Goal: Task Accomplishment & Management: Manage account settings

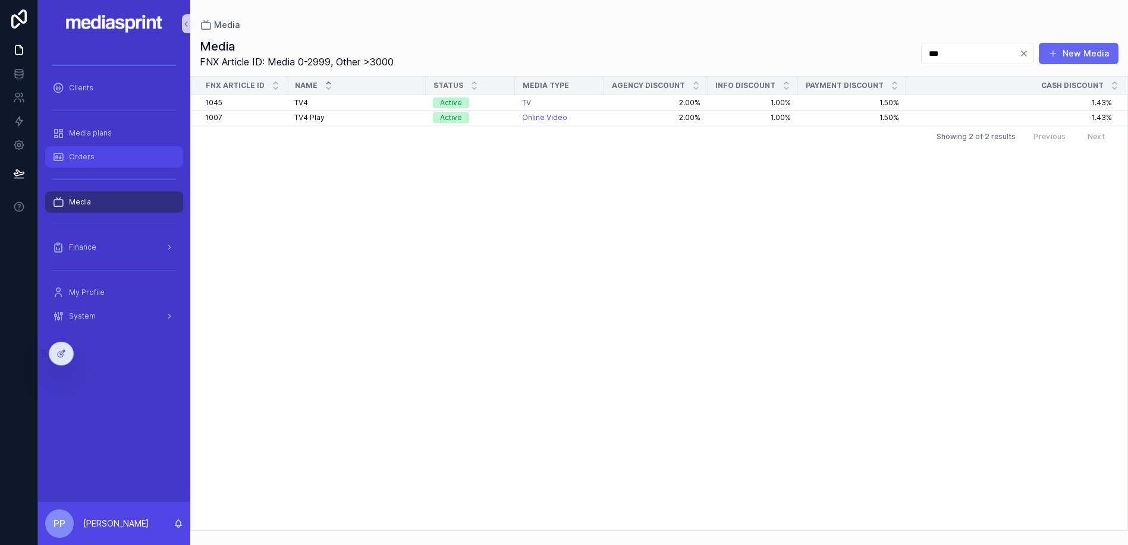
click at [81, 158] on span "Orders" at bounding box center [82, 157] width 26 height 10
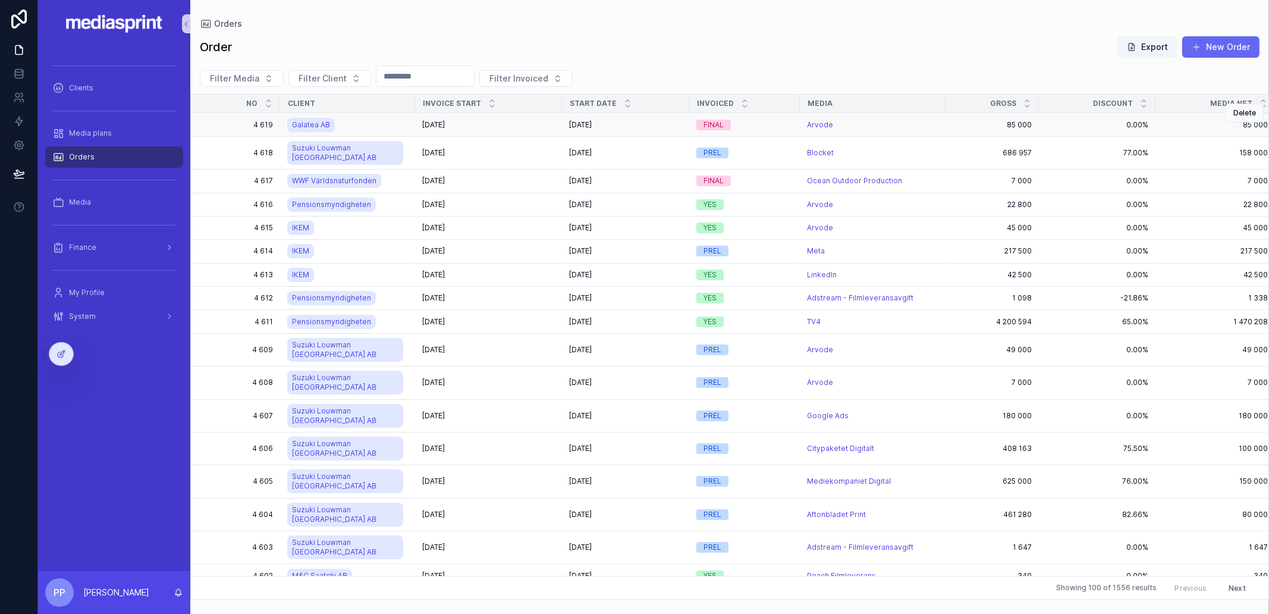
click at [534, 126] on div "[DATE] [DATE]" at bounding box center [488, 125] width 133 height 10
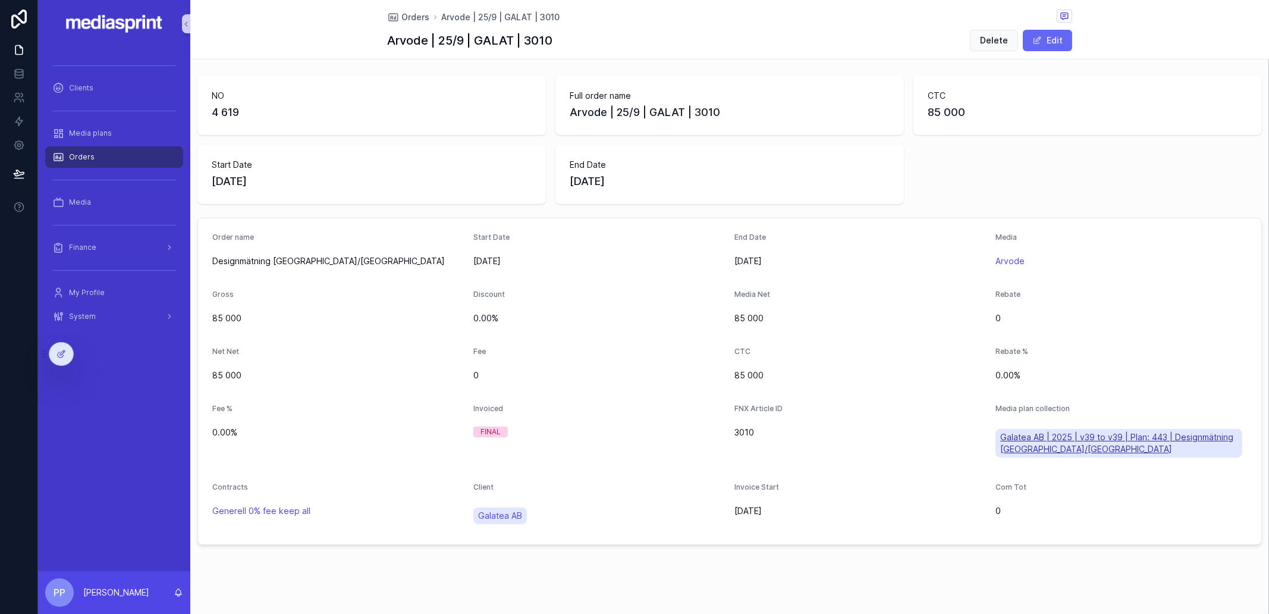
click at [1090, 436] on span "Galatea AB | 2025 | v39 to v39 | Plan: 443 | Designmätning [GEOGRAPHIC_DATA]/[G…" at bounding box center [1118, 443] width 237 height 24
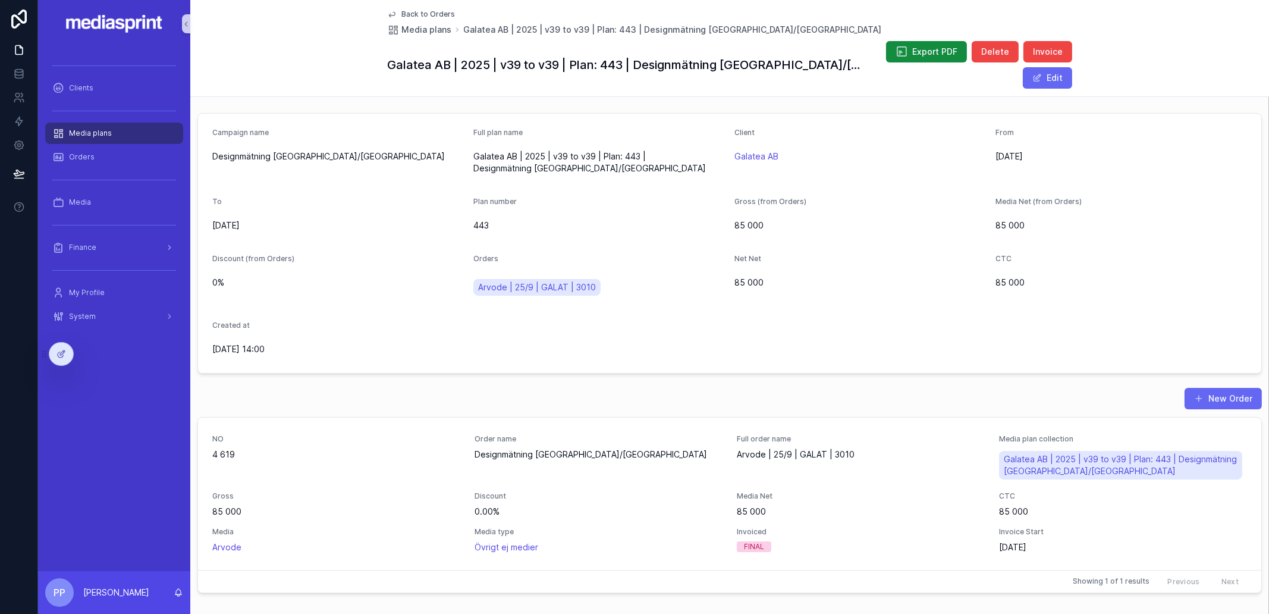
click at [416, 12] on span "Back to Orders" at bounding box center [428, 15] width 54 height 10
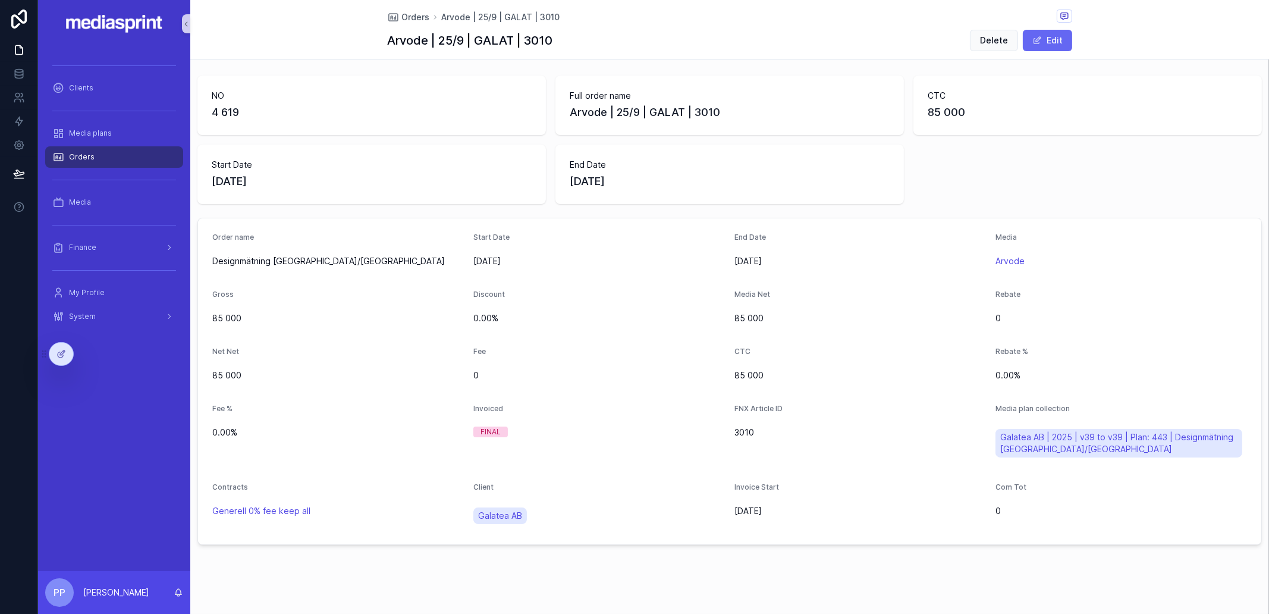
click at [99, 155] on div "Orders" at bounding box center [114, 156] width 124 height 19
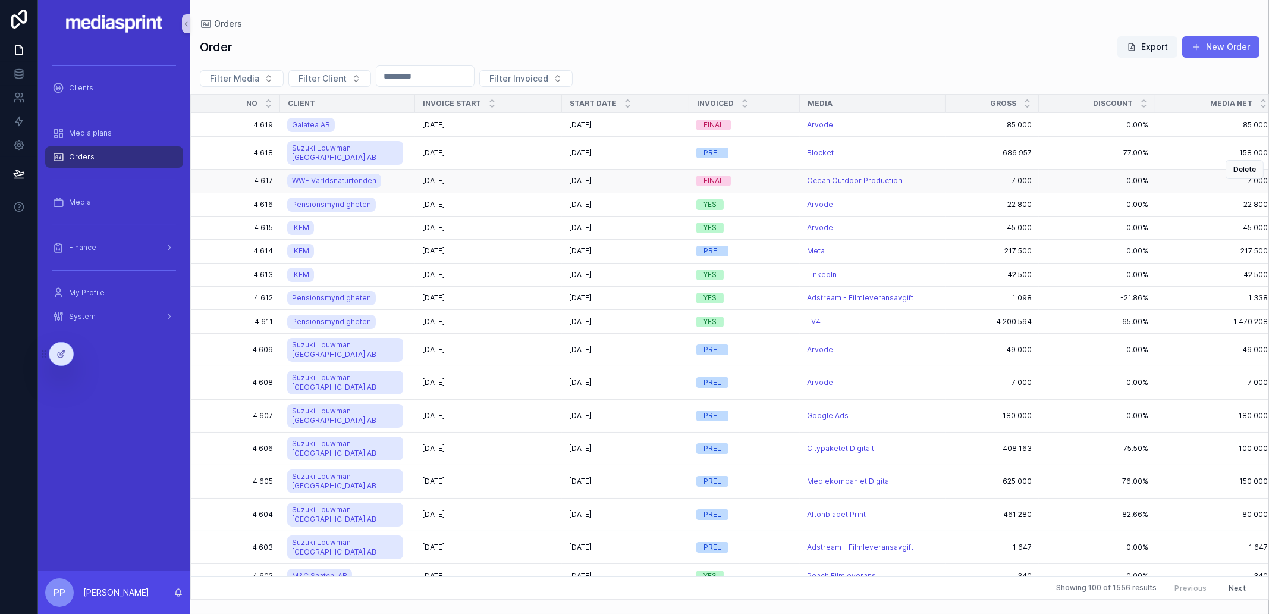
click at [540, 176] on div "2025-09-06 2025-09-06" at bounding box center [488, 181] width 133 height 10
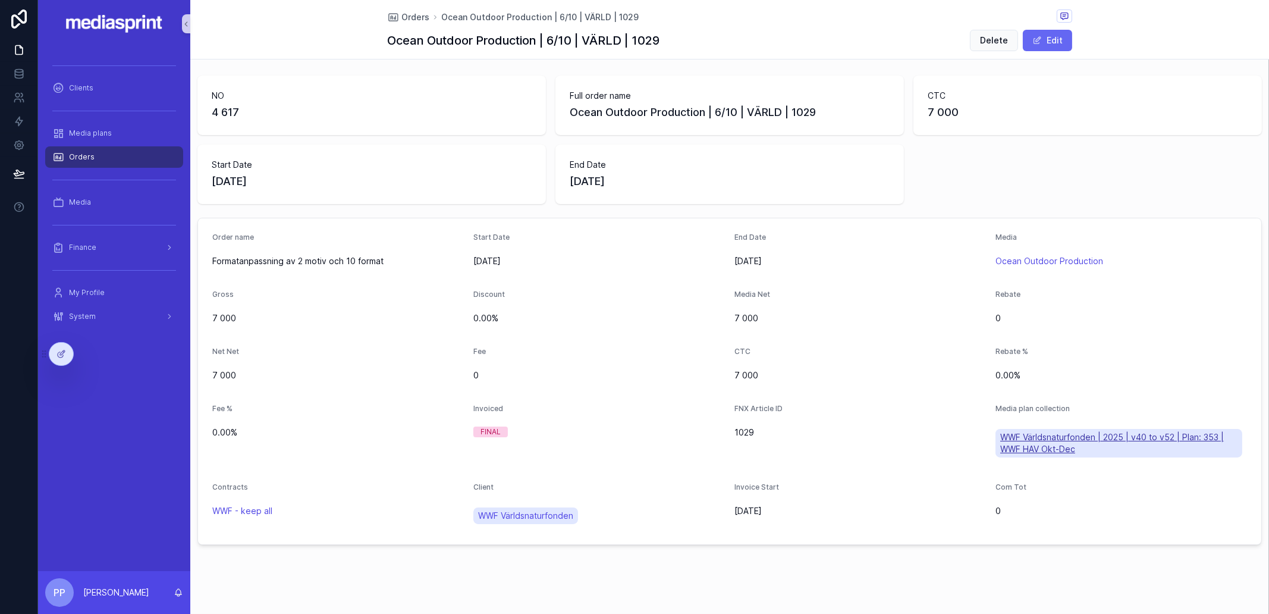
click at [1065, 438] on span "WWF Världsnaturfonden | 2025 | v40 to v52 | Plan: 353 | WWF HAV Okt-Dec" at bounding box center [1118, 443] width 237 height 24
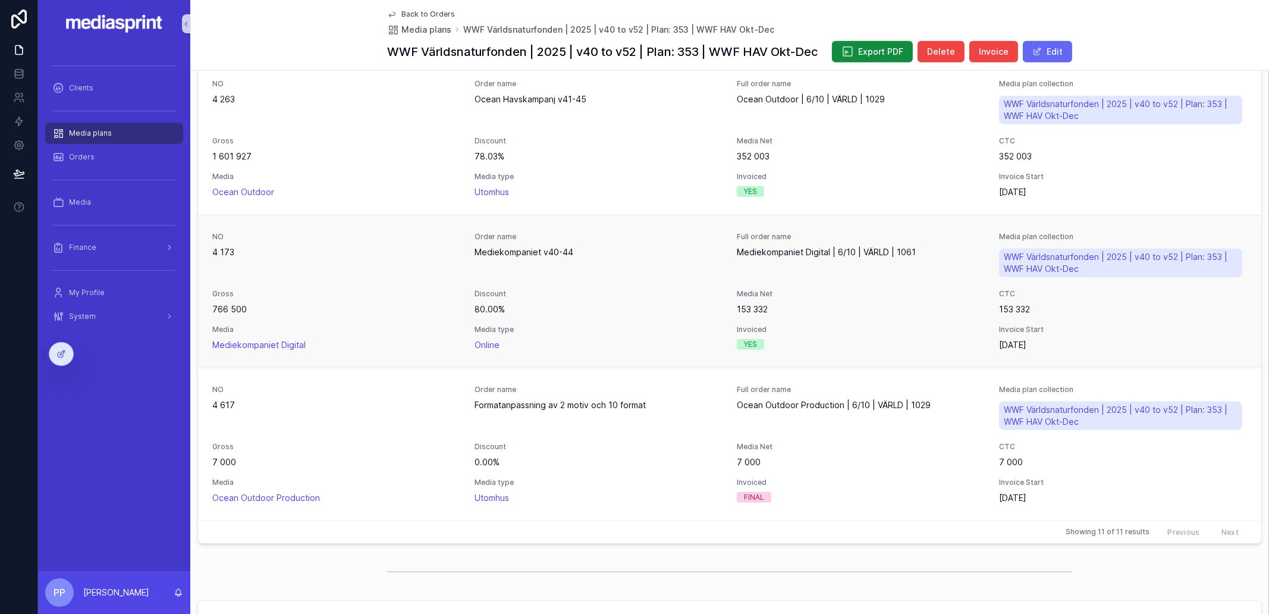
scroll to position [1857, 0]
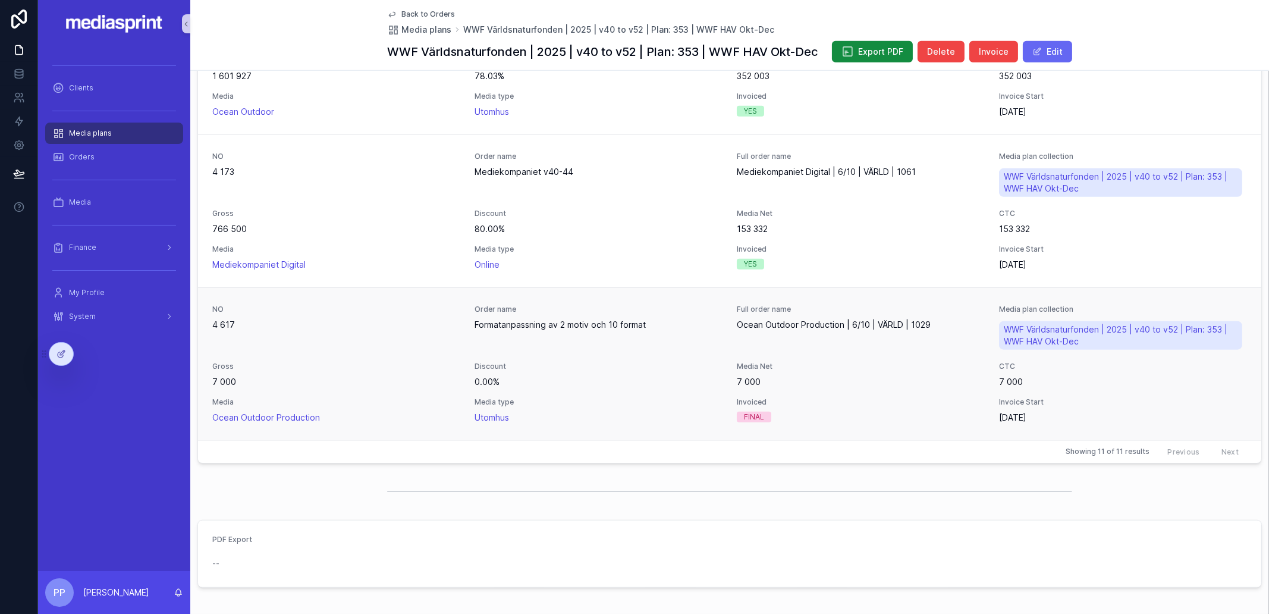
drag, startPoint x: 648, startPoint y: 309, endPoint x: 508, endPoint y: 310, distance: 139.7
click at [508, 319] on span "Formatanpassning av 2 motiv och 10 format" at bounding box center [598, 325] width 248 height 12
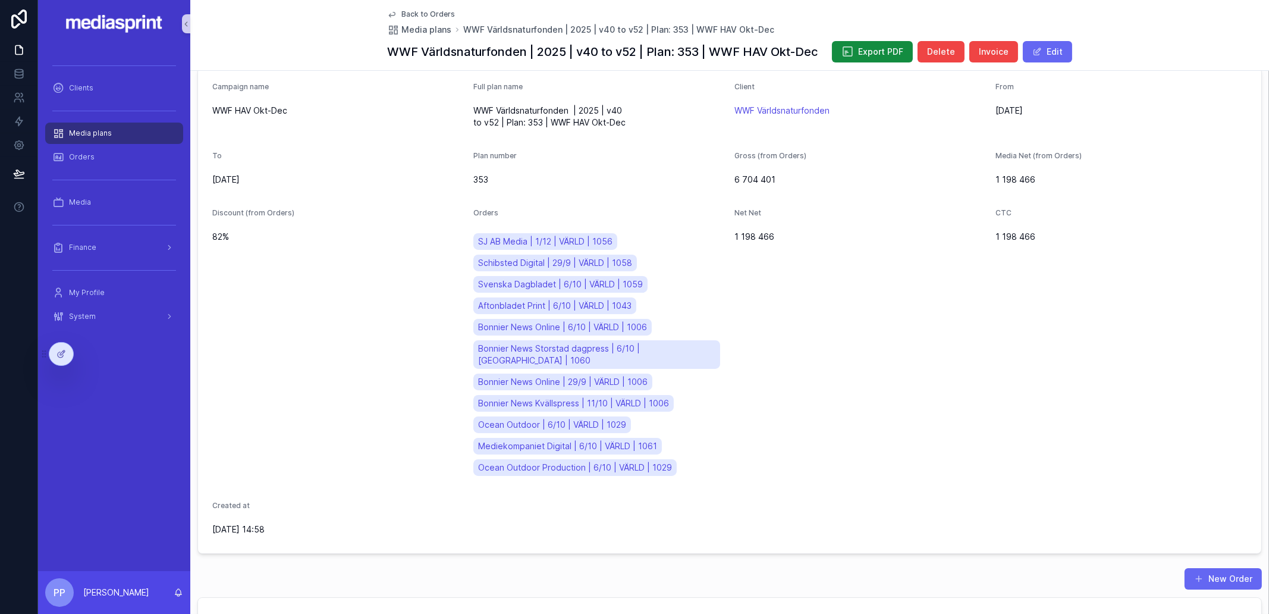
scroll to position [1857, 0]
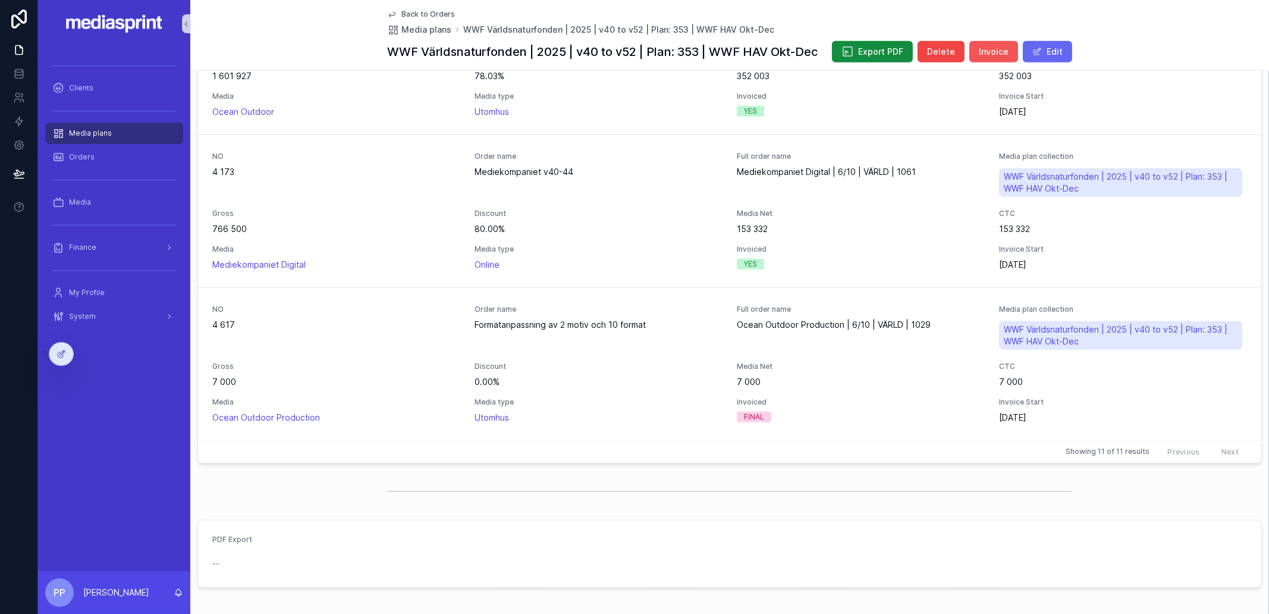
click at [990, 52] on span "Invoice" at bounding box center [994, 52] width 30 height 12
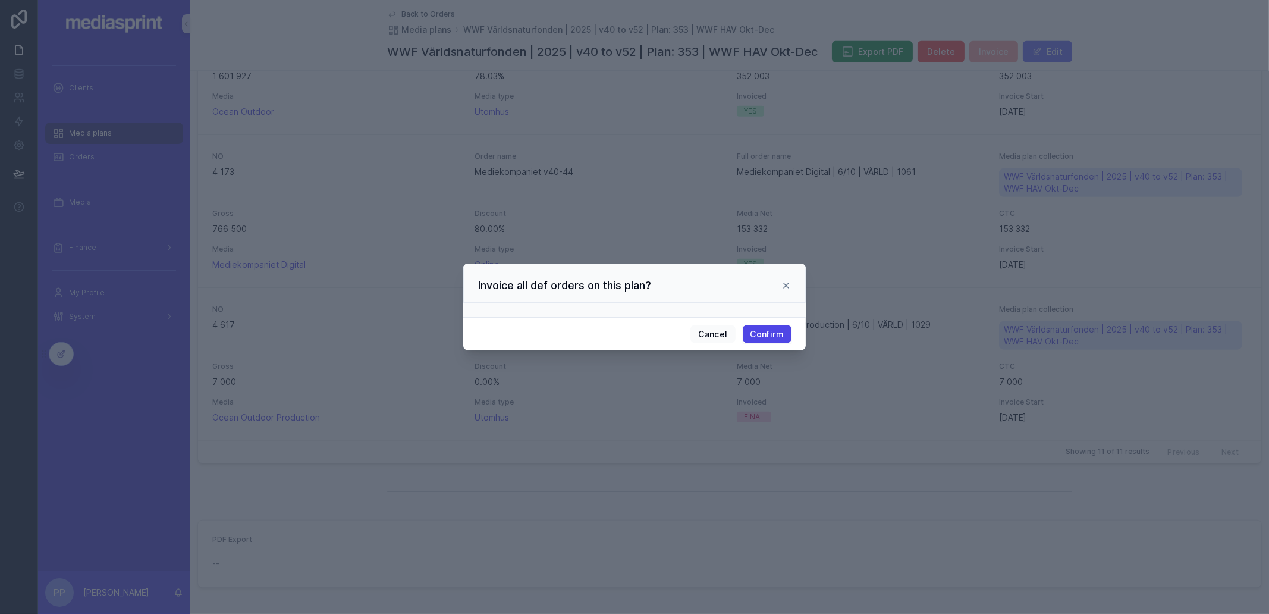
click at [778, 332] on button "Confirm" at bounding box center [767, 334] width 49 height 19
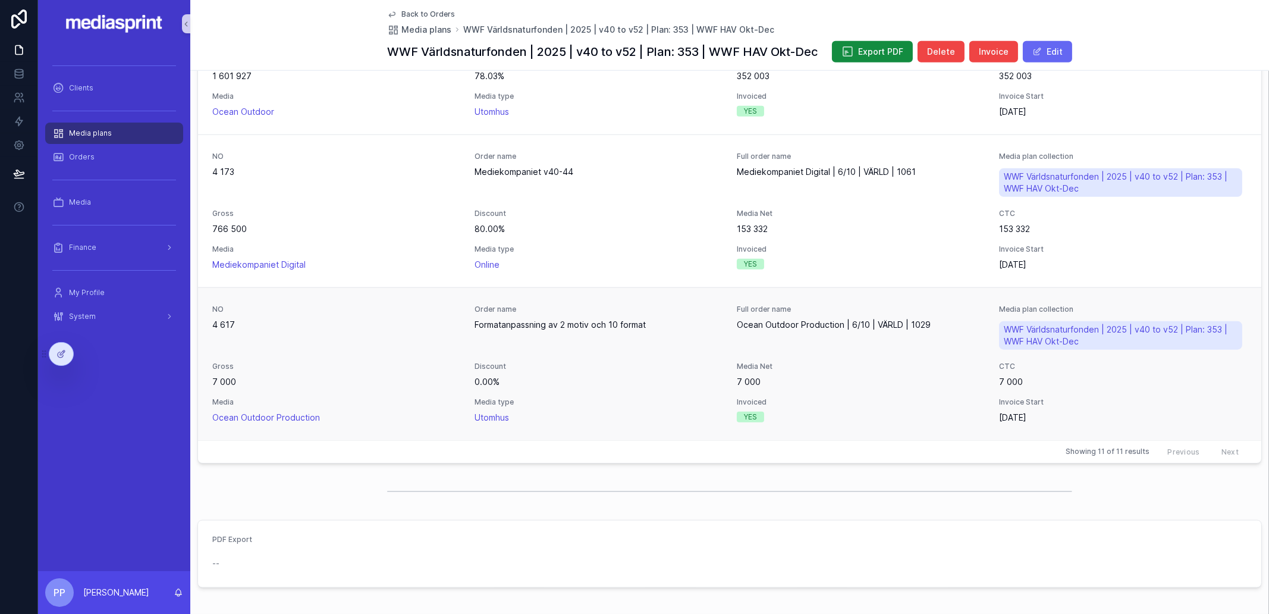
drag, startPoint x: 658, startPoint y: 309, endPoint x: 470, endPoint y: 301, distance: 188.0
click at [470, 304] on div "NO 4 617 Order name Formatanpassning av 2 motiv och 10 format Full order name O…" at bounding box center [729, 363] width 1034 height 119
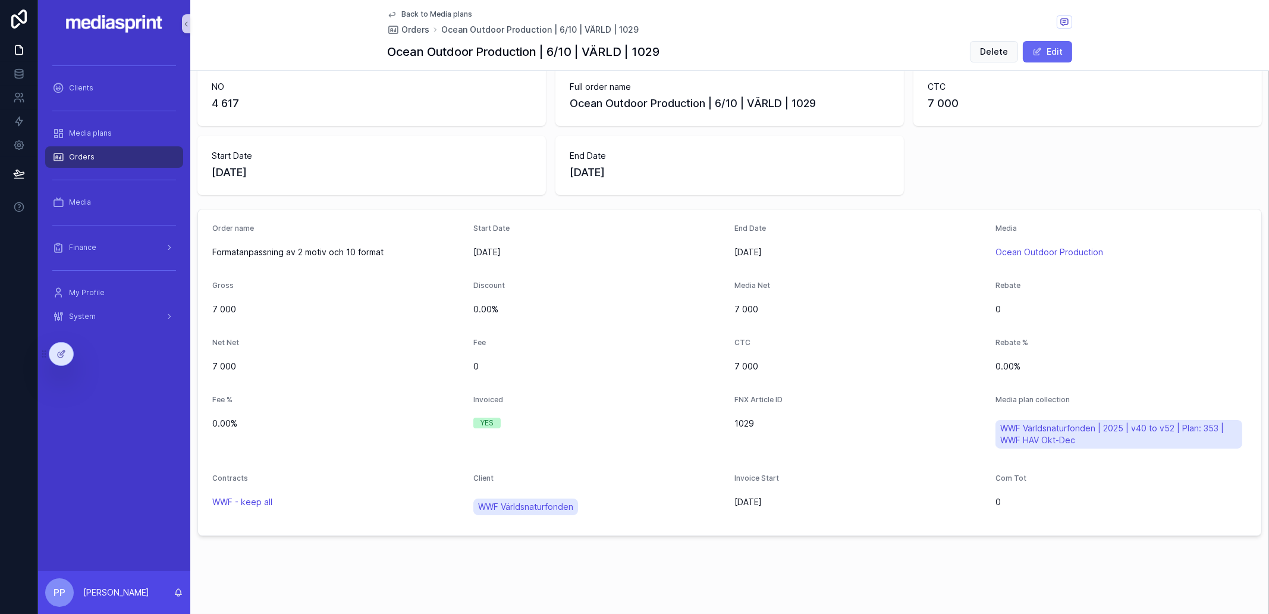
scroll to position [20, 0]
click at [524, 319] on form "Order name Formatanpassning av 2 motiv och 10 format Start Date 2025-10-06 End …" at bounding box center [729, 373] width 1063 height 326
drag, startPoint x: 398, startPoint y: 251, endPoint x: 213, endPoint y: 253, distance: 184.9
click at [213, 253] on span "Formatanpassning av 2 motiv och 10 format" at bounding box center [337, 253] width 251 height 12
copy span "Formatanpassning av 2 motiv och 10 format"
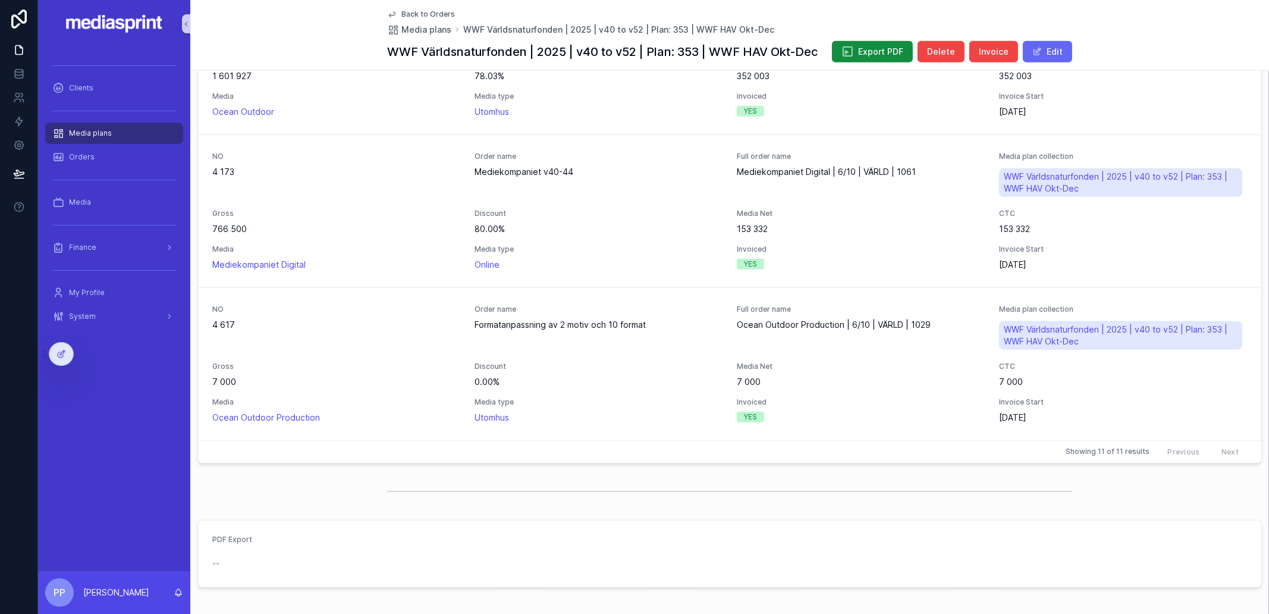
scroll to position [8, 0]
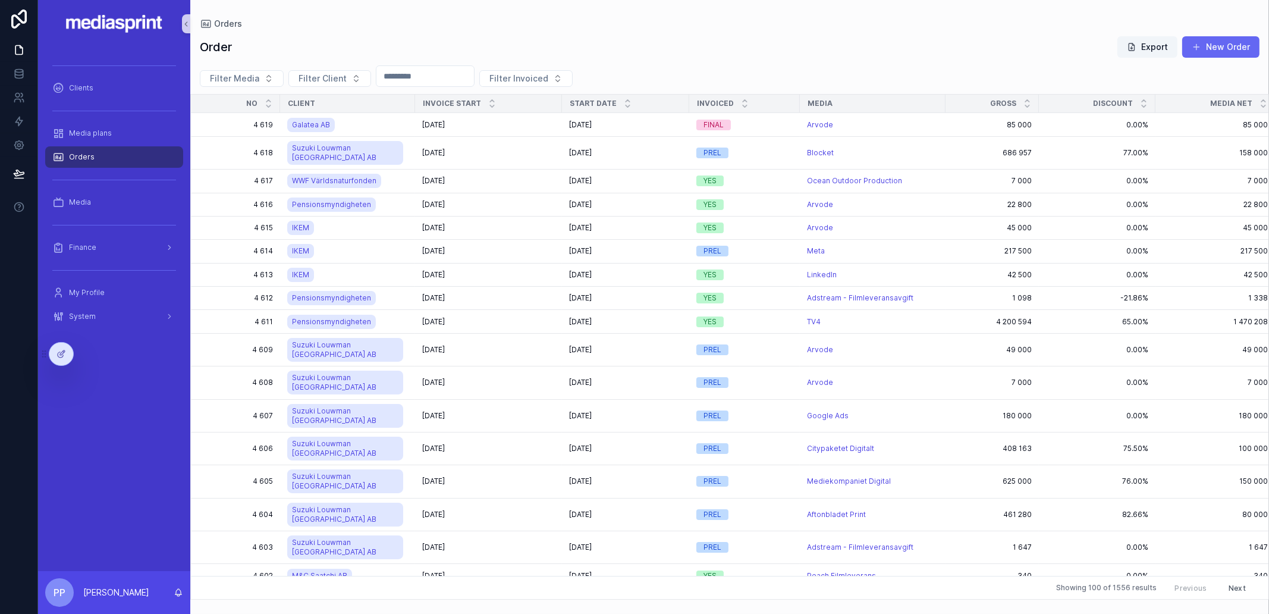
click at [494, 542] on div "2025-08-30 2025-08-30" at bounding box center [488, 547] width 133 height 10
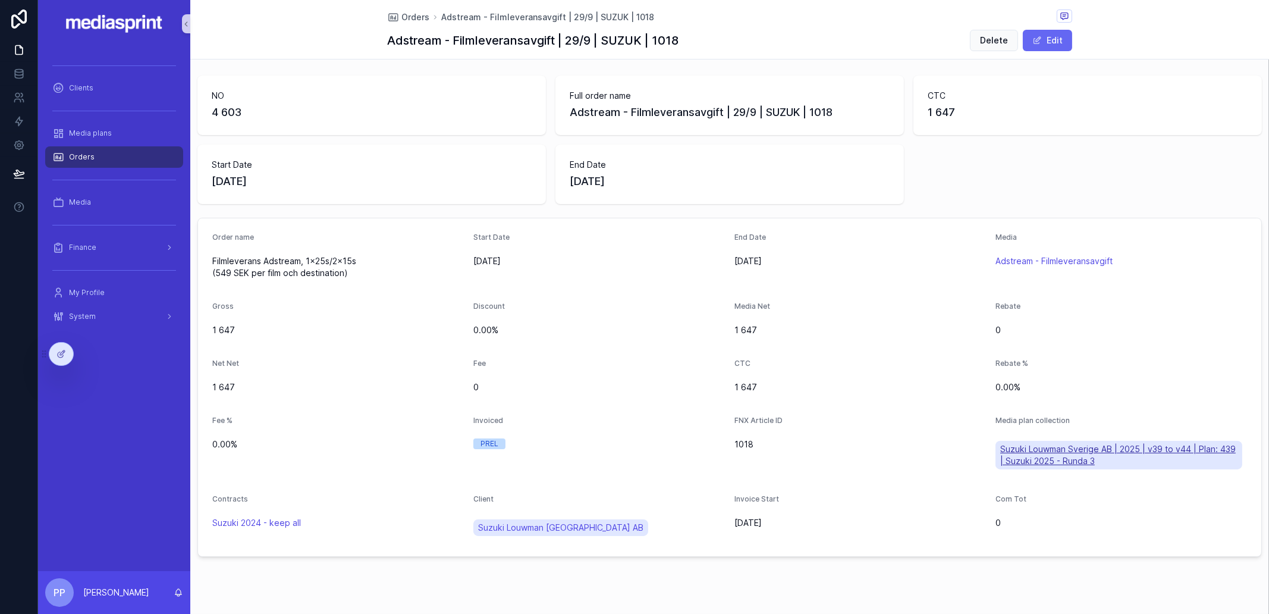
click at [1057, 451] on span "Suzuki Louwman Sverige AB | 2025 | v39 to v44 | Plan: 439 | Suzuki 2025 - Runda…" at bounding box center [1118, 455] width 237 height 24
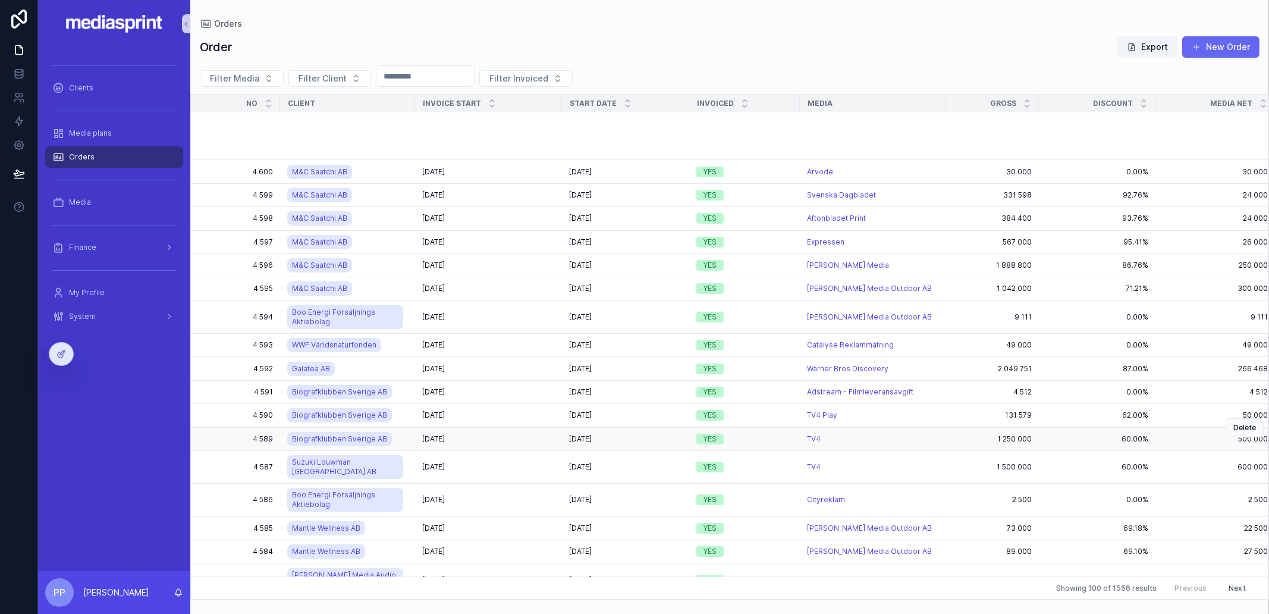
scroll to position [666, 0]
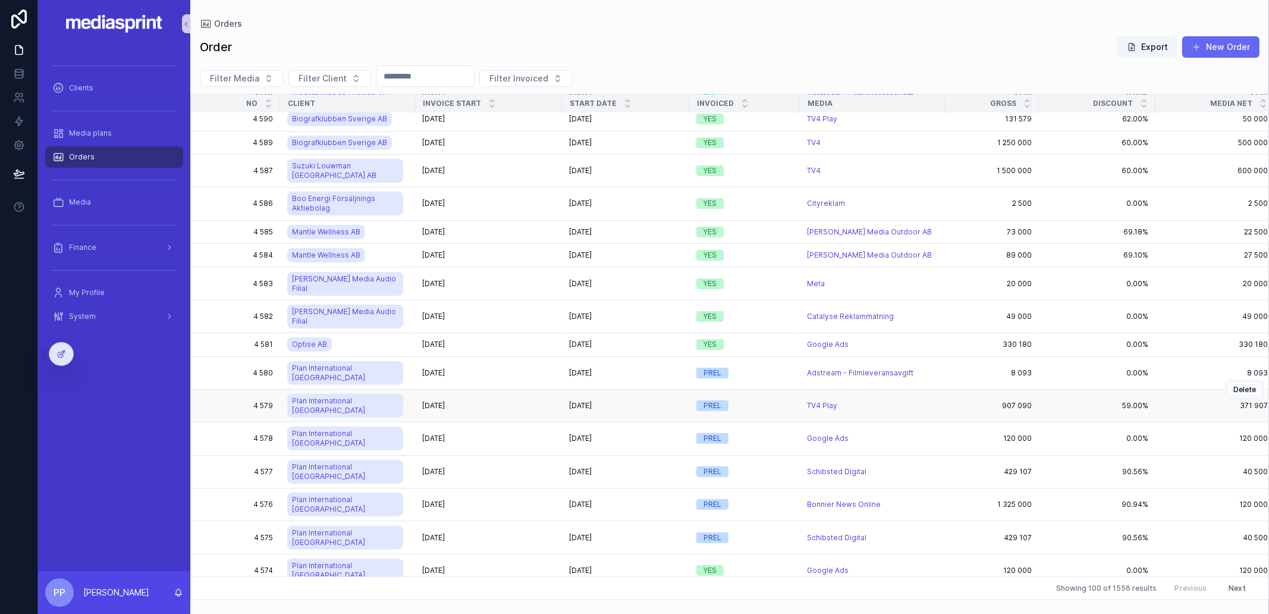
click at [507, 401] on div "2025-09-13 2025-09-13" at bounding box center [488, 406] width 133 height 10
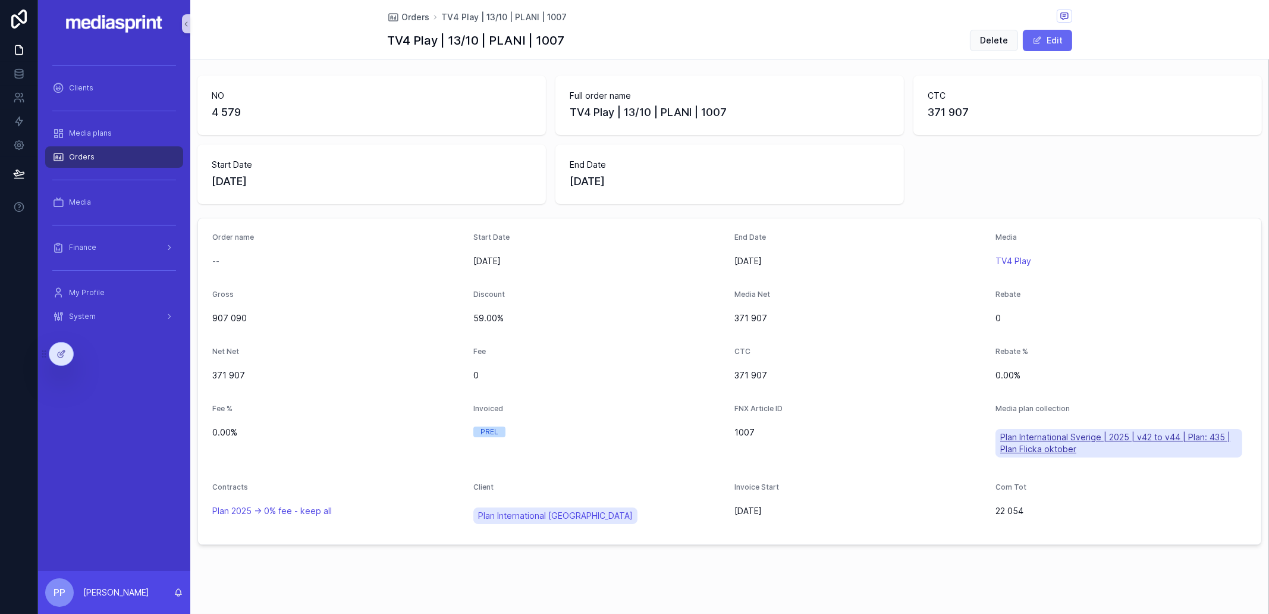
click at [1062, 435] on span "Plan International Sverige | 2025 | v42 to v44 | Plan: 435 | Plan Flicka oktober" at bounding box center [1118, 443] width 237 height 24
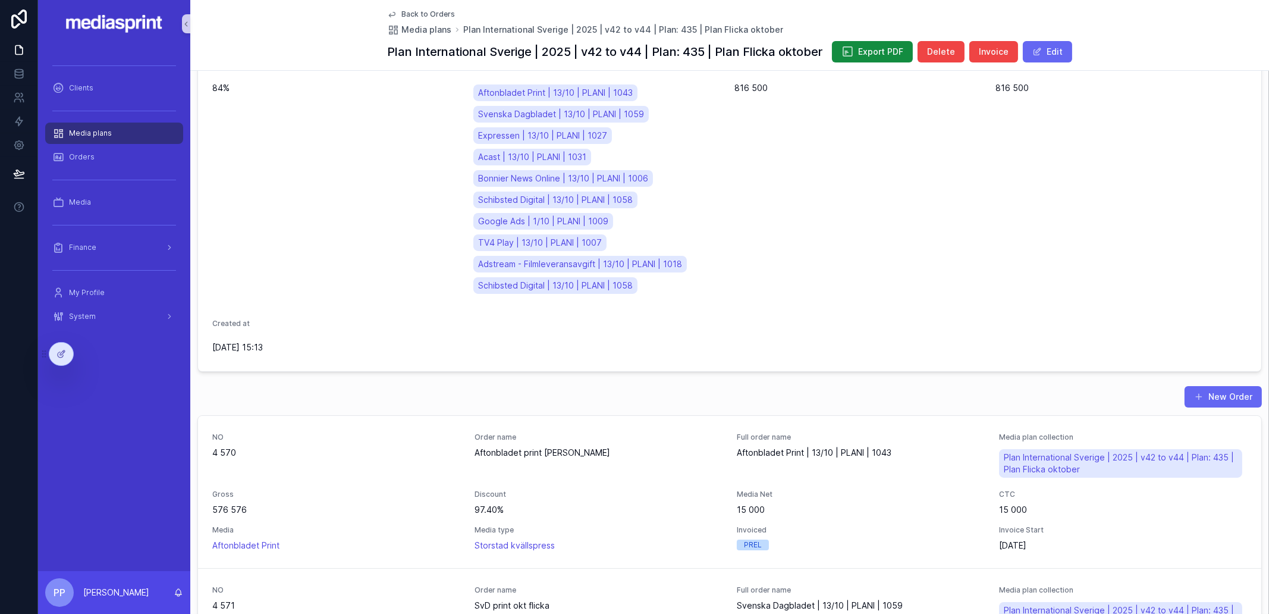
scroll to position [127, 0]
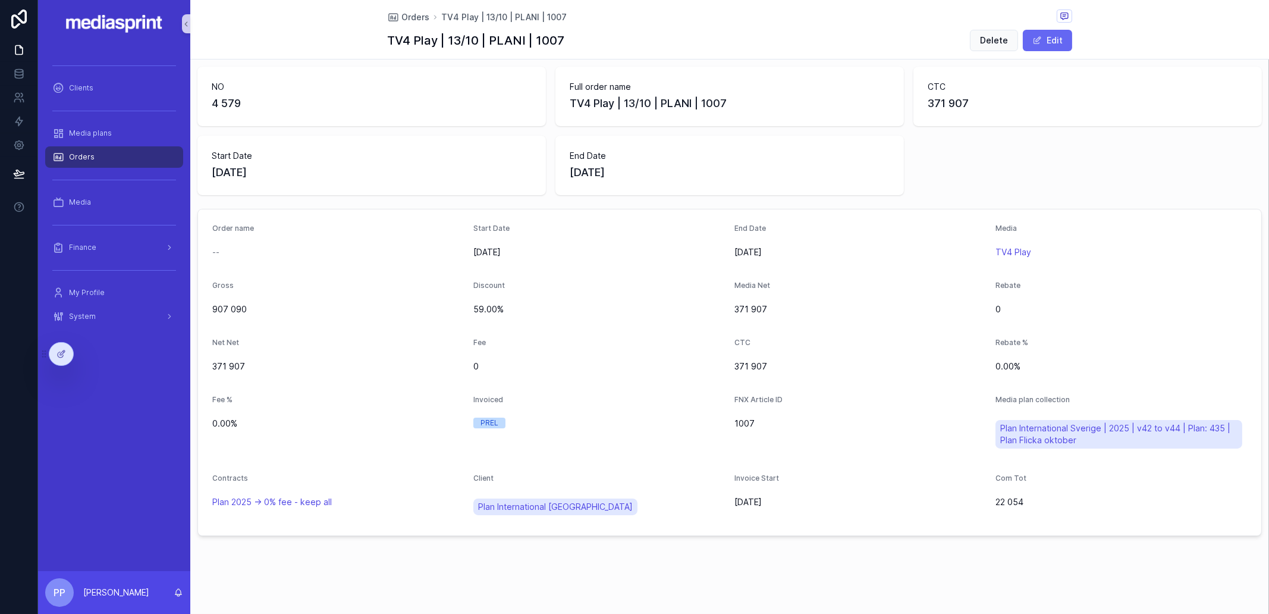
scroll to position [8, 0]
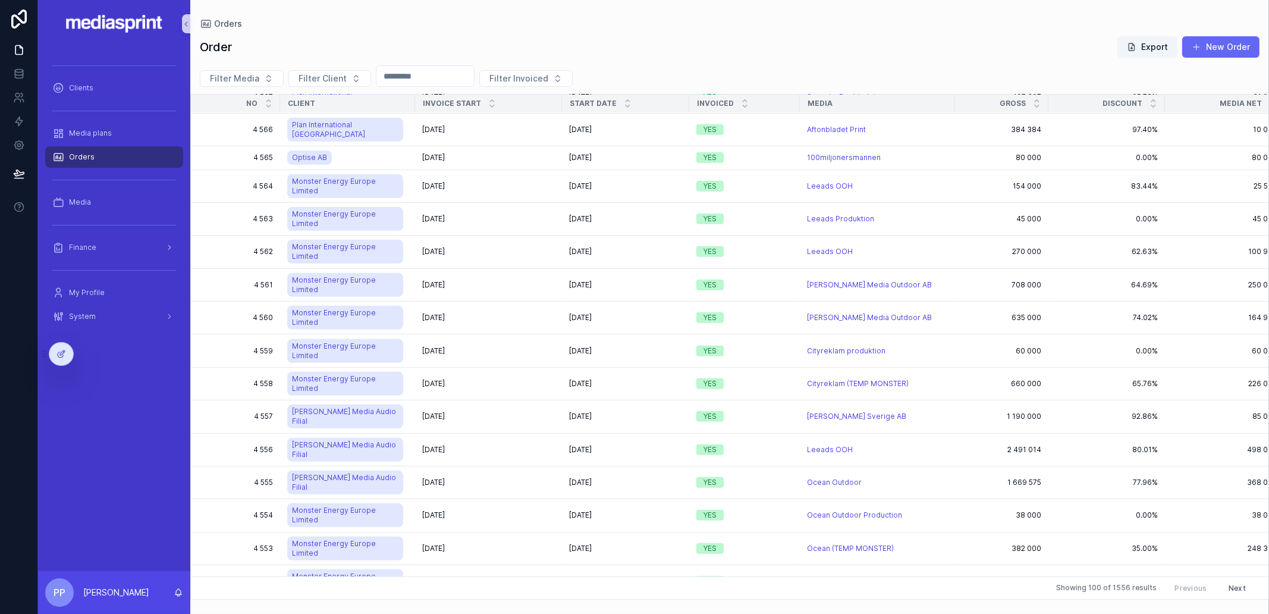
scroll to position [1433, 0]
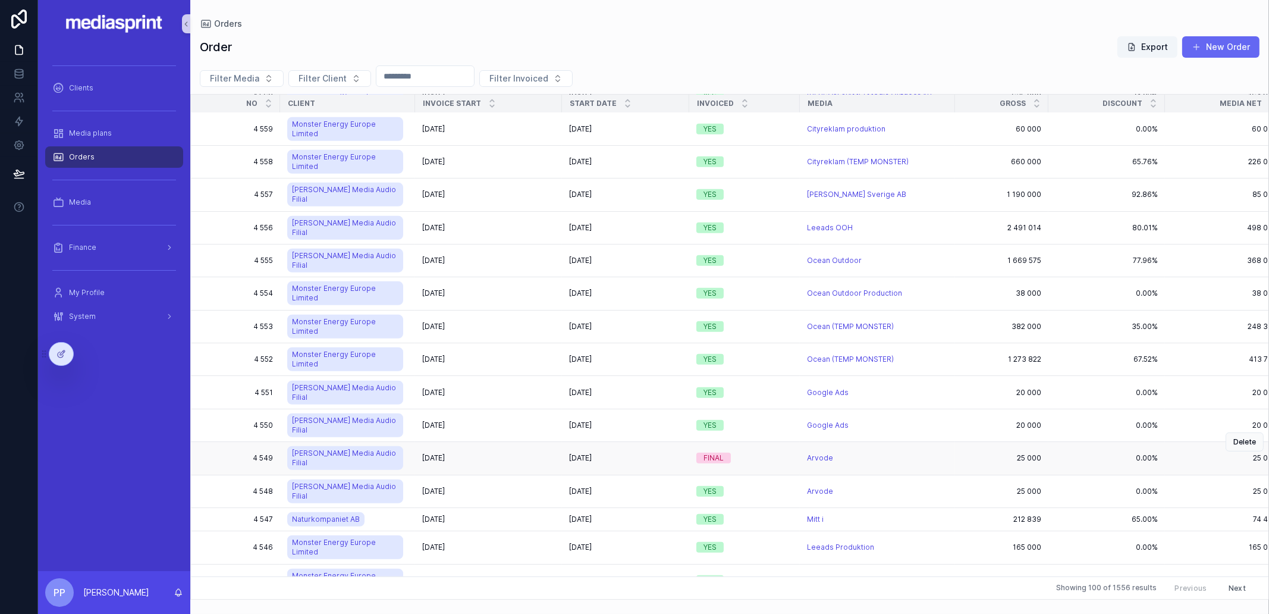
click at [515, 453] on div "2025-08-02 2025-08-02" at bounding box center [488, 458] width 133 height 10
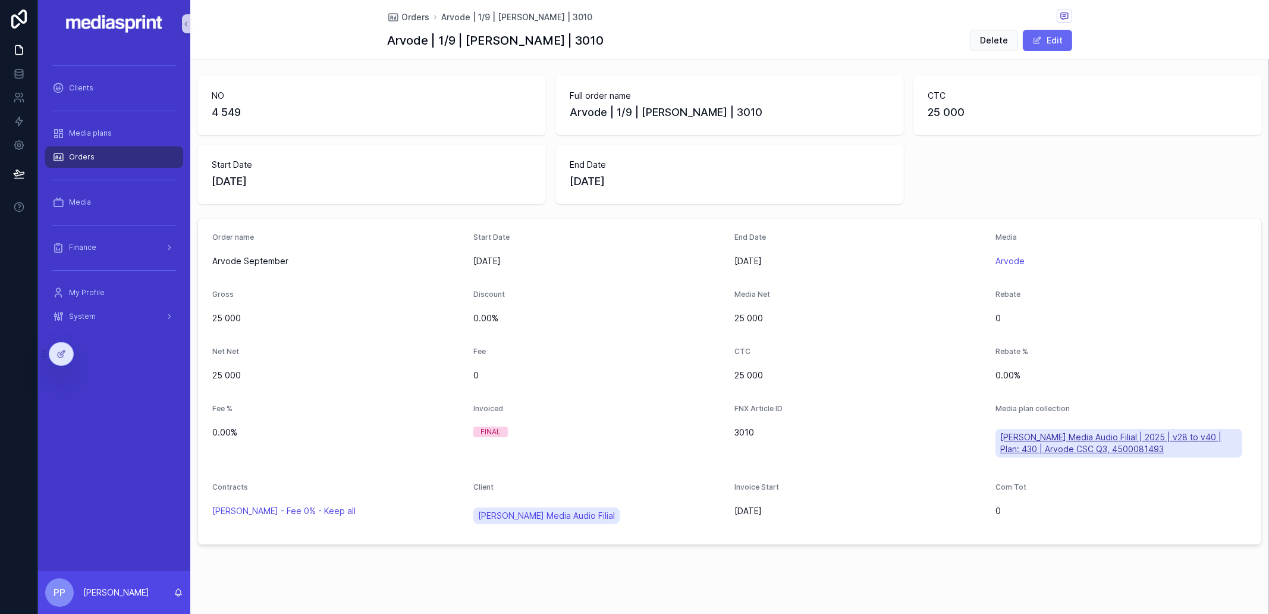
click at [1045, 436] on span "[PERSON_NAME] Media Audio Filial | 2025 | v28 to v40 | Plan: 430 | Arvode CSC Q…" at bounding box center [1118, 443] width 237 height 24
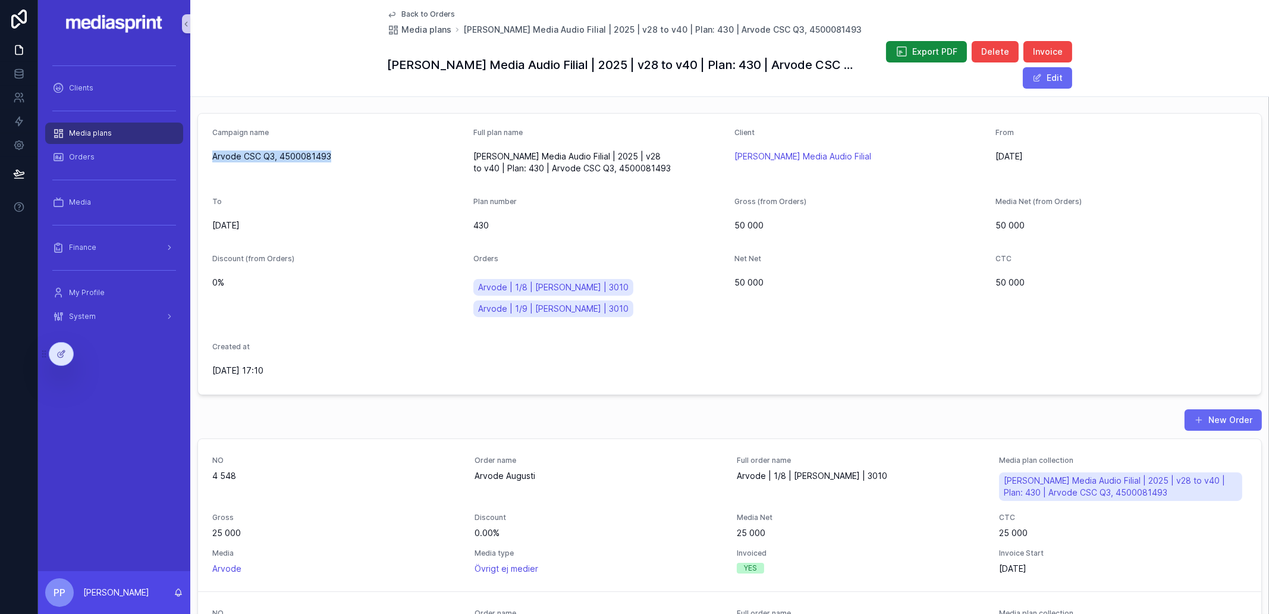
drag, startPoint x: 338, startPoint y: 153, endPoint x: 211, endPoint y: 159, distance: 127.3
click at [211, 159] on form "Campaign name Arvode CSC Q3, 4500081493 Full plan name Bauer Media Audio Filial…" at bounding box center [729, 254] width 1063 height 281
copy span "Arvode CSC Q3, 4500081493"
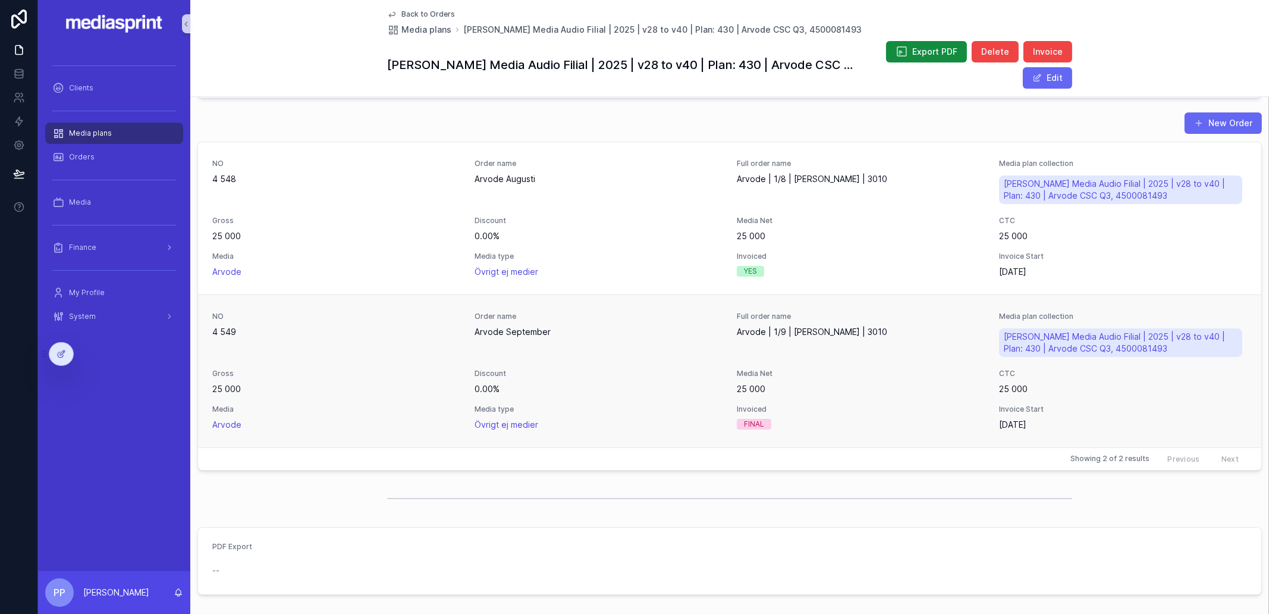
scroll to position [223, 0]
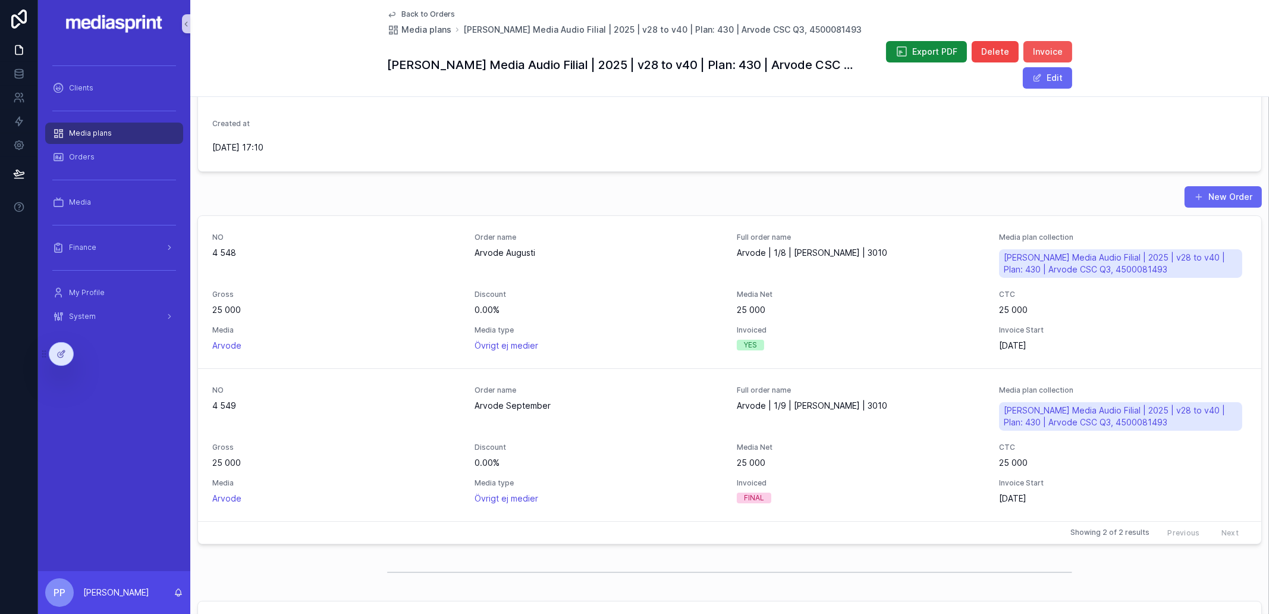
click at [1042, 47] on span "Invoice" at bounding box center [1048, 52] width 30 height 12
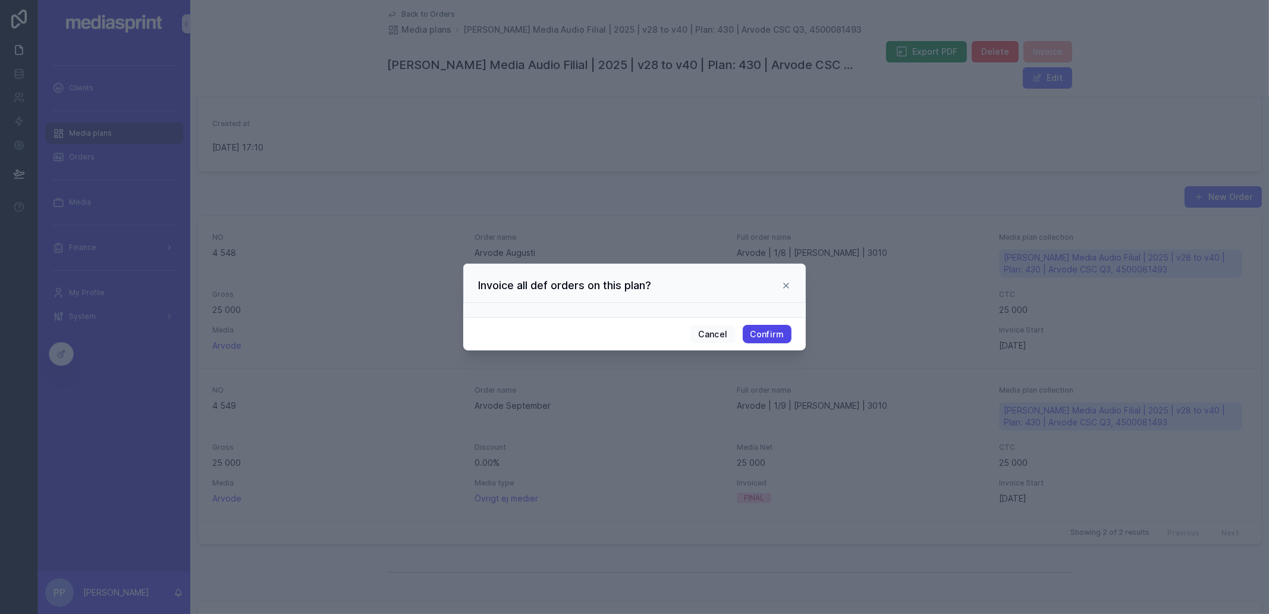
click at [766, 335] on button "Confirm" at bounding box center [767, 334] width 49 height 19
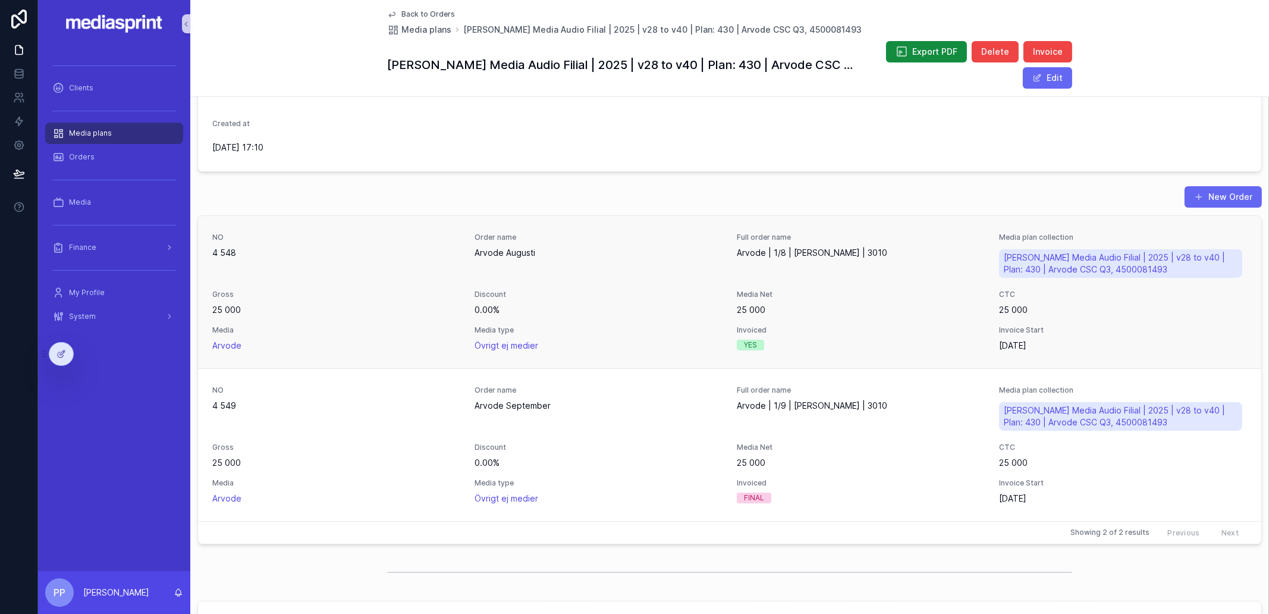
scroll to position [148, 0]
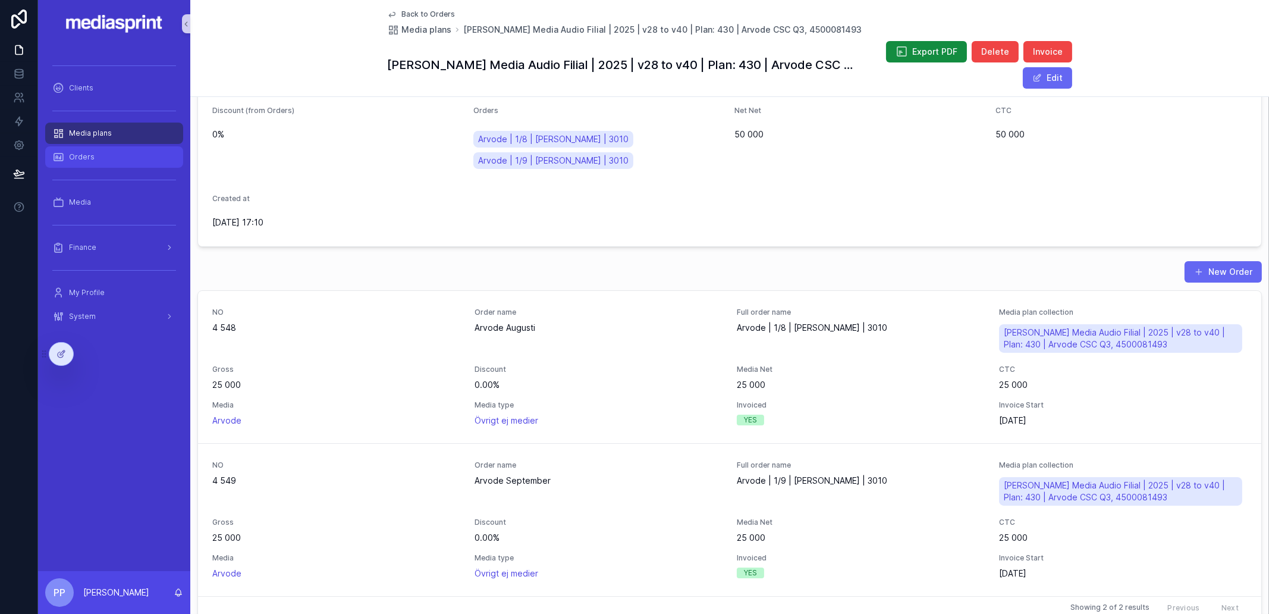
click at [93, 155] on div "Orders" at bounding box center [114, 156] width 124 height 19
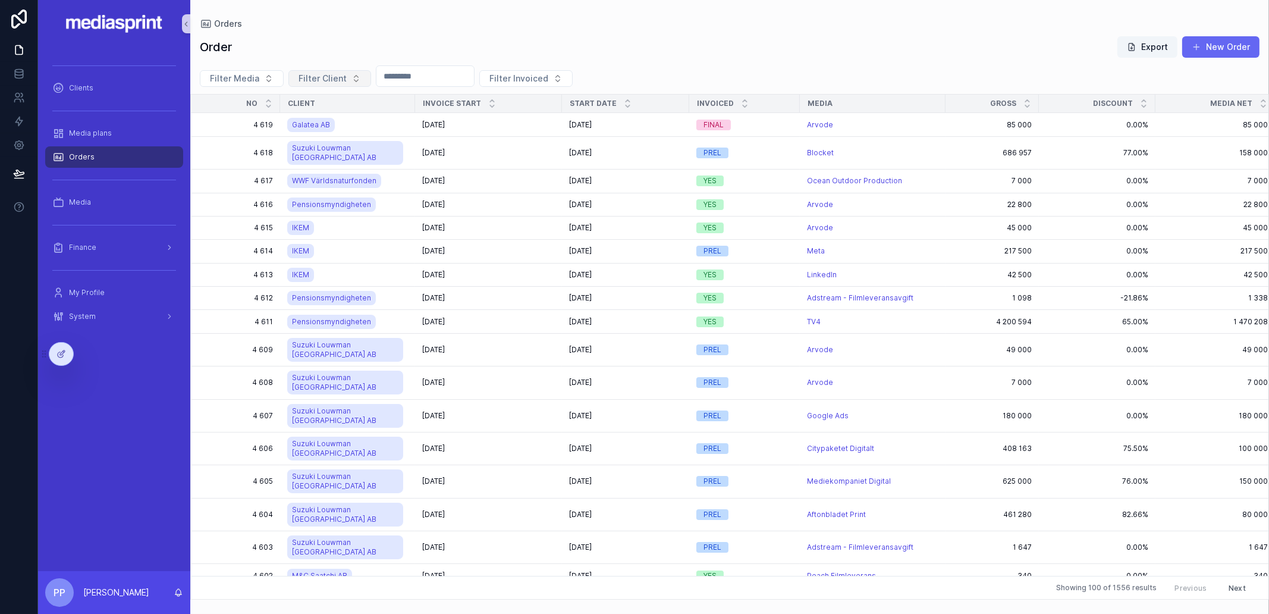
click at [340, 74] on span "Filter Client" at bounding box center [322, 79] width 48 height 12
type input "*****"
click at [339, 127] on div "Galatea AB" at bounding box center [347, 124] width 121 height 19
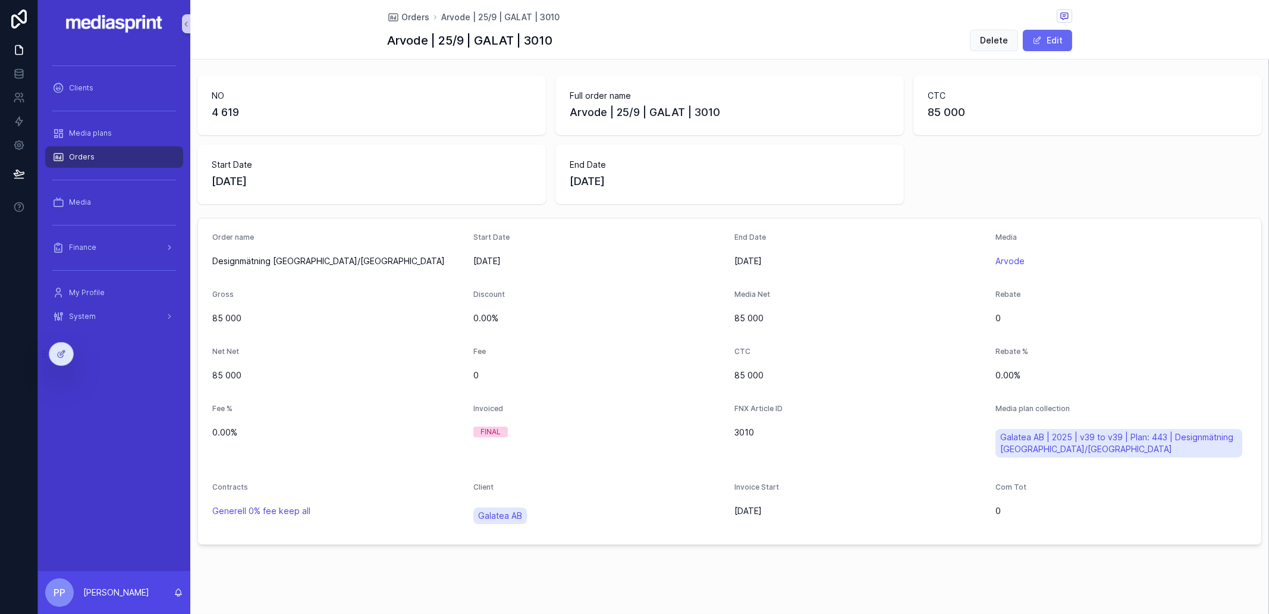
click at [339, 127] on div "NO 4 619" at bounding box center [371, 105] width 348 height 59
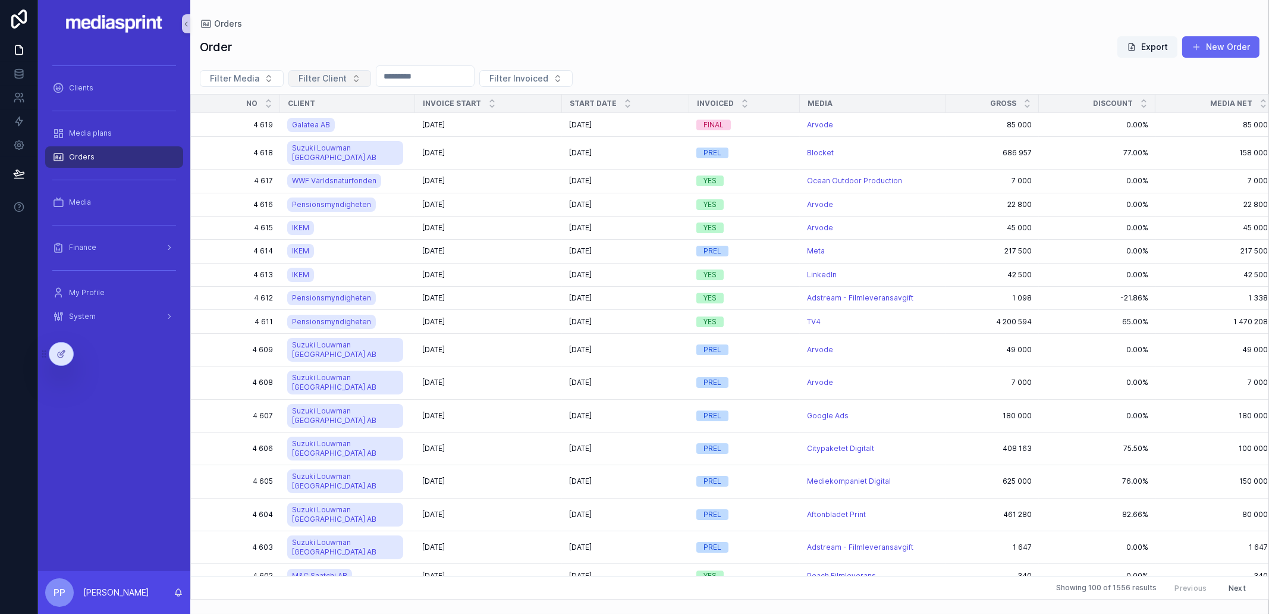
click at [331, 78] on span "Filter Client" at bounding box center [322, 79] width 48 height 12
type input "***"
click at [306, 124] on span "[PERSON_NAME] Media Audio Filial" at bounding box center [318, 124] width 119 height 12
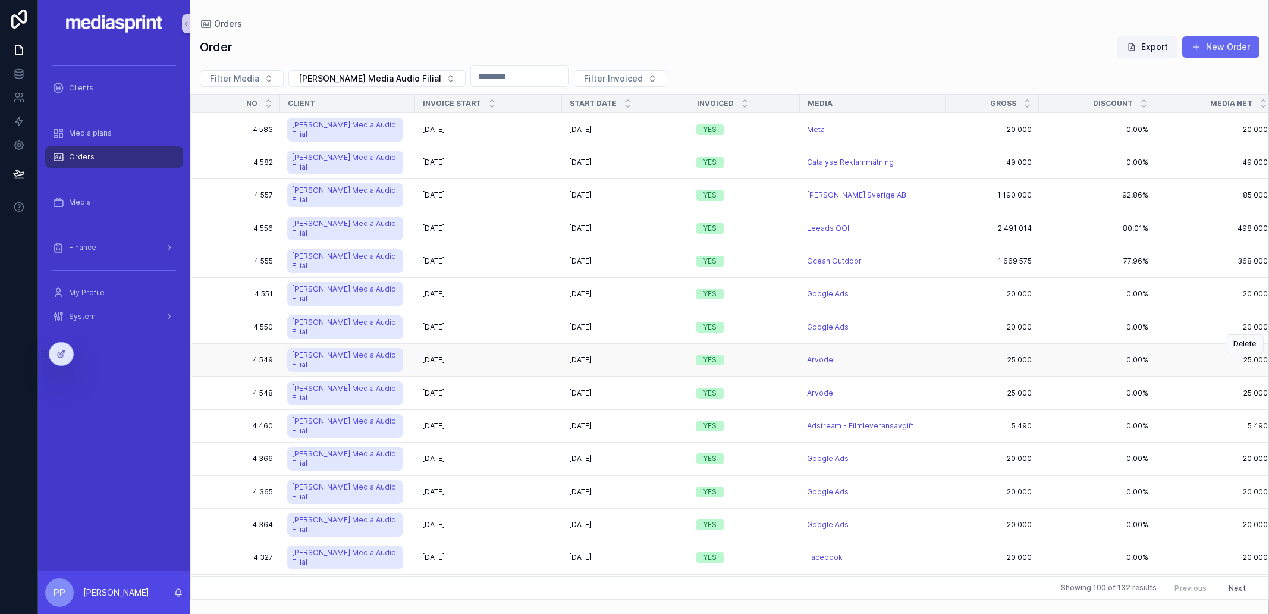
click at [551, 355] on div "2025-08-02 2025-08-02" at bounding box center [488, 360] width 133 height 10
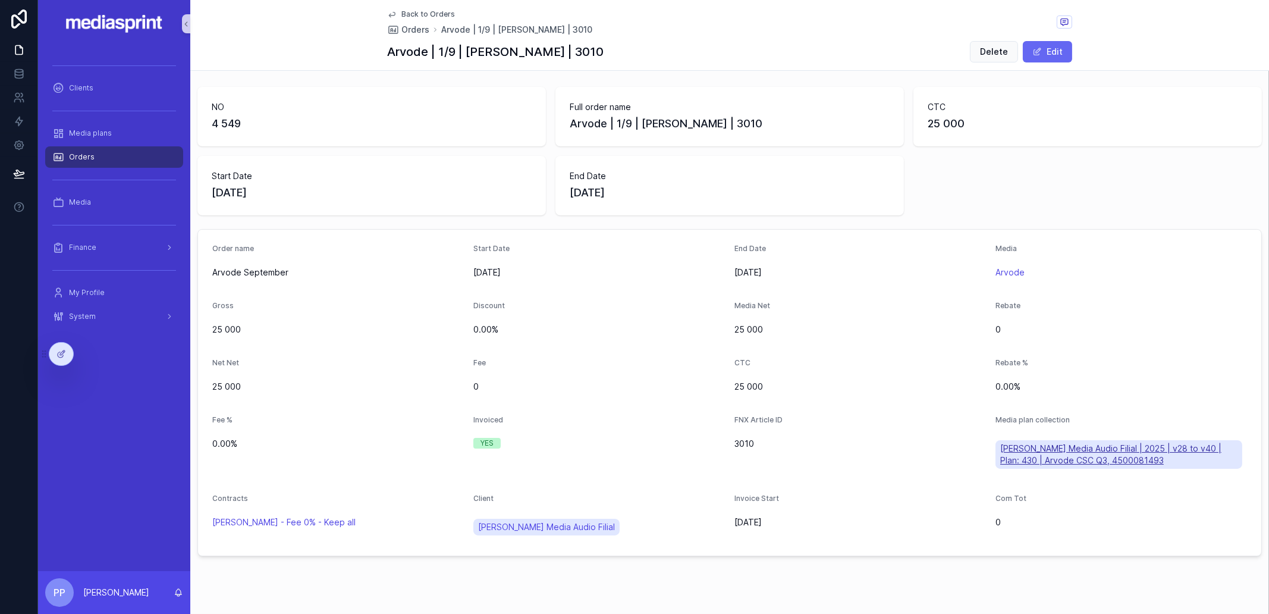
click at [1046, 450] on span "[PERSON_NAME] Media Audio Filial | 2025 | v28 to v40 | Plan: 430 | Arvode CSC Q…" at bounding box center [1118, 454] width 237 height 24
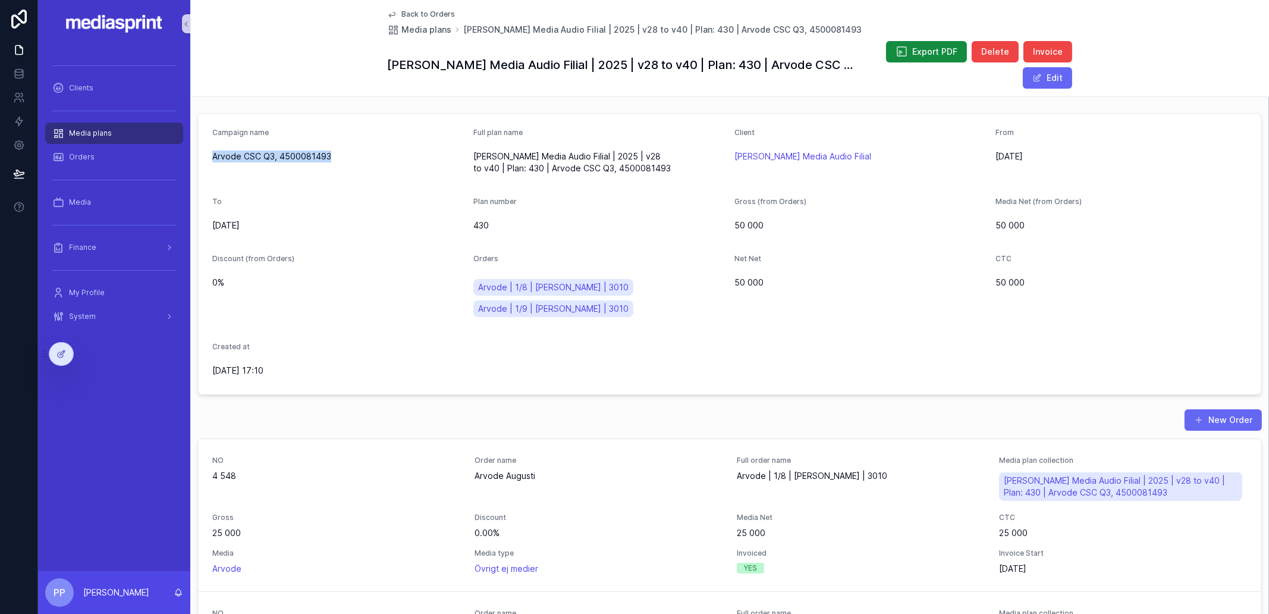
drag, startPoint x: 334, startPoint y: 157, endPoint x: 203, endPoint y: 156, distance: 130.8
click at [203, 156] on form "Campaign name Arvode CSC Q3, 4500081493 Full plan name Bauer Media Audio Filial…" at bounding box center [729, 254] width 1063 height 281
copy span "Arvode CSC Q3, 4500081493"
click at [81, 141] on div "Media plans" at bounding box center [114, 133] width 124 height 19
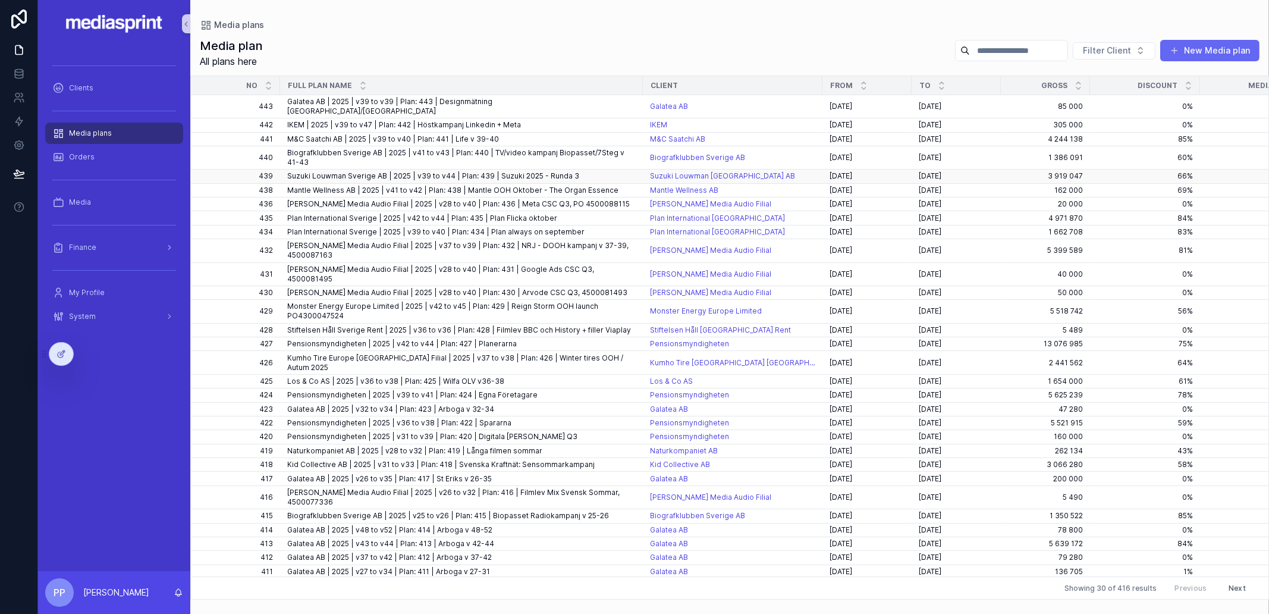
click at [427, 171] on span "Suzuki Louwman Sverige AB | 2025 | v39 to v44 | Plan: 439 | Suzuki 2025 - Runda…" at bounding box center [433, 176] width 292 height 10
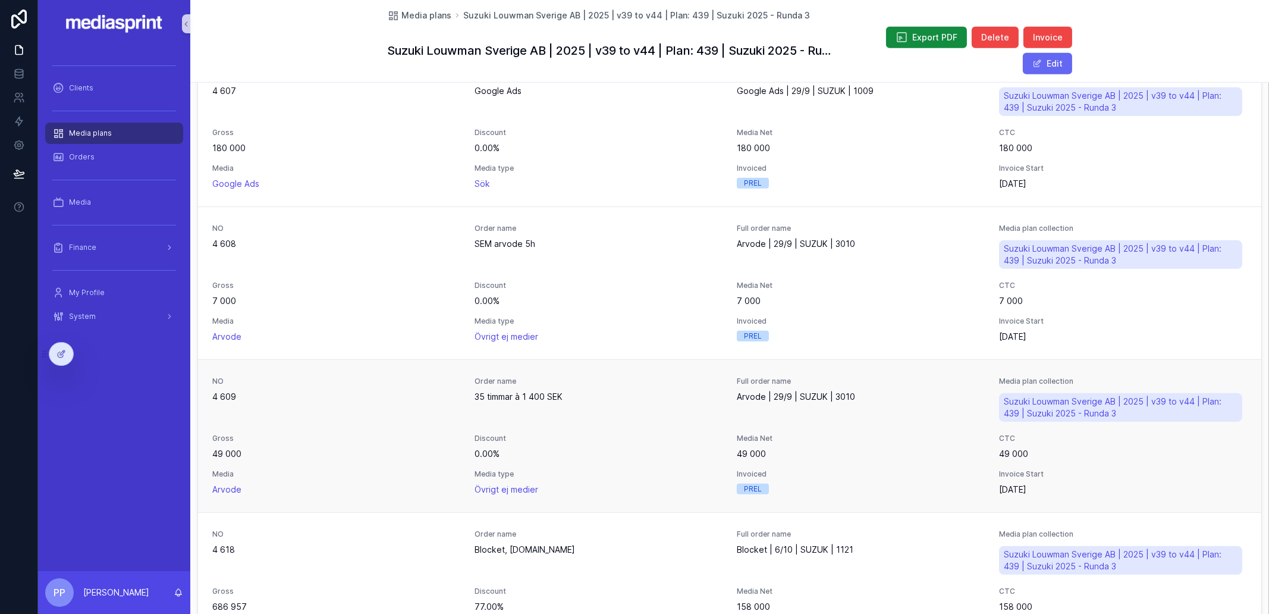
scroll to position [1263, 0]
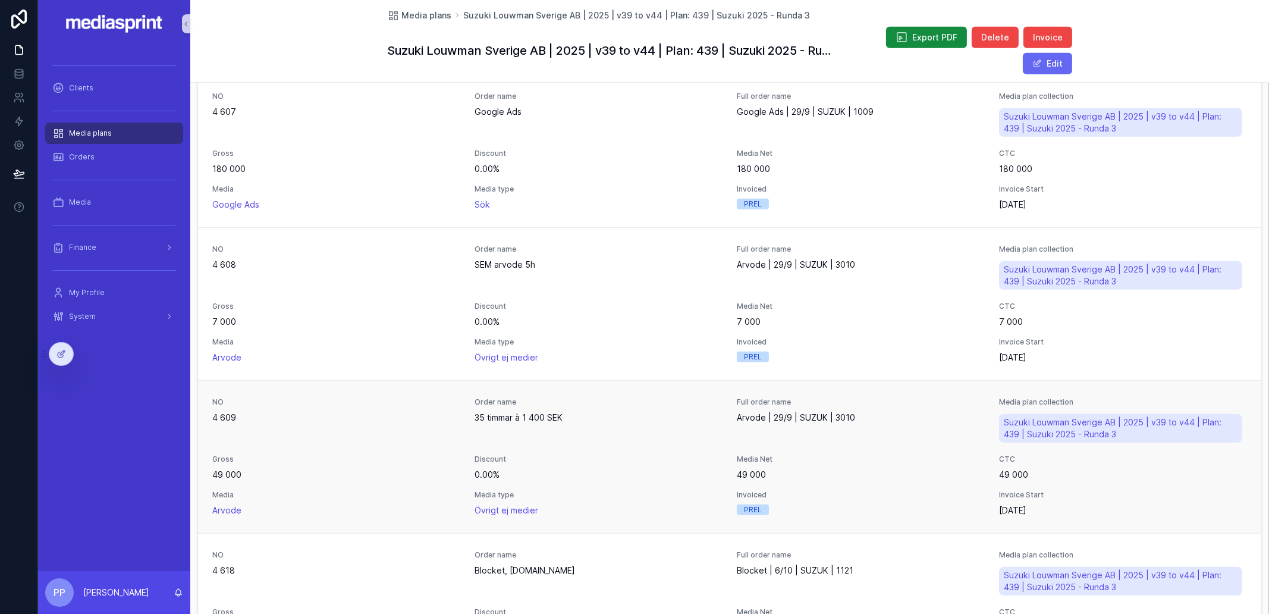
click at [839, 460] on span "Media Net" at bounding box center [861, 459] width 248 height 10
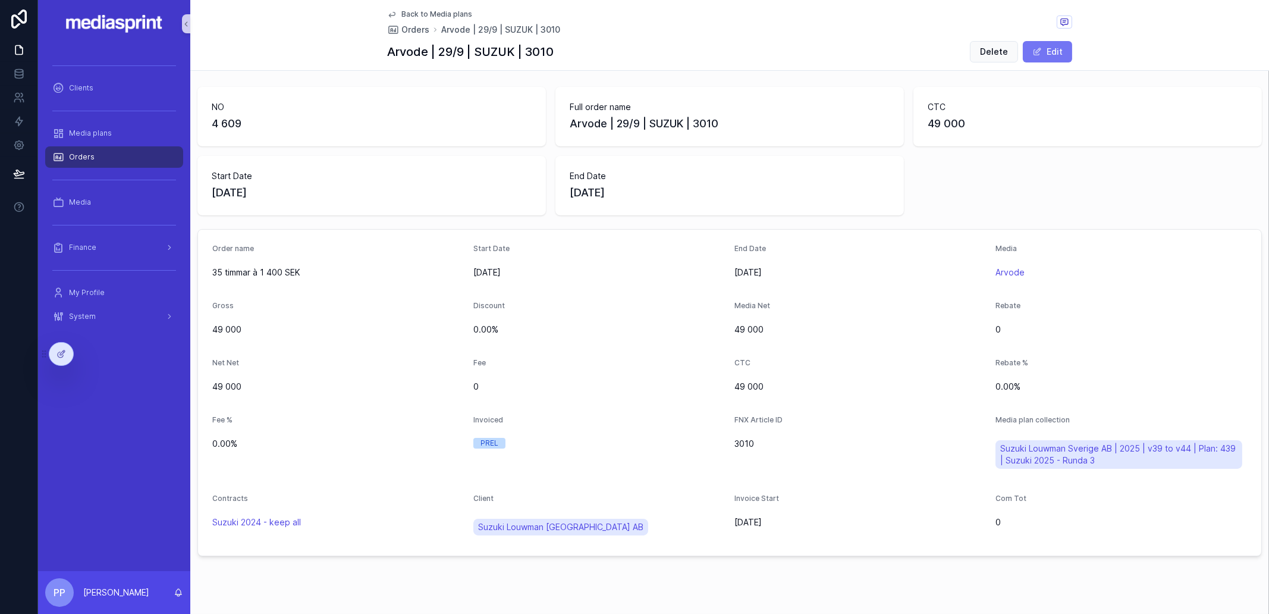
click at [1045, 50] on button "Edit" at bounding box center [1047, 51] width 49 height 21
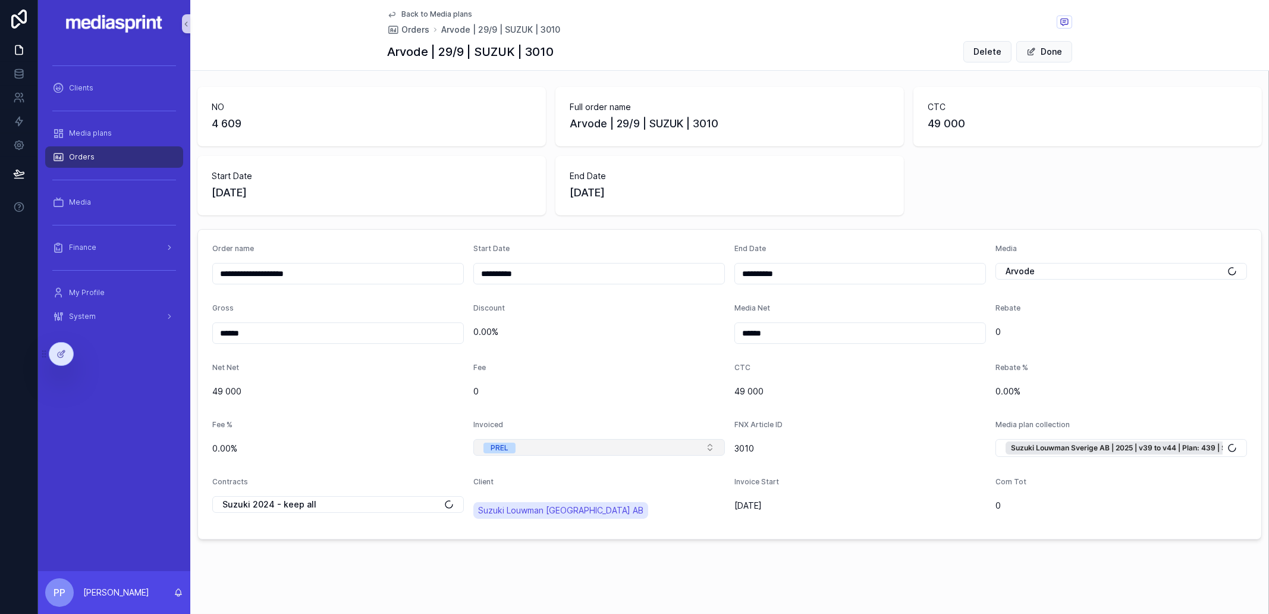
click at [529, 448] on button "PREL" at bounding box center [598, 447] width 251 height 17
click at [524, 521] on div "FINAL" at bounding box center [594, 527] width 243 height 18
click at [1039, 48] on button "Done" at bounding box center [1044, 51] width 56 height 21
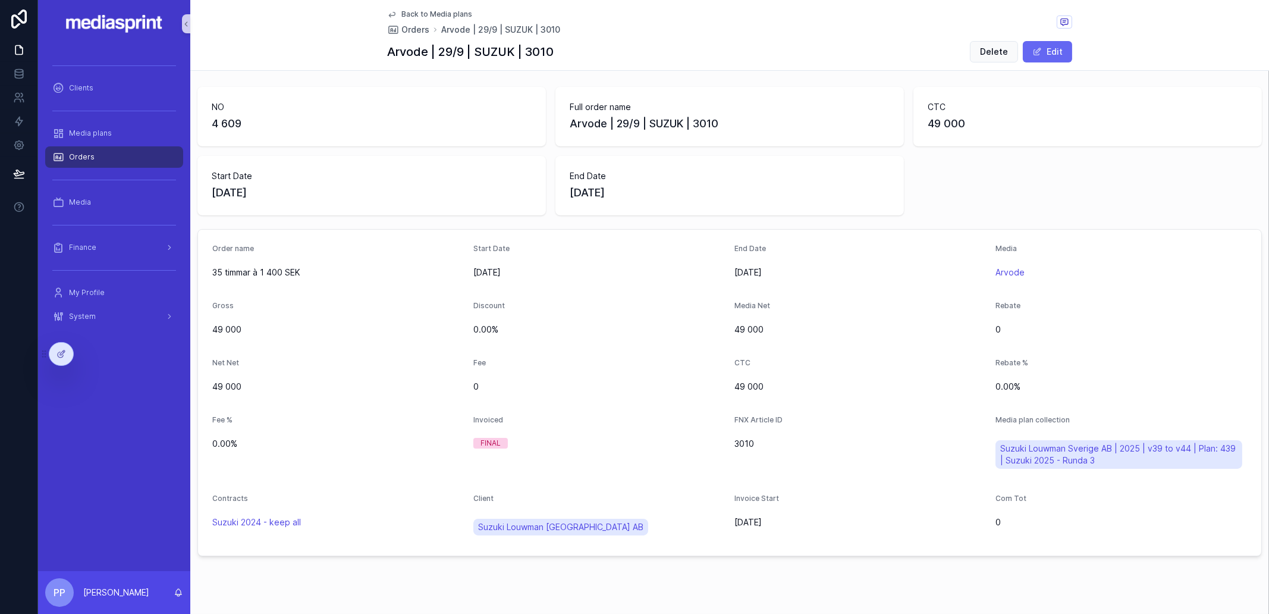
click at [438, 14] on span "Back to Media plans" at bounding box center [436, 15] width 71 height 10
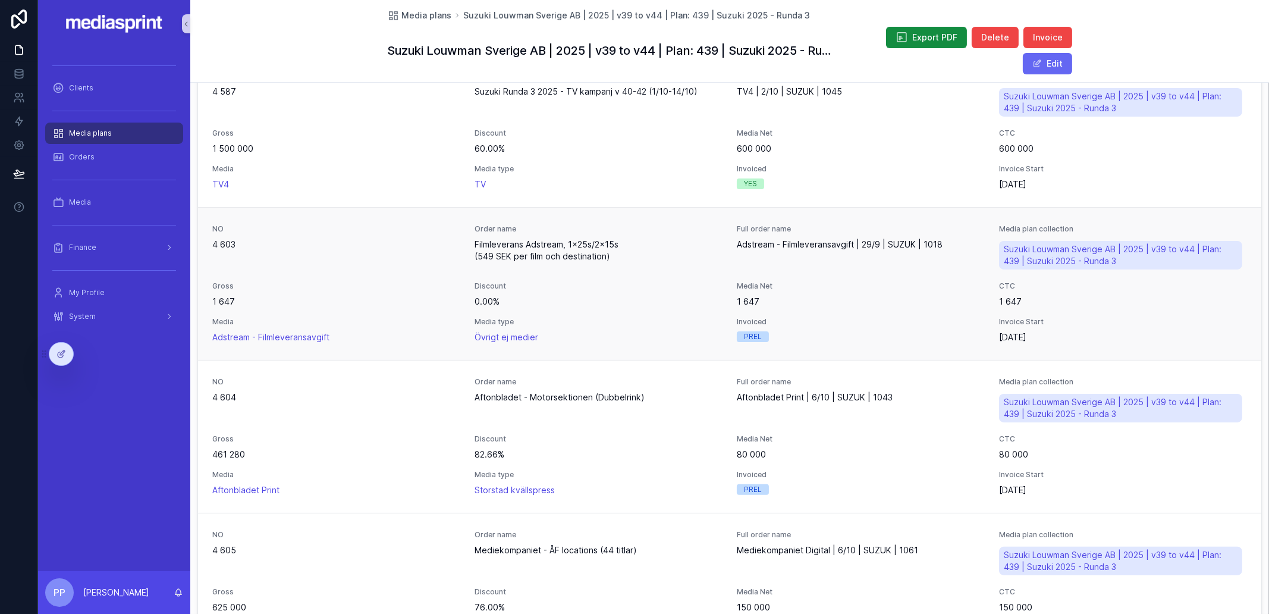
click at [666, 312] on div "NO 4 603 Order name Filmleverans Adstream, 1x25s/2x15s (549 SEK per film och de…" at bounding box center [729, 283] width 1034 height 119
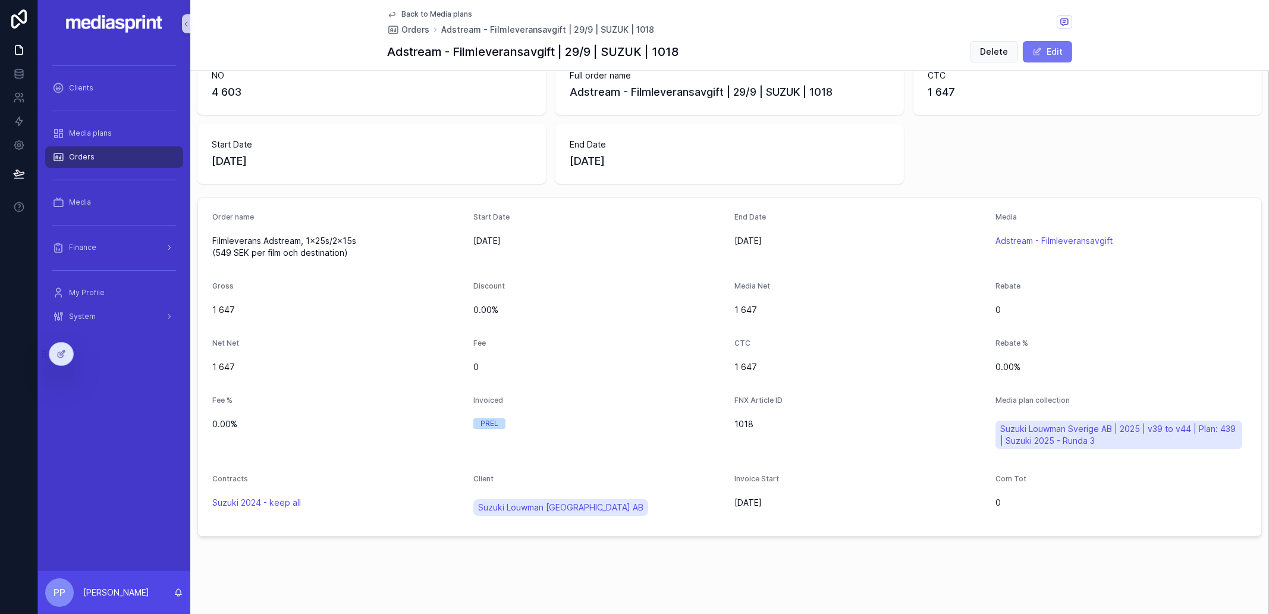
click at [1058, 44] on button "Edit" at bounding box center [1047, 51] width 49 height 21
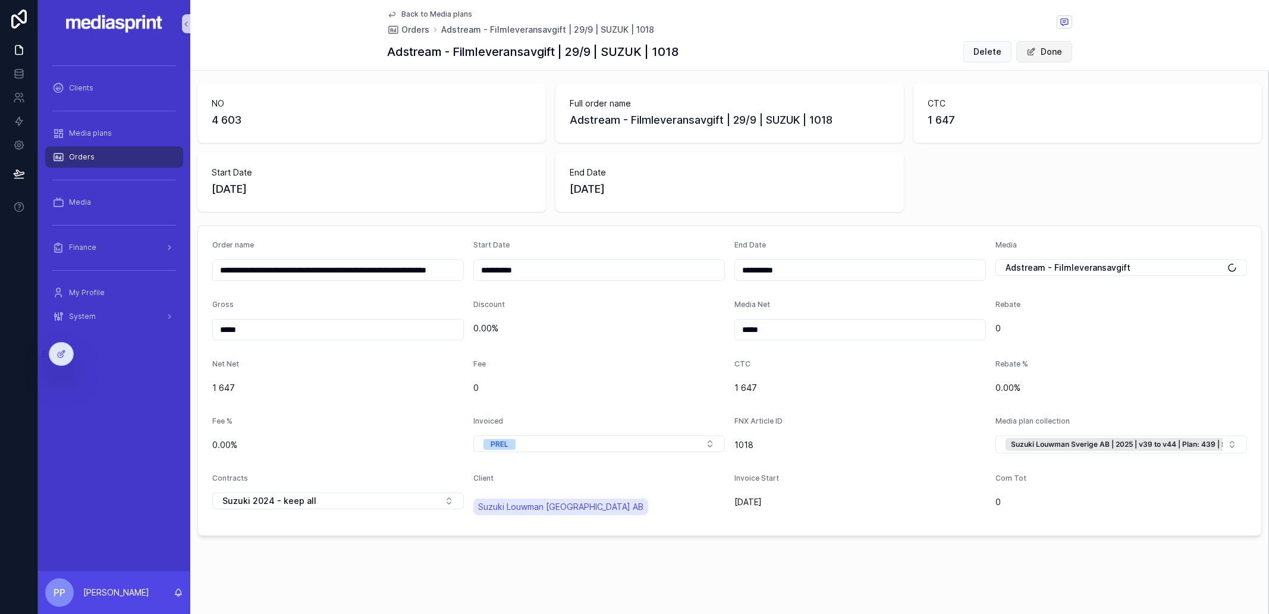
scroll to position [3, 0]
click at [537, 445] on button "PREL" at bounding box center [598, 444] width 251 height 17
click at [517, 521] on div "FINAL" at bounding box center [594, 524] width 243 height 18
click at [1034, 52] on button "Done" at bounding box center [1044, 51] width 56 height 21
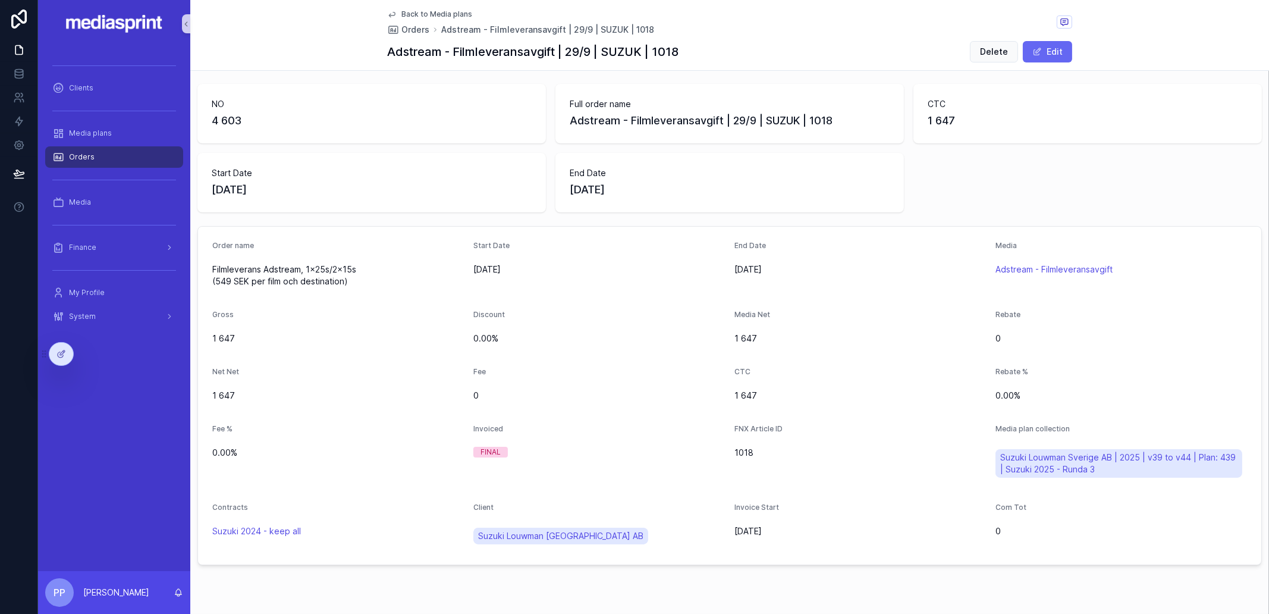
click at [413, 14] on span "Back to Media plans" at bounding box center [436, 15] width 71 height 10
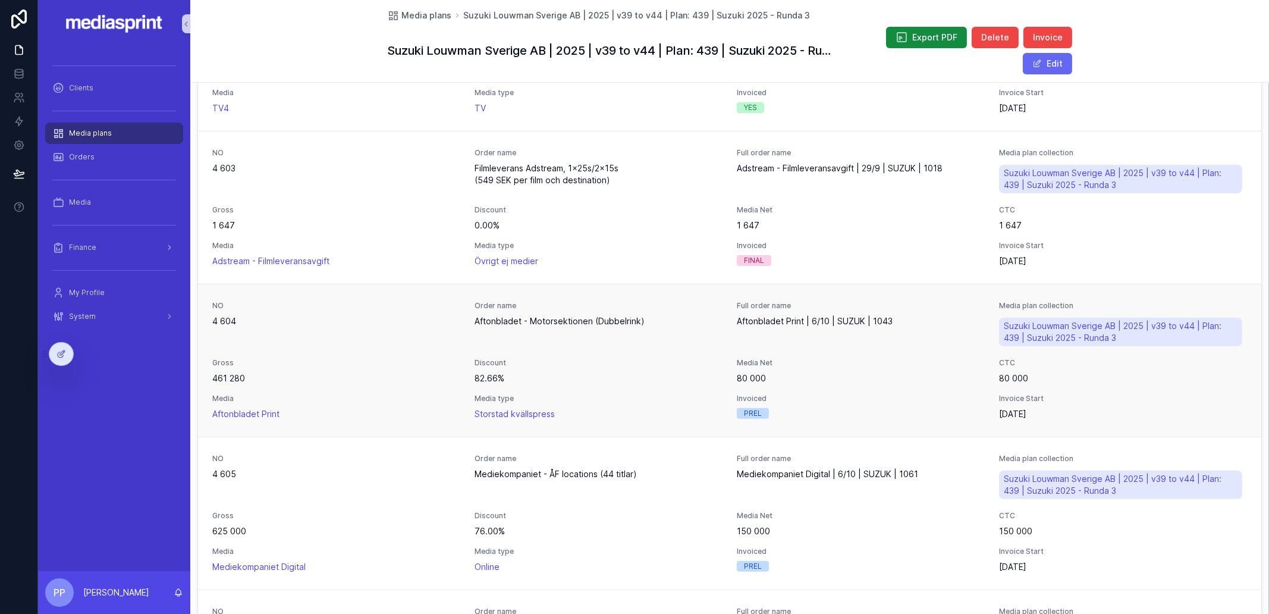
scroll to position [597, 0]
click at [1043, 59] on button "Edit" at bounding box center [1047, 63] width 49 height 21
click at [797, 386] on div "NO 4 604 Order name Aftonbladet - Motorsektionen (Dubbelrink) Full order name A…" at bounding box center [729, 360] width 1034 height 119
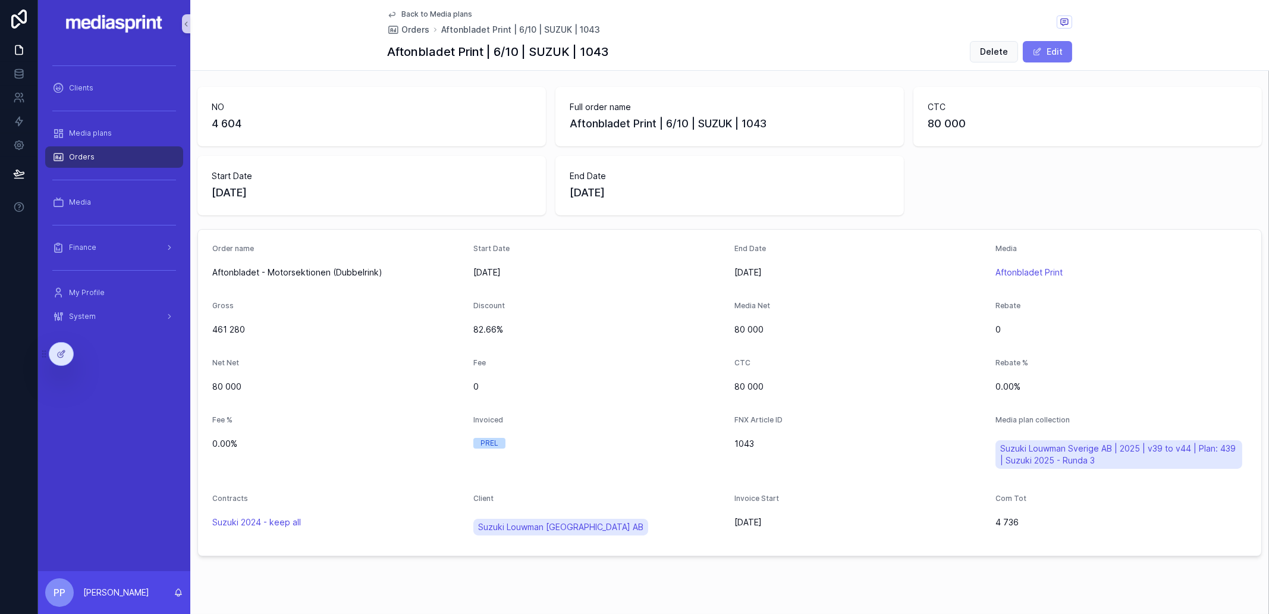
click at [1036, 56] on button "Edit" at bounding box center [1047, 51] width 49 height 21
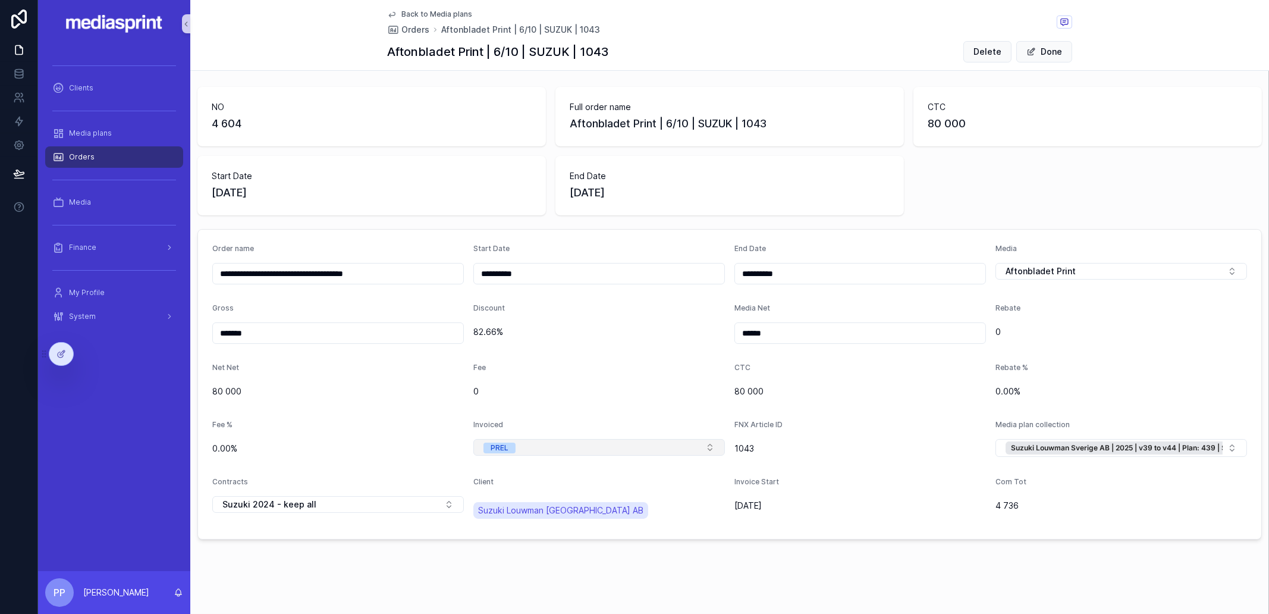
drag, startPoint x: 573, startPoint y: 457, endPoint x: 578, endPoint y: 450, distance: 8.1
click at [573, 456] on div "Invoiced PREL" at bounding box center [598, 439] width 251 height 38
click at [579, 448] on button "PREL" at bounding box center [598, 447] width 251 height 17
drag, startPoint x: 539, startPoint y: 525, endPoint x: 546, endPoint y: 522, distance: 8.3
click at [539, 526] on div "FINAL" at bounding box center [594, 527] width 243 height 18
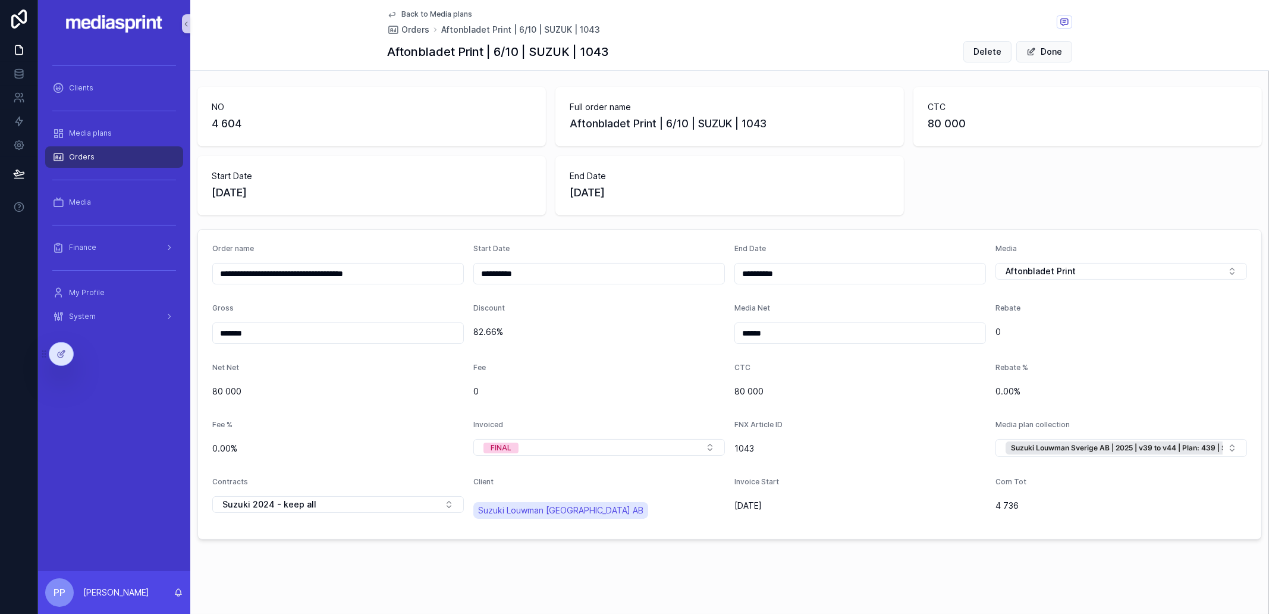
click at [1036, 51] on button "Done" at bounding box center [1044, 51] width 56 height 21
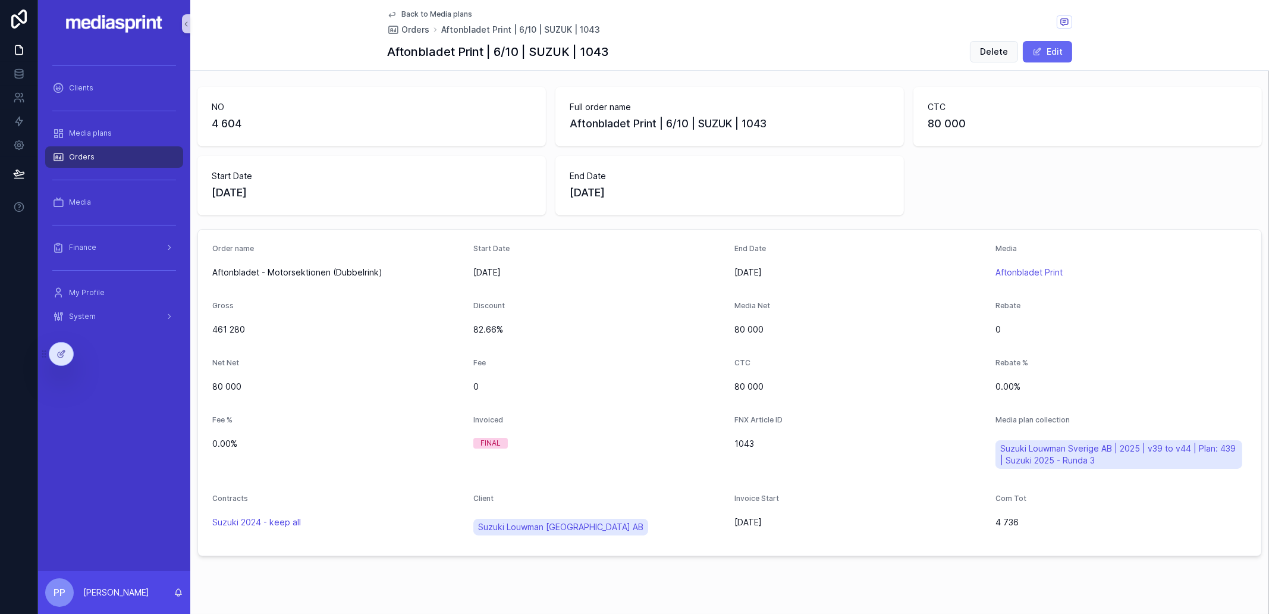
click at [444, 13] on span "Back to Media plans" at bounding box center [436, 15] width 71 height 10
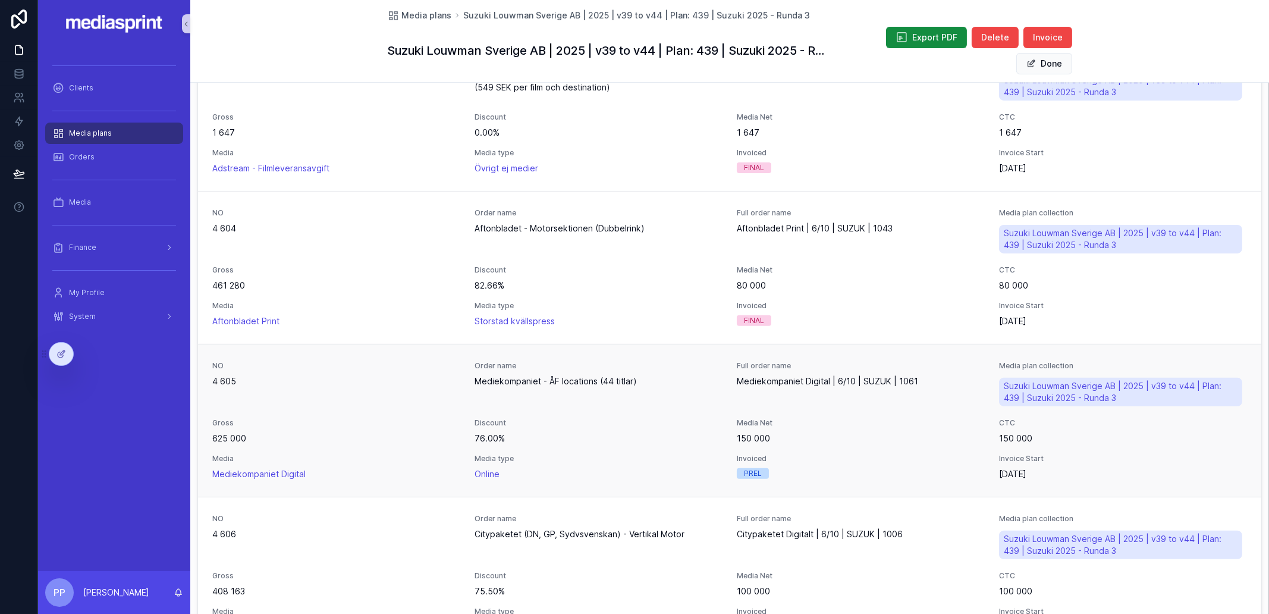
scroll to position [743, 0]
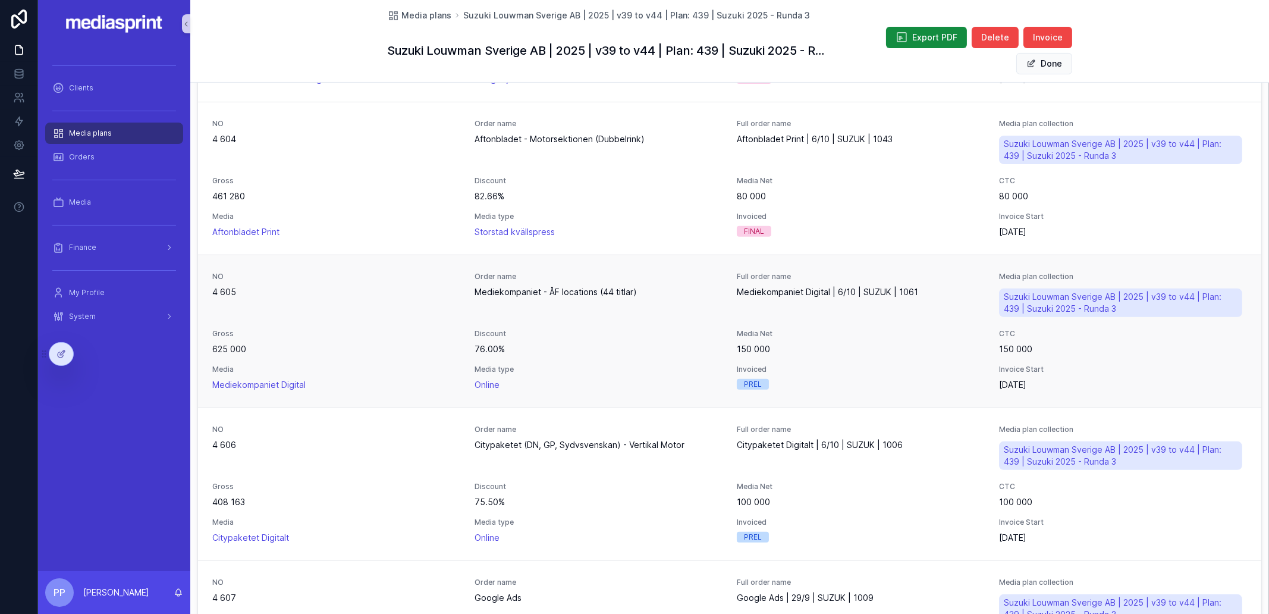
click at [683, 329] on span "Discount" at bounding box center [598, 334] width 248 height 10
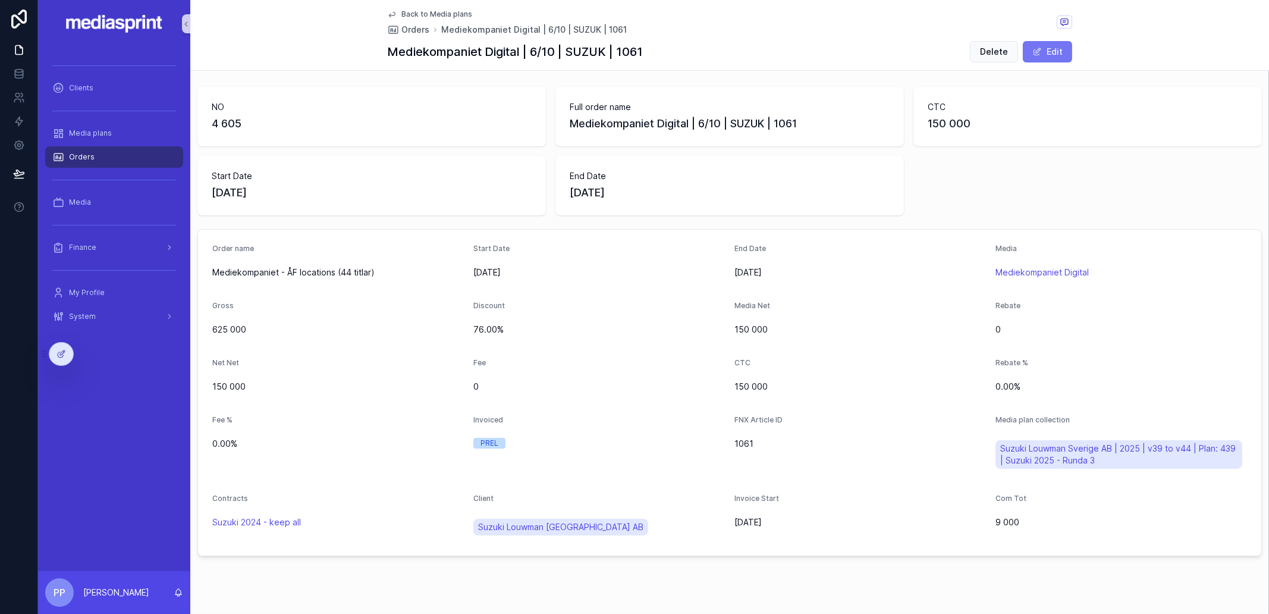
click at [1034, 52] on span "scrollable content" at bounding box center [1037, 52] width 10 height 10
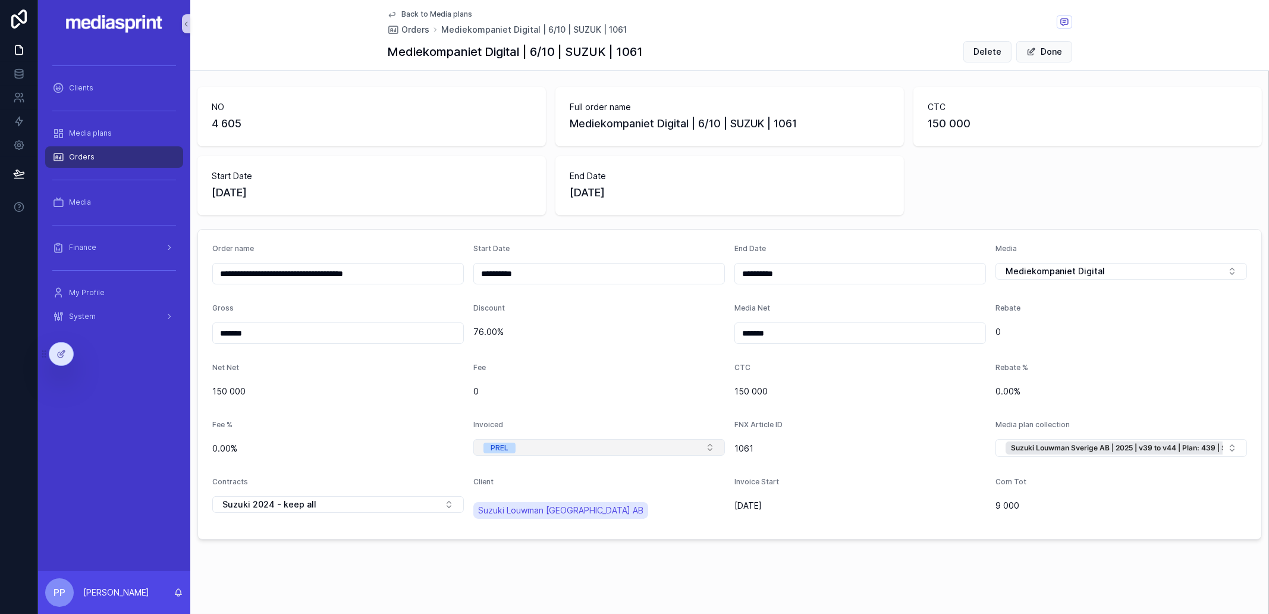
click at [543, 451] on button "PREL" at bounding box center [598, 447] width 251 height 17
click at [515, 524] on div "FINAL" at bounding box center [594, 527] width 243 height 18
click at [1039, 49] on button "Done" at bounding box center [1044, 51] width 56 height 21
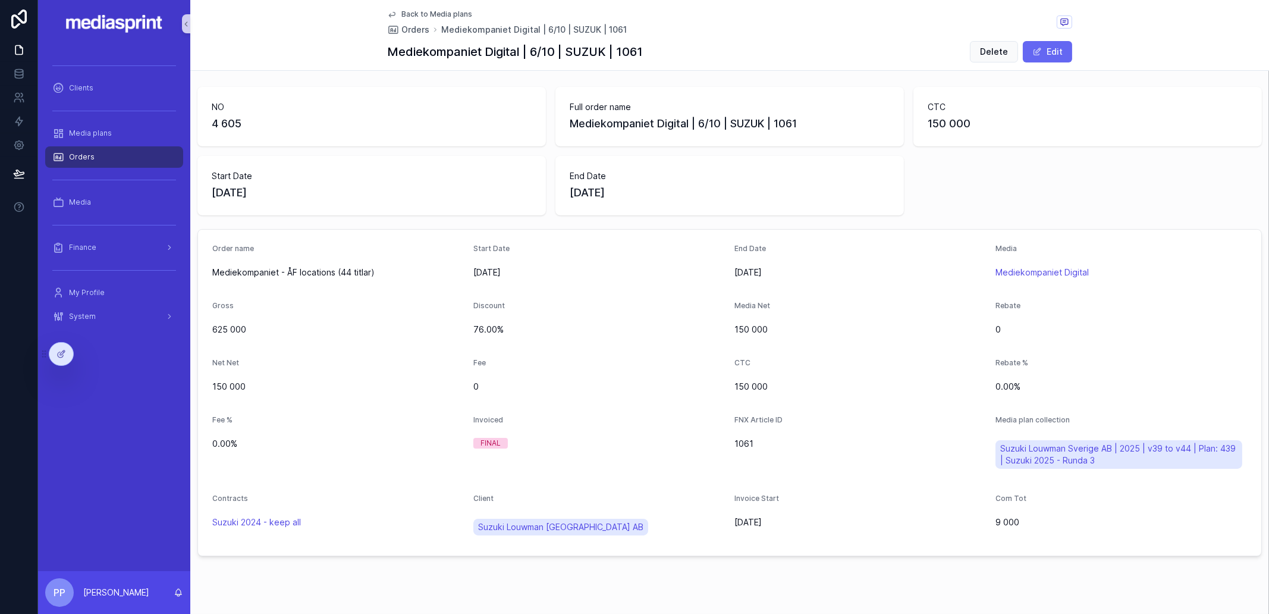
click at [426, 12] on span "Back to Media plans" at bounding box center [436, 15] width 71 height 10
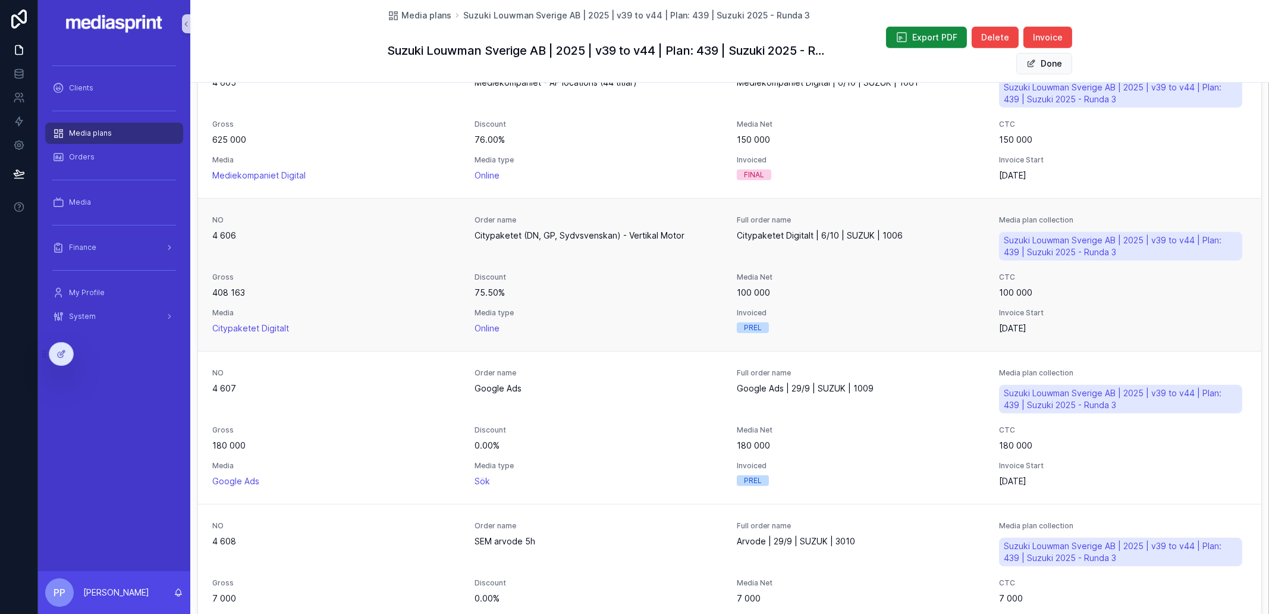
scroll to position [966, 0]
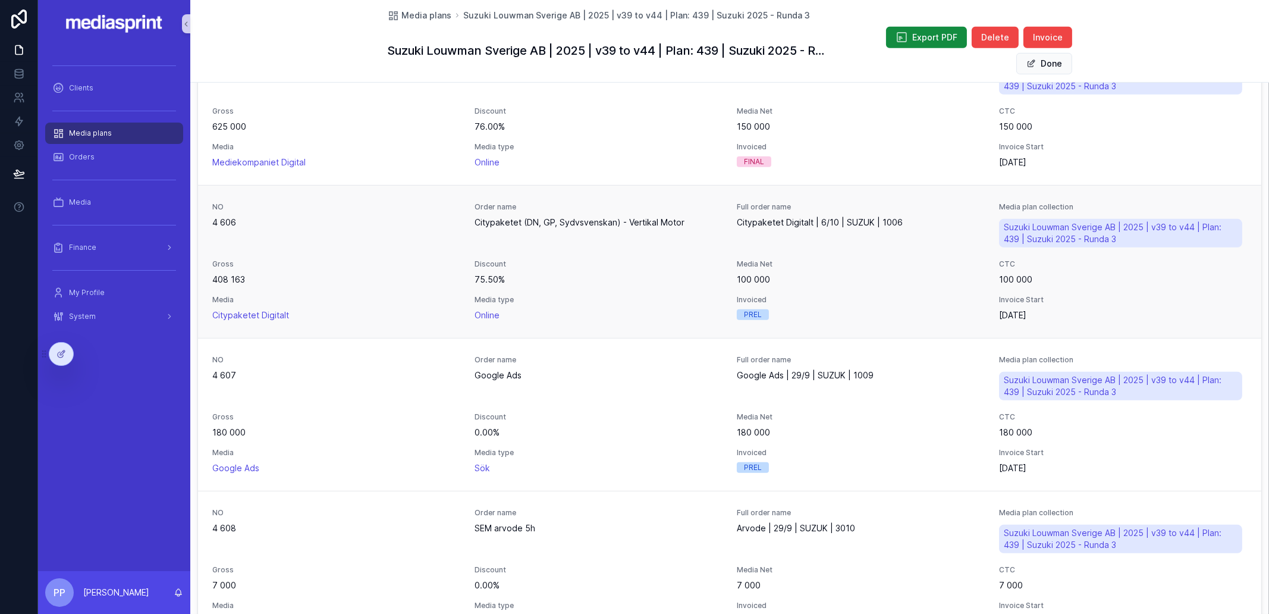
click at [636, 278] on span "75.50%" at bounding box center [598, 279] width 248 height 12
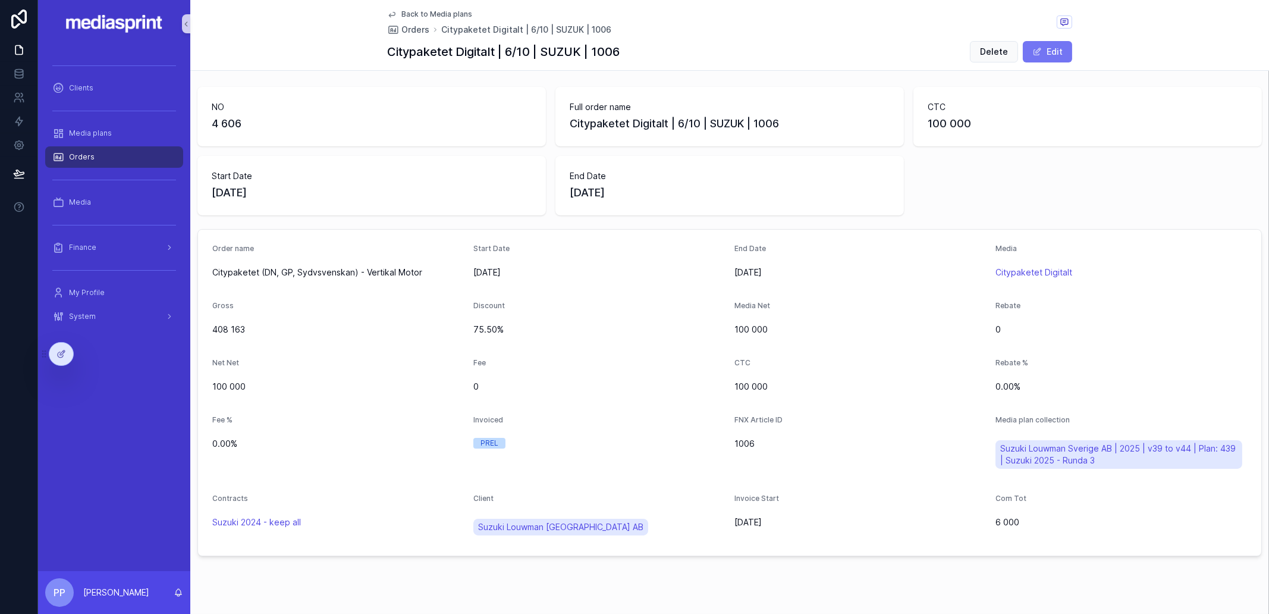
click at [1052, 49] on button "Edit" at bounding box center [1047, 51] width 49 height 21
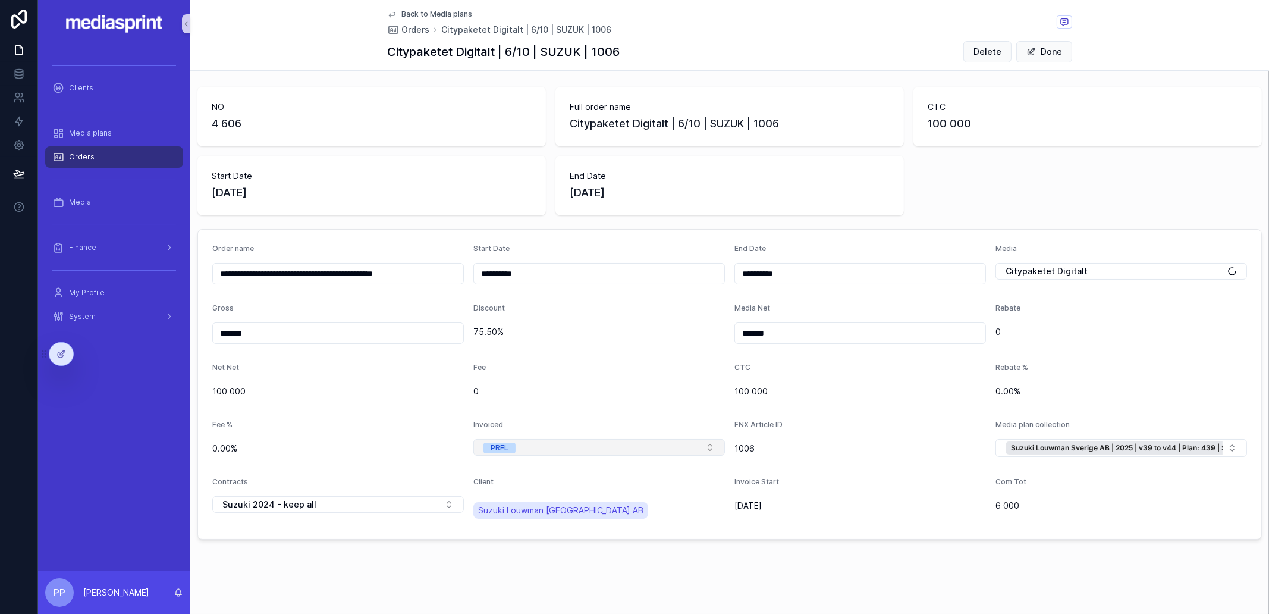
click at [537, 445] on button "PREL" at bounding box center [598, 447] width 251 height 17
click at [514, 521] on div "FINAL" at bounding box center [594, 527] width 243 height 18
click at [1035, 51] on button "Done" at bounding box center [1044, 51] width 56 height 21
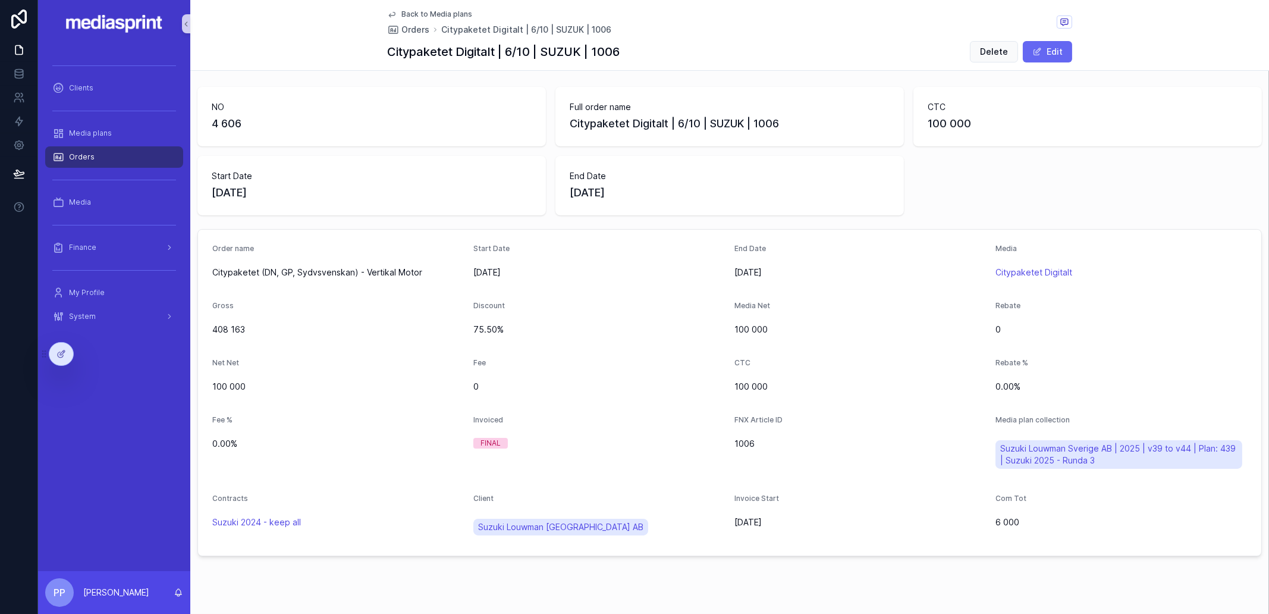
click at [434, 13] on span "Back to Media plans" at bounding box center [436, 15] width 71 height 10
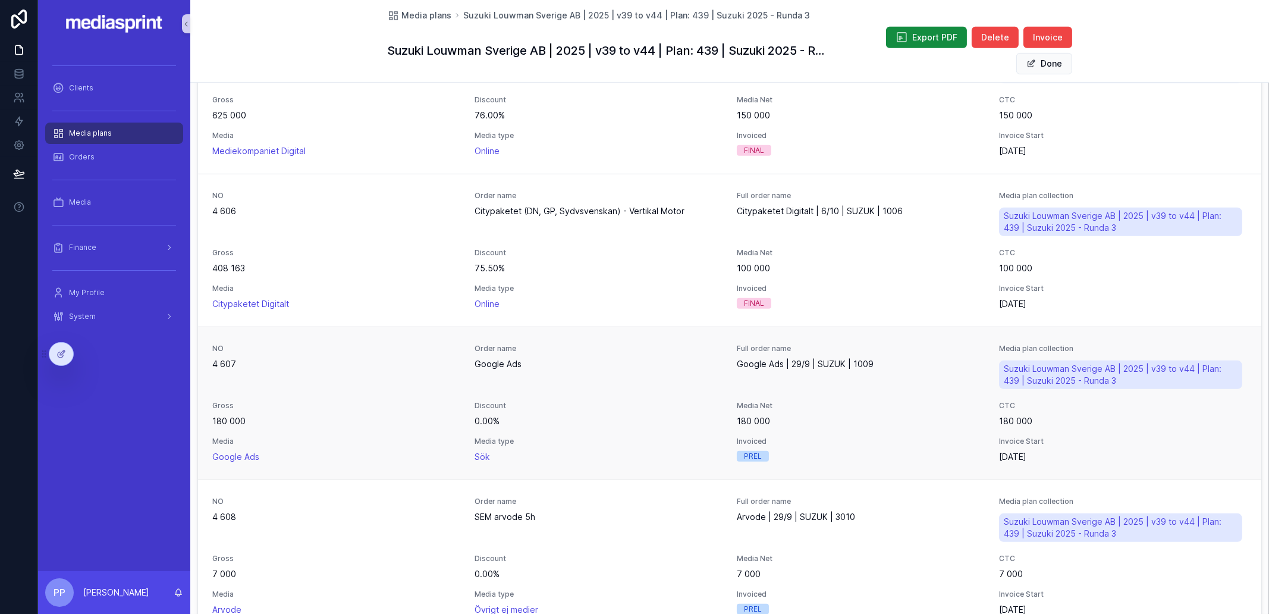
scroll to position [1040, 0]
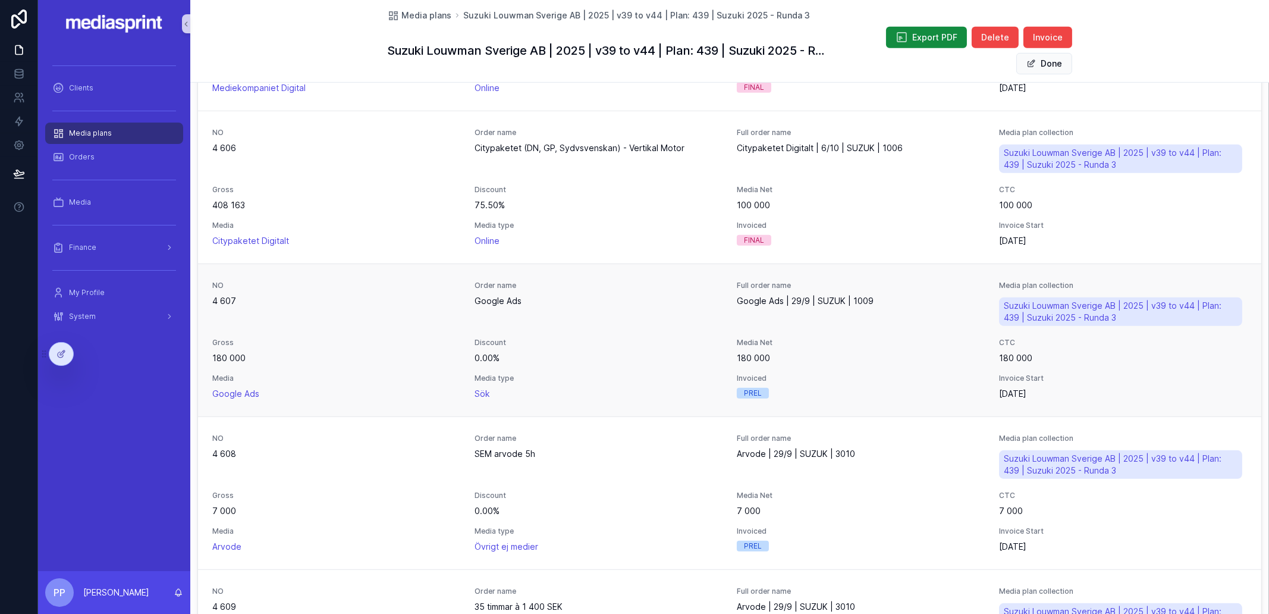
click at [667, 377] on span "Media type" at bounding box center [598, 378] width 248 height 10
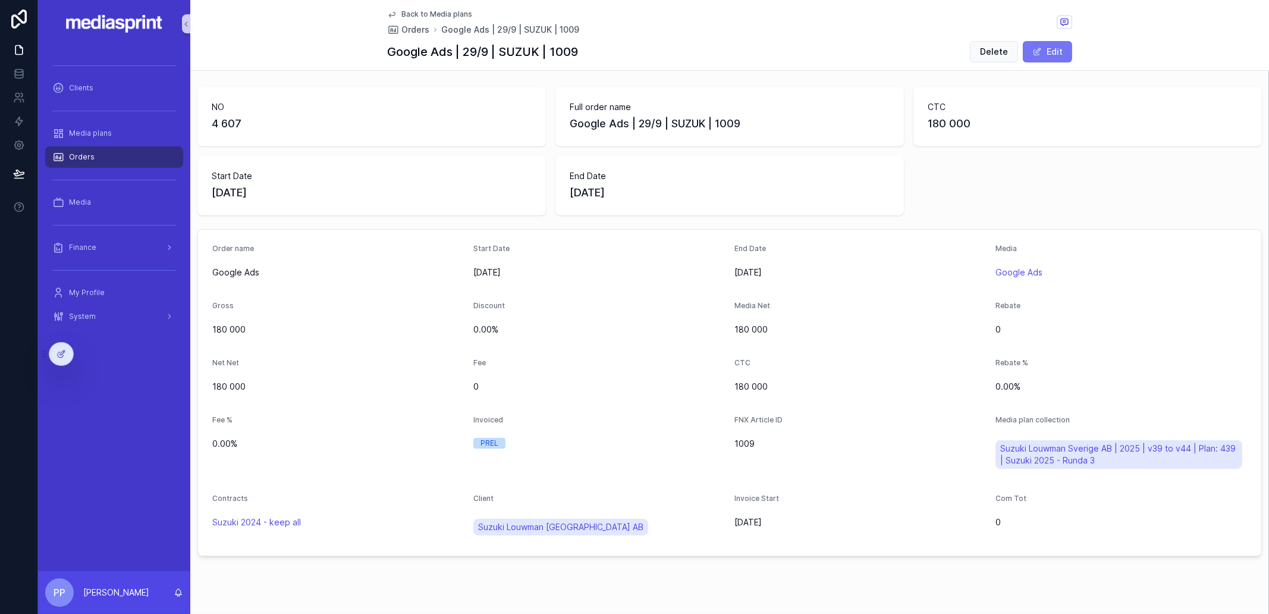
click at [1037, 49] on button "Edit" at bounding box center [1047, 51] width 49 height 21
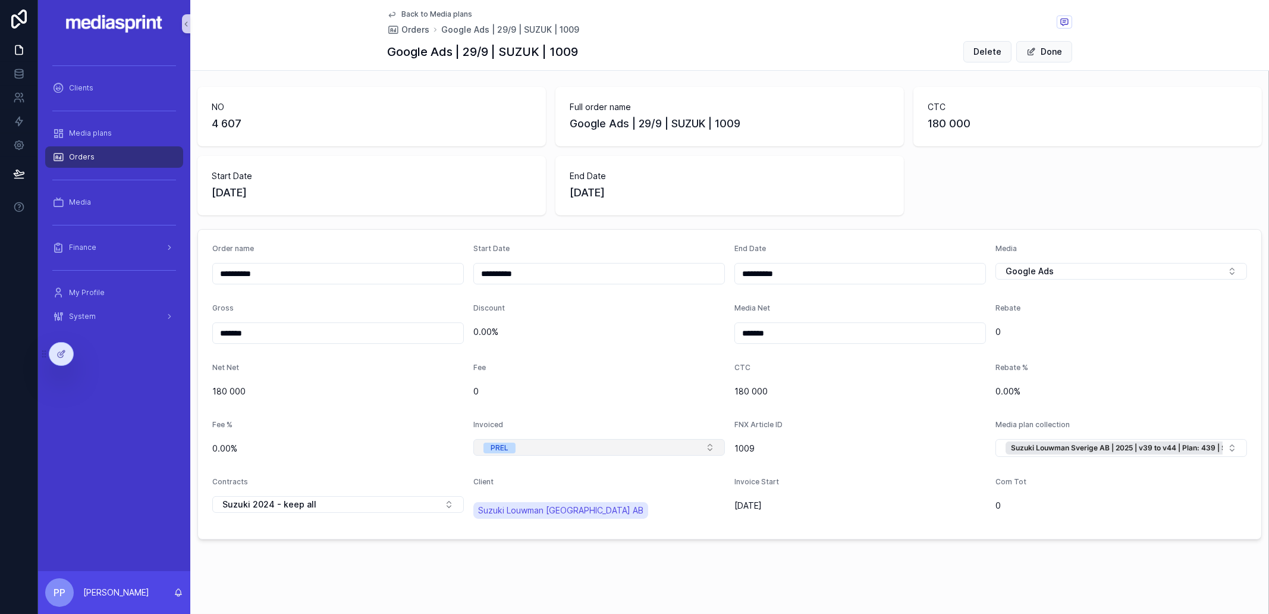
click at [524, 450] on button "PREL" at bounding box center [598, 447] width 251 height 17
click at [517, 521] on div "FINAL" at bounding box center [594, 527] width 243 height 18
click at [1034, 45] on button "Done" at bounding box center [1044, 51] width 56 height 21
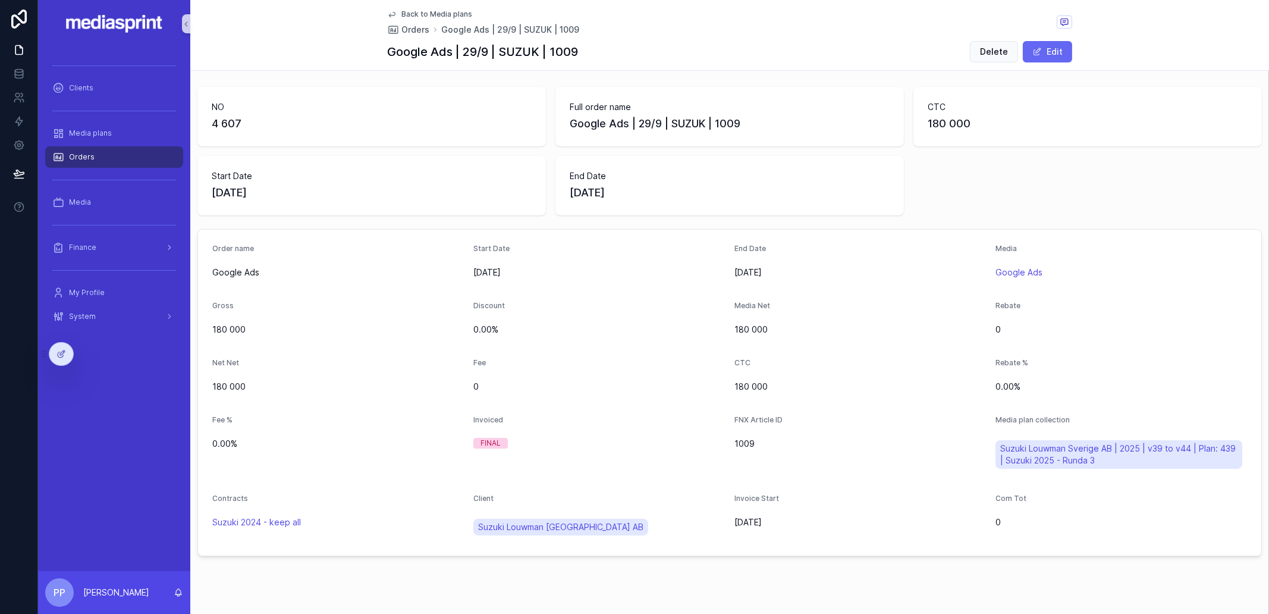
click at [428, 13] on span "Back to Media plans" at bounding box center [436, 15] width 71 height 10
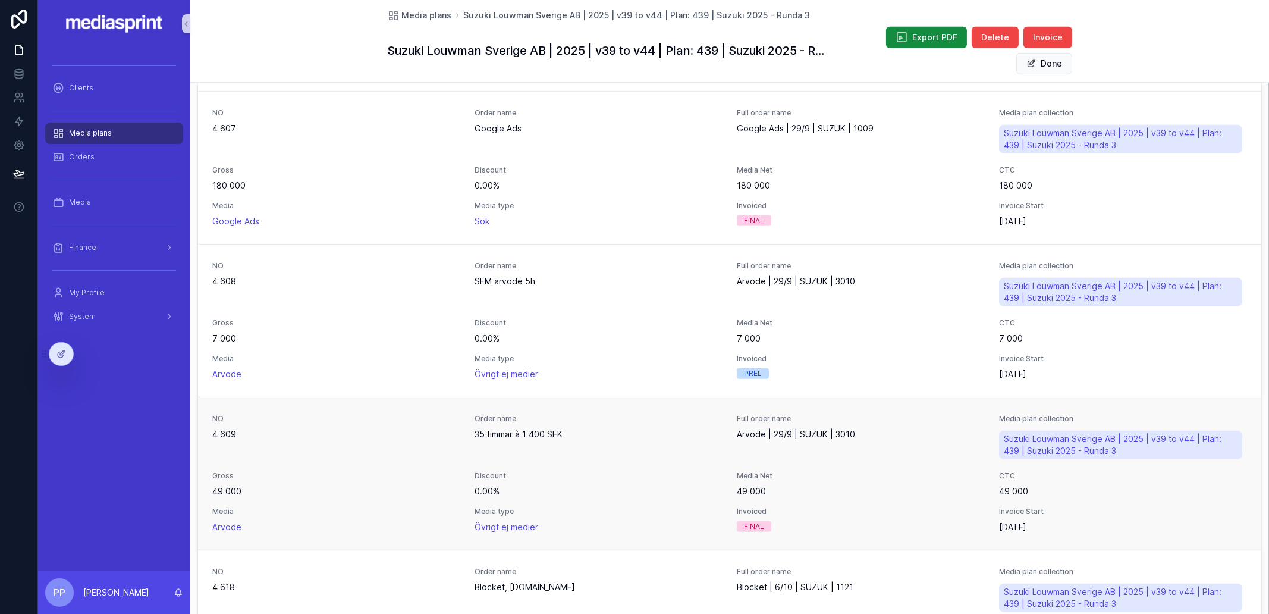
scroll to position [1338, 0]
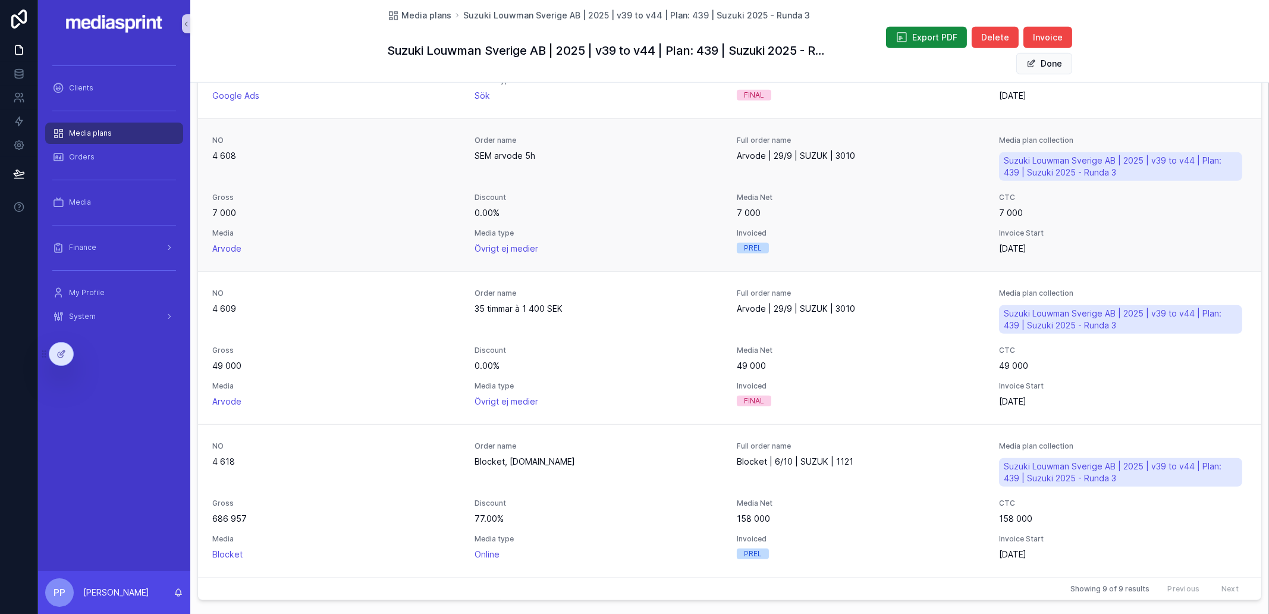
click at [657, 230] on span "Media type" at bounding box center [598, 233] width 248 height 10
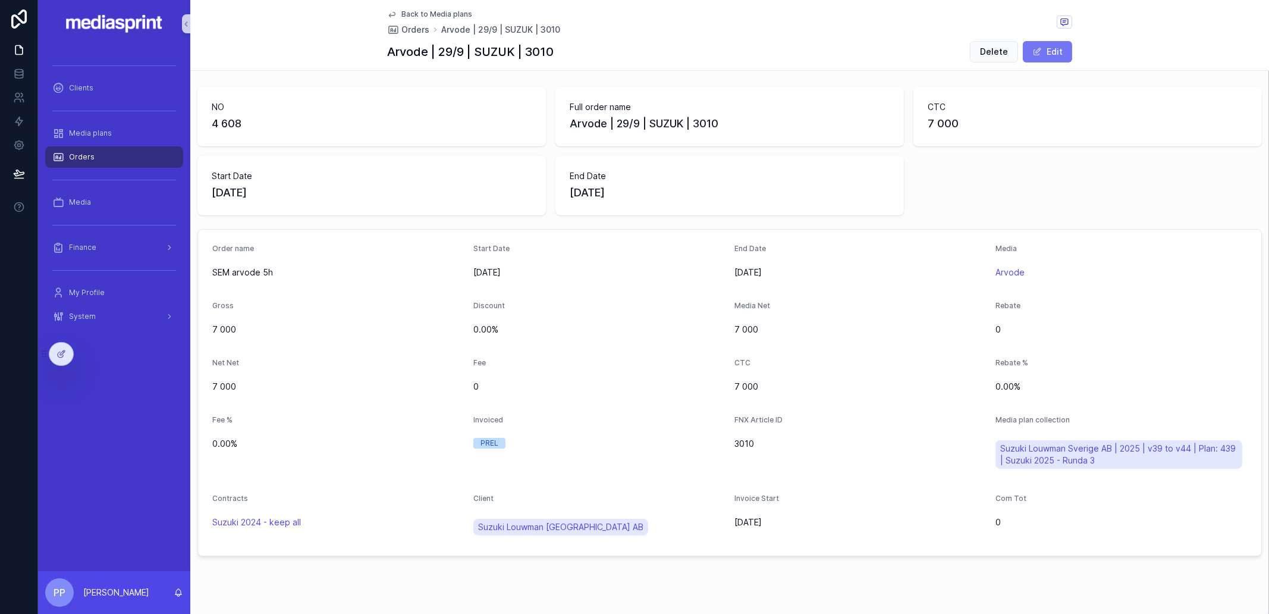
click at [1046, 51] on button "Edit" at bounding box center [1047, 51] width 49 height 21
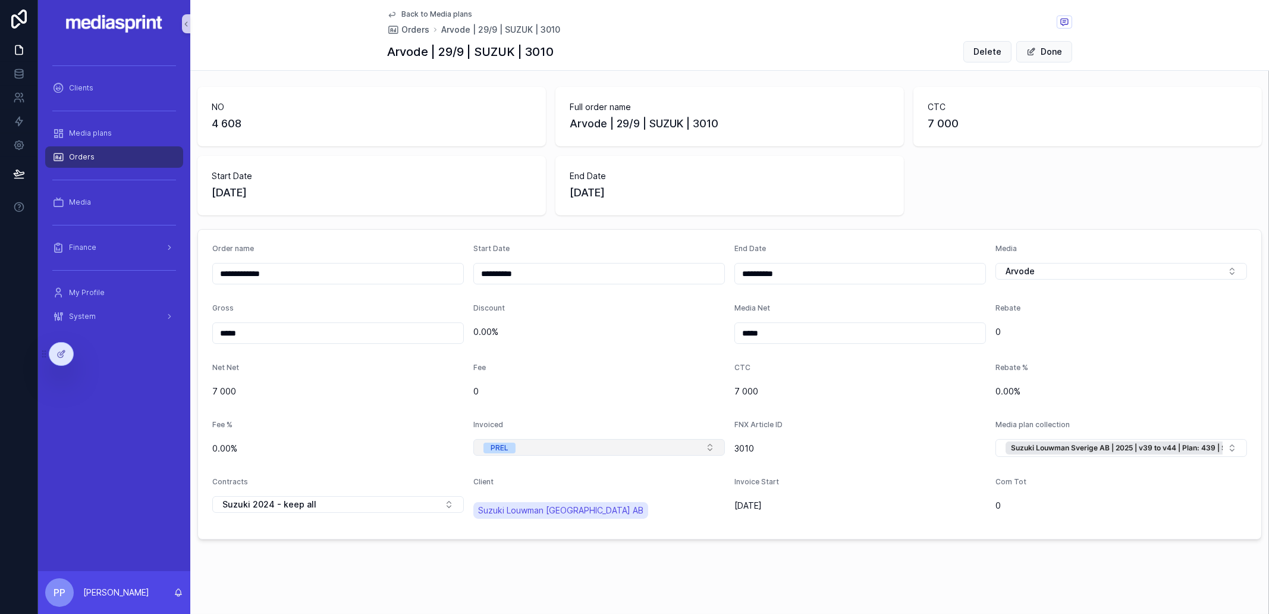
click at [551, 444] on button "PREL" at bounding box center [598, 447] width 251 height 17
click at [521, 524] on div "FINAL" at bounding box center [594, 527] width 243 height 18
click at [1035, 52] on button "Done" at bounding box center [1044, 51] width 56 height 21
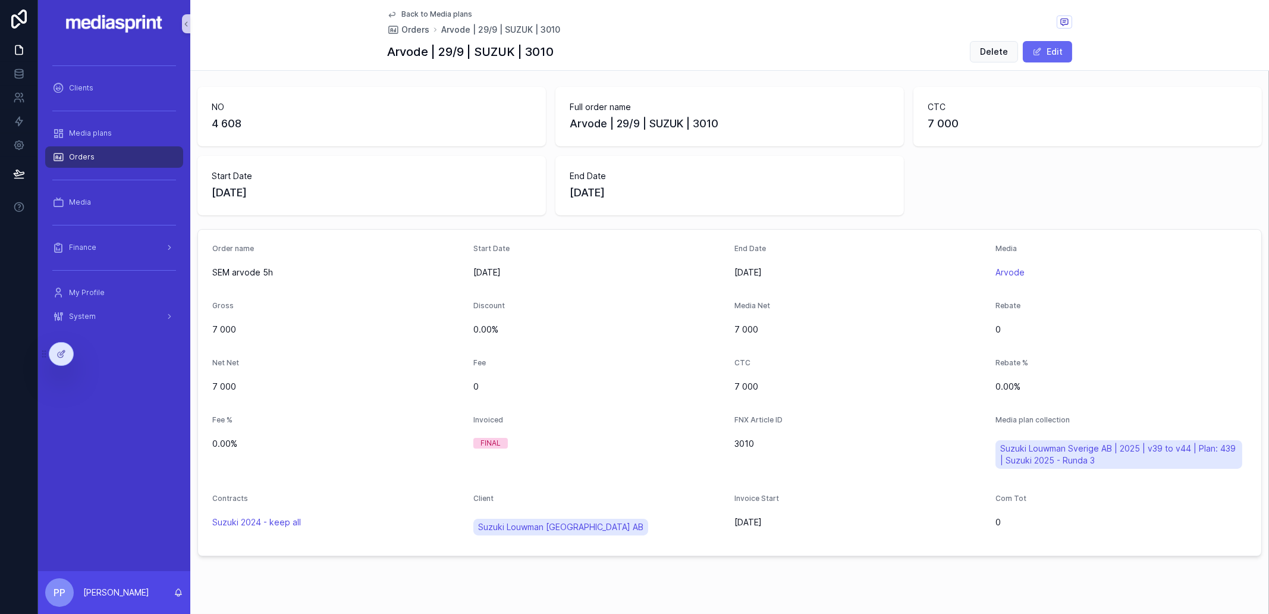
click at [429, 13] on span "Back to Media plans" at bounding box center [436, 15] width 71 height 10
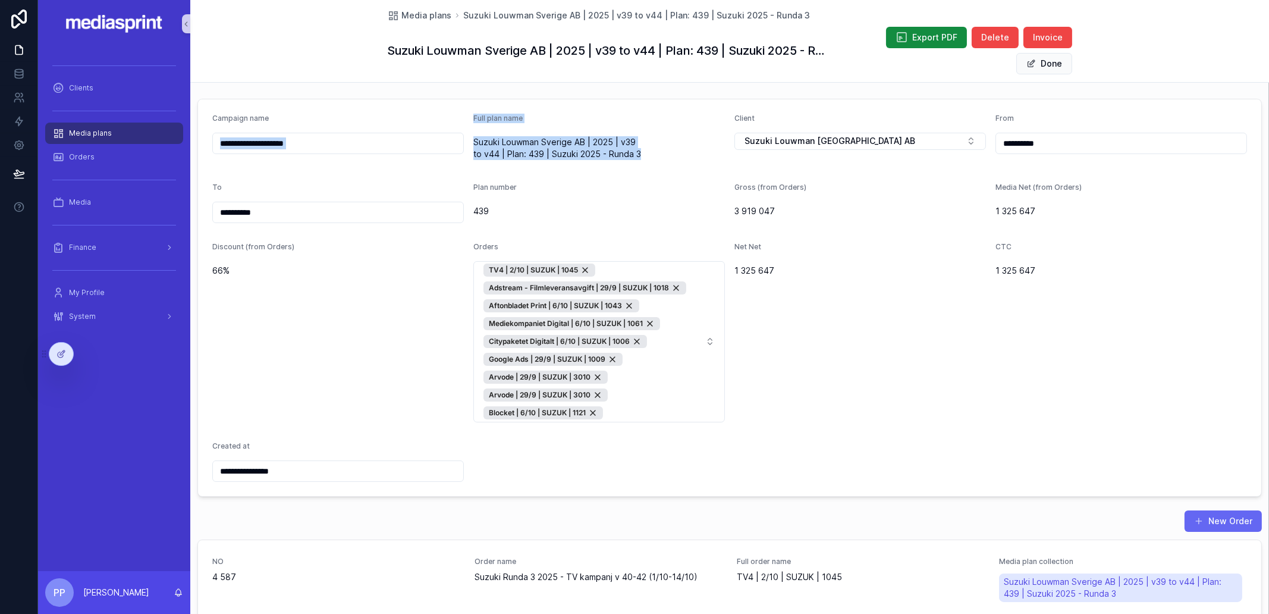
drag, startPoint x: 647, startPoint y: 150, endPoint x: 459, endPoint y: 140, distance: 188.1
click at [459, 140] on form "**********" at bounding box center [729, 297] width 1063 height 396
click at [507, 147] on span "Suzuki Louwman Sverige AB | 2025 | v39 to v44 | Plan: 439 | Suzuki 2025 - Runda…" at bounding box center [598, 148] width 251 height 24
drag, startPoint x: 645, startPoint y: 156, endPoint x: 458, endPoint y: 147, distance: 187.5
click at [456, 147] on form "**********" at bounding box center [729, 297] width 1063 height 396
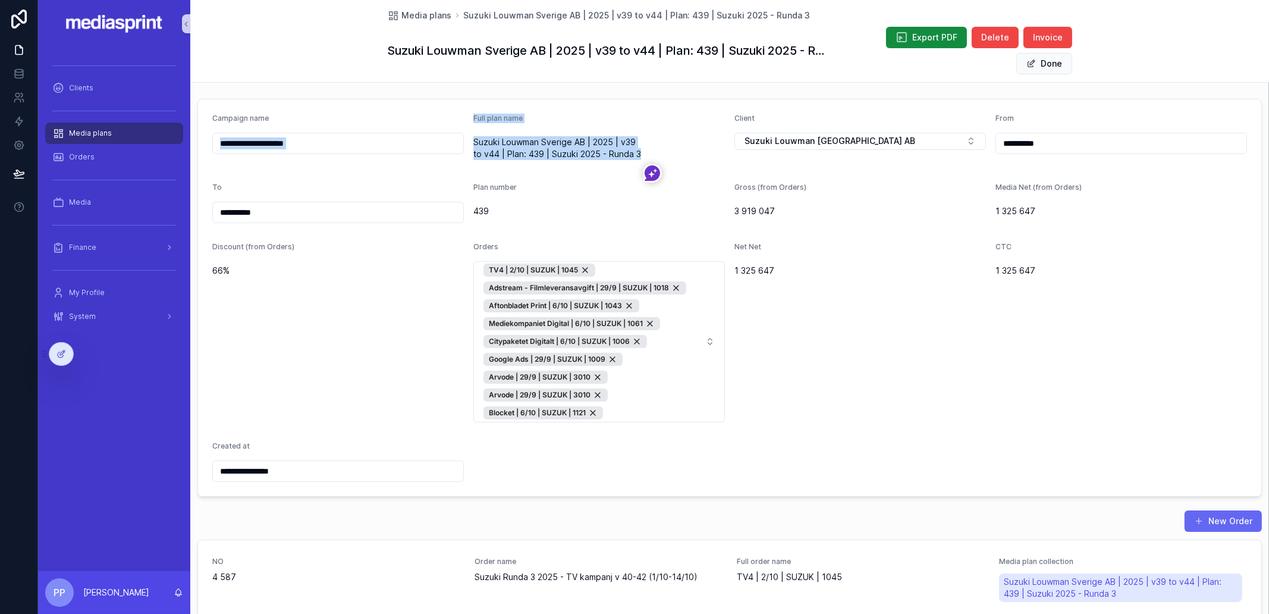
click at [600, 152] on span "Suzuki Louwman Sverige AB | 2025 | v39 to v44 | Plan: 439 | Suzuki 2025 - Runda…" at bounding box center [598, 148] width 251 height 24
drag, startPoint x: 637, startPoint y: 153, endPoint x: 616, endPoint y: 144, distance: 22.6
click at [616, 144] on span "Suzuki Louwman Sverige AB | 2025 | v39 to v44 | Plan: 439 | Suzuki 2025 - Runda…" at bounding box center [598, 148] width 251 height 24
copy span "v39 to v44 | Plan: 439 | Suzuki 2025 - Runda 3"
click at [1055, 37] on span "Invoice" at bounding box center [1048, 38] width 30 height 12
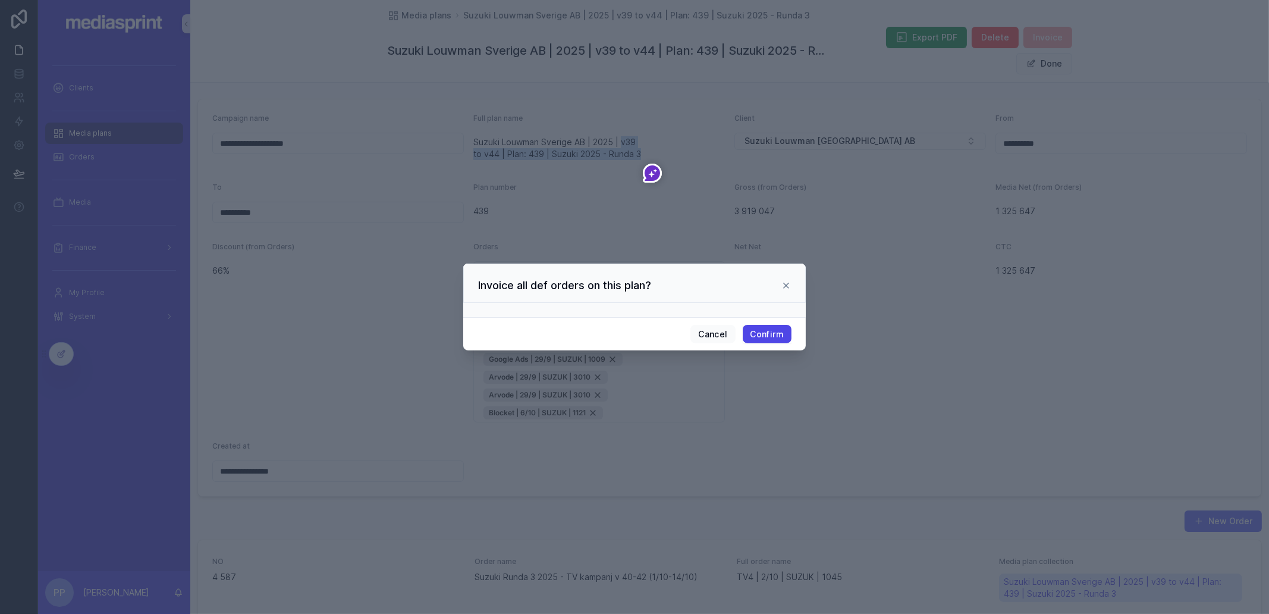
click at [771, 334] on button "Confirm" at bounding box center [767, 334] width 49 height 19
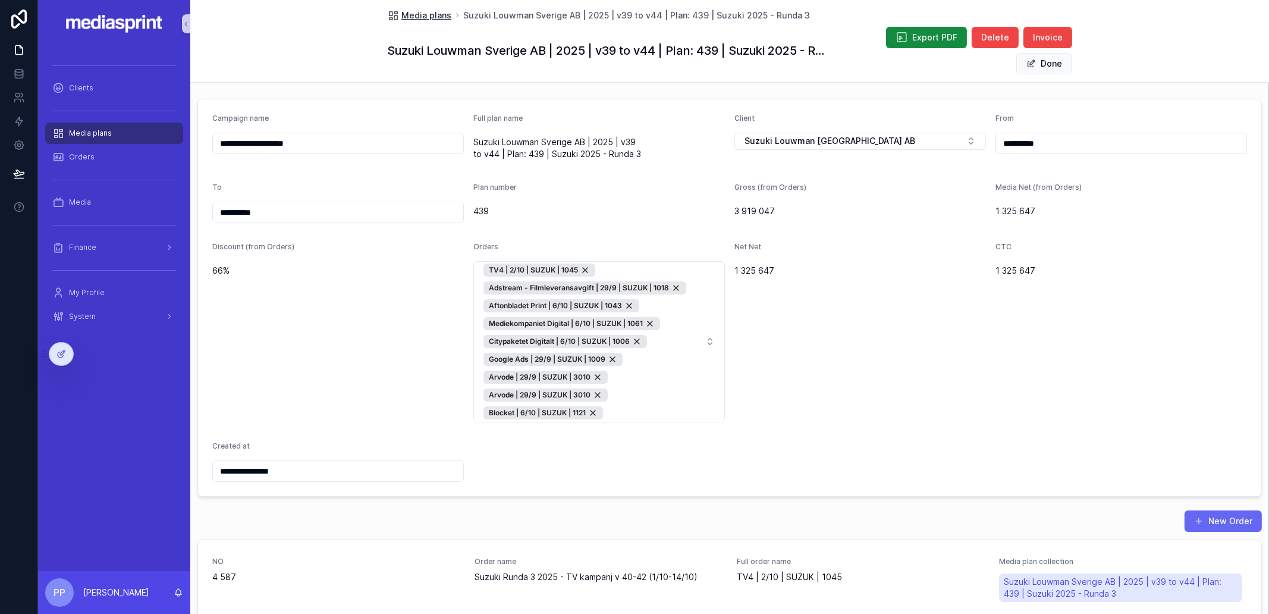
click at [409, 12] on span "Media plans" at bounding box center [426, 16] width 50 height 12
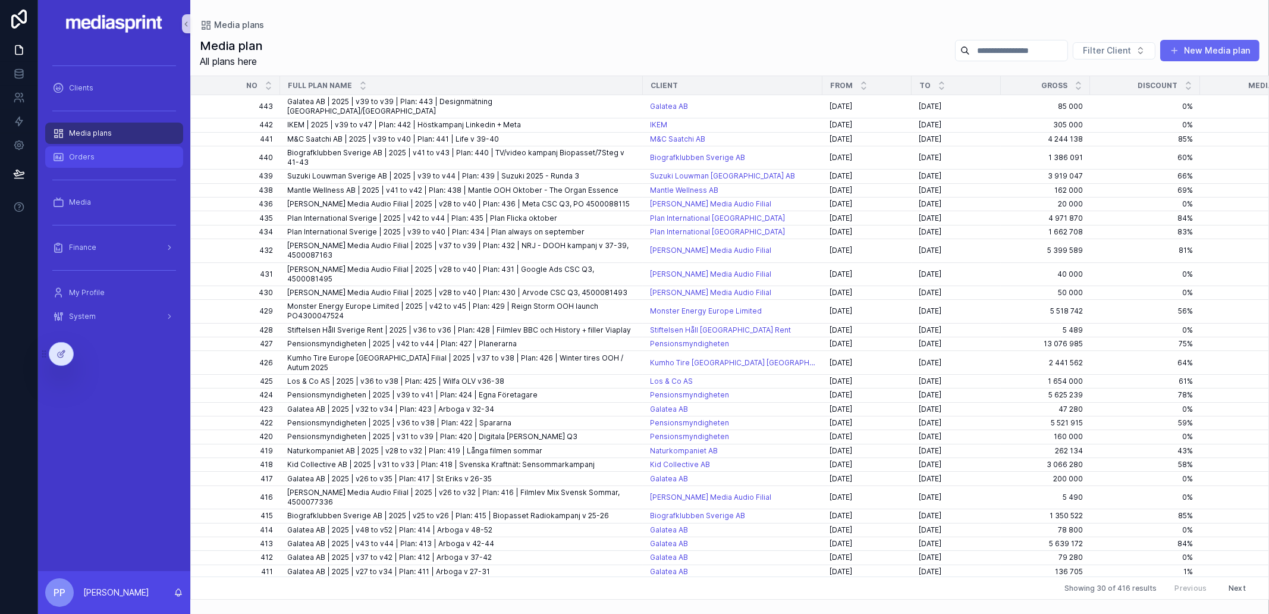
click at [103, 154] on div "Orders" at bounding box center [114, 156] width 124 height 19
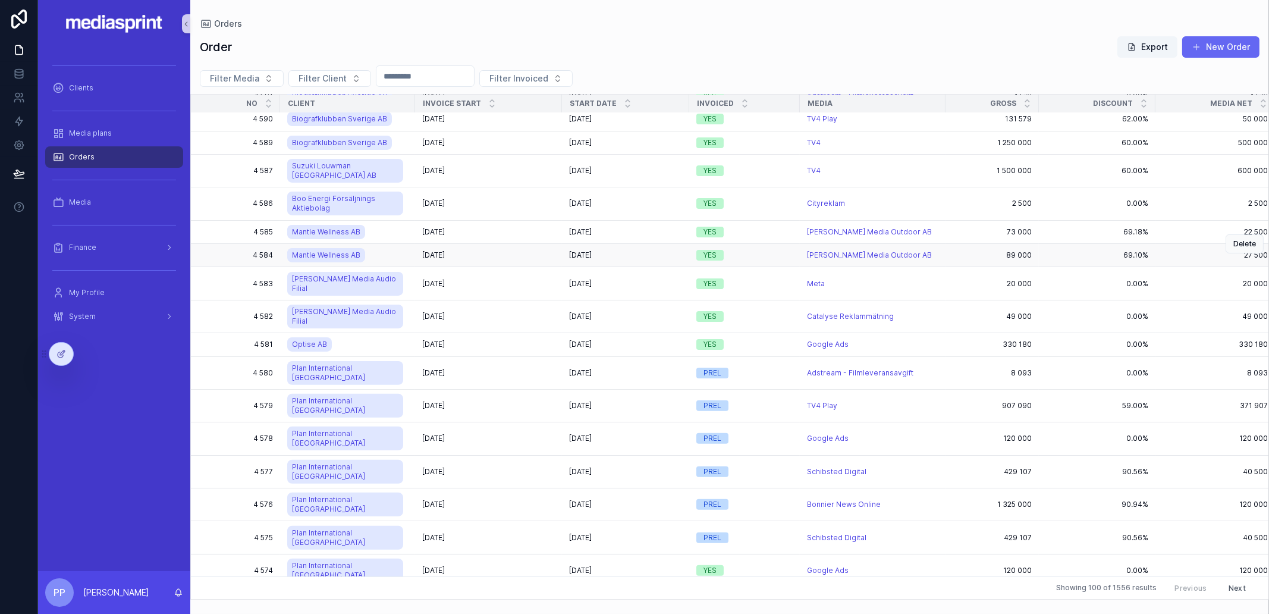
scroll to position [740, 0]
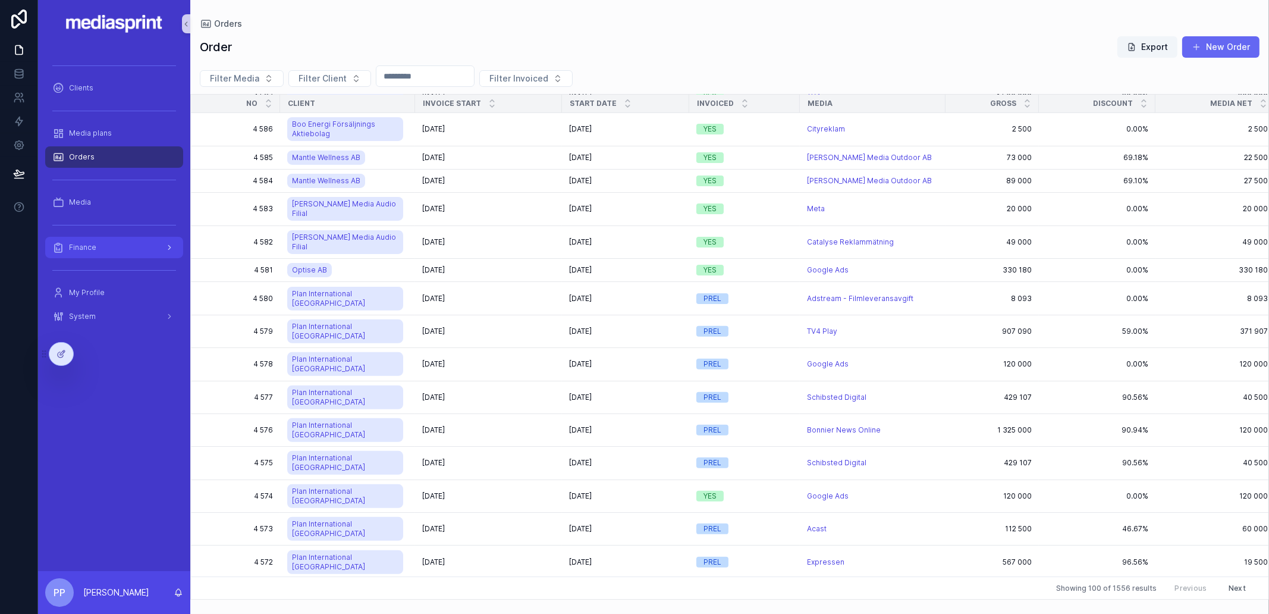
click at [98, 247] on div "Finance" at bounding box center [114, 247] width 124 height 19
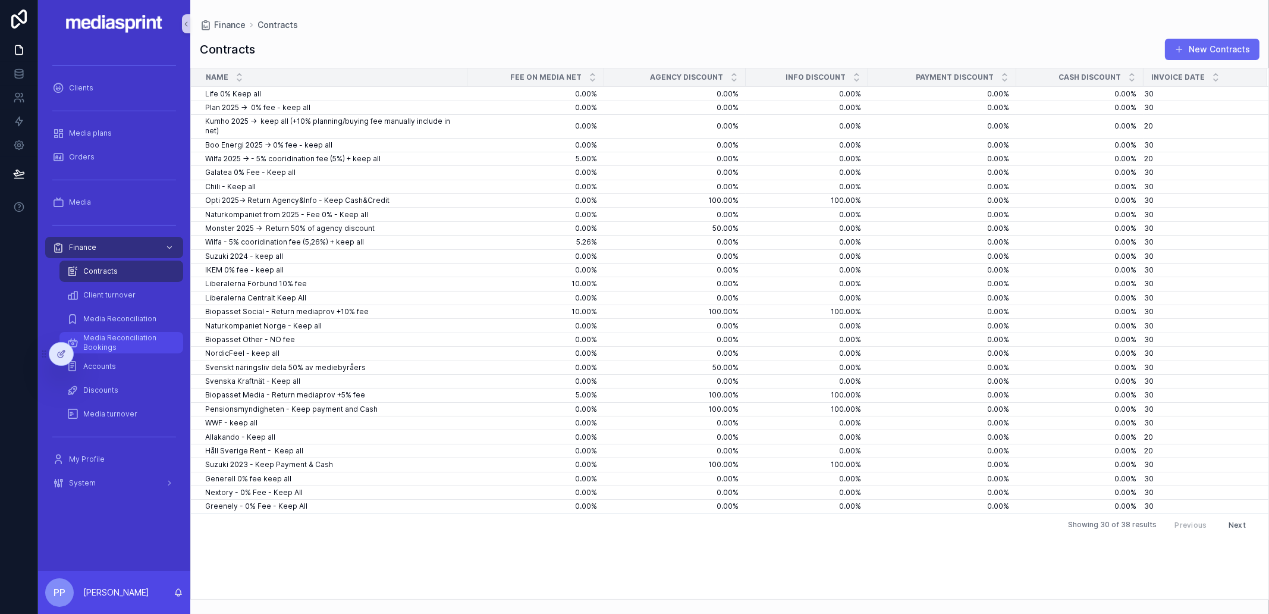
click at [136, 333] on span "Media Reconciliation Bookings" at bounding box center [127, 342] width 88 height 19
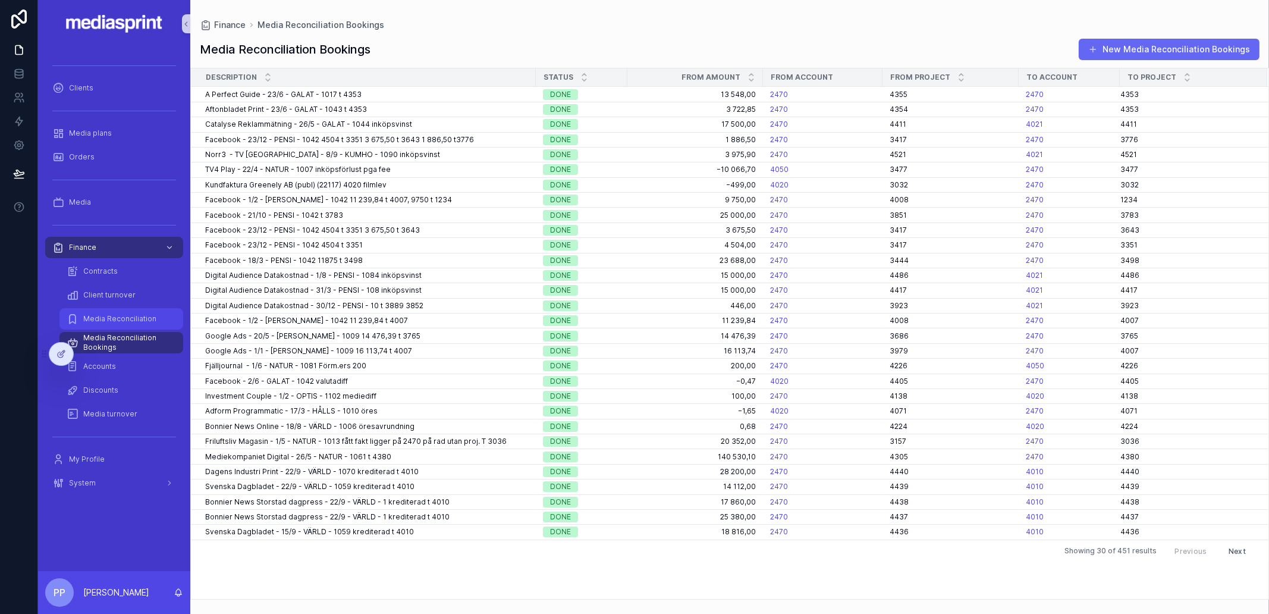
click at [131, 314] on span "Media Reconciliation" at bounding box center [119, 319] width 73 height 10
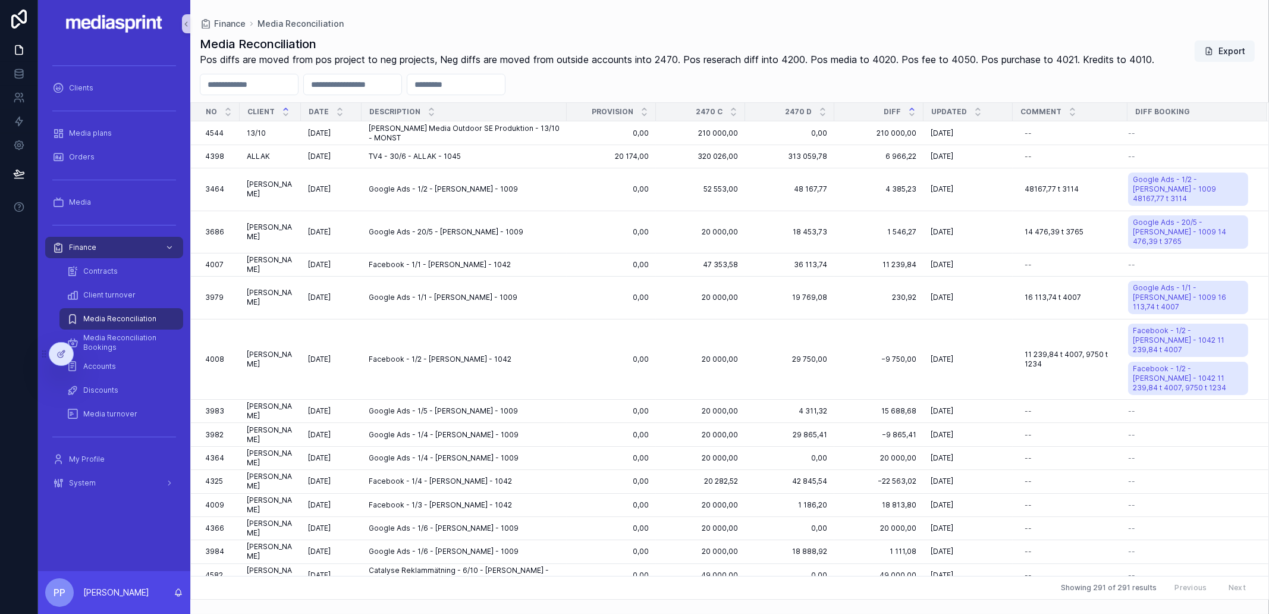
click at [910, 109] on icon "scrollable content" at bounding box center [912, 109] width 4 height 2
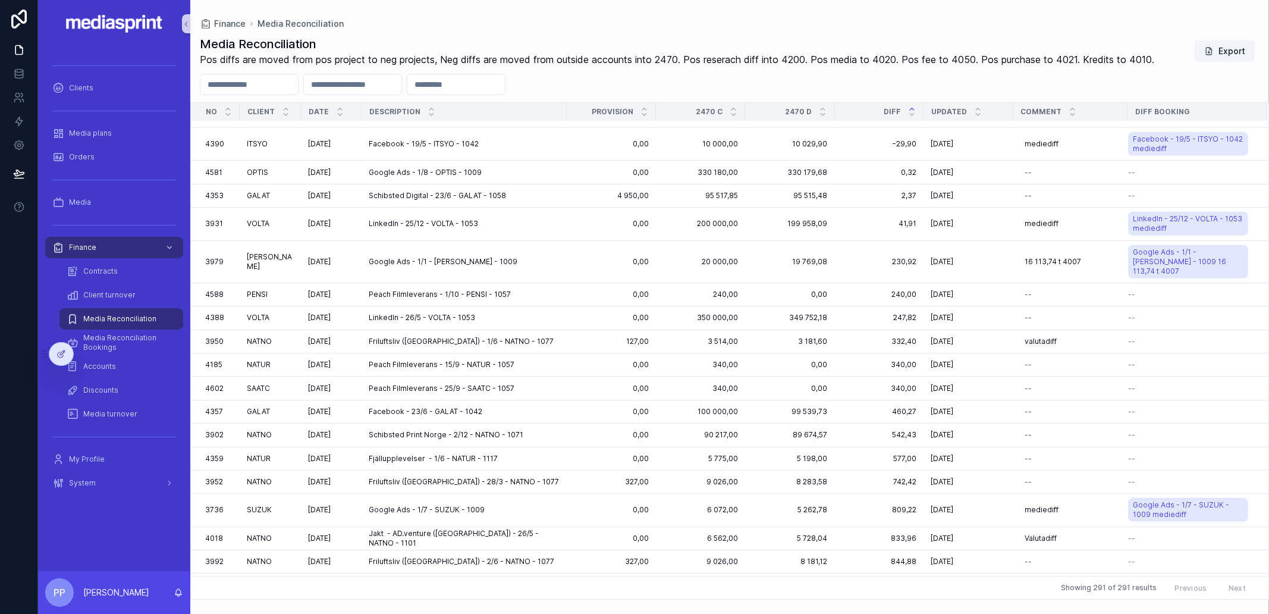
scroll to position [849, 0]
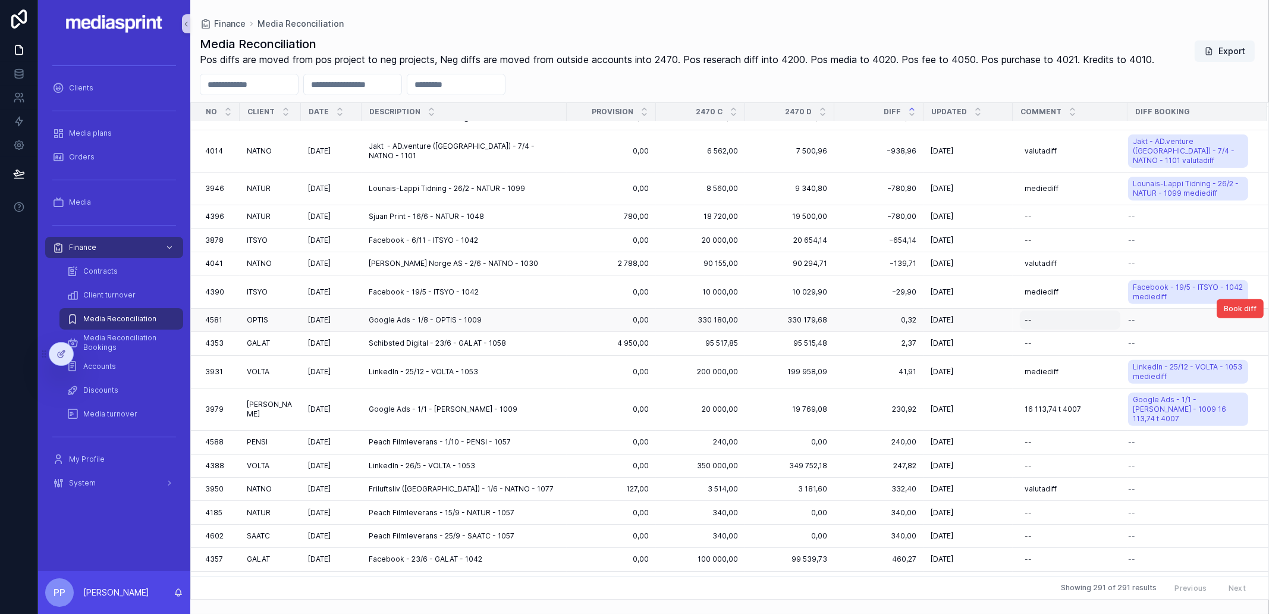
click at [1029, 310] on div "--" at bounding box center [1070, 319] width 100 height 19
type input "**********"
click at [1127, 327] on icon "scrollable content" at bounding box center [1155, 324] width 10 height 10
click at [1039, 334] on div "--" at bounding box center [1070, 343] width 100 height 19
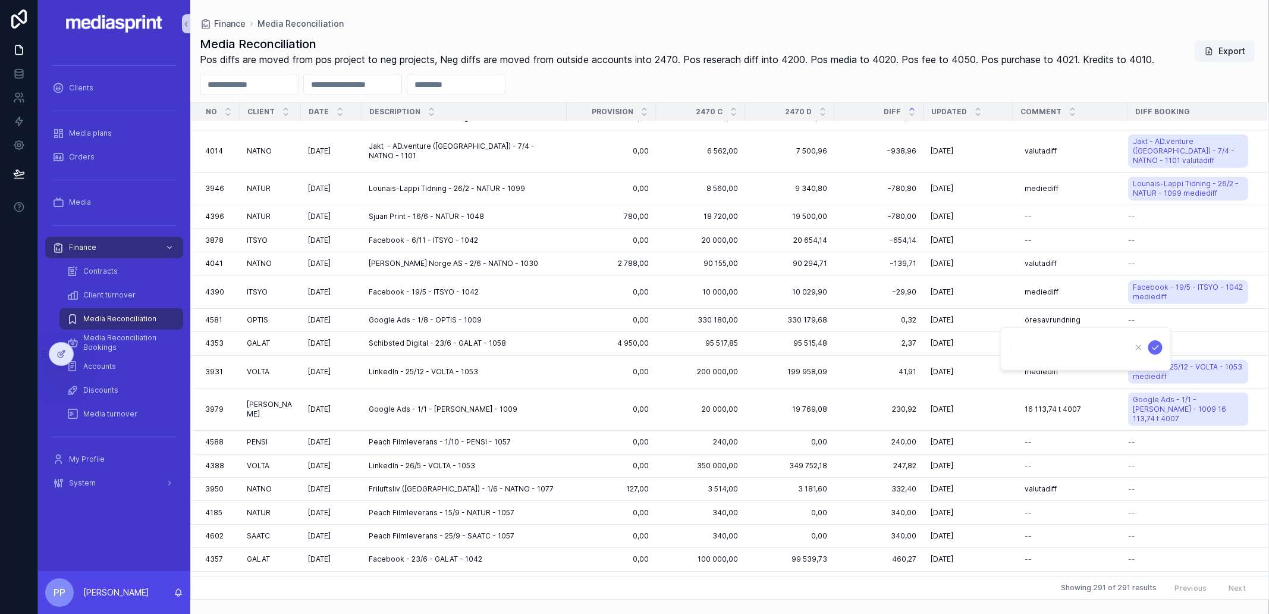
type input "*"
type input "**********"
click at [1127, 349] on icon "scrollable content" at bounding box center [1155, 347] width 10 height 10
click at [1127, 304] on span "Book diff" at bounding box center [1240, 309] width 33 height 10
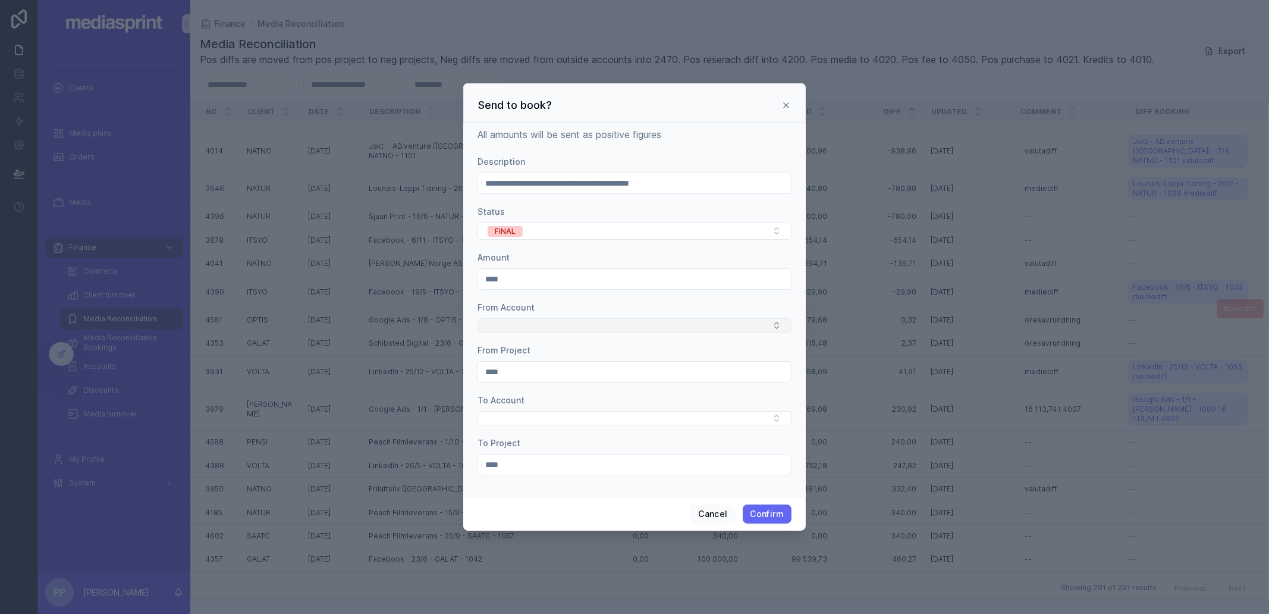
click at [508, 324] on button "Select Button" at bounding box center [634, 325] width 314 height 14
type input "****"
click at [499, 370] on span "2470" at bounding box center [495, 369] width 21 height 12
click at [507, 424] on button "Select Button" at bounding box center [634, 419] width 314 height 14
type input "****"
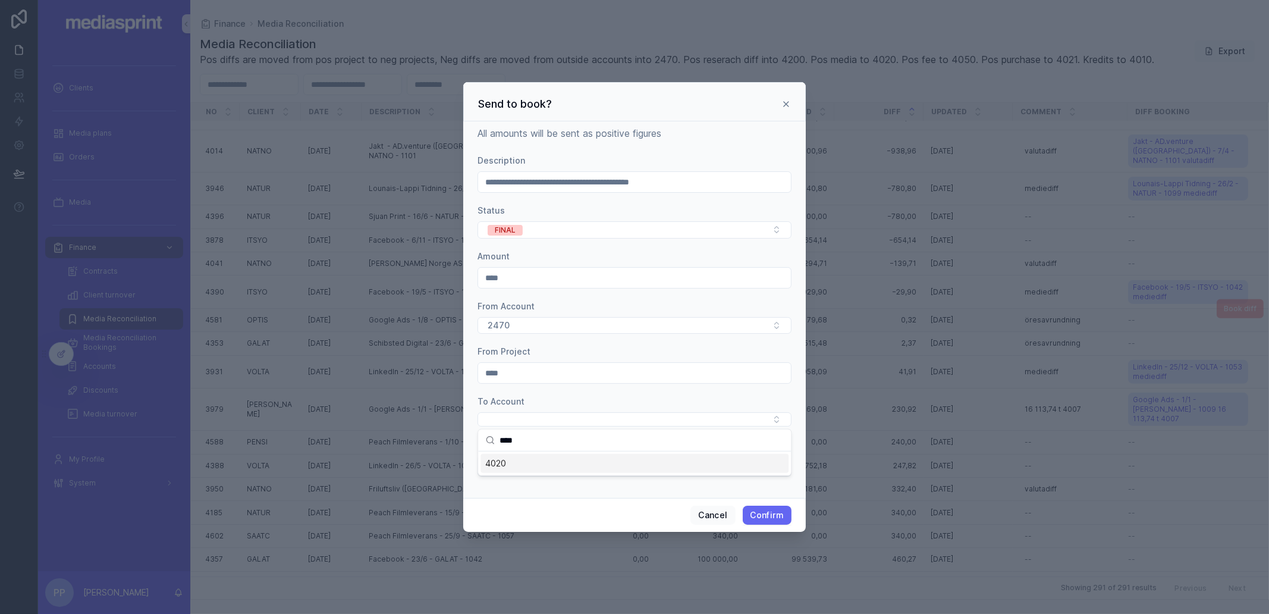
click at [505, 461] on span "4020" at bounding box center [495, 463] width 21 height 12
click at [766, 514] on button "Confirm" at bounding box center [767, 516] width 49 height 19
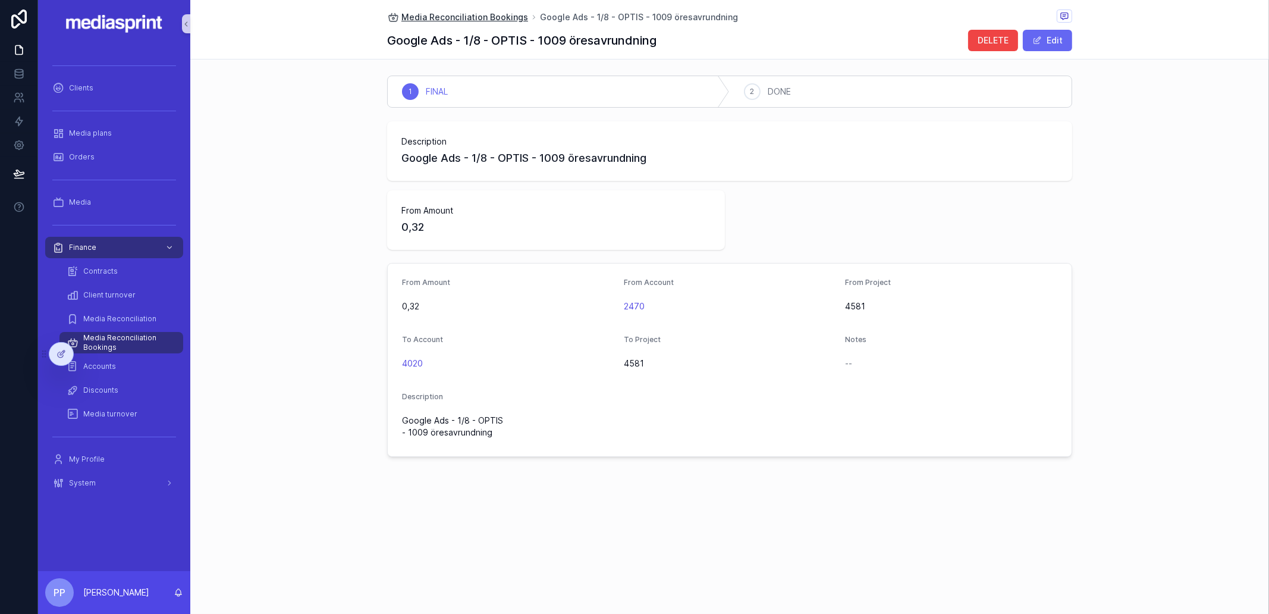
click at [476, 14] on span "Media Reconciliation Bookings" at bounding box center [464, 17] width 127 height 12
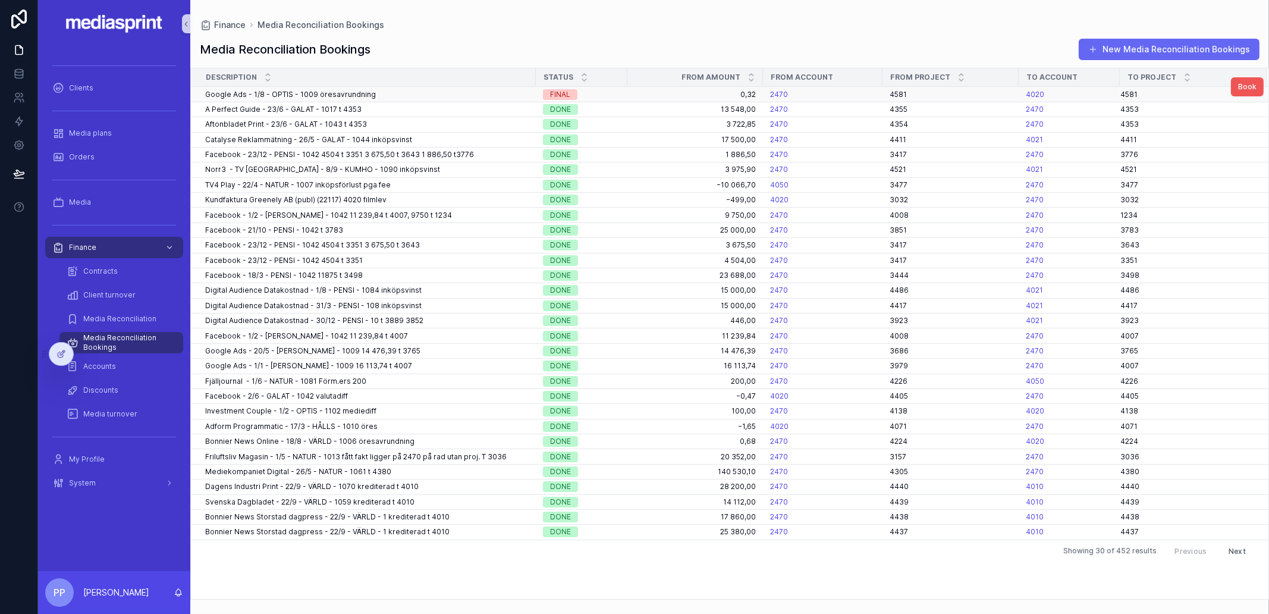
click at [1127, 86] on span "Book" at bounding box center [1247, 87] width 18 height 10
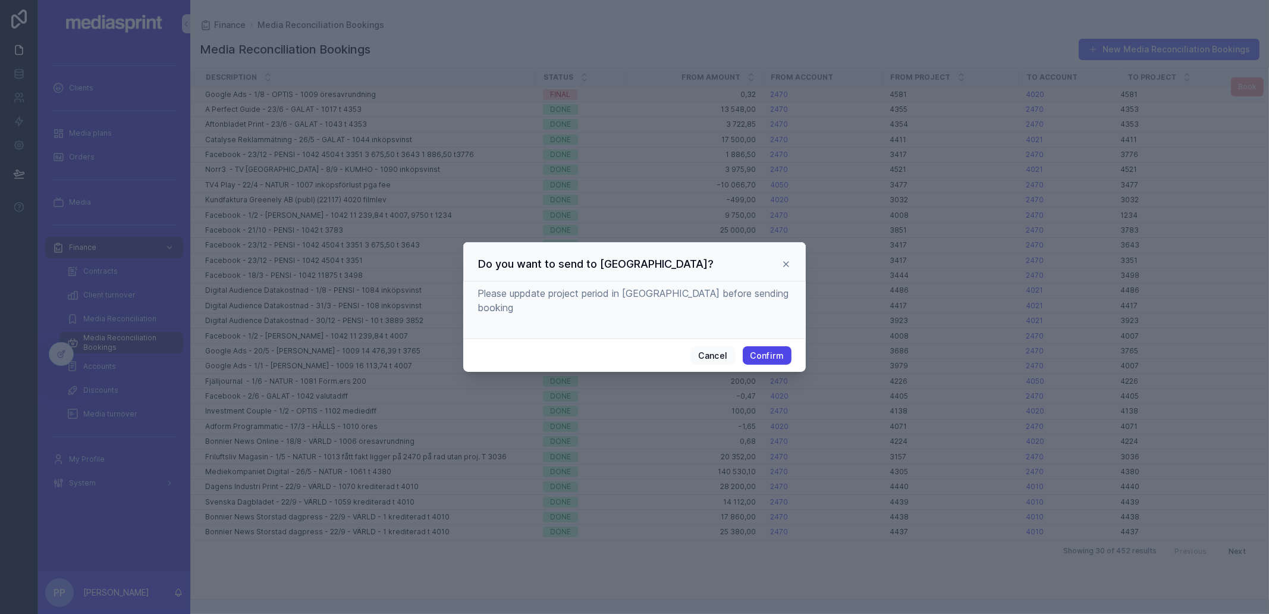
click at [772, 351] on button "Confirm" at bounding box center [767, 355] width 49 height 19
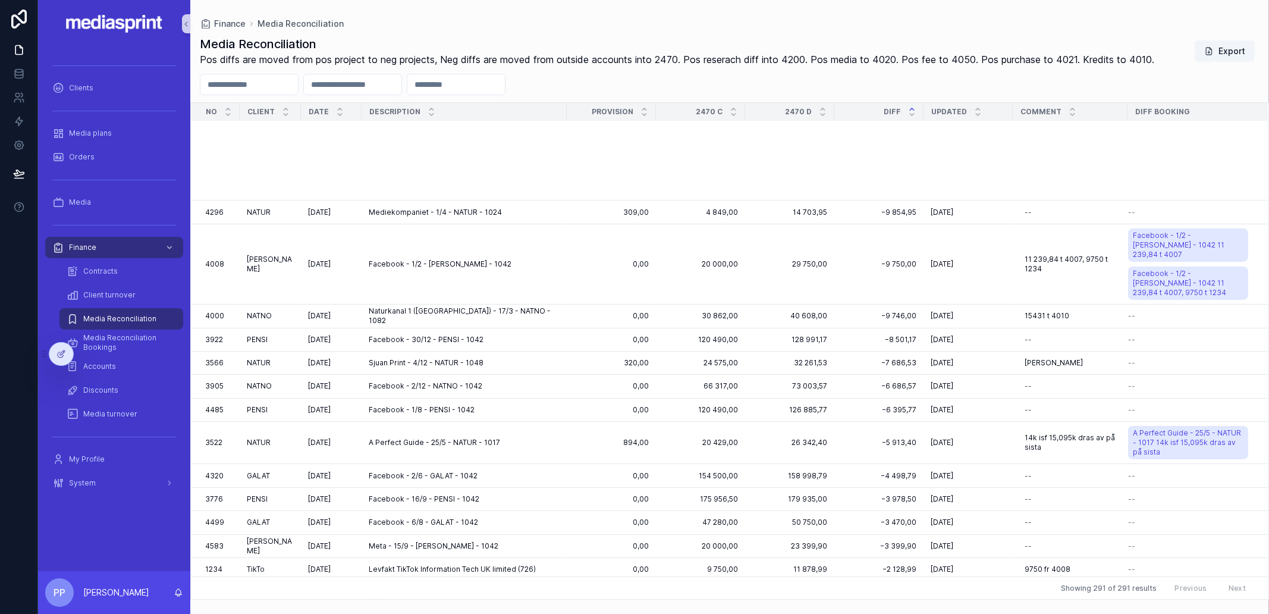
scroll to position [740, 0]
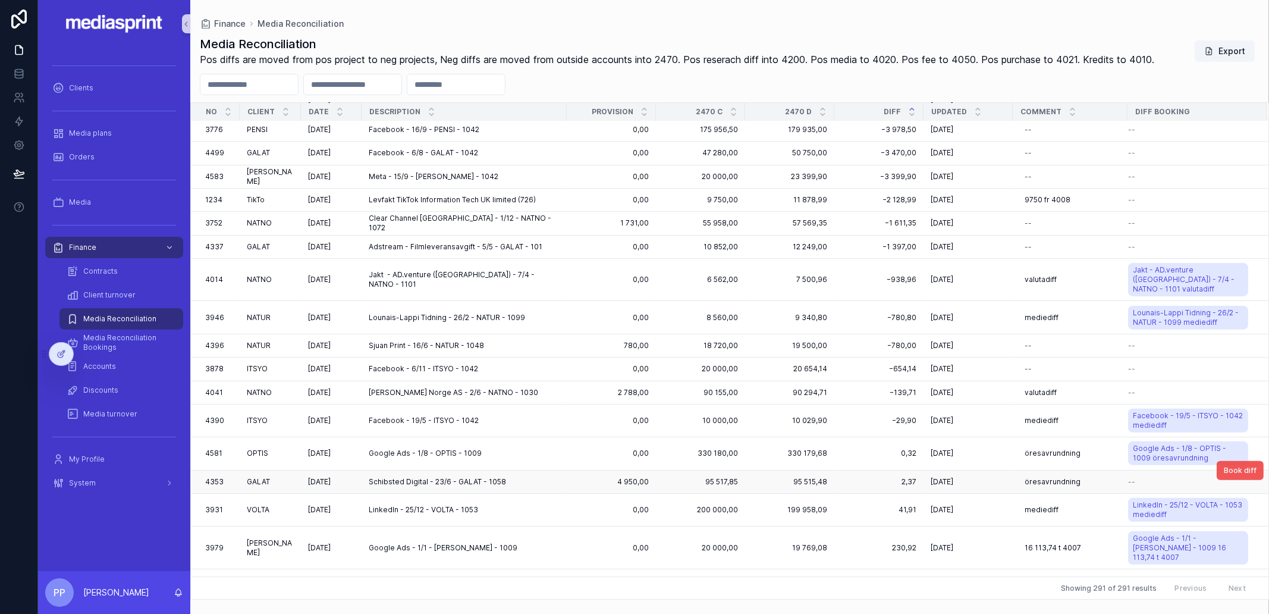
click at [1127, 466] on span "Book diff" at bounding box center [1240, 471] width 33 height 10
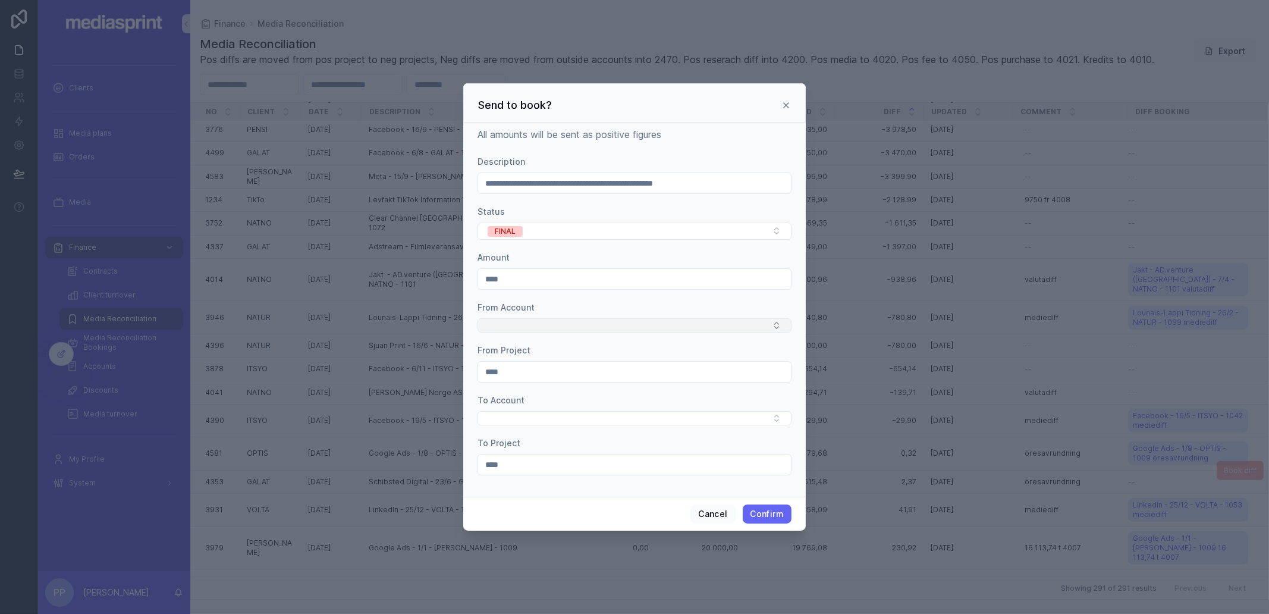
click at [534, 326] on button "Select Button" at bounding box center [634, 325] width 314 height 14
type input "****"
click at [508, 370] on div "2470" at bounding box center [634, 369] width 308 height 19
click at [510, 419] on button "Select Button" at bounding box center [634, 419] width 314 height 14
type input "****"
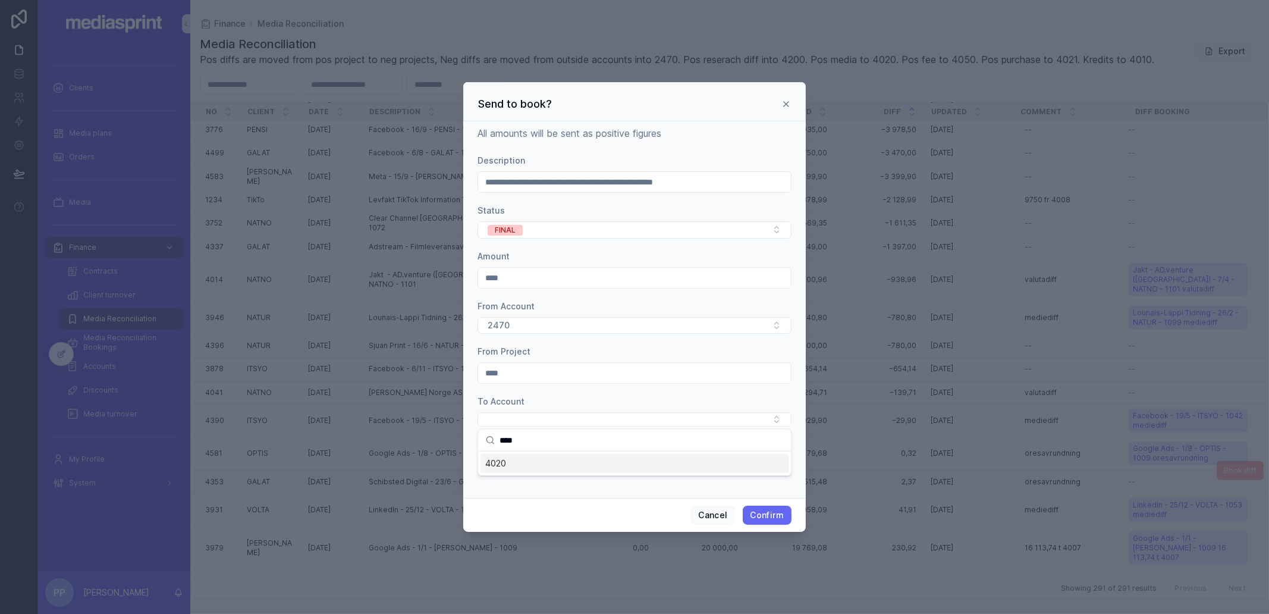
click at [495, 463] on span "4020" at bounding box center [495, 463] width 21 height 12
click at [767, 517] on button "Confirm" at bounding box center [767, 516] width 49 height 19
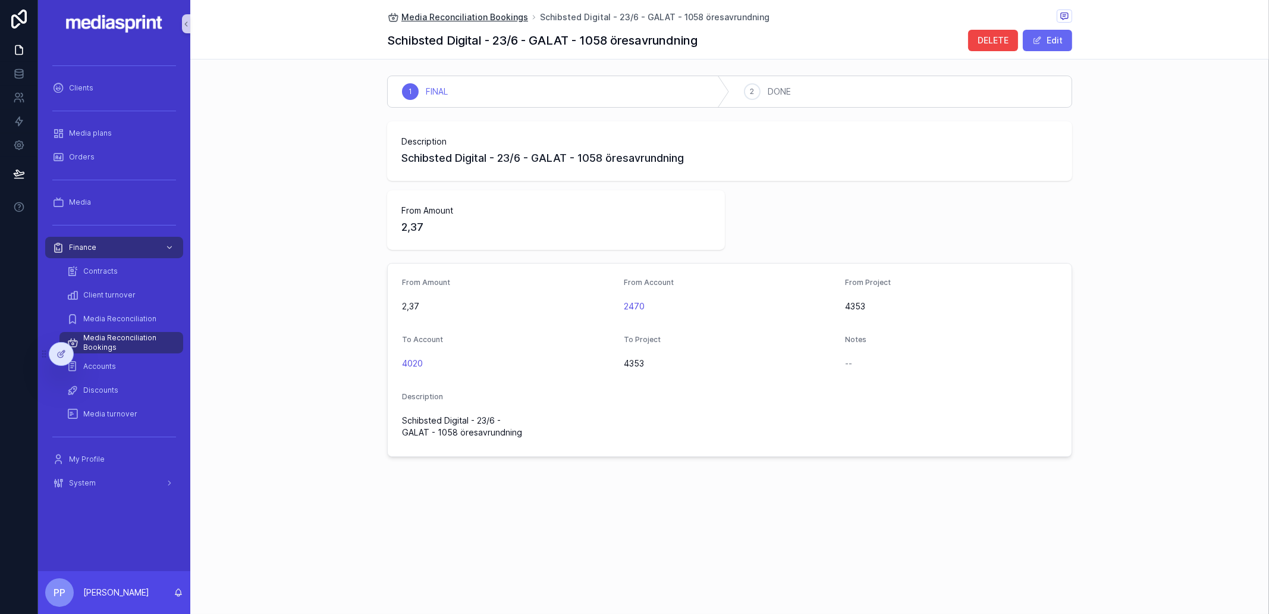
click at [465, 14] on span "Media Reconciliation Bookings" at bounding box center [464, 17] width 127 height 12
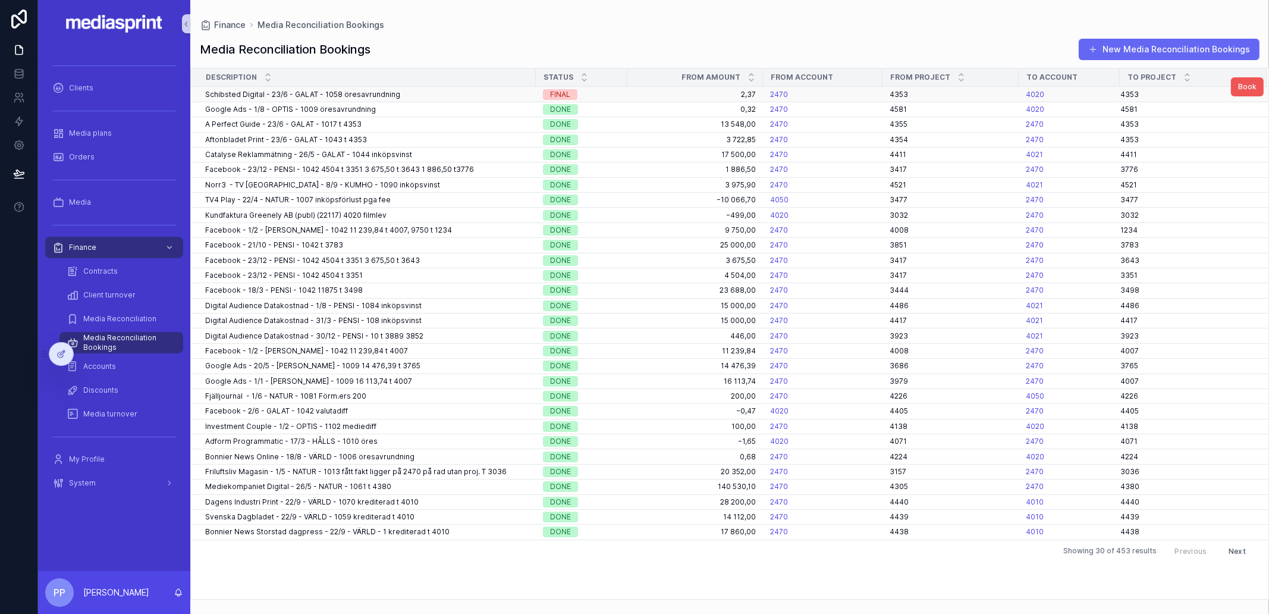
click at [1127, 87] on span "Book" at bounding box center [1247, 87] width 18 height 10
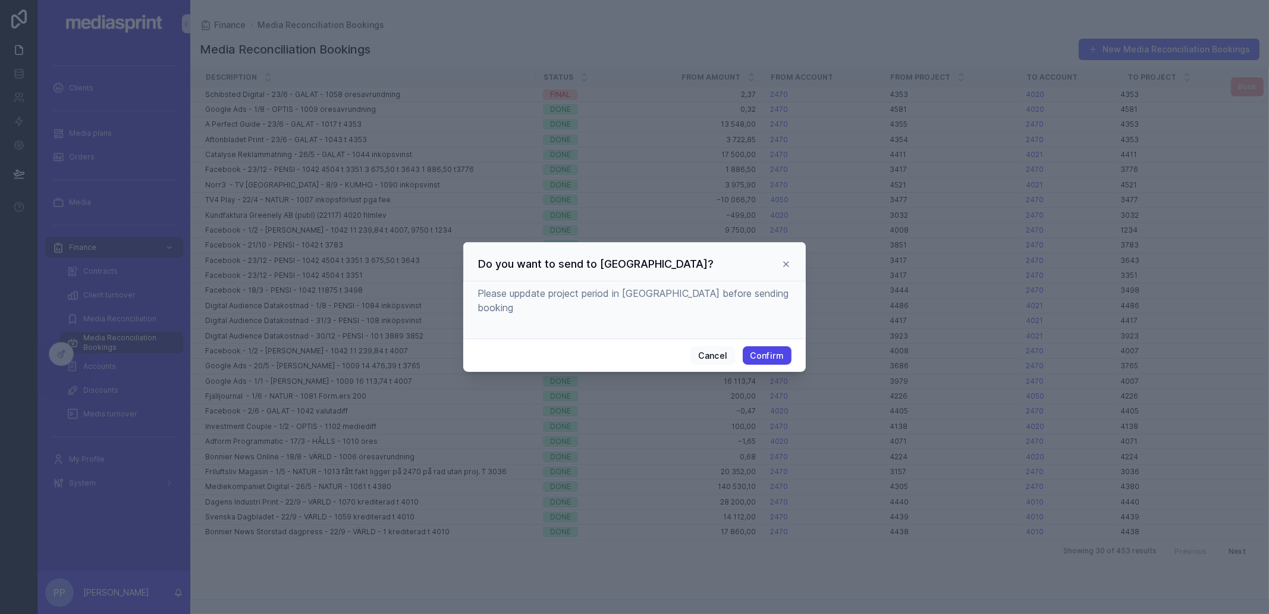
click at [765, 350] on button "Confirm" at bounding box center [767, 355] width 49 height 19
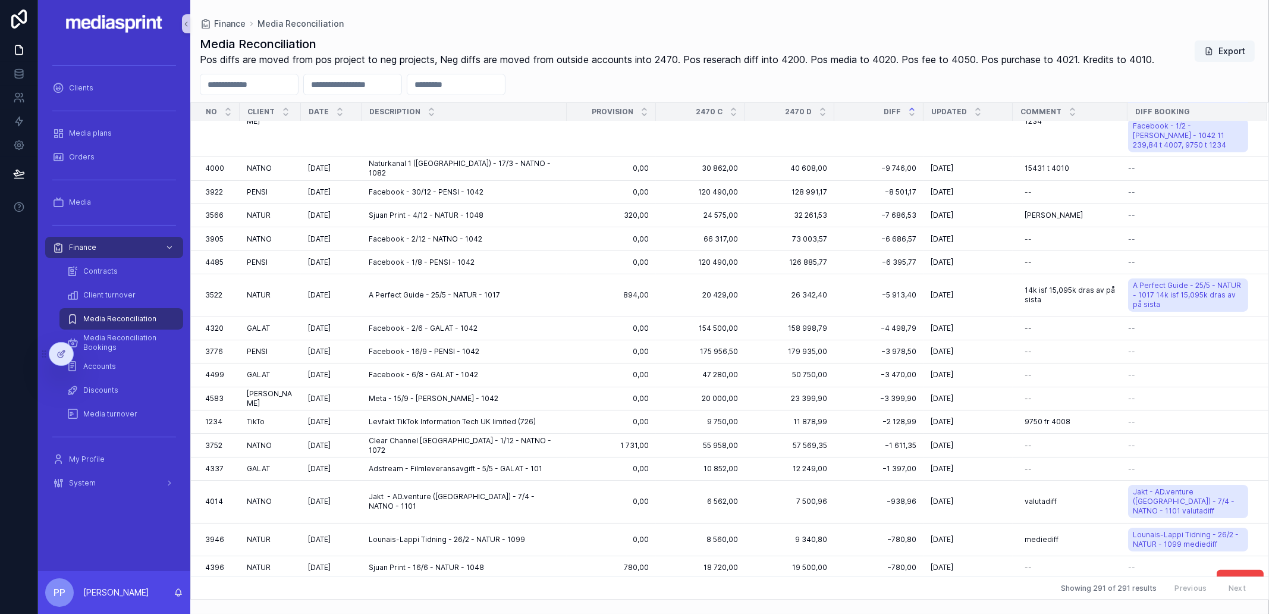
scroll to position [666, 0]
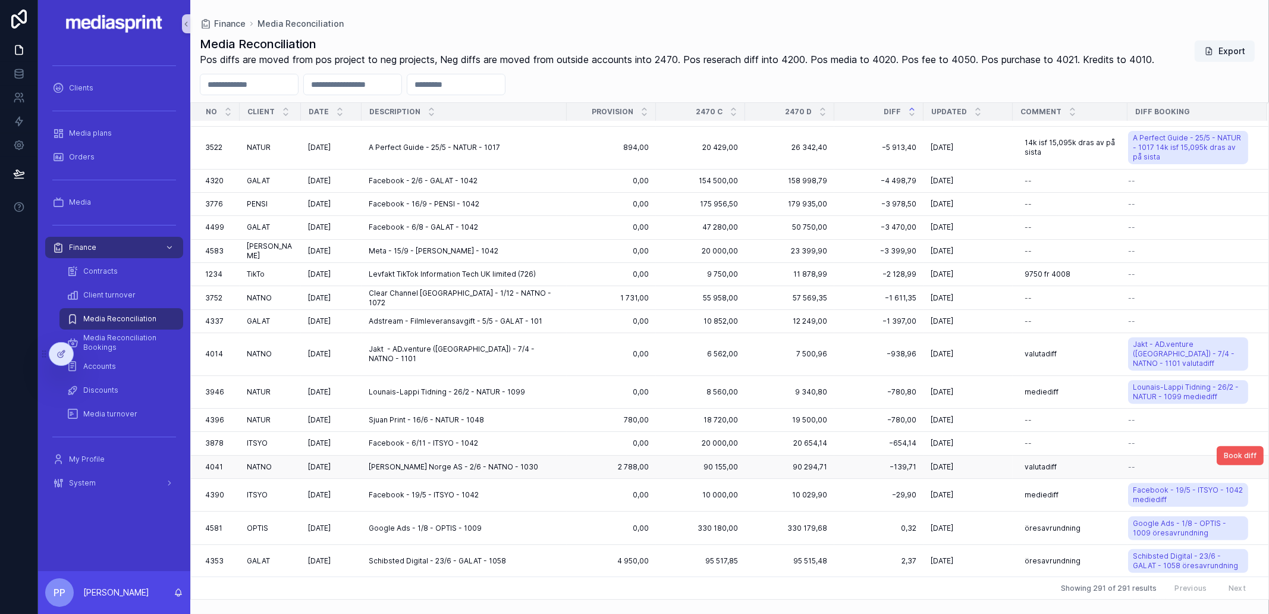
click at [1127, 451] on span "Book diff" at bounding box center [1240, 456] width 33 height 10
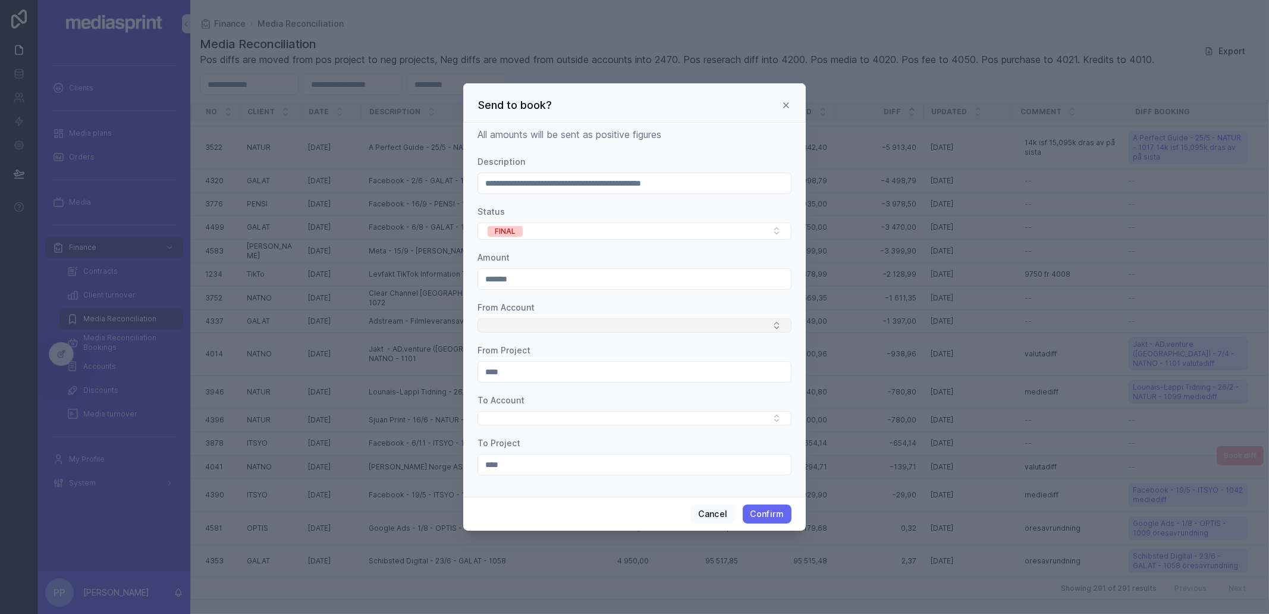
click at [603, 321] on button "Select Button" at bounding box center [634, 325] width 314 height 14
type input "****"
click at [598, 369] on div "4020" at bounding box center [634, 369] width 308 height 19
click at [503, 324] on span "4020" at bounding box center [499, 325] width 22 height 12
type input "****"
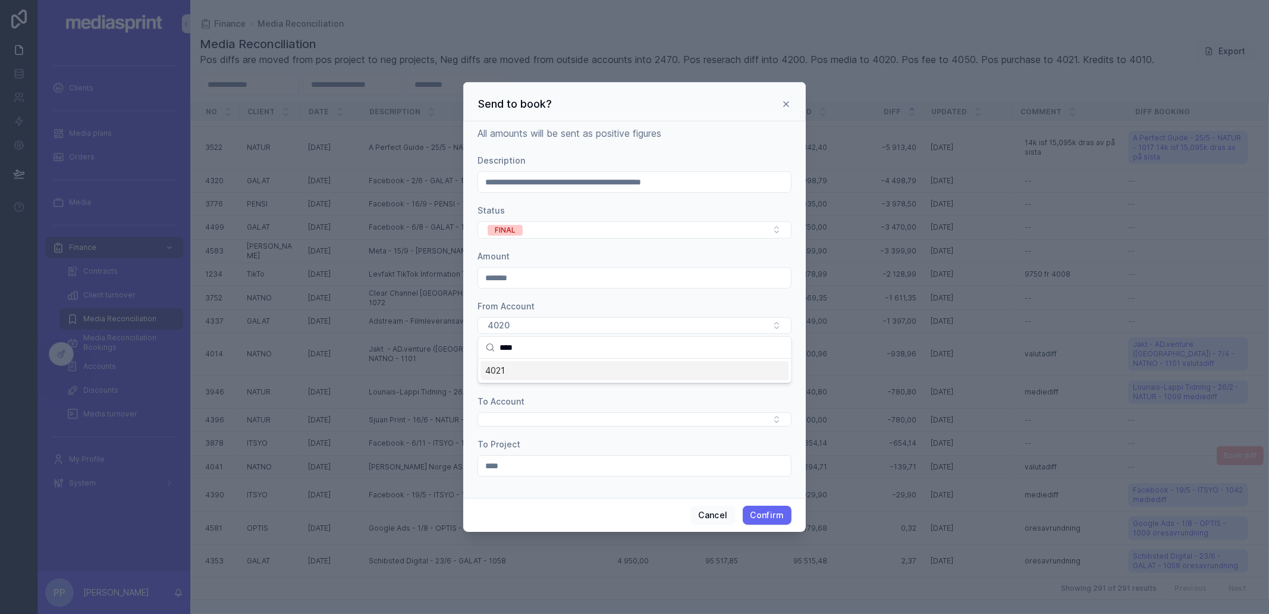
click at [517, 369] on div "4021" at bounding box center [634, 370] width 308 height 19
click at [526, 421] on button "Select Button" at bounding box center [634, 419] width 314 height 14
type input "****"
click at [493, 460] on span "2470" at bounding box center [495, 463] width 21 height 12
click at [770, 517] on button "Confirm" at bounding box center [767, 516] width 49 height 19
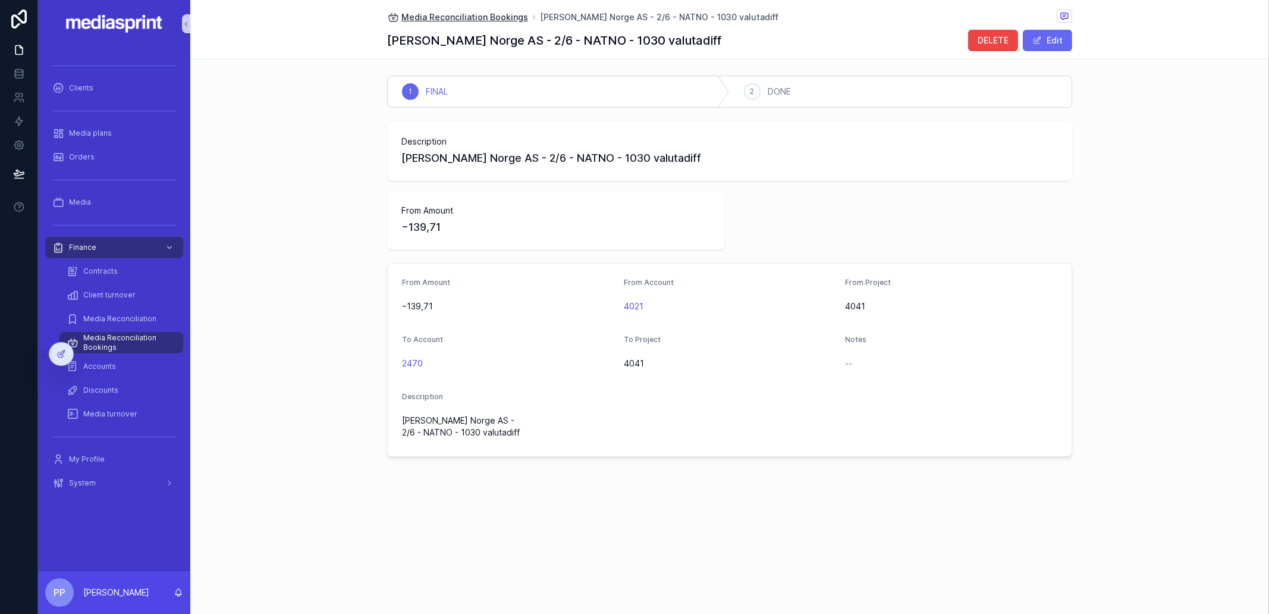
click at [476, 10] on div "Media Reconciliation Bookings JC Decaux Norge AS - 2/6 - NATNO - 1030 valutadiff" at bounding box center [729, 17] width 685 height 15
click at [476, 12] on span "Media Reconciliation Bookings" at bounding box center [464, 17] width 127 height 12
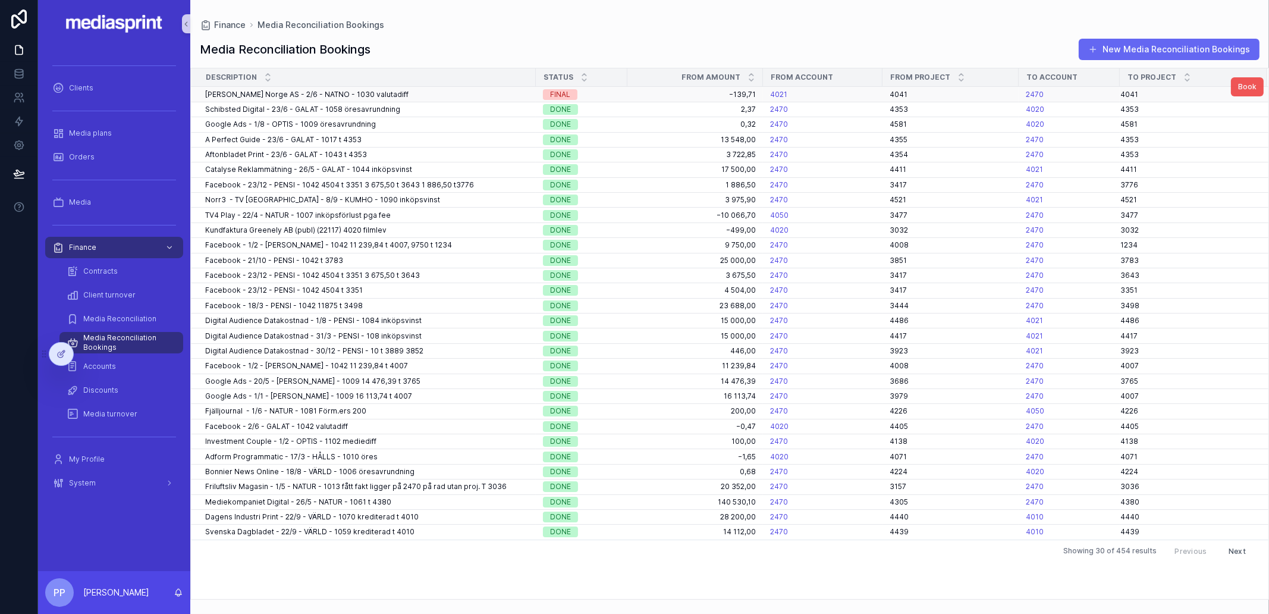
click at [1127, 86] on span "Book" at bounding box center [1247, 87] width 18 height 10
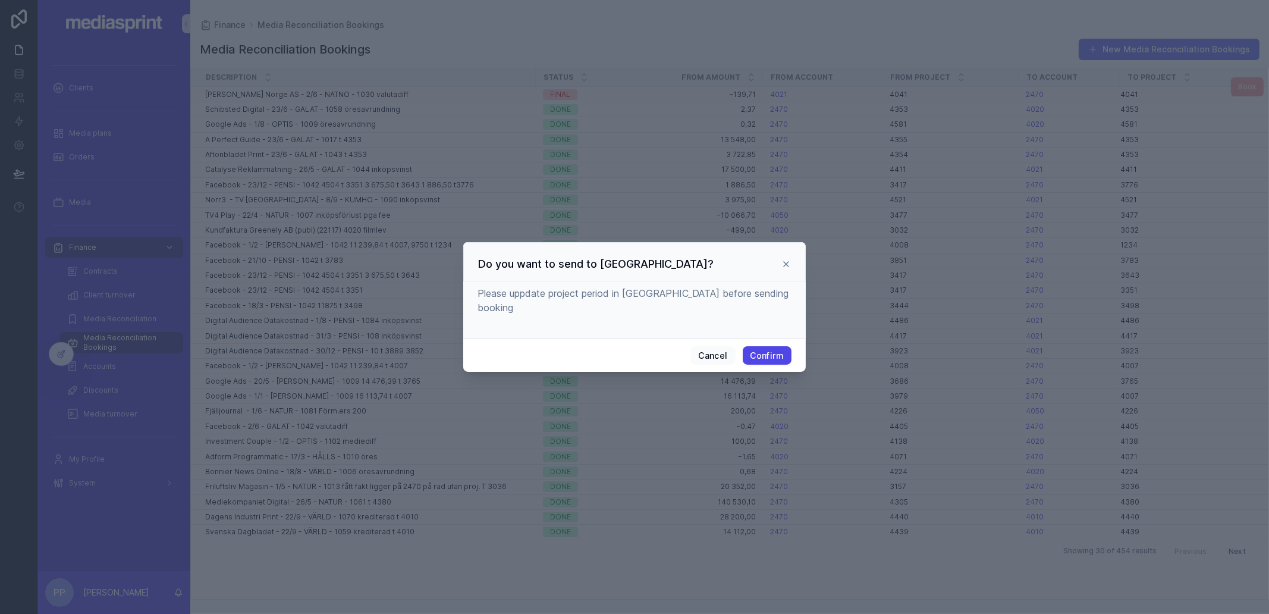
click at [773, 346] on button "Confirm" at bounding box center [767, 355] width 49 height 19
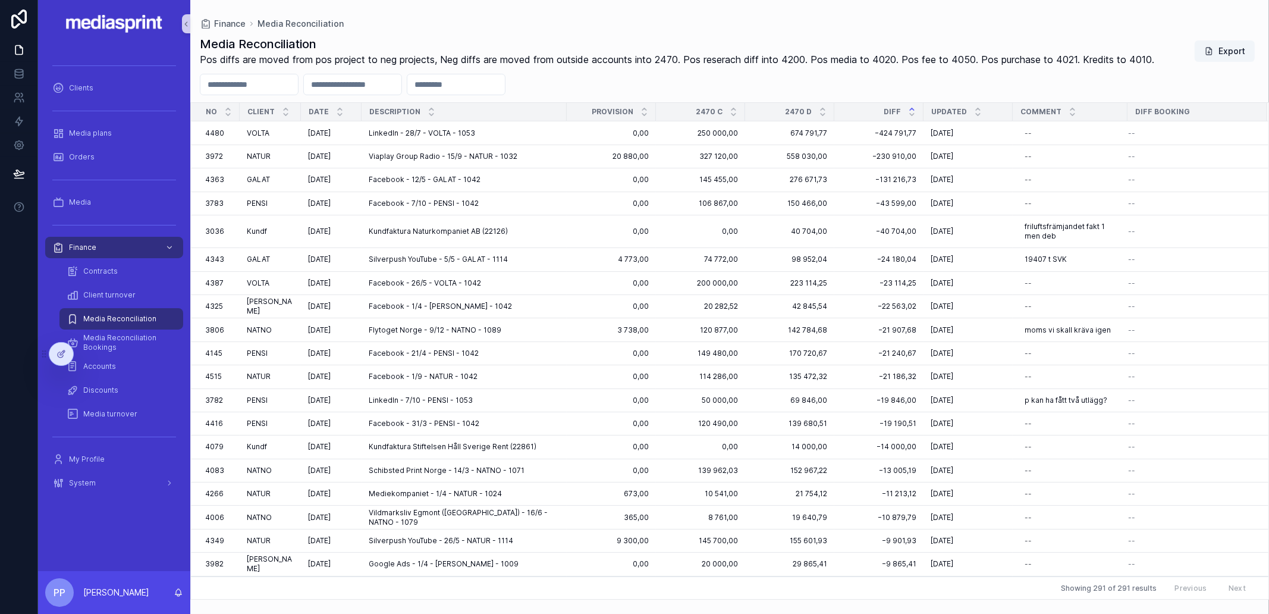
click at [287, 74] on div "scrollable content" at bounding box center [249, 84] width 99 height 21
click at [291, 84] on input "scrollable content" at bounding box center [249, 84] width 98 height 17
type input "*****"
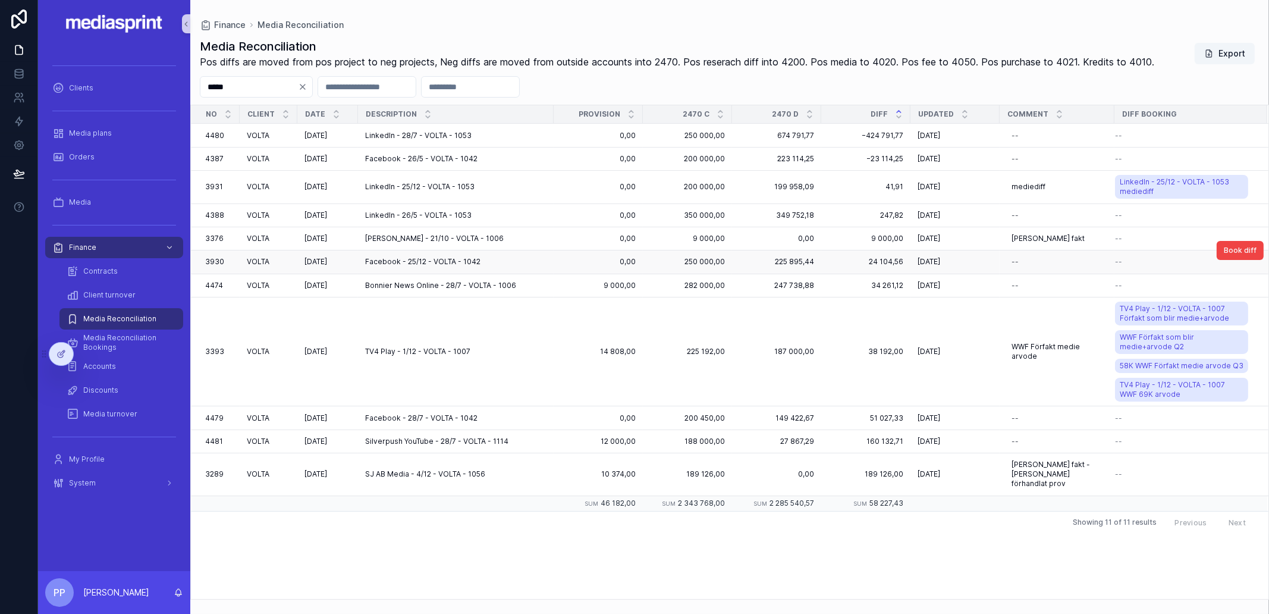
click at [999, 263] on td "--" at bounding box center [1056, 261] width 115 height 23
click at [1012, 258] on div "--" at bounding box center [1014, 262] width 7 height 10
type input "*******"
click at [1127, 276] on icon "scrollable content" at bounding box center [1155, 277] width 10 height 10
click at [1042, 262] on div "t 4387 t 4387" at bounding box center [1057, 261] width 100 height 19
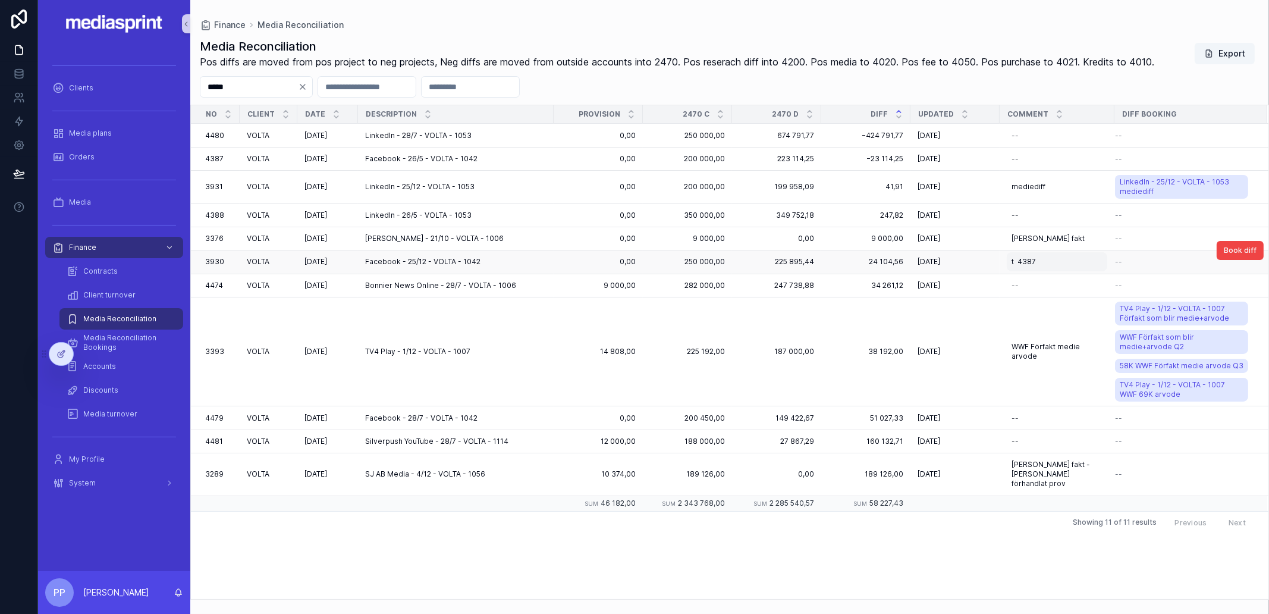
click at [1011, 260] on span "t 4387" at bounding box center [1023, 262] width 24 height 10
click at [1017, 278] on input "*******" at bounding box center [1067, 278] width 113 height 17
drag, startPoint x: 1046, startPoint y: 276, endPoint x: 986, endPoint y: 273, distance: 59.5
click at [986, 273] on div "Clients Media plans Orders Media Finance Contracts Client turnover Media Reconc…" at bounding box center [653, 307] width 1231 height 614
click at [1033, 276] on input "**********" at bounding box center [1067, 278] width 113 height 17
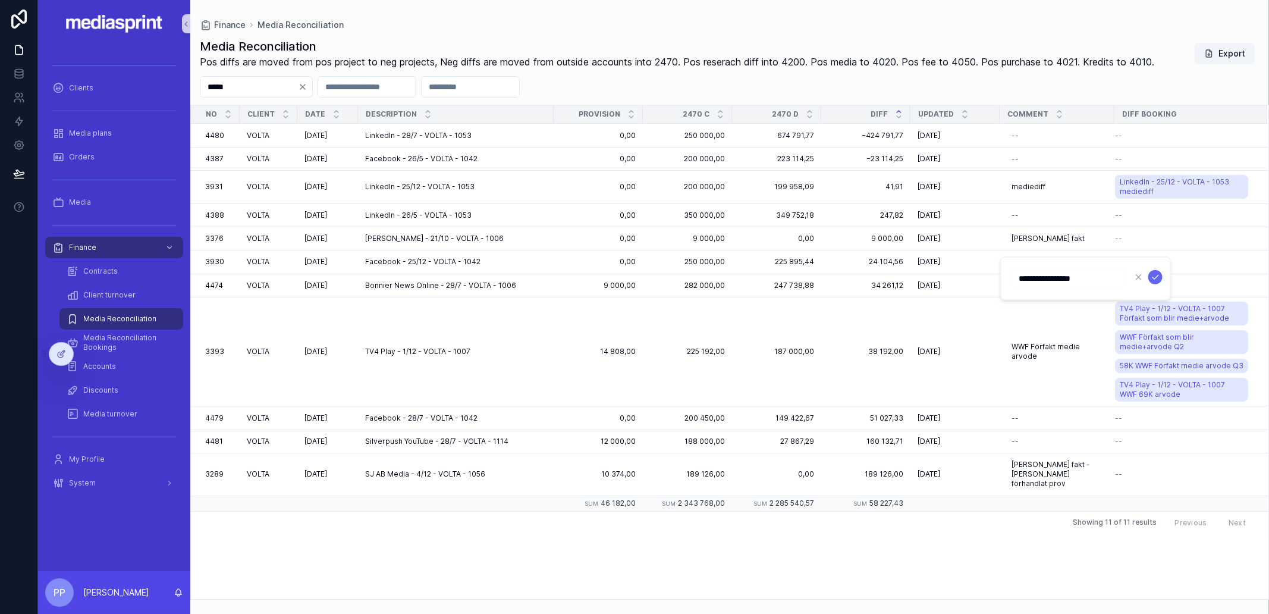
drag, startPoint x: 1054, startPoint y: 280, endPoint x: 1018, endPoint y: 278, distance: 35.8
click at [1018, 278] on input "**********" at bounding box center [1067, 278] width 113 height 17
type input "**********"
click at [1127, 273] on icon "scrollable content" at bounding box center [1155, 277] width 10 height 10
click at [1127, 251] on span "Book diff" at bounding box center [1240, 251] width 33 height 10
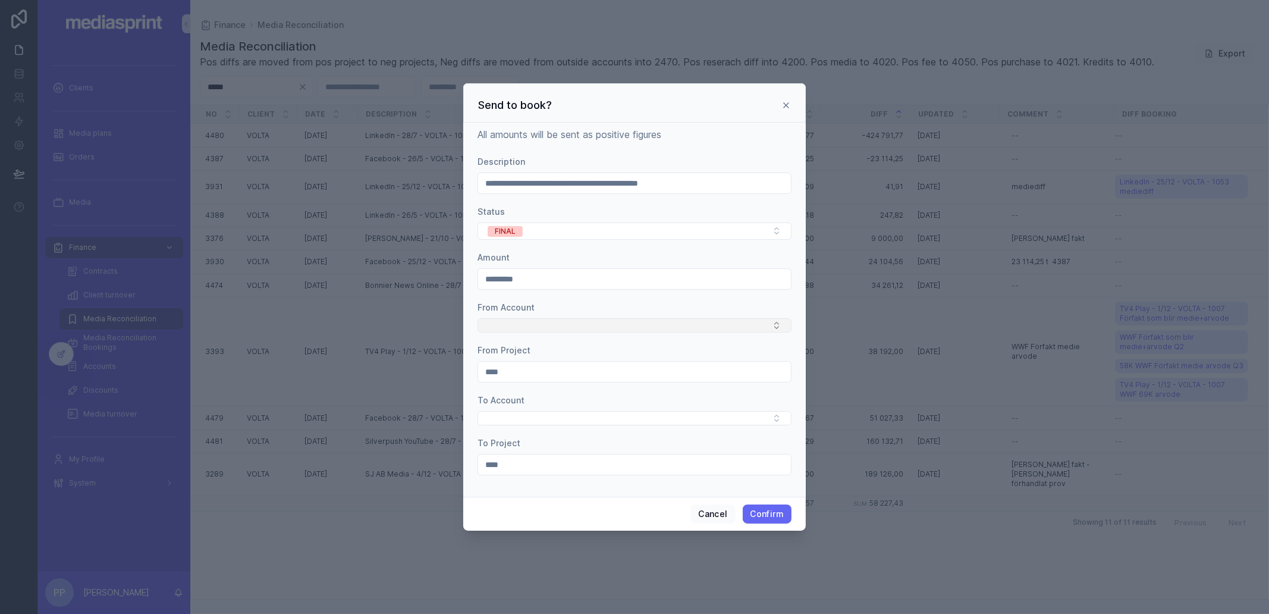
click at [517, 321] on button "Select Button" at bounding box center [634, 325] width 314 height 14
type input "****"
click at [506, 374] on div "2470" at bounding box center [634, 369] width 308 height 19
click at [506, 419] on button "Select Button" at bounding box center [634, 419] width 314 height 14
type input "****"
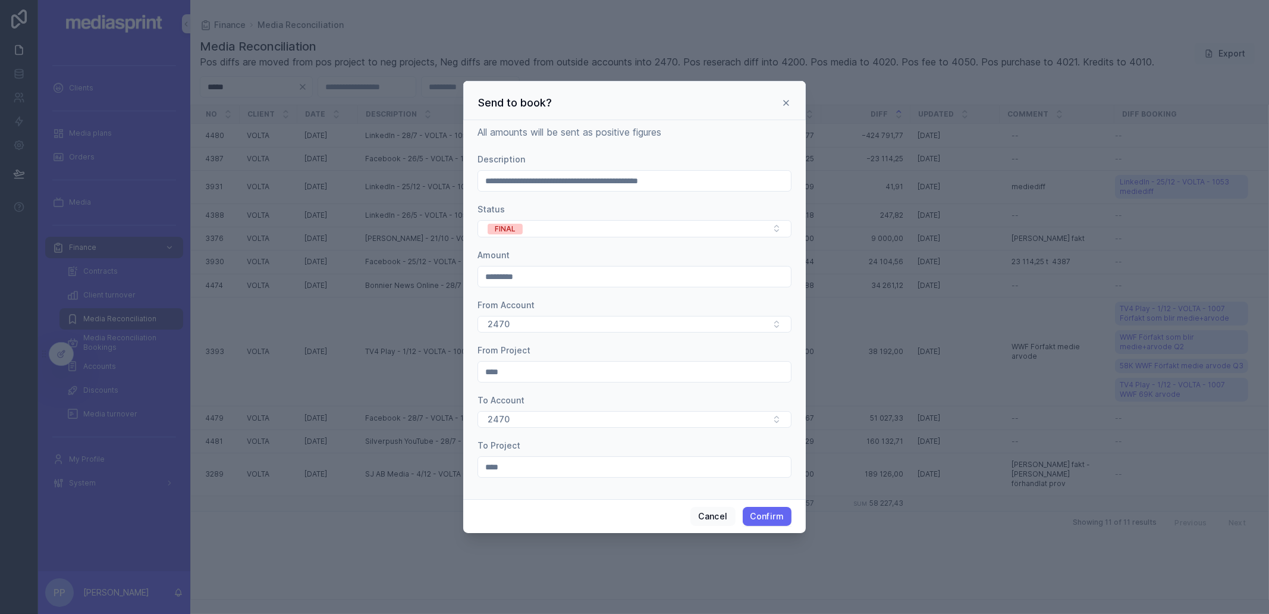
drag, startPoint x: 527, startPoint y: 278, endPoint x: 467, endPoint y: 271, distance: 61.0
click at [467, 271] on div "**********" at bounding box center [634, 309] width 342 height 379
paste input "text"
type input "*********"
click at [516, 471] on input "****" at bounding box center [634, 466] width 313 height 17
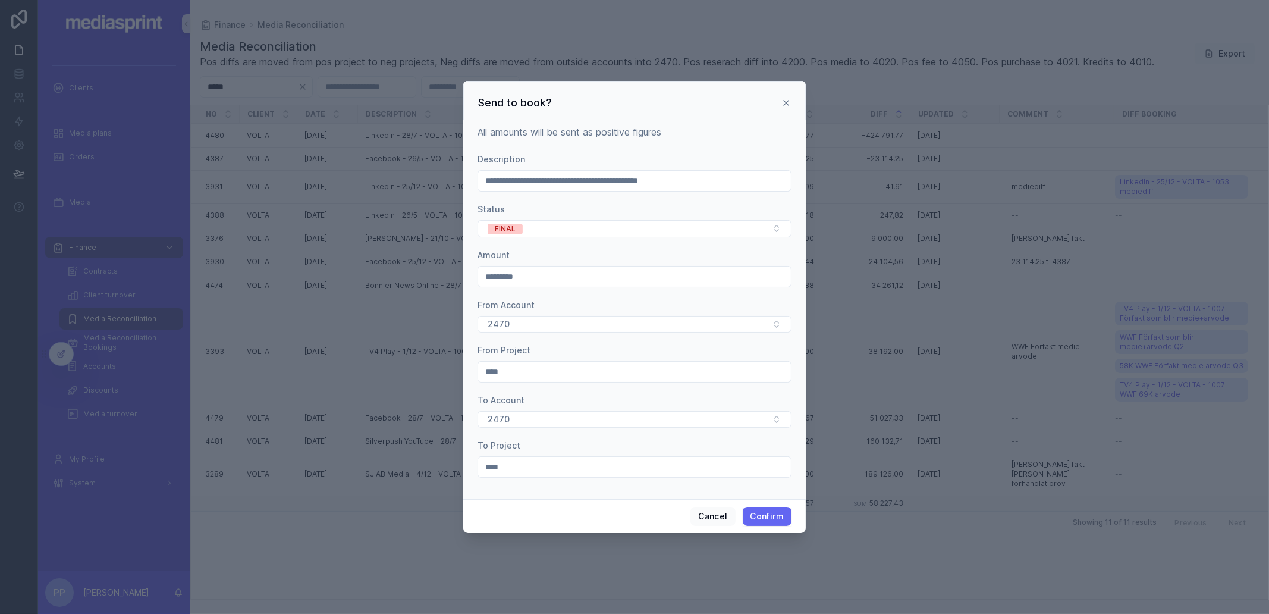
drag, startPoint x: 532, startPoint y: 470, endPoint x: 464, endPoint y: 466, distance: 68.5
click at [464, 466] on div "**********" at bounding box center [634, 309] width 342 height 379
type input "****"
click at [520, 486] on form "**********" at bounding box center [634, 321] width 314 height 336
click at [769, 515] on button "Confirm" at bounding box center [767, 516] width 49 height 19
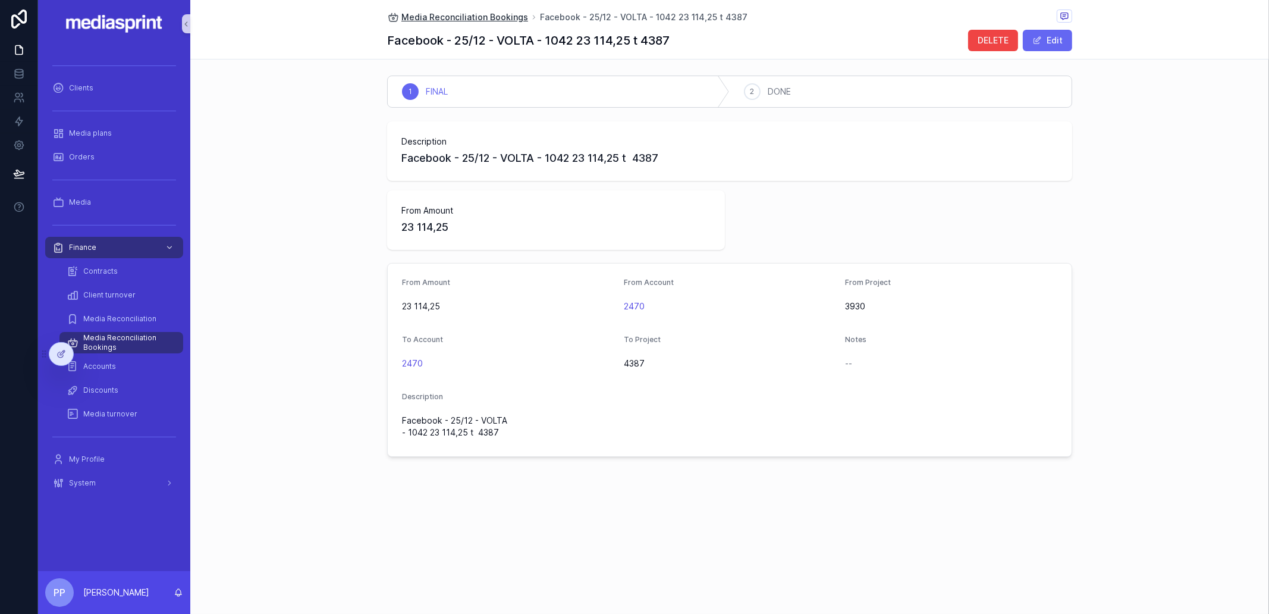
click at [465, 15] on span "Media Reconciliation Bookings" at bounding box center [464, 17] width 127 height 12
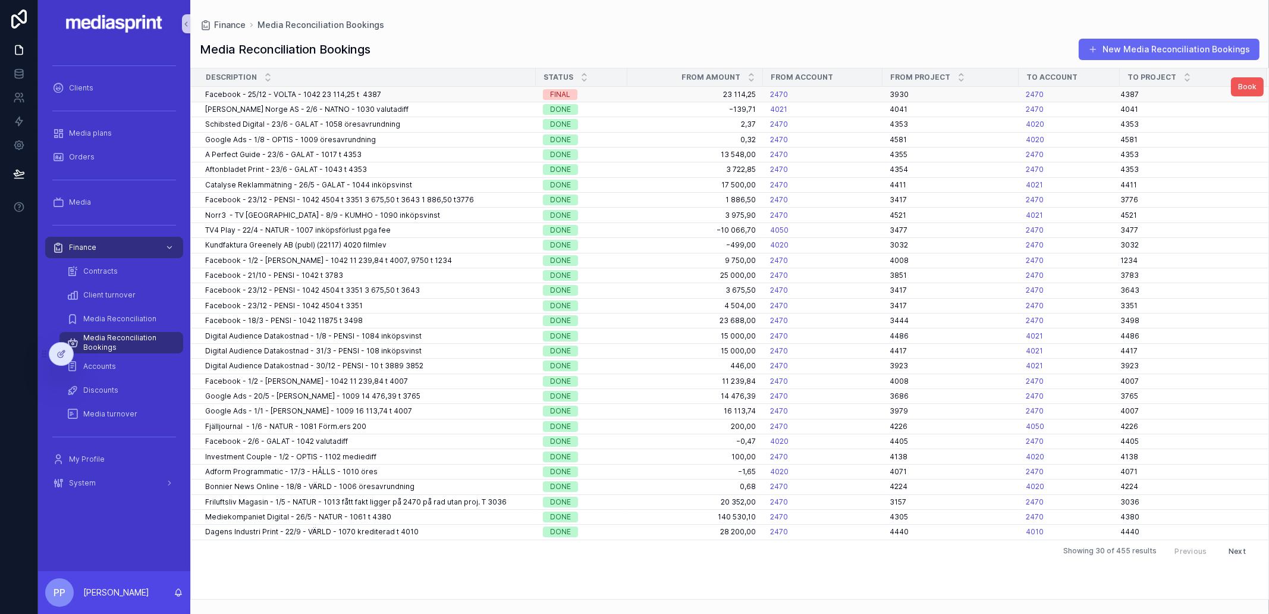
click at [1127, 87] on span "Book" at bounding box center [1247, 87] width 18 height 10
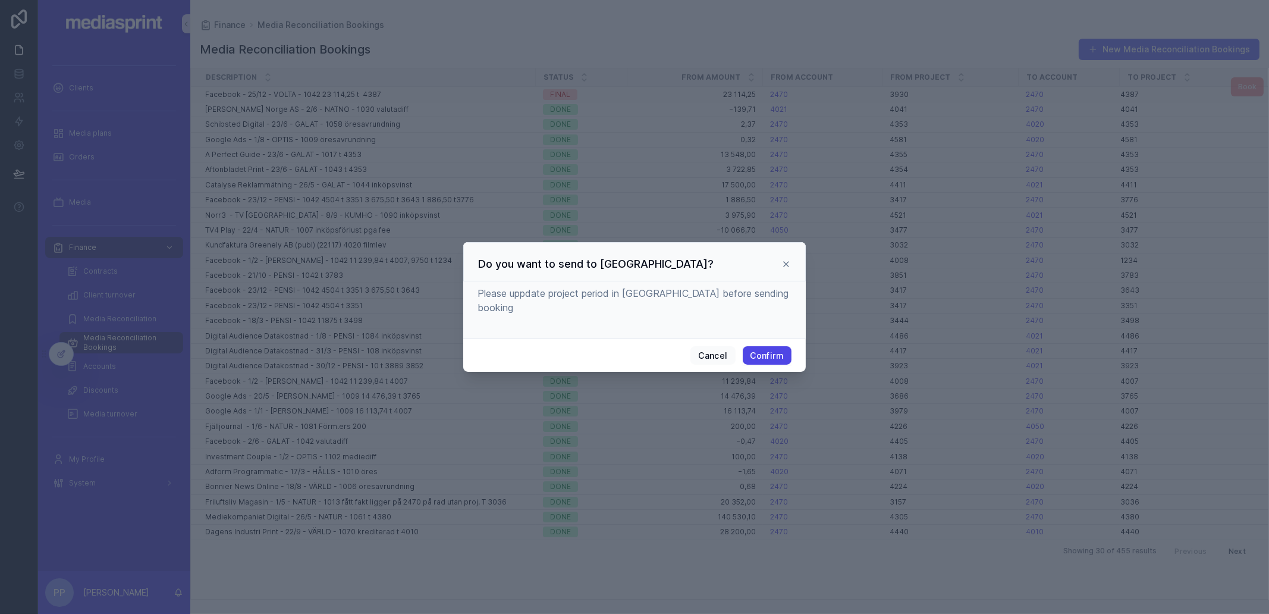
click at [767, 350] on button "Confirm" at bounding box center [767, 355] width 49 height 19
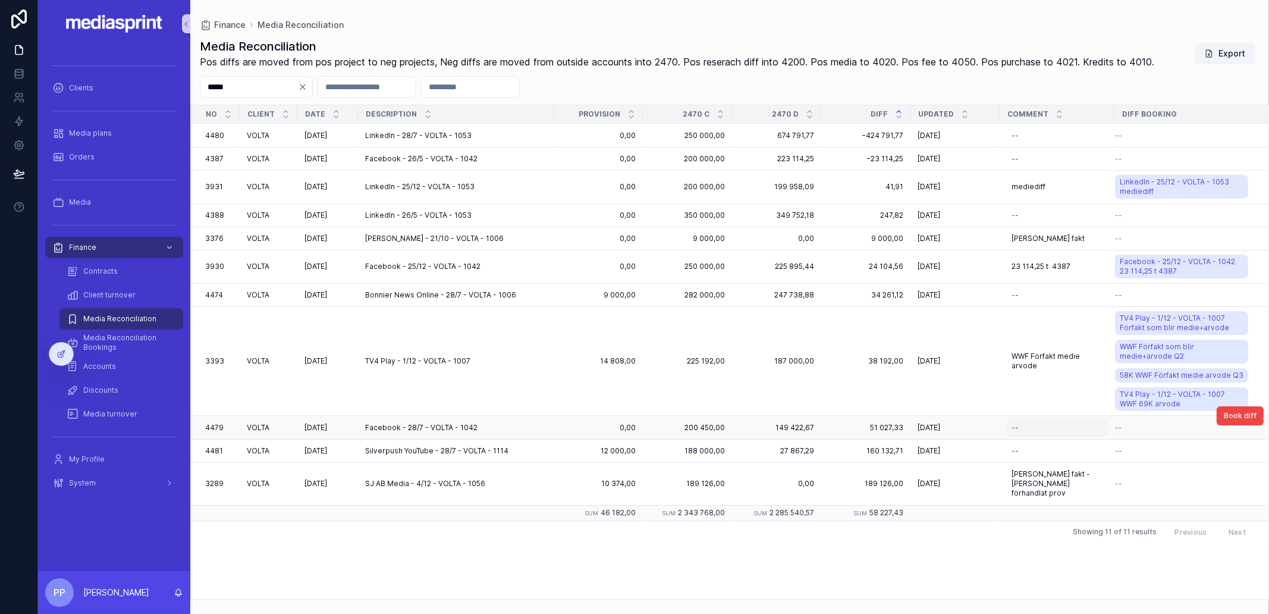
click at [1021, 426] on div "--" at bounding box center [1057, 427] width 100 height 19
type input "**********"
click at [1127, 444] on icon "scrollable content" at bounding box center [1155, 443] width 10 height 10
click at [1127, 415] on span "Book diff" at bounding box center [1240, 416] width 33 height 10
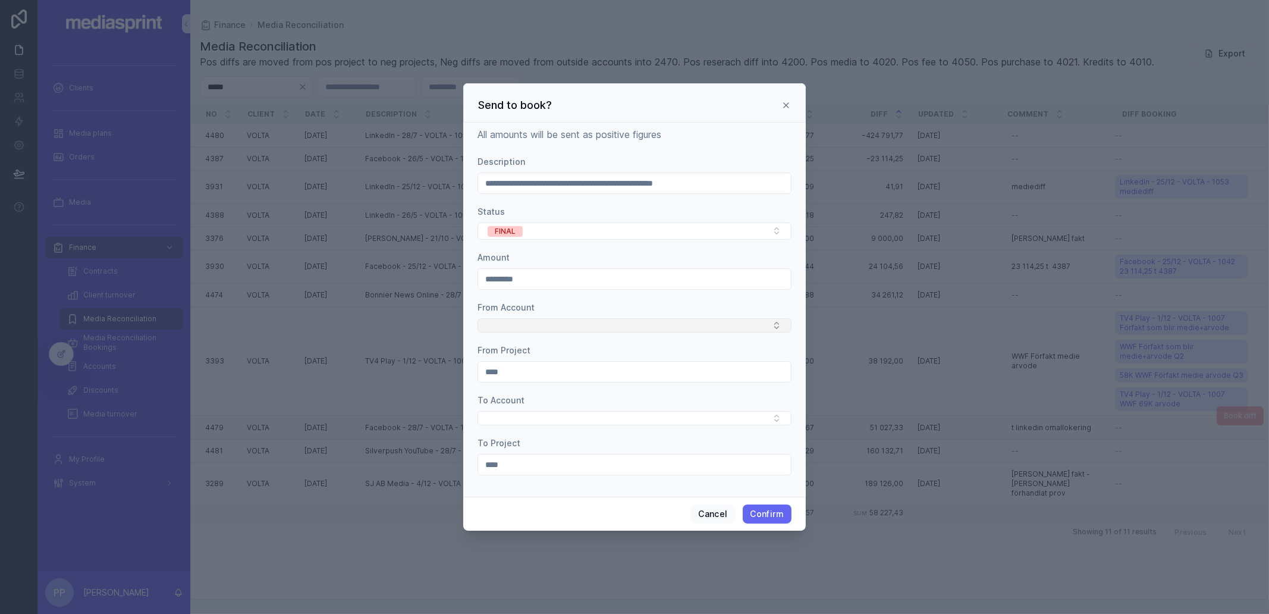
click at [521, 328] on button "Select Button" at bounding box center [634, 325] width 314 height 14
type input "****"
click at [512, 366] on div "2470" at bounding box center [634, 369] width 308 height 19
click at [500, 421] on button "Select Button" at bounding box center [634, 419] width 314 height 14
type input "****"
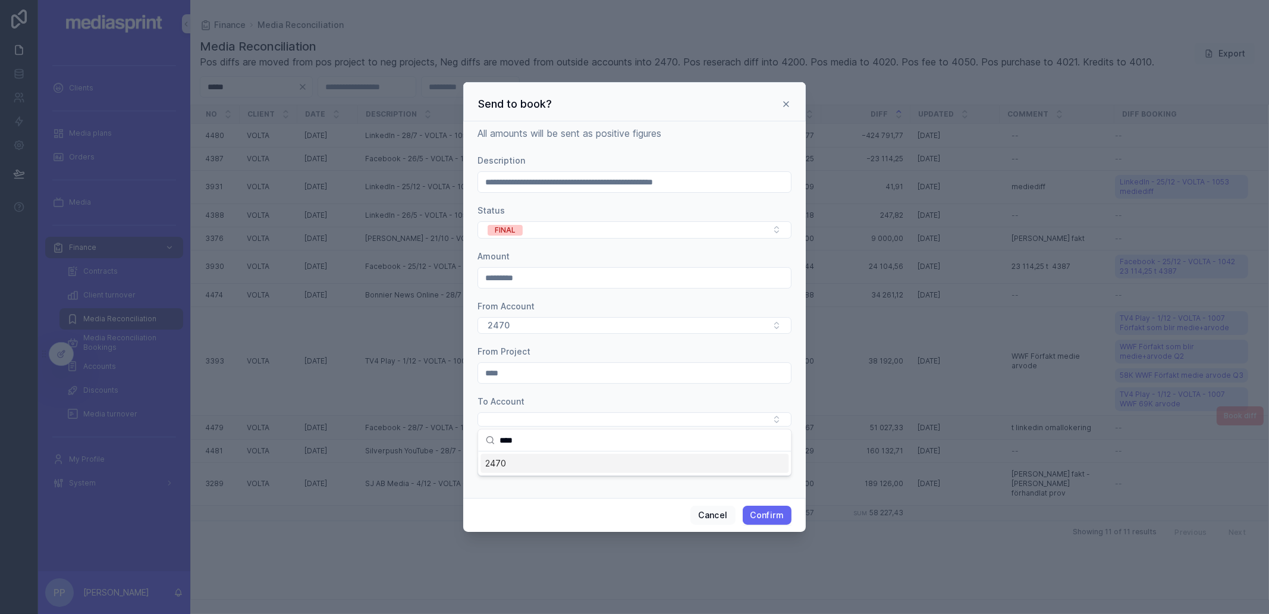
click at [510, 461] on div "2470" at bounding box center [634, 463] width 308 height 19
drag, startPoint x: 521, startPoint y: 468, endPoint x: 487, endPoint y: 461, distance: 35.3
click at [469, 464] on div "**********" at bounding box center [634, 309] width 342 height 379
type input "****"
click at [547, 485] on form "**********" at bounding box center [634, 321] width 314 height 336
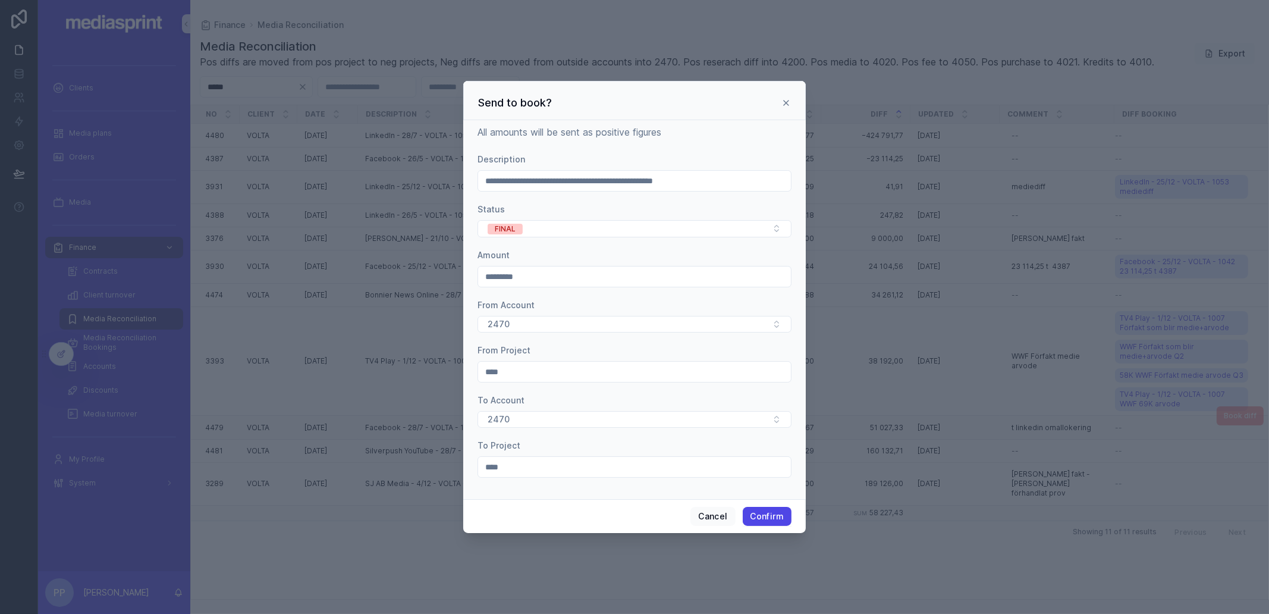
click at [771, 518] on button "Confirm" at bounding box center [767, 516] width 49 height 19
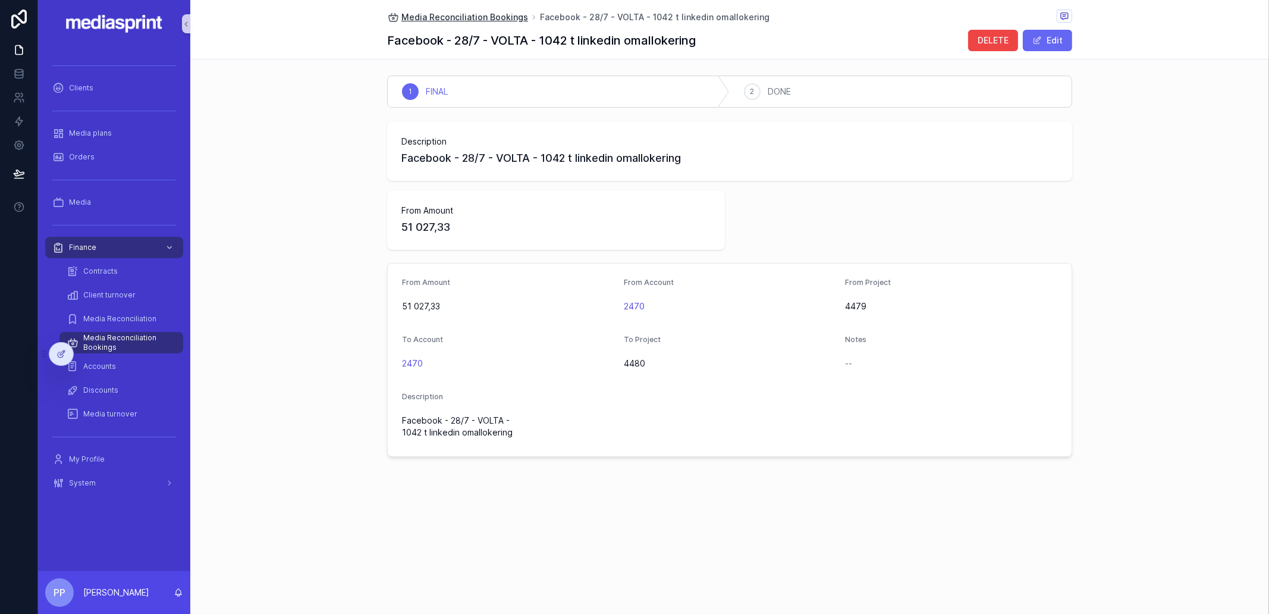
click at [499, 13] on span "Media Reconciliation Bookings" at bounding box center [464, 17] width 127 height 12
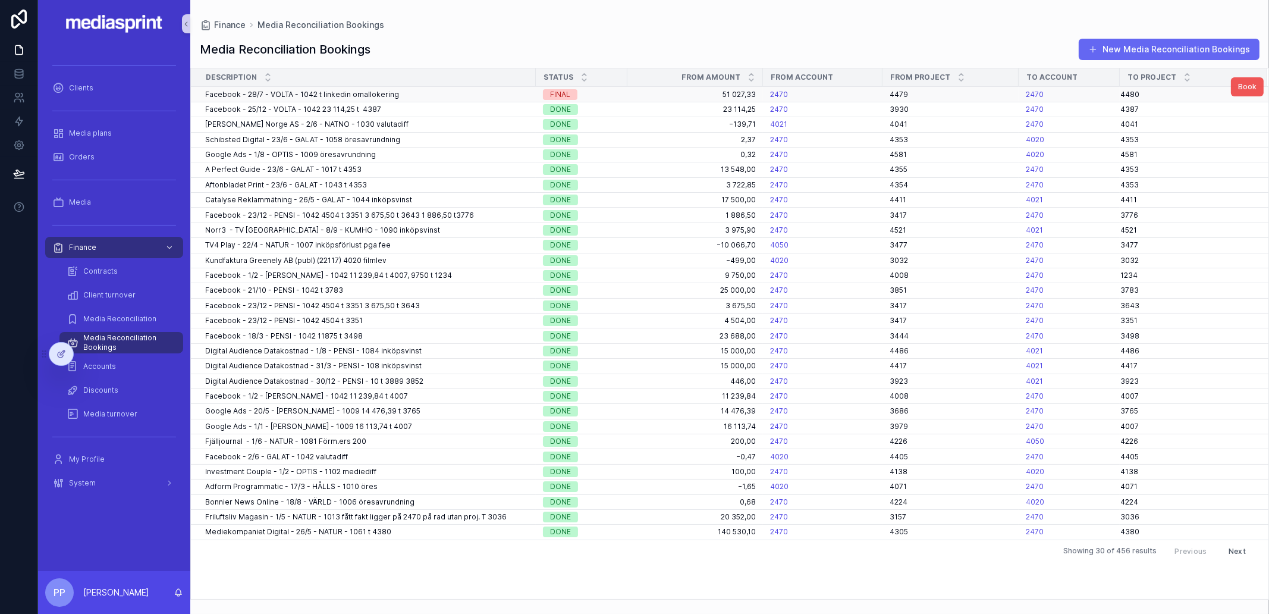
click at [1127, 86] on span "Book" at bounding box center [1247, 87] width 18 height 10
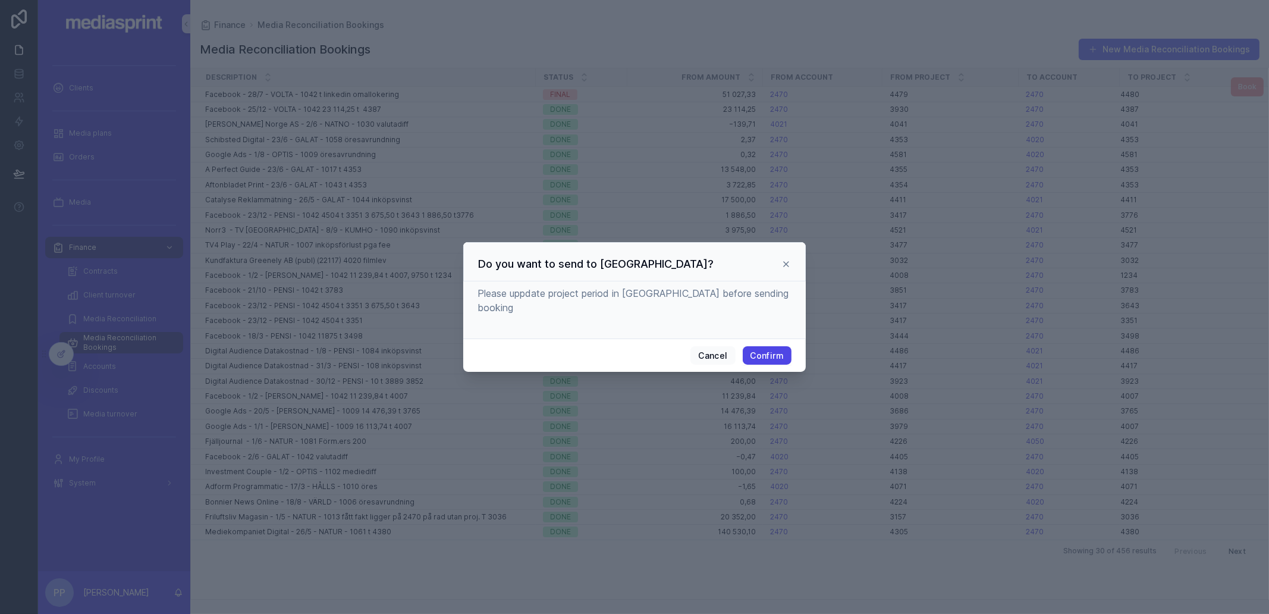
click at [766, 346] on button "Confirm" at bounding box center [767, 355] width 49 height 19
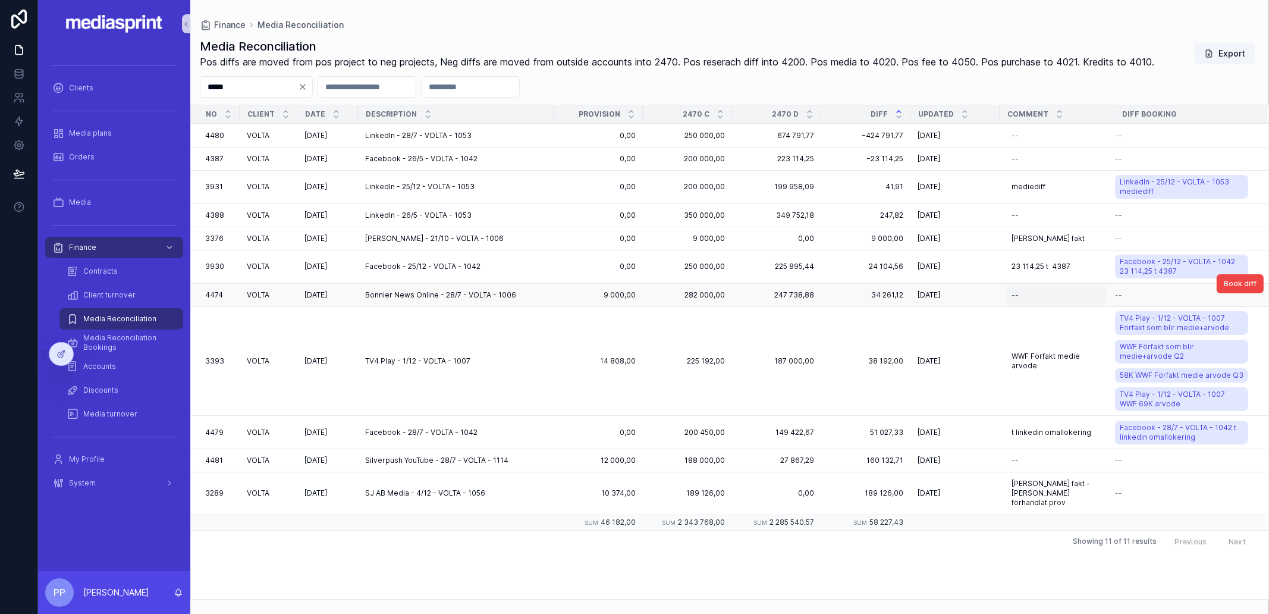
click at [1011, 297] on div "--" at bounding box center [1014, 295] width 7 height 10
type input "**********"
click at [1127, 311] on icon "scrollable content" at bounding box center [1155, 311] width 10 height 10
click at [0, 0] on span "Book diff" at bounding box center [0, 0] width 0 height 0
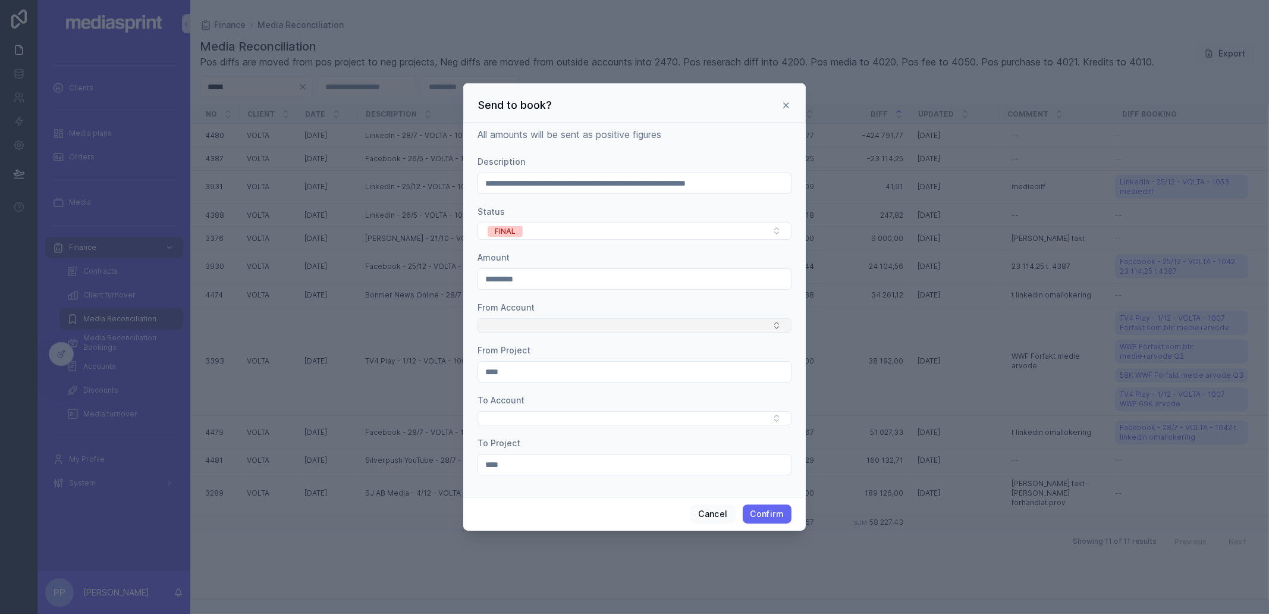
drag, startPoint x: 518, startPoint y: 332, endPoint x: 511, endPoint y: 330, distance: 7.5
click at [517, 332] on form "**********" at bounding box center [634, 321] width 314 height 331
click at [510, 328] on button "Select Button" at bounding box center [634, 325] width 314 height 14
type input "****"
click at [493, 372] on span "2470" at bounding box center [495, 369] width 21 height 12
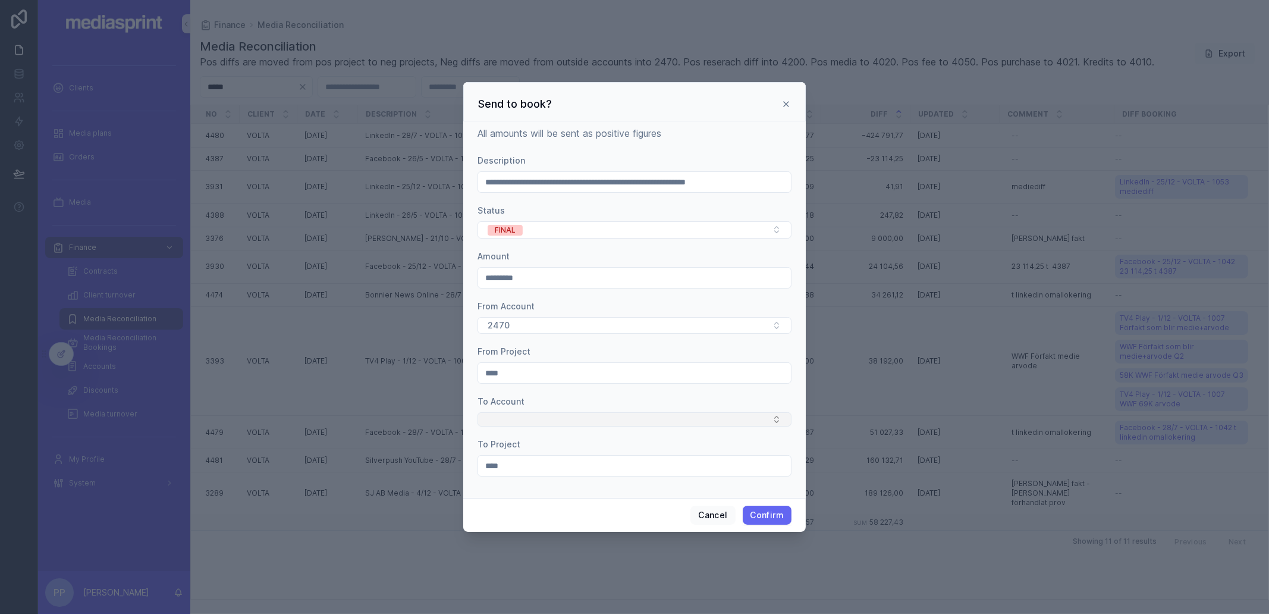
click at [499, 415] on button "Select Button" at bounding box center [634, 419] width 314 height 14
type input "****"
click at [492, 463] on span "2470" at bounding box center [495, 463] width 21 height 12
drag, startPoint x: 521, startPoint y: 463, endPoint x: 458, endPoint y: 465, distance: 63.1
click at [458, 465] on div "**********" at bounding box center [634, 307] width 1269 height 614
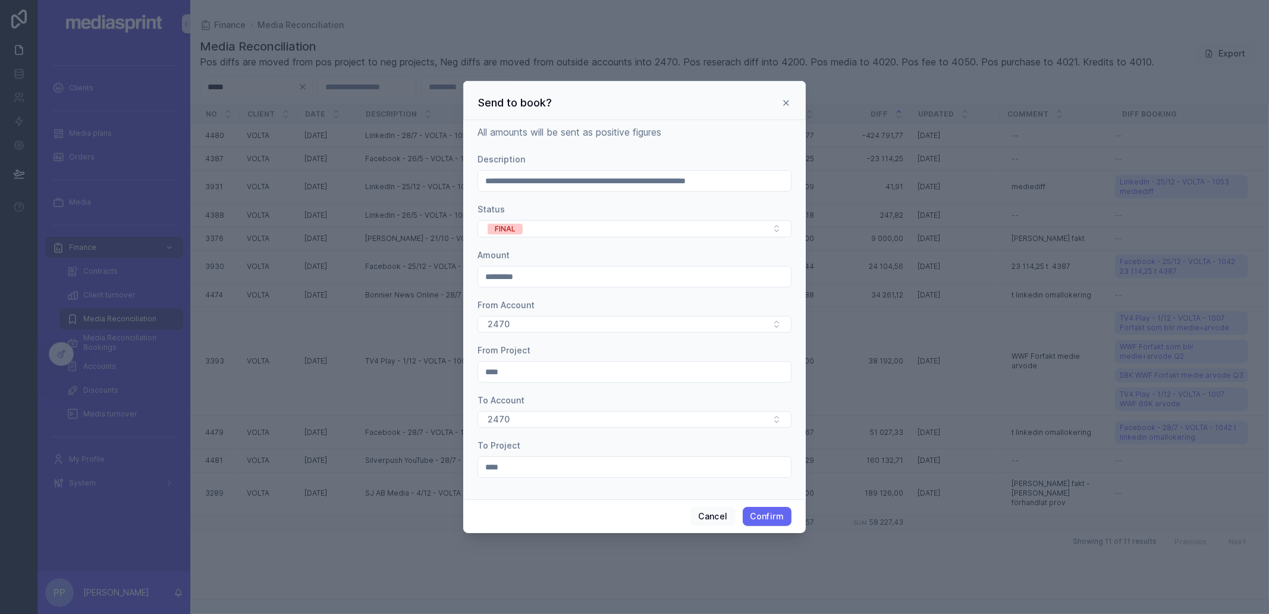
type input "****"
click at [505, 502] on div "Cancel Confirm" at bounding box center [634, 516] width 342 height 34
click at [777, 512] on button "Confirm" at bounding box center [767, 516] width 49 height 19
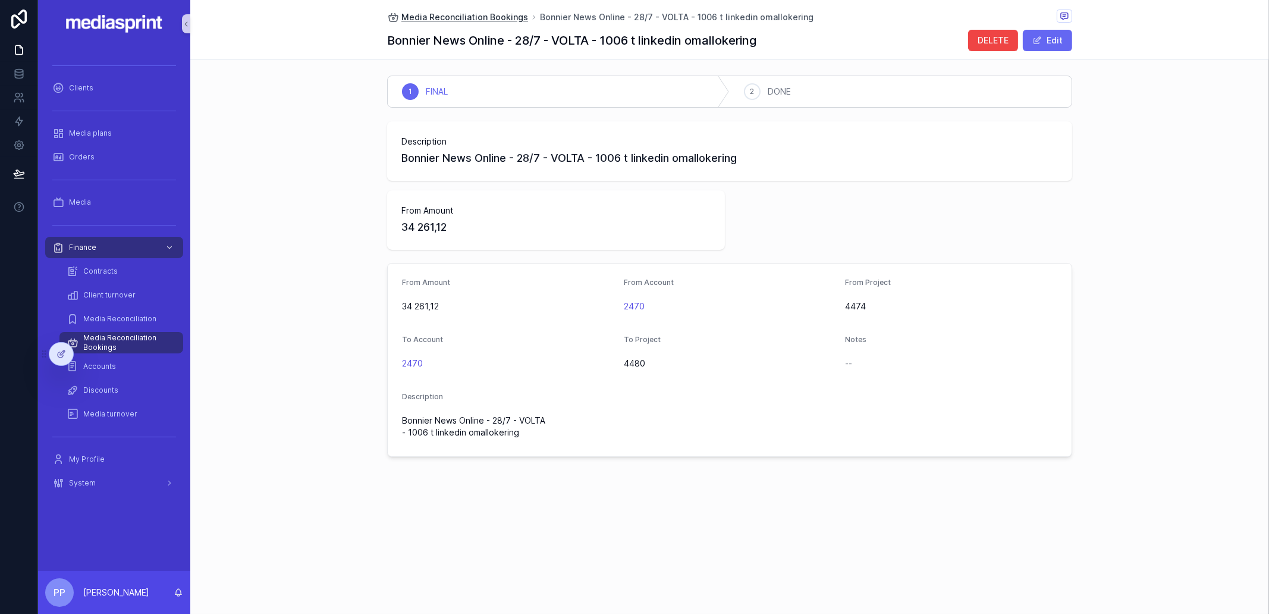
click at [445, 16] on span "Media Reconciliation Bookings" at bounding box center [464, 17] width 127 height 12
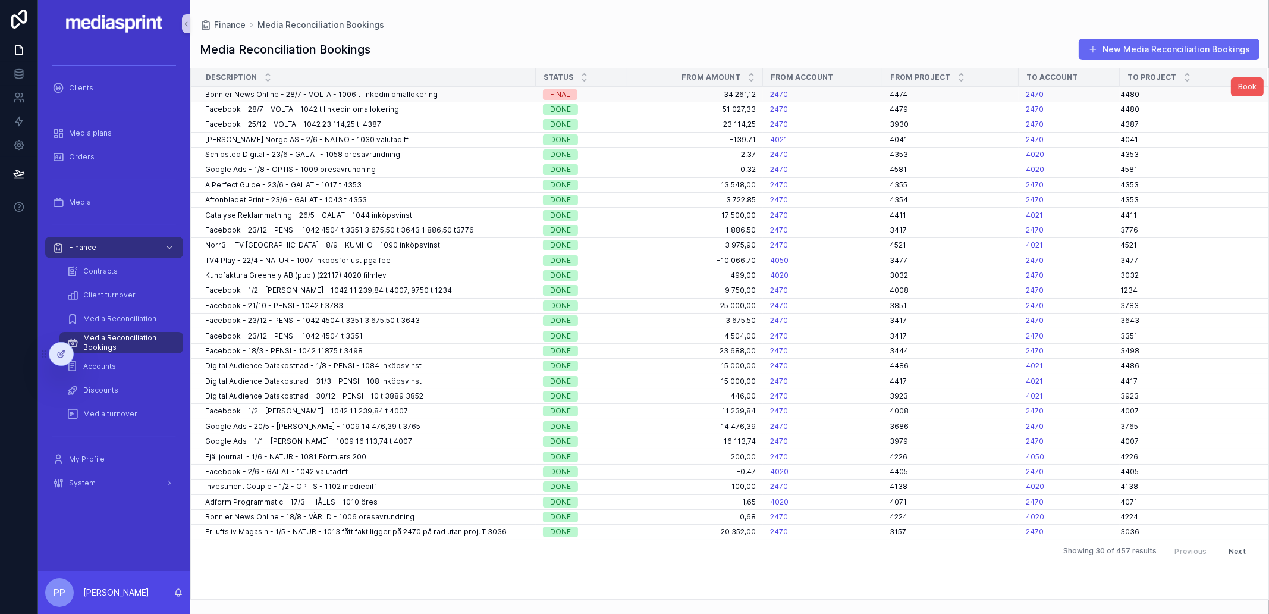
click at [1127, 87] on span "Book" at bounding box center [1247, 87] width 18 height 10
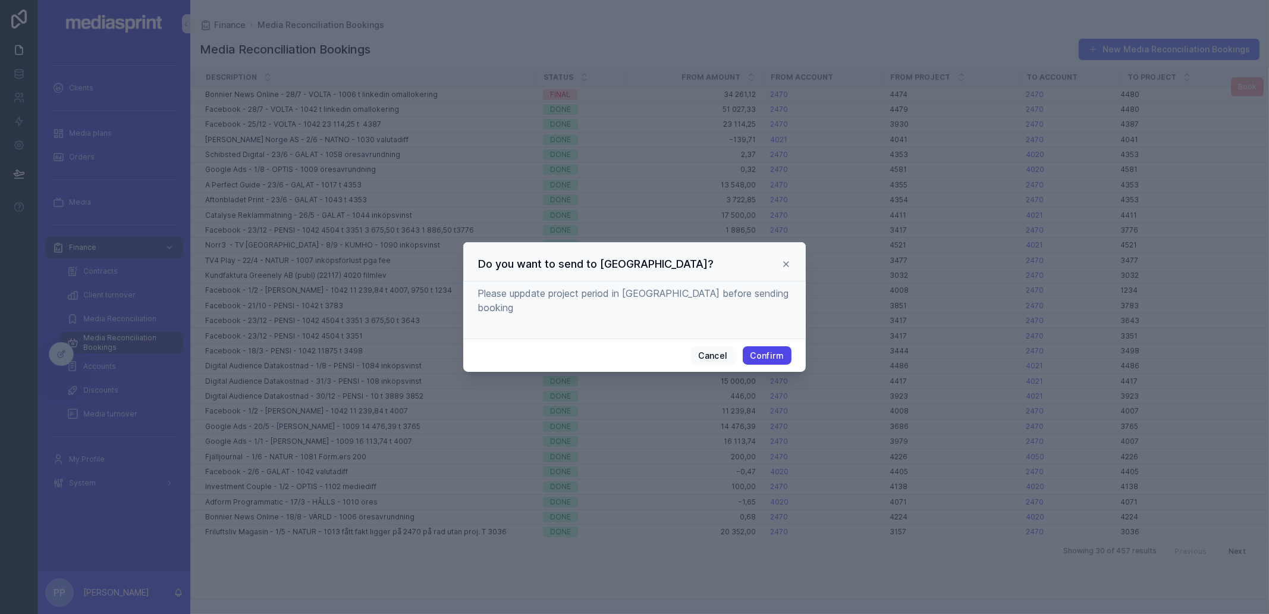
click at [769, 349] on button "Confirm" at bounding box center [767, 355] width 49 height 19
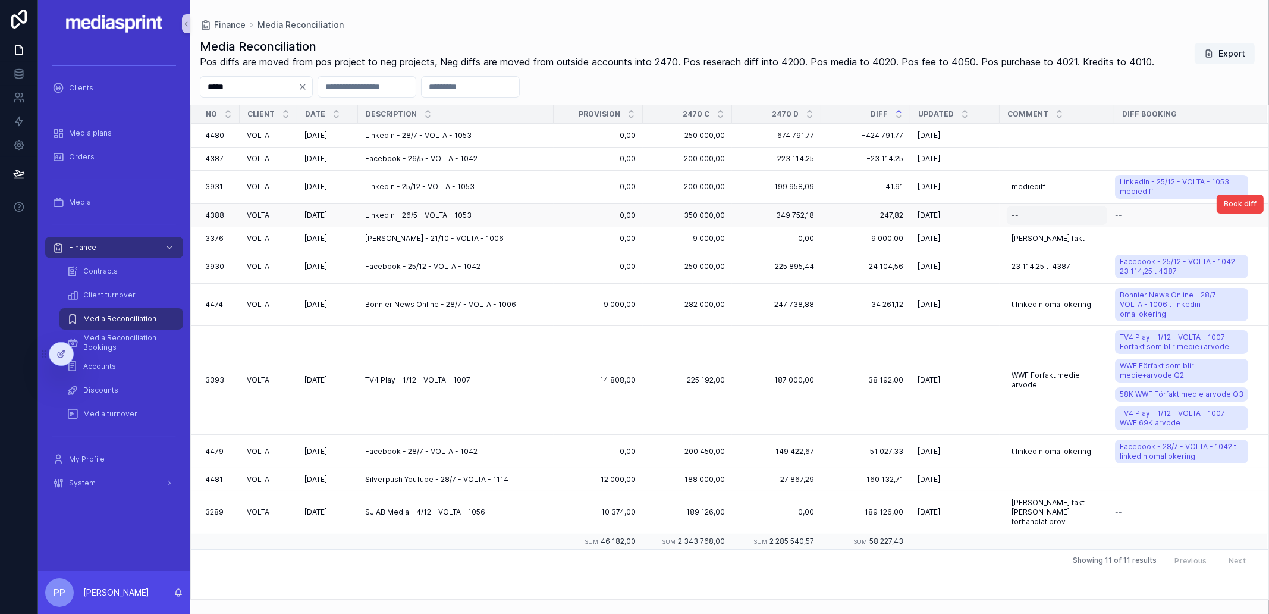
click at [1029, 216] on div "--" at bounding box center [1057, 215] width 100 height 19
type input "*********"
click at [1127, 228] on icon "scrollable content" at bounding box center [1155, 231] width 10 height 10
click at [1127, 195] on button "Book diff" at bounding box center [1239, 203] width 47 height 19
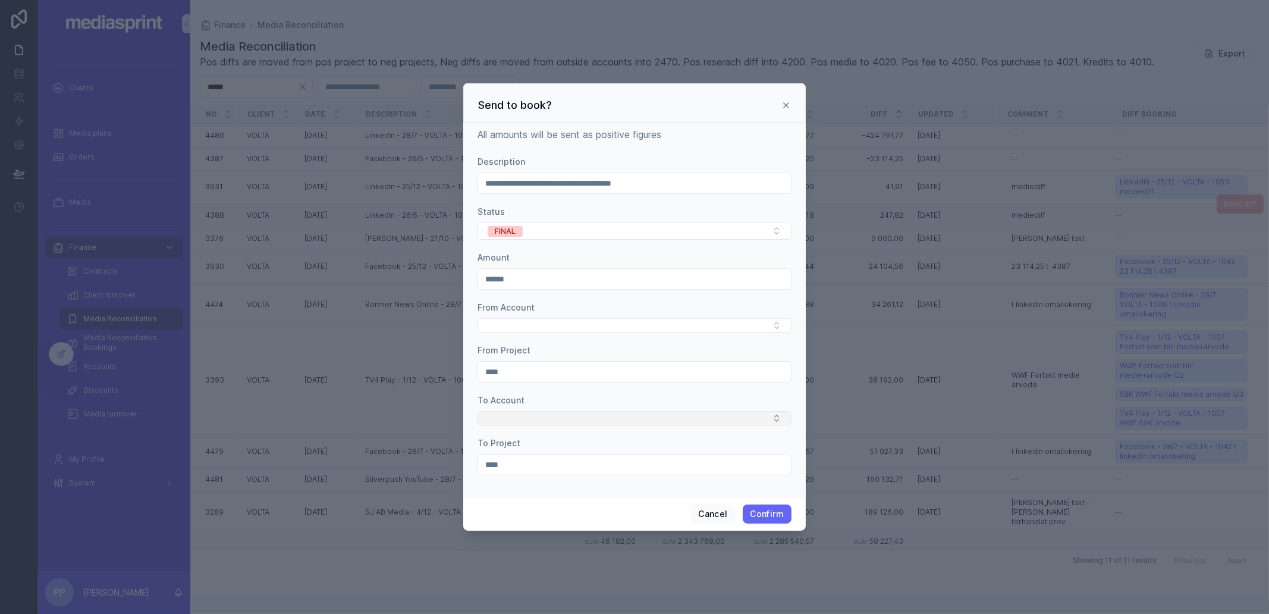
click at [510, 418] on button "Select Button" at bounding box center [634, 418] width 314 height 14
type input "****"
click at [494, 464] on span "4020" at bounding box center [495, 461] width 21 height 12
click at [519, 326] on button "Select Button" at bounding box center [634, 324] width 314 height 14
type input "****"
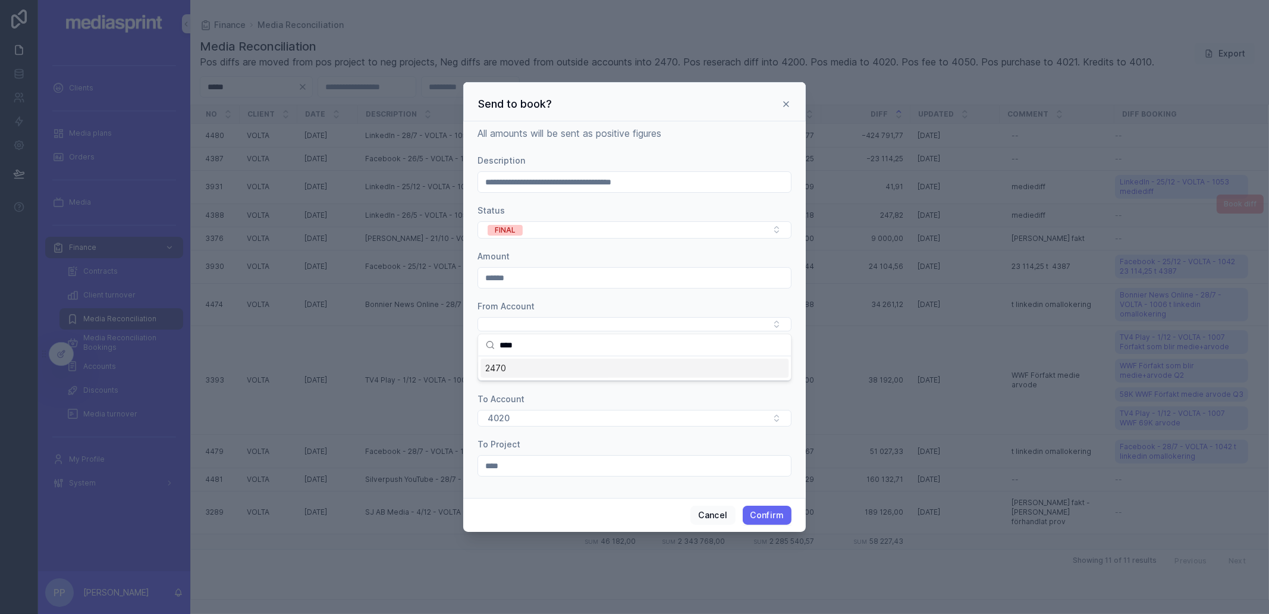
click at [507, 367] on div "2470" at bounding box center [634, 367] width 308 height 19
drag, startPoint x: 577, startPoint y: 513, endPoint x: 756, endPoint y: 518, distance: 178.4
click at [580, 514] on div "Cancel Confirm" at bounding box center [634, 516] width 342 height 34
click at [785, 518] on button "Confirm" at bounding box center [767, 516] width 49 height 19
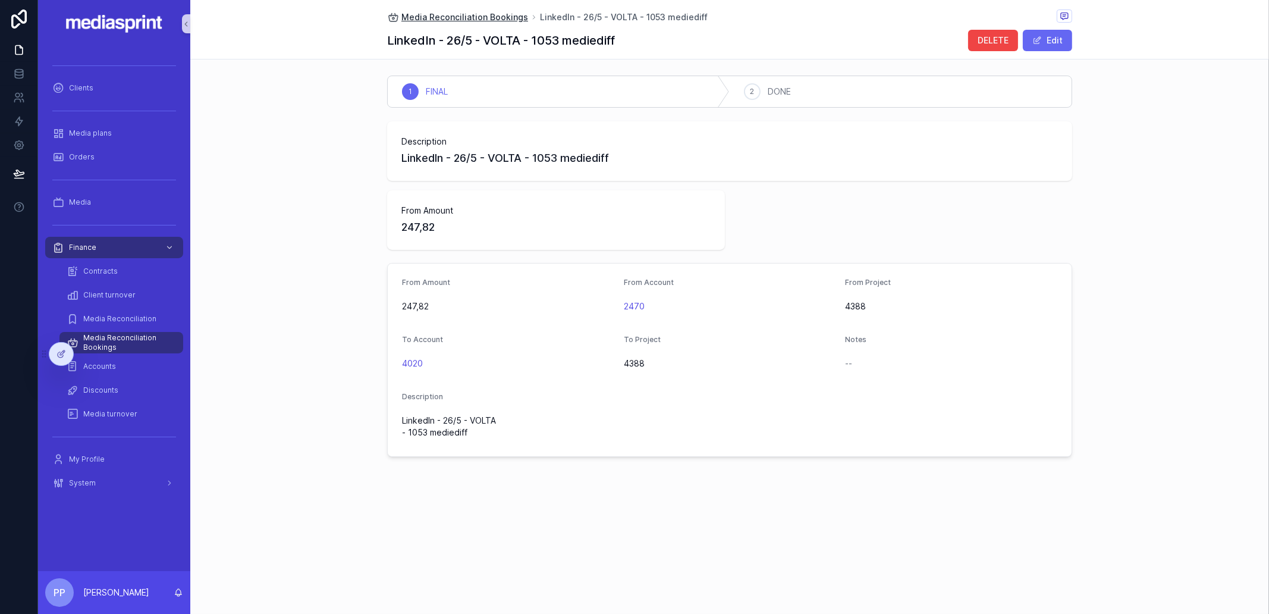
click at [496, 12] on span "Media Reconciliation Bookings" at bounding box center [464, 17] width 127 height 12
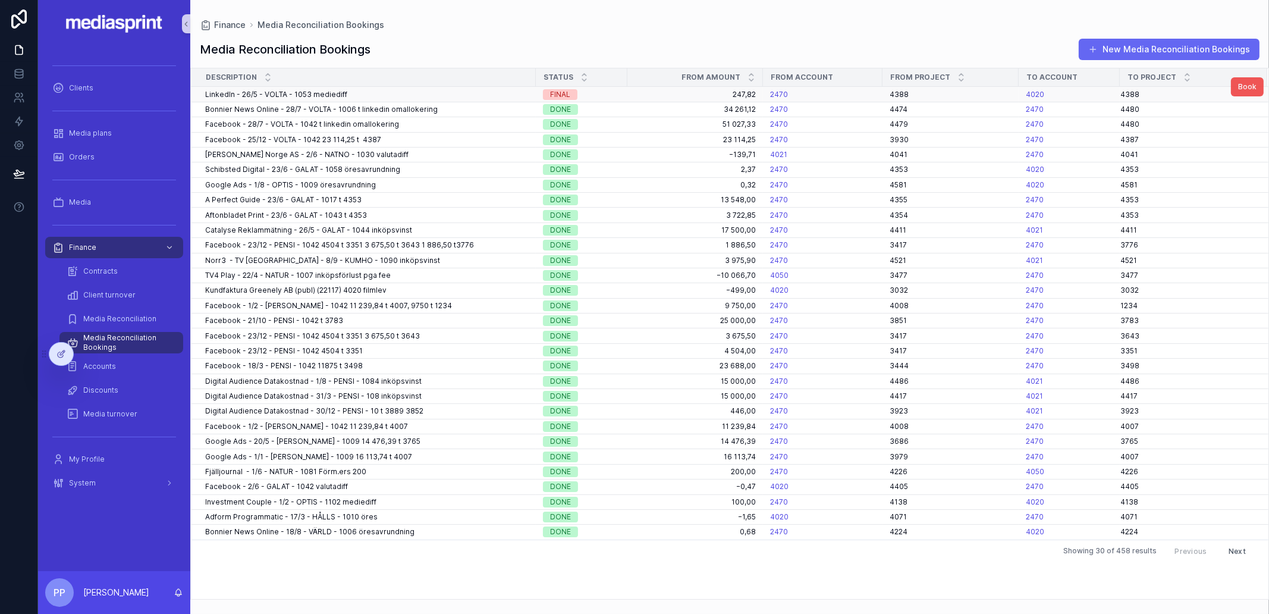
click at [1127, 85] on span "Book" at bounding box center [1247, 87] width 18 height 10
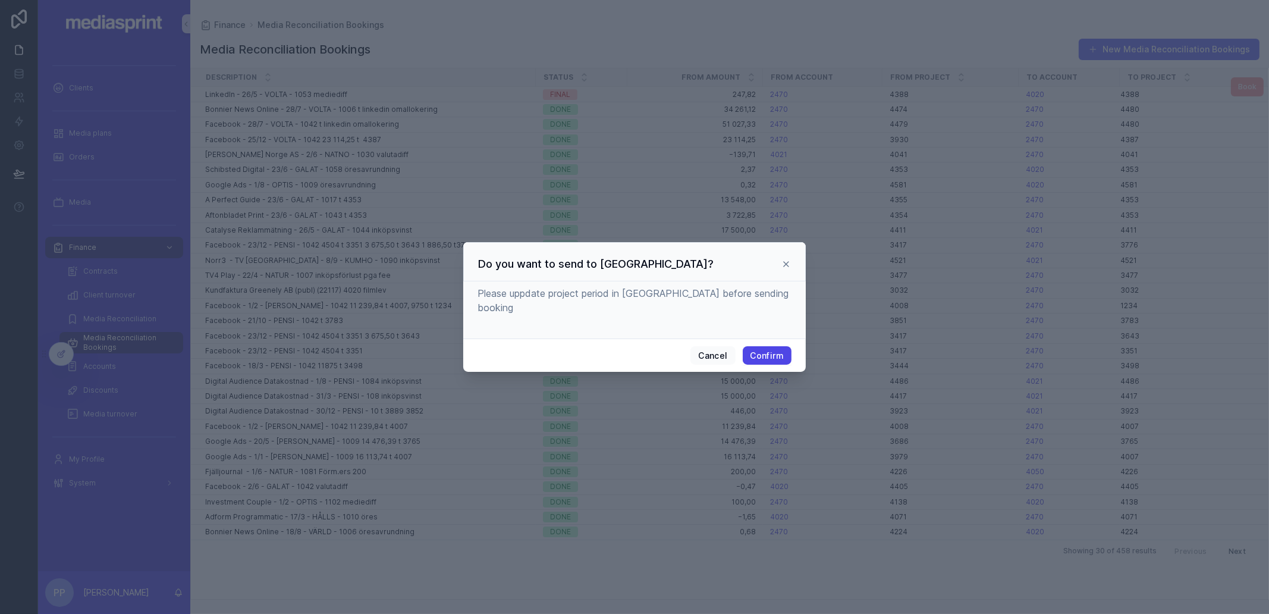
click at [767, 347] on button "Confirm" at bounding box center [767, 355] width 49 height 19
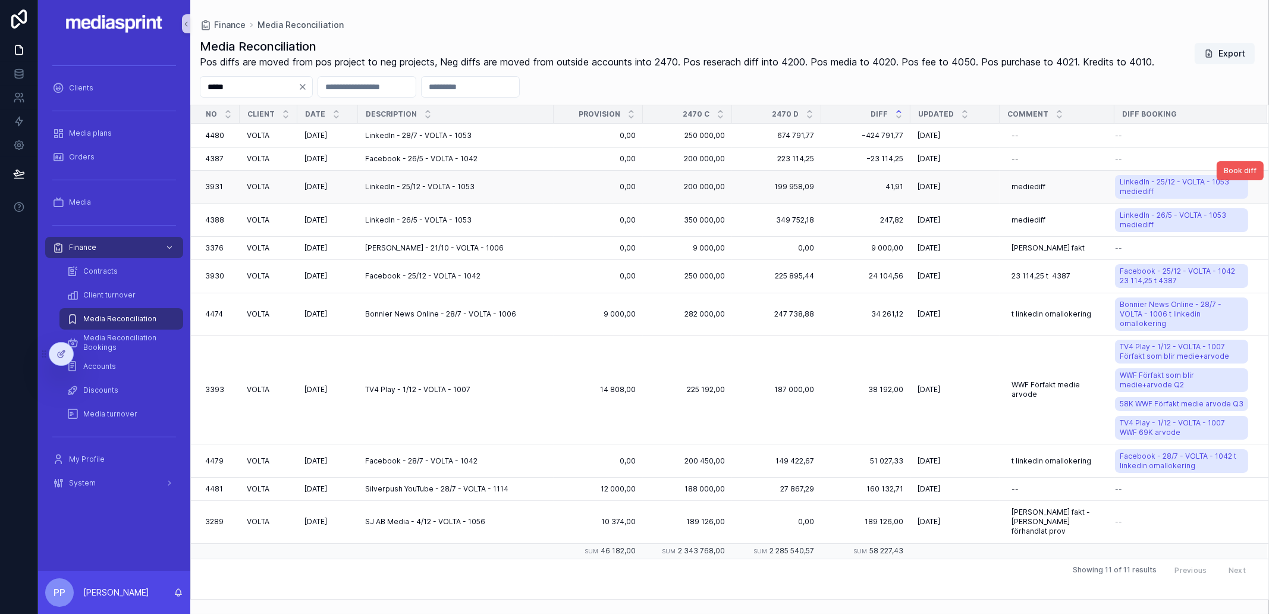
click at [1127, 166] on span "Book diff" at bounding box center [1240, 171] width 33 height 10
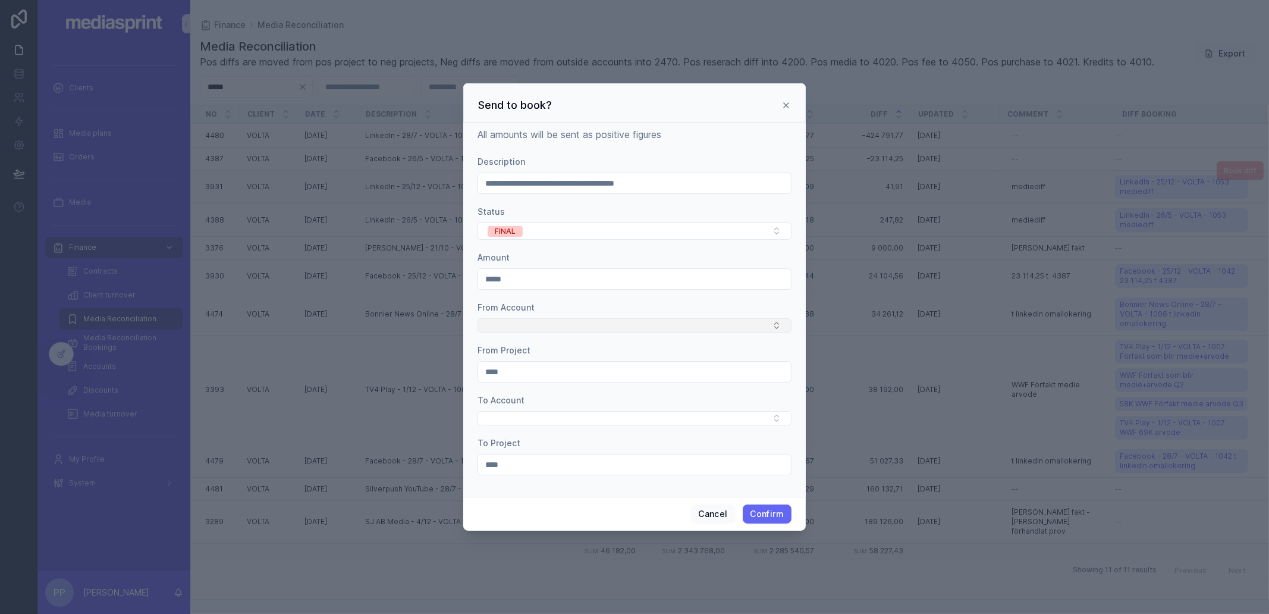
click at [520, 322] on button "Select Button" at bounding box center [634, 325] width 314 height 14
type input "****"
click at [502, 367] on span "2470" at bounding box center [495, 369] width 21 height 12
click at [500, 420] on button "Select Button" at bounding box center [634, 419] width 314 height 14
type input "****"
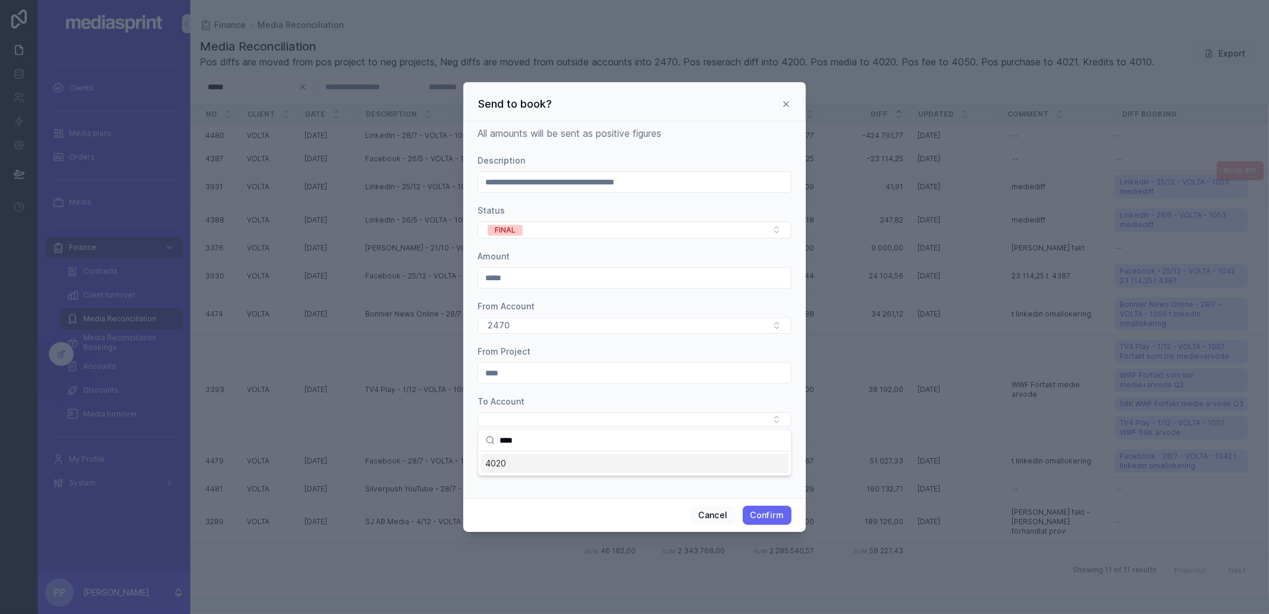
click at [508, 467] on div "4020" at bounding box center [634, 463] width 308 height 19
click at [769, 517] on button "Confirm" at bounding box center [767, 516] width 49 height 19
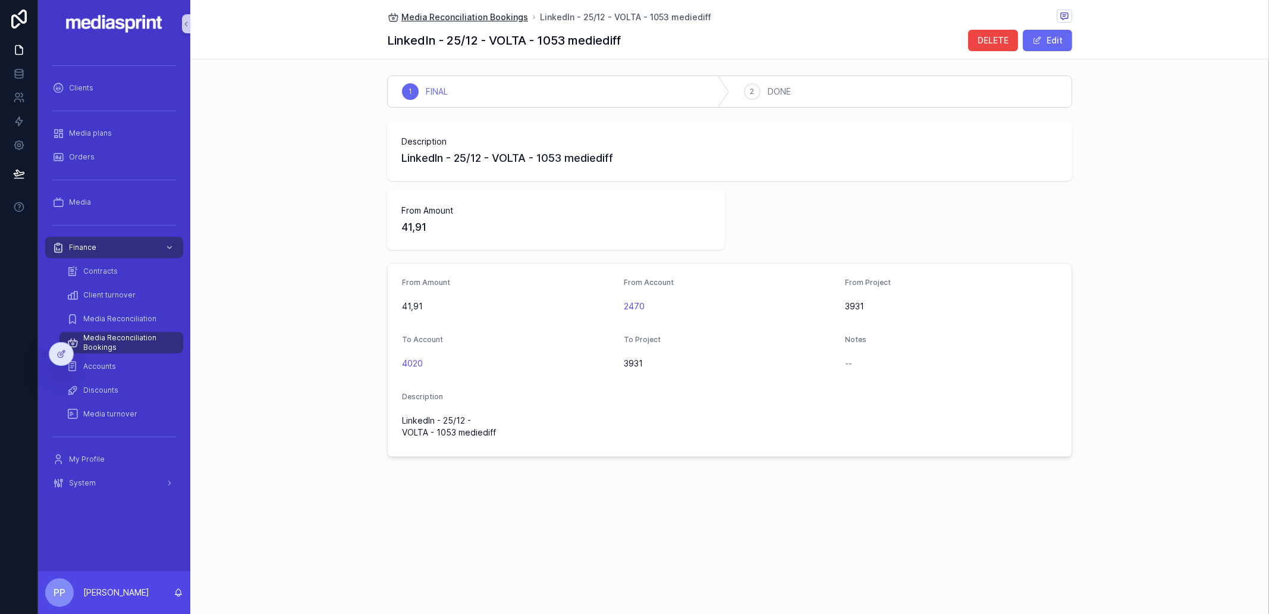
click at [494, 14] on span "Media Reconciliation Bookings" at bounding box center [464, 17] width 127 height 12
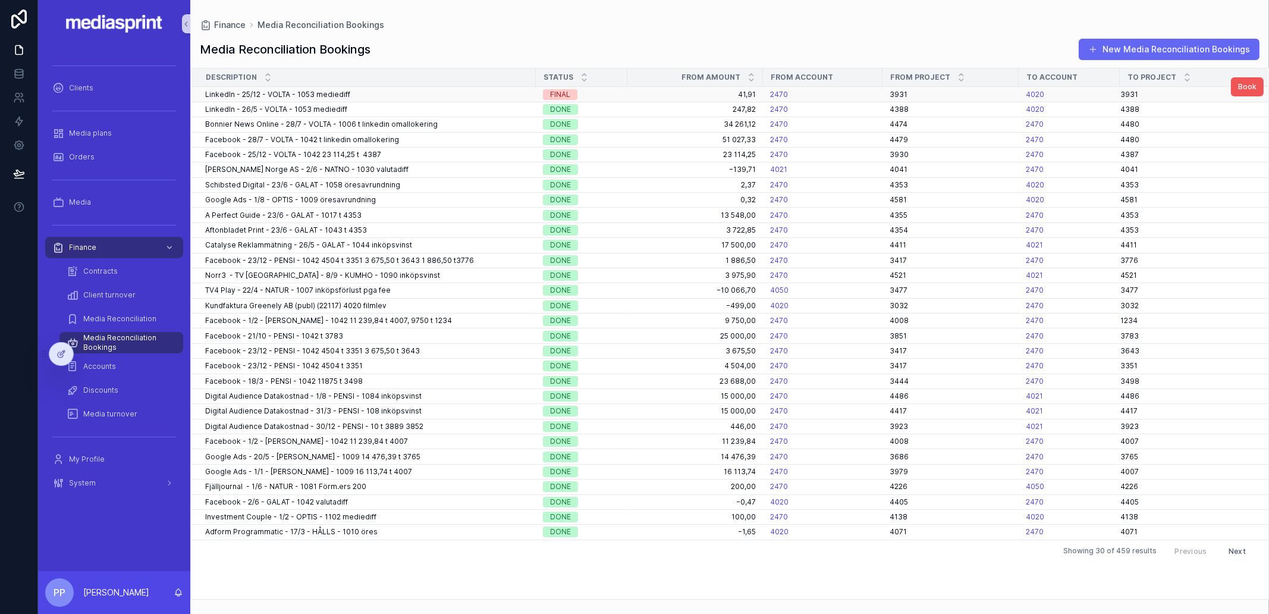
click at [1127, 87] on span "Book" at bounding box center [1247, 87] width 18 height 10
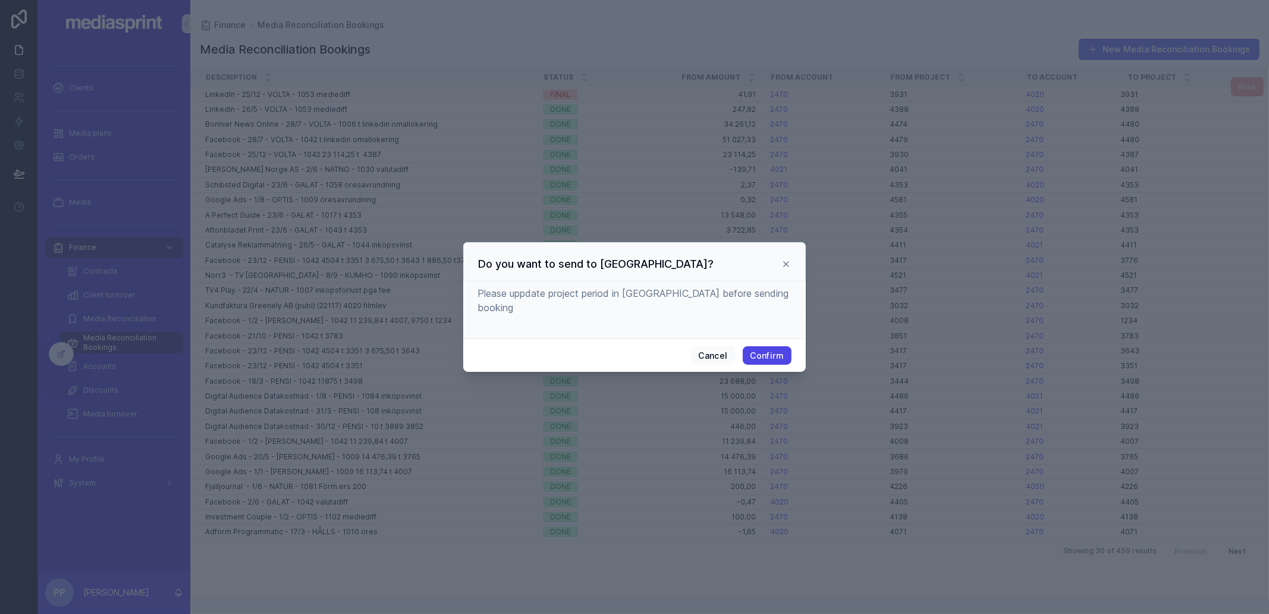
click at [761, 347] on button "Confirm" at bounding box center [767, 355] width 49 height 19
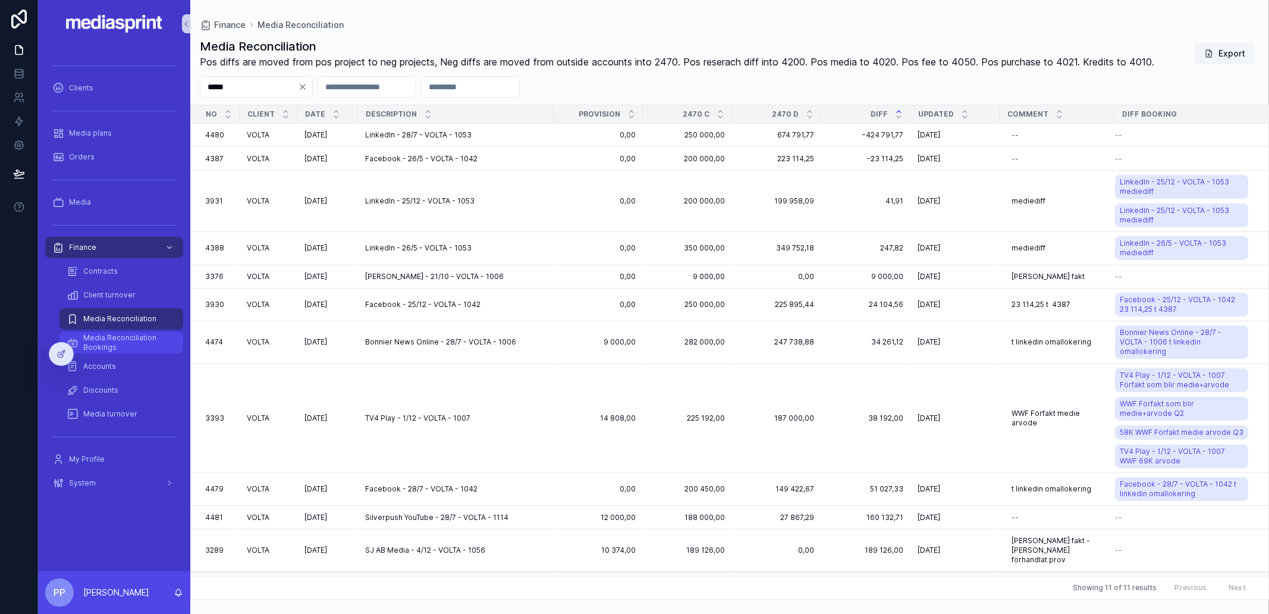
click at [119, 337] on span "Media Reconciliation Bookings" at bounding box center [127, 342] width 88 height 19
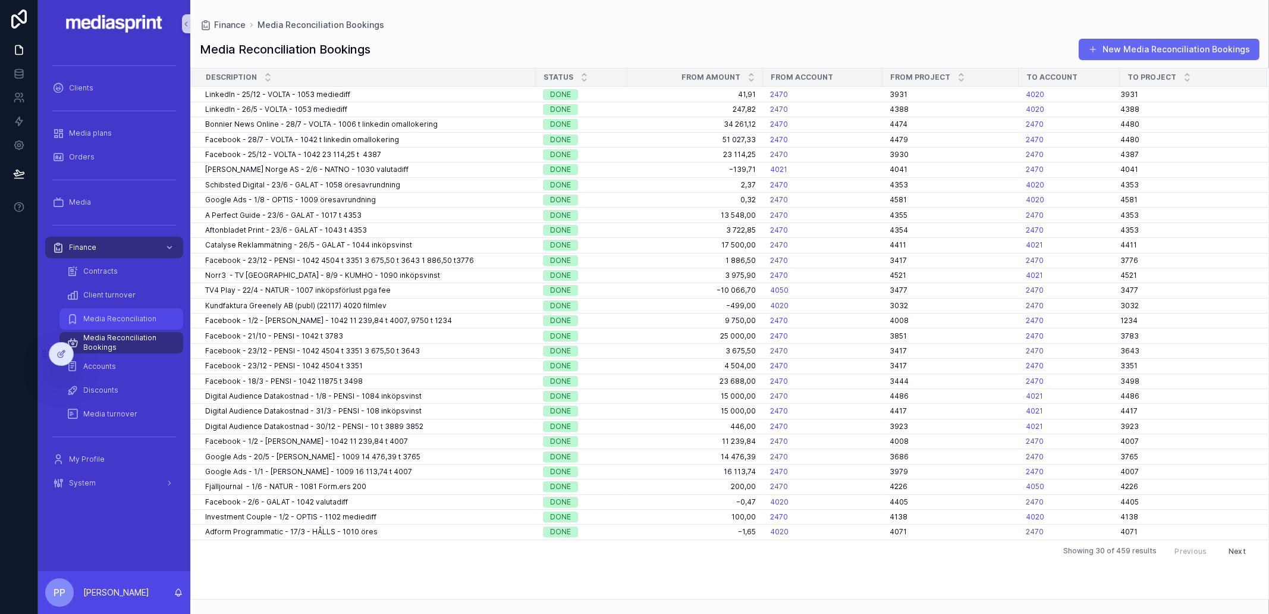
click at [111, 317] on span "Media Reconciliation" at bounding box center [119, 319] width 73 height 10
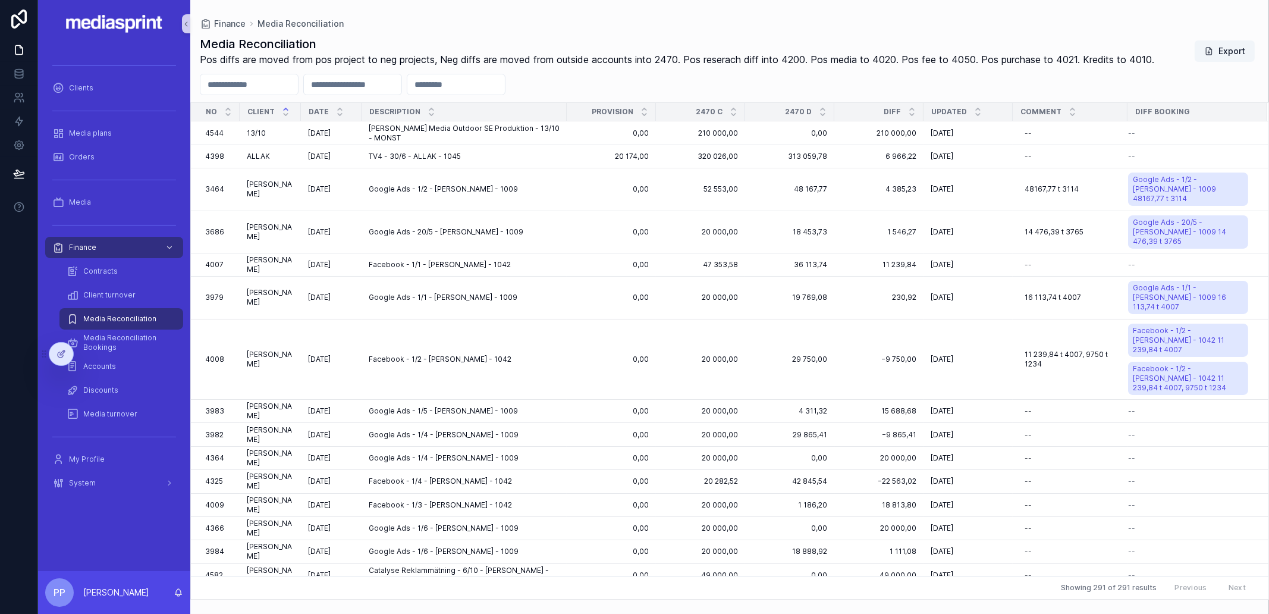
click at [376, 85] on input "scrollable content" at bounding box center [353, 84] width 98 height 17
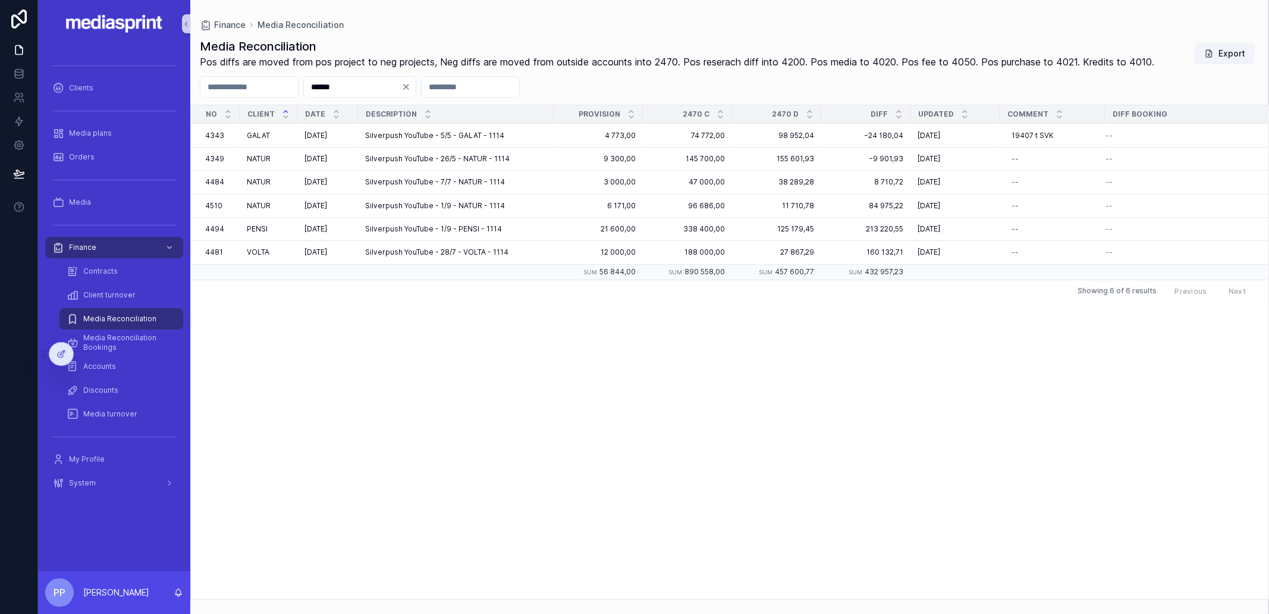
type input "******"
click at [802, 307] on div "No Client Date Description Provision 2470 C 2470 D diff Updated Comment Diff Bo…" at bounding box center [729, 351] width 1077 height 493
click at [897, 112] on icon "scrollable content" at bounding box center [899, 112] width 8 height 8
click at [898, 110] on icon "scrollable content" at bounding box center [899, 112] width 8 height 8
drag, startPoint x: 96, startPoint y: 161, endPoint x: 107, endPoint y: 161, distance: 10.7
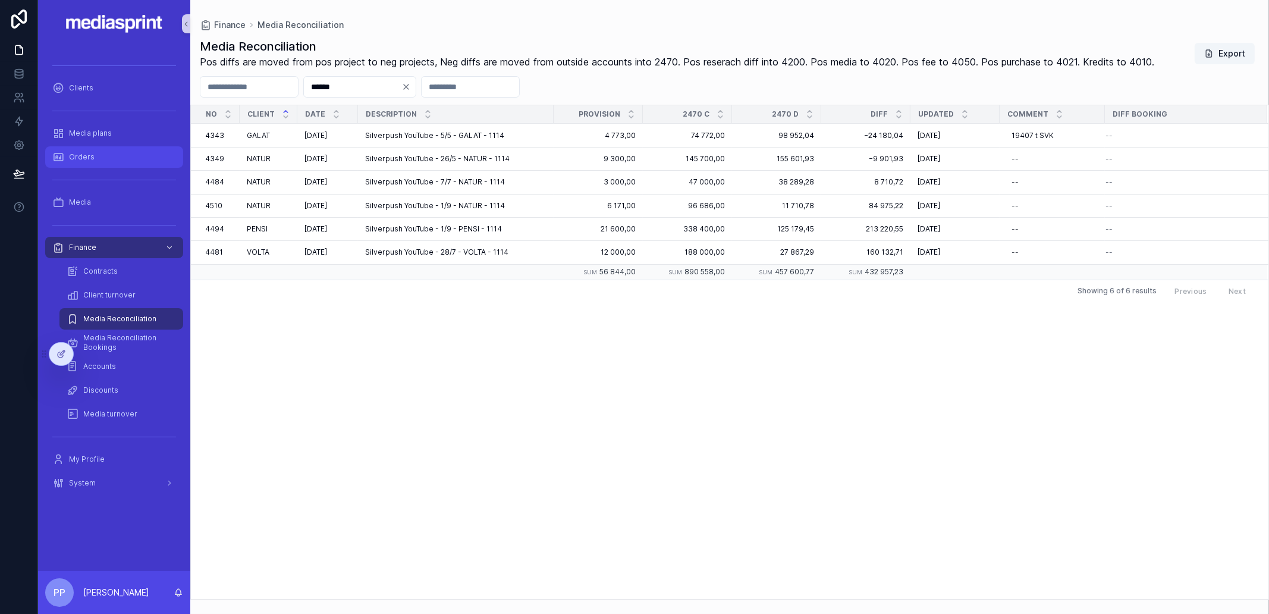
click at [96, 161] on div "Orders" at bounding box center [114, 156] width 124 height 19
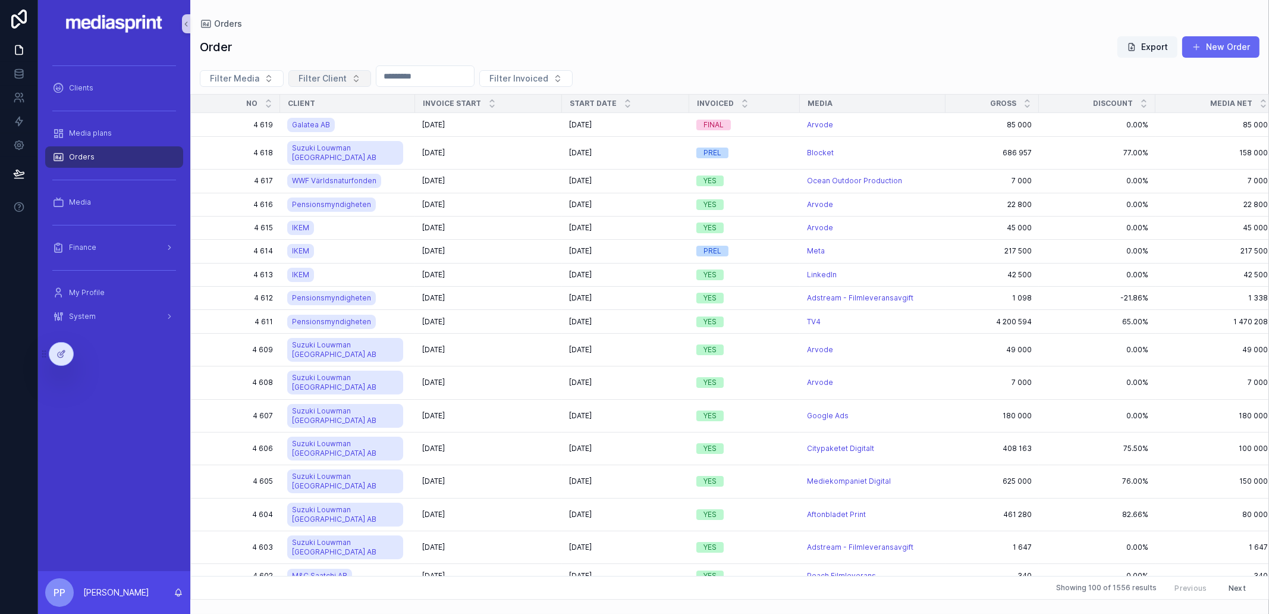
click at [318, 74] on span "Filter Client" at bounding box center [322, 79] width 48 height 12
click at [315, 48] on div "Order Export New Order" at bounding box center [729, 47] width 1059 height 23
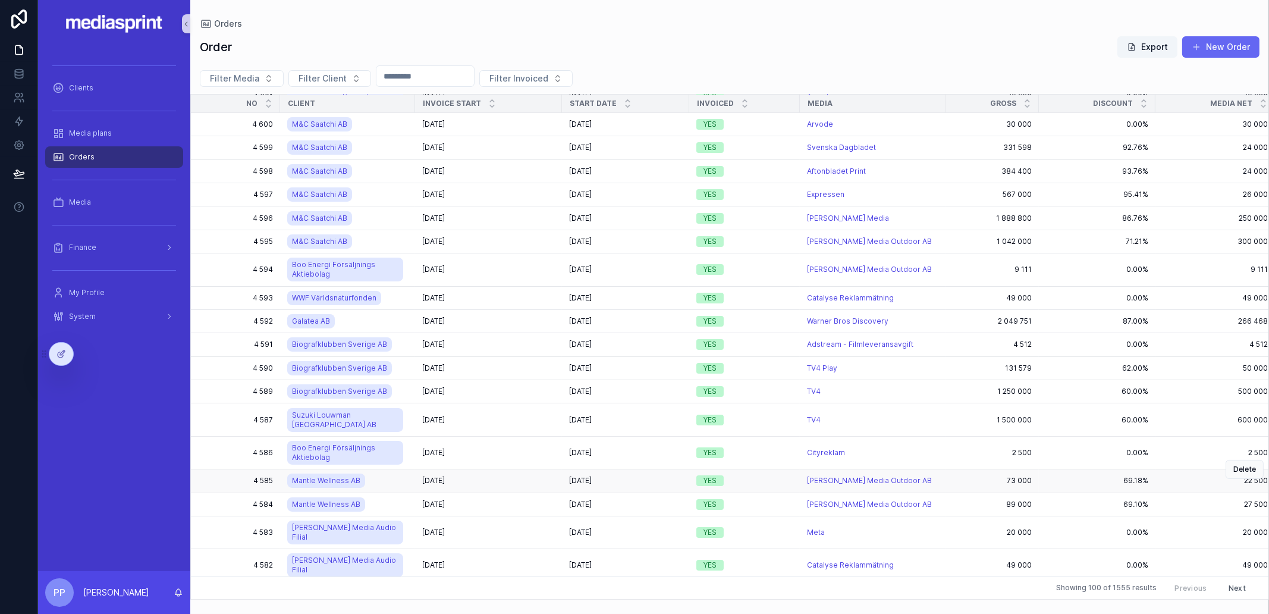
scroll to position [665, 0]
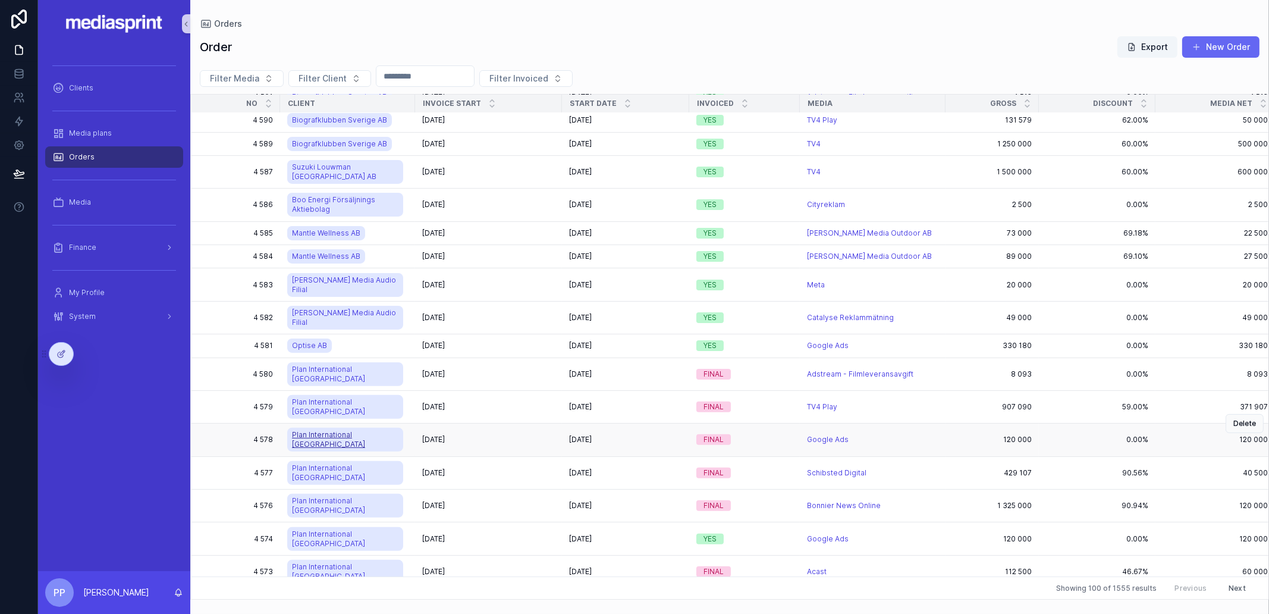
click at [337, 430] on span "Plan International [GEOGRAPHIC_DATA]" at bounding box center [345, 439] width 106 height 19
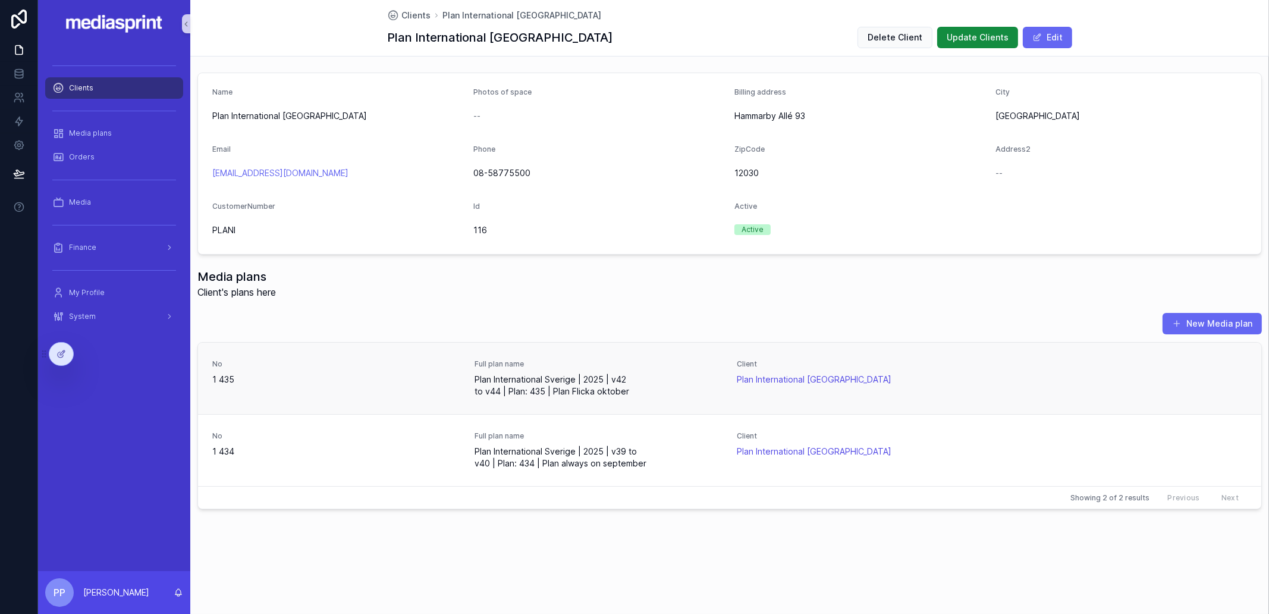
click at [559, 386] on span "Plan International Sverige | 2025 | v42 to v44 | Plan: 435 | Plan Flicka oktober" at bounding box center [598, 385] width 248 height 24
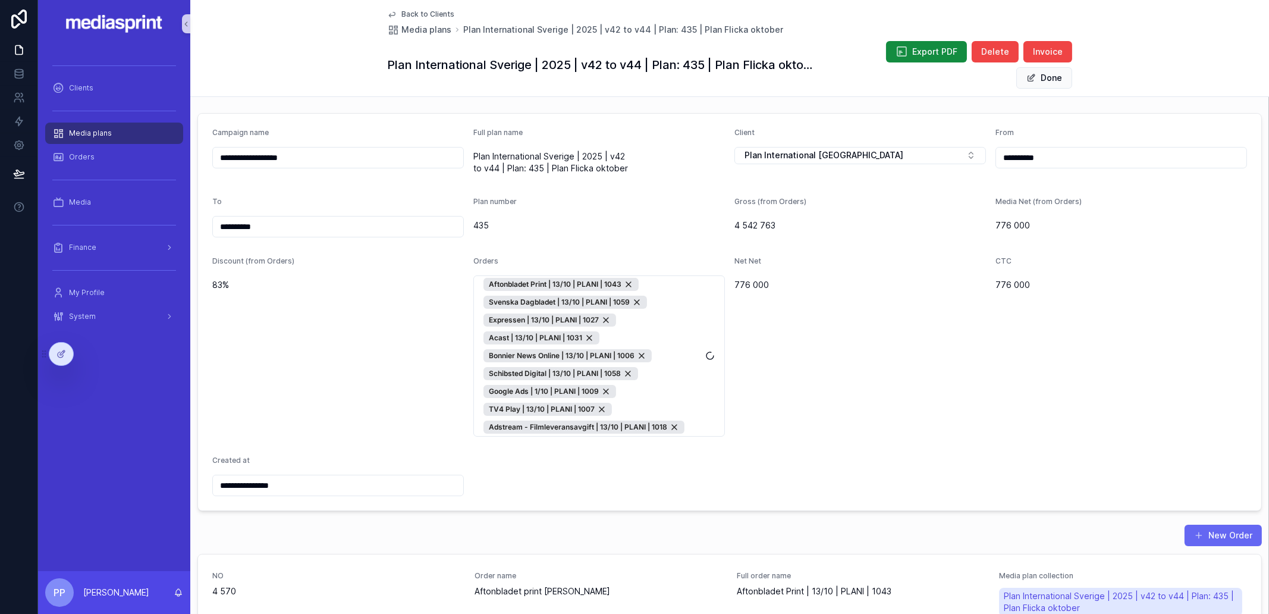
click at [919, 430] on div "Net Net 776 000" at bounding box center [859, 346] width 251 height 180
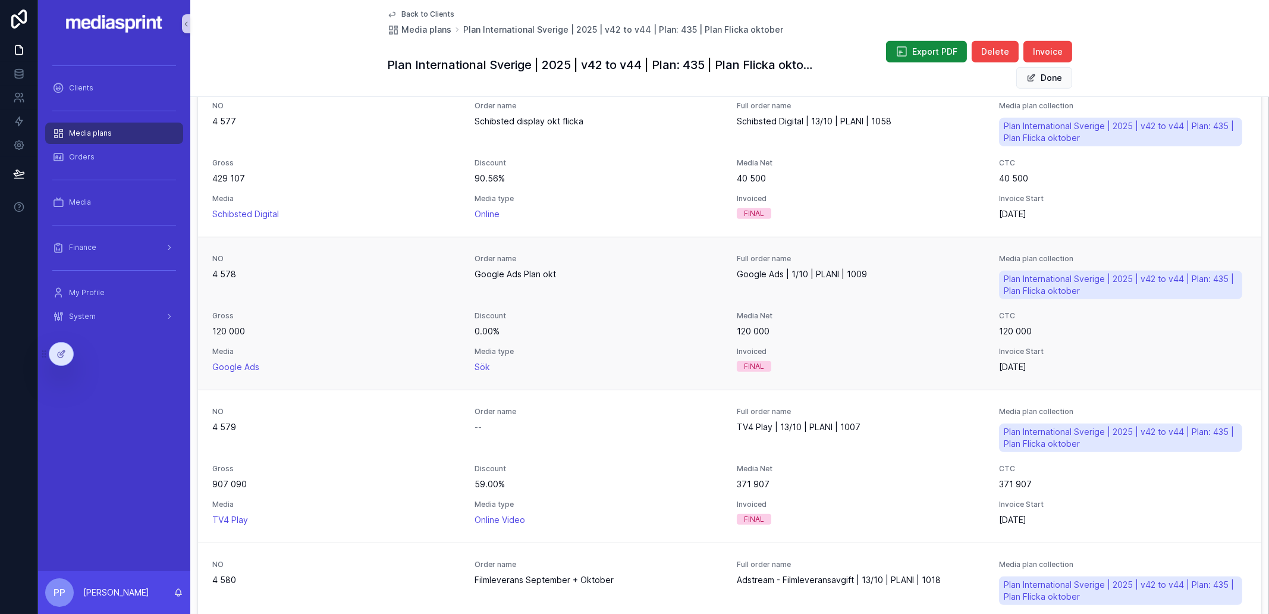
scroll to position [1338, 0]
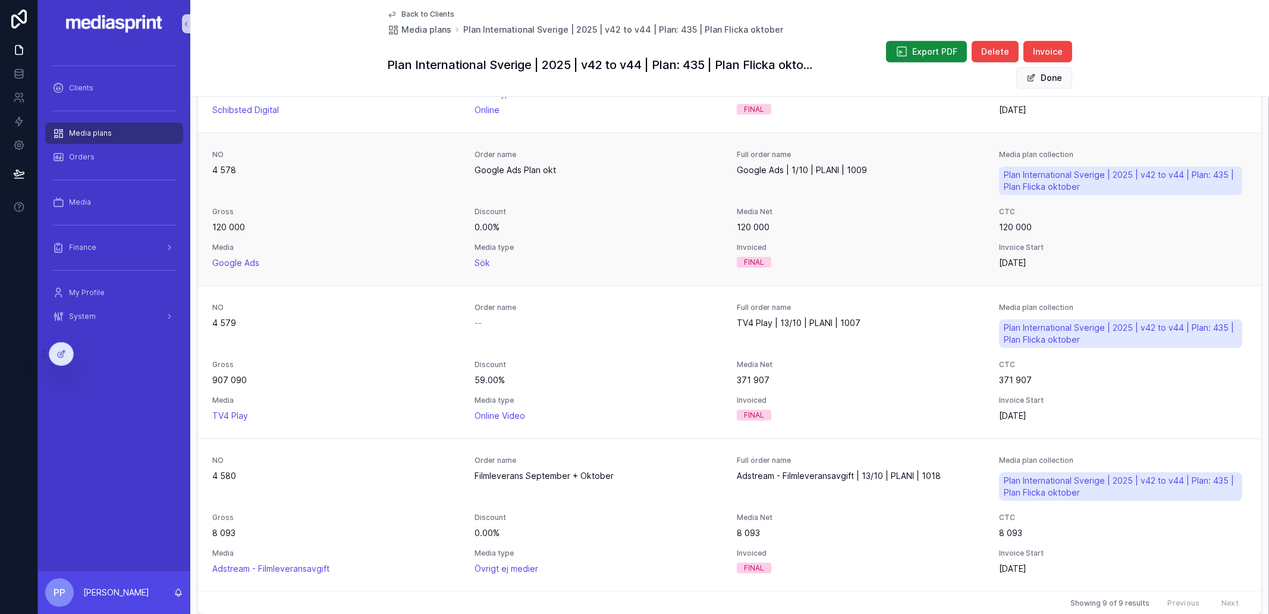
click at [675, 227] on span "0.00%" at bounding box center [598, 227] width 248 height 12
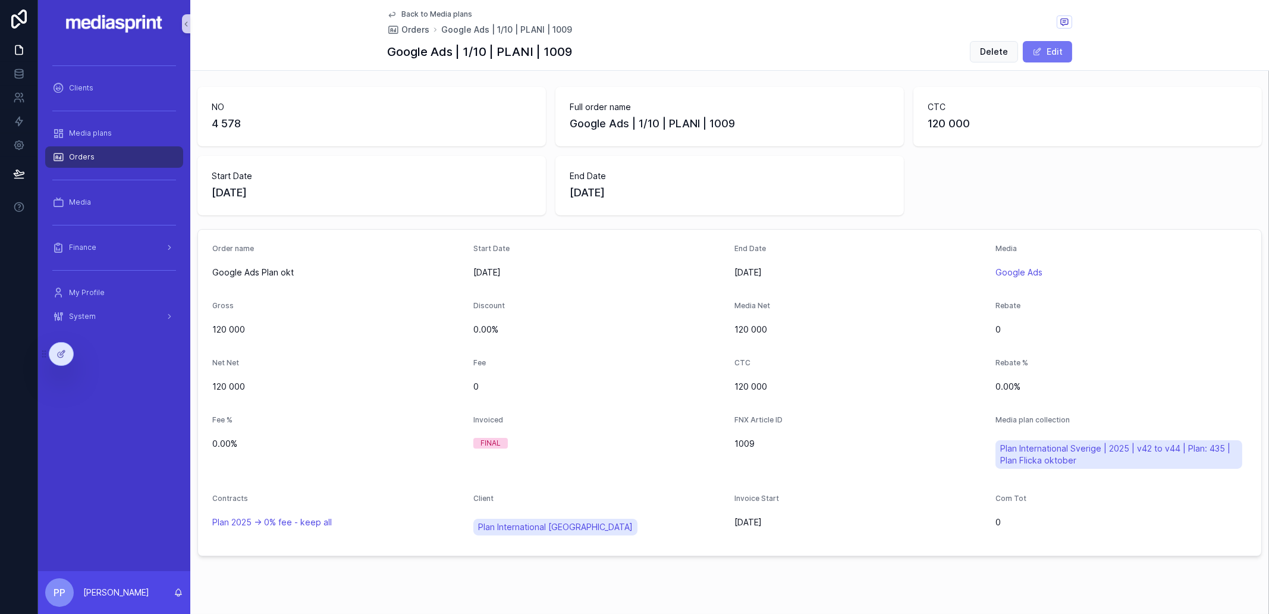
click at [1046, 43] on button "Edit" at bounding box center [1047, 51] width 49 height 21
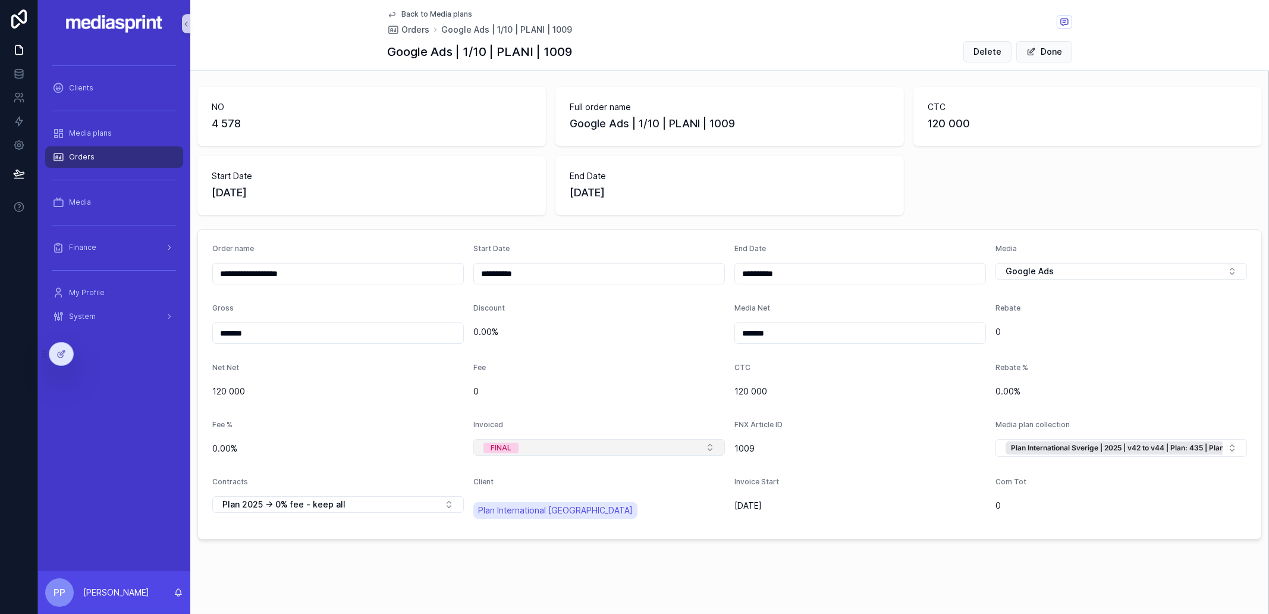
click at [552, 449] on button "FINAL" at bounding box center [598, 447] width 251 height 17
click at [536, 513] on div "PREL" at bounding box center [594, 509] width 243 height 18
click at [344, 276] on input "**********" at bounding box center [338, 273] width 250 height 17
type input "**********"
click at [1046, 52] on button "Done" at bounding box center [1044, 51] width 56 height 21
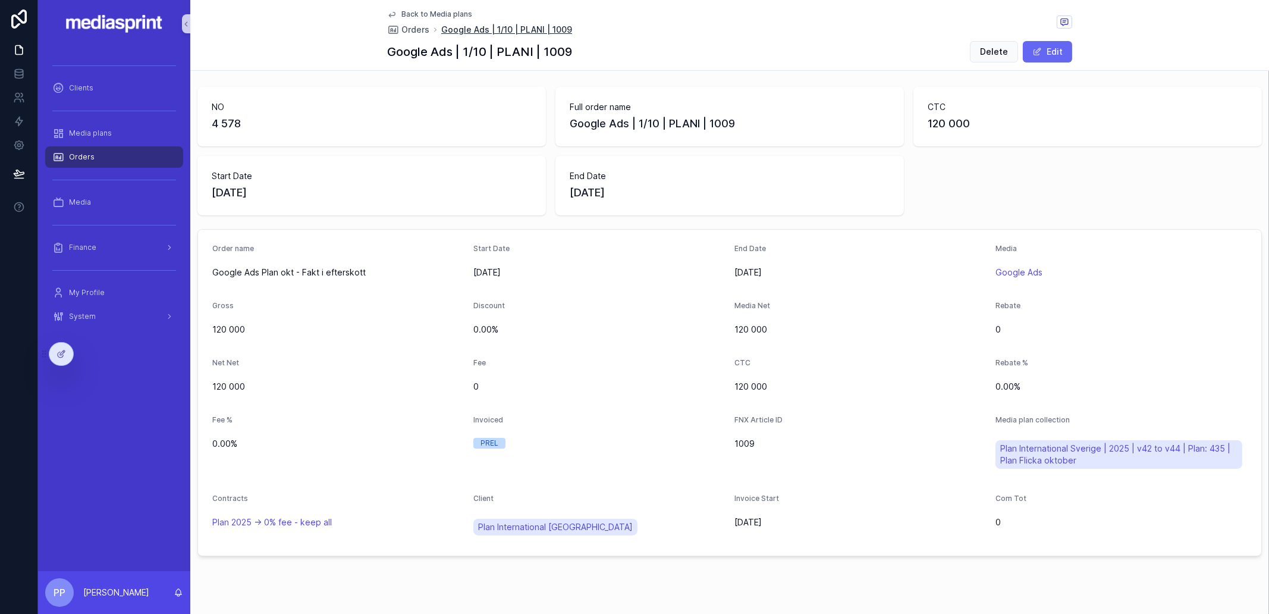
click at [456, 32] on span "Google Ads | 1/10 | PLANI | 1009" at bounding box center [506, 30] width 131 height 12
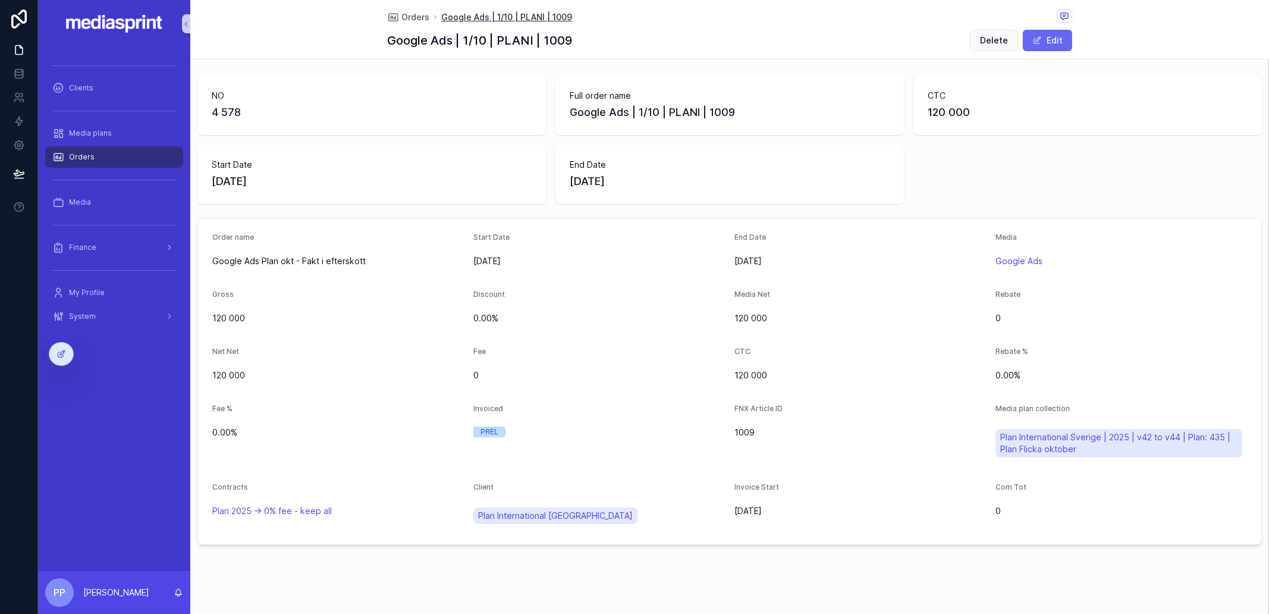
click at [508, 16] on span "Google Ads | 1/10 | PLANI | 1009" at bounding box center [506, 17] width 131 height 12
click at [414, 12] on span "Orders" at bounding box center [415, 17] width 28 height 12
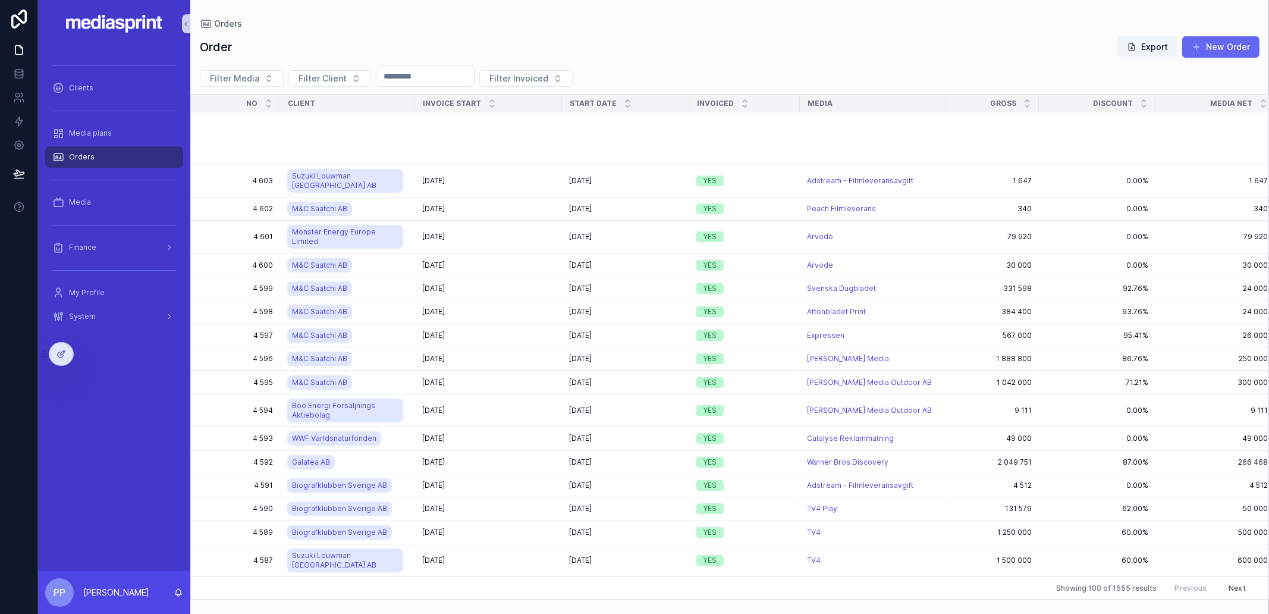
scroll to position [593, 0]
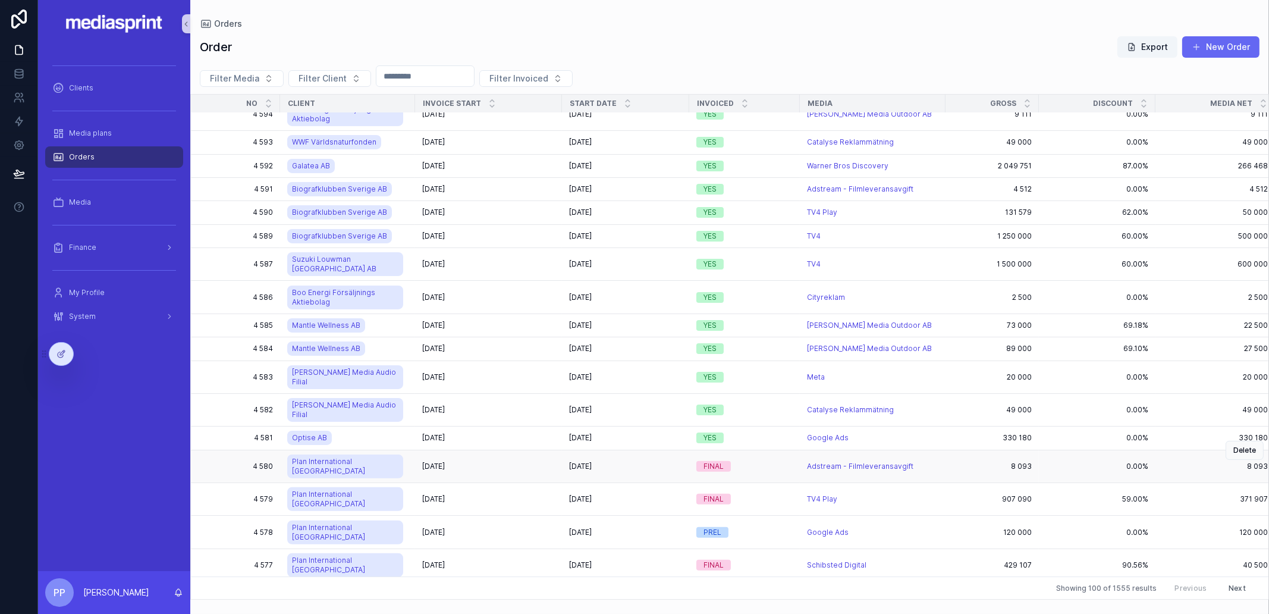
click at [490, 461] on div "2025-09-13 2025-09-13" at bounding box center [488, 466] width 133 height 10
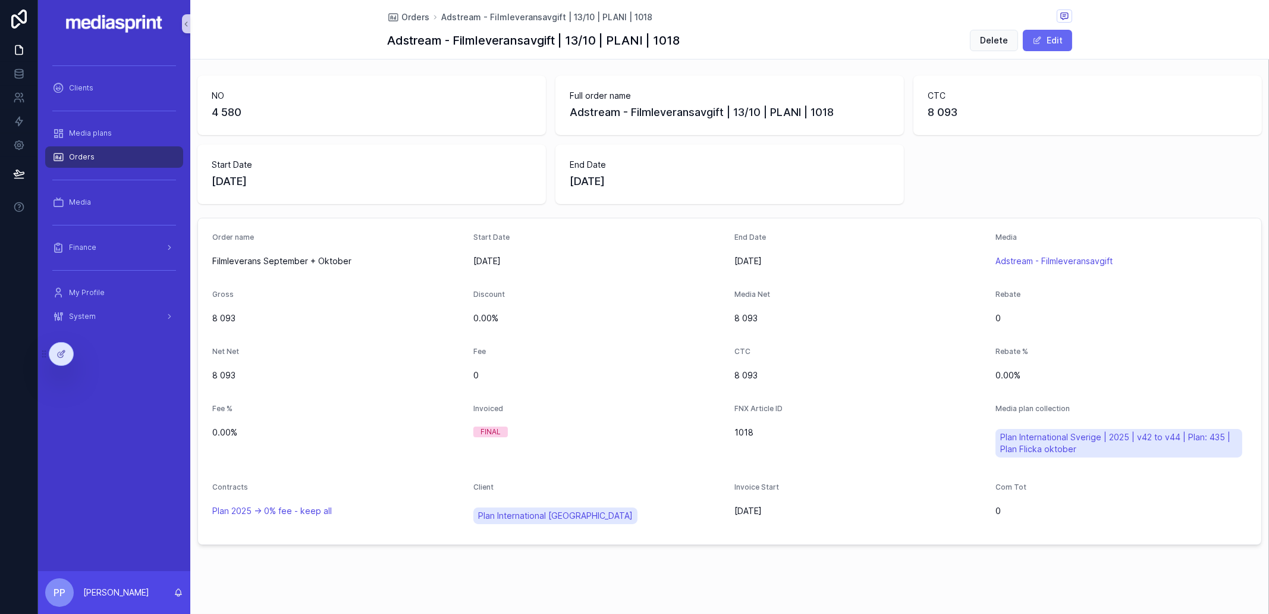
click at [886, 431] on span "1018" at bounding box center [859, 432] width 251 height 12
click at [1061, 436] on span "Plan International Sverige | 2025 | v42 to v44 | Plan: 435 | Plan Flicka oktober" at bounding box center [1118, 443] width 237 height 24
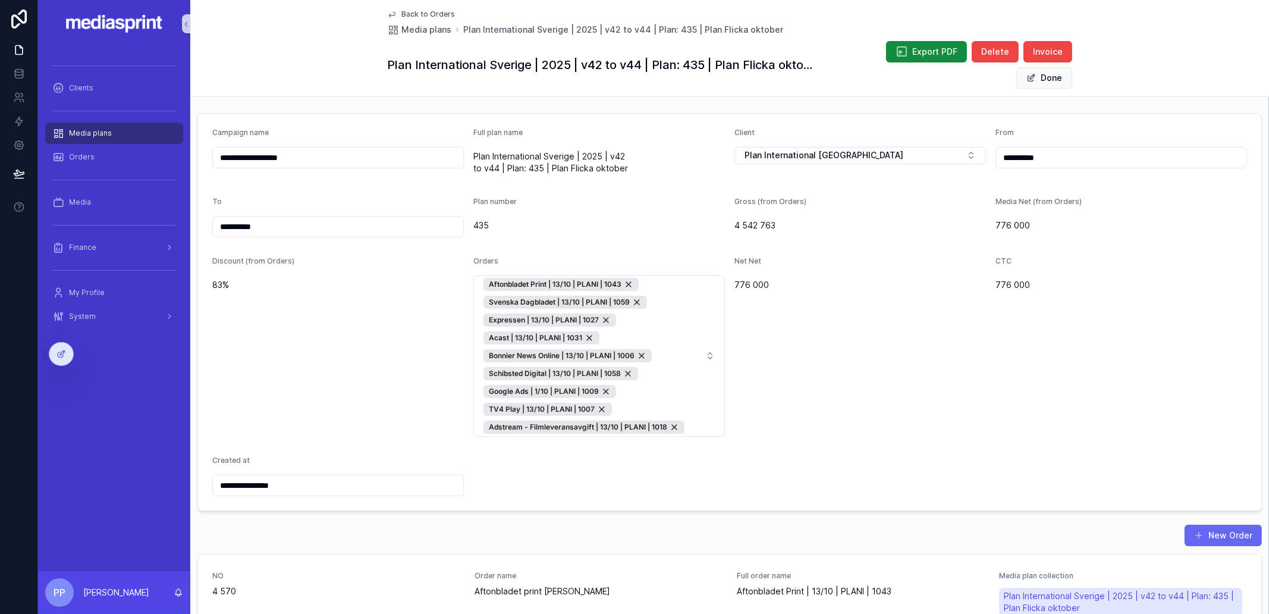
click at [841, 364] on div "Net Net 776 000" at bounding box center [859, 346] width 251 height 180
click at [1038, 49] on span "Invoice" at bounding box center [1048, 52] width 30 height 12
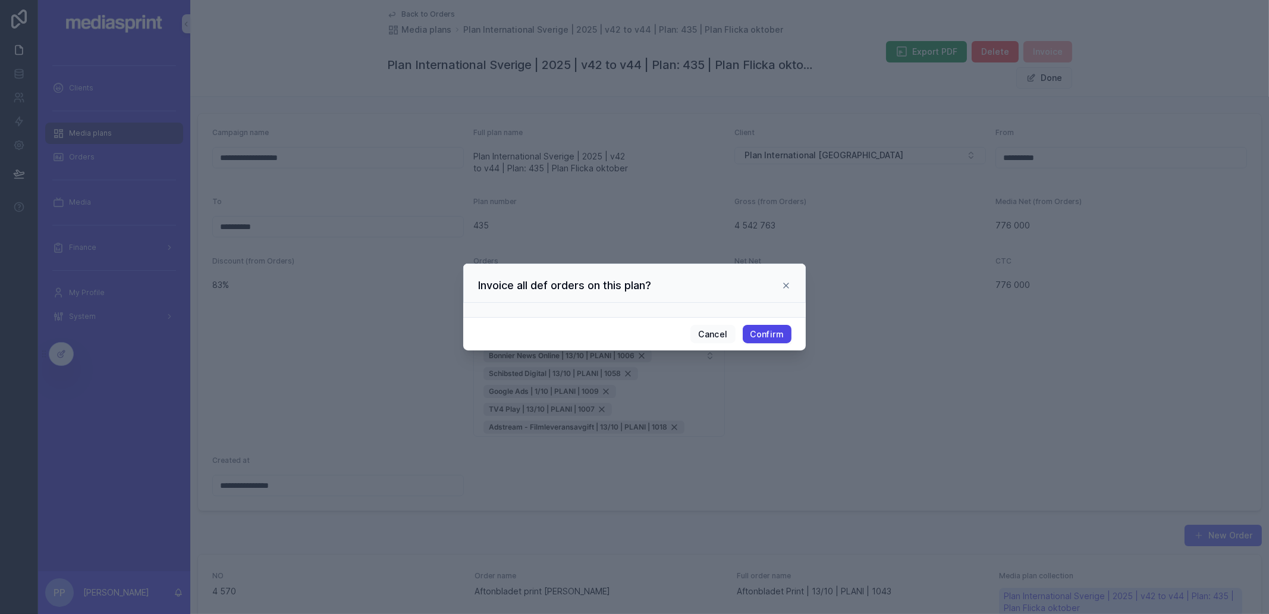
click at [763, 332] on button "Confirm" at bounding box center [767, 334] width 49 height 19
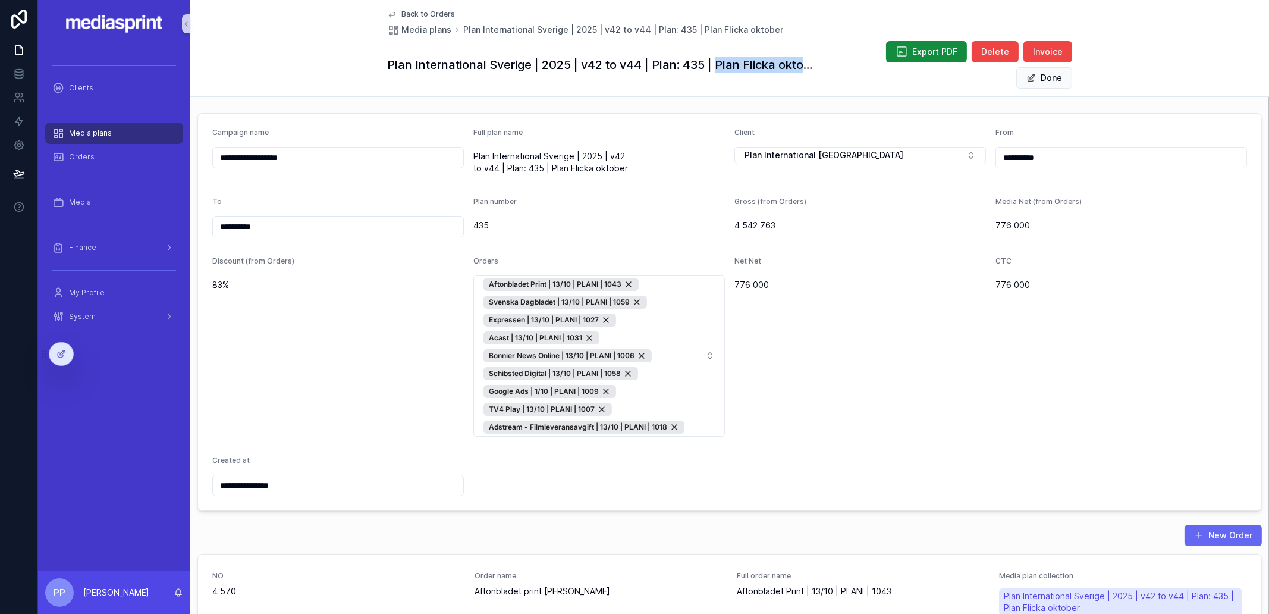
drag, startPoint x: 713, startPoint y: 67, endPoint x: 815, endPoint y: 59, distance: 101.4
click at [815, 59] on h1 "Plan International Sverige | 2025 | v42 to v44 | Plan: 435 | Plan Flicka oktober" at bounding box center [602, 64] width 431 height 17
drag, startPoint x: 326, startPoint y: 159, endPoint x: 188, endPoint y: 150, distance: 138.8
click at [188, 150] on div "**********" at bounding box center [653, 307] width 1231 height 614
click at [833, 269] on div "Net Net" at bounding box center [859, 263] width 251 height 14
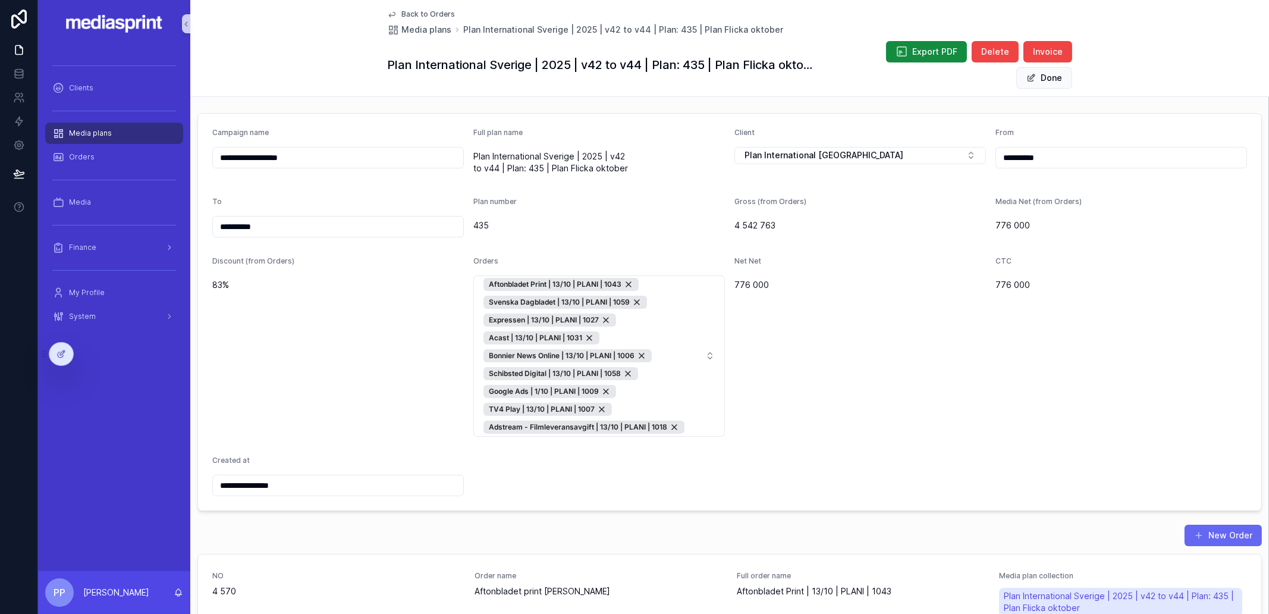
click at [859, 328] on div "Net Net 776 000" at bounding box center [859, 346] width 251 height 180
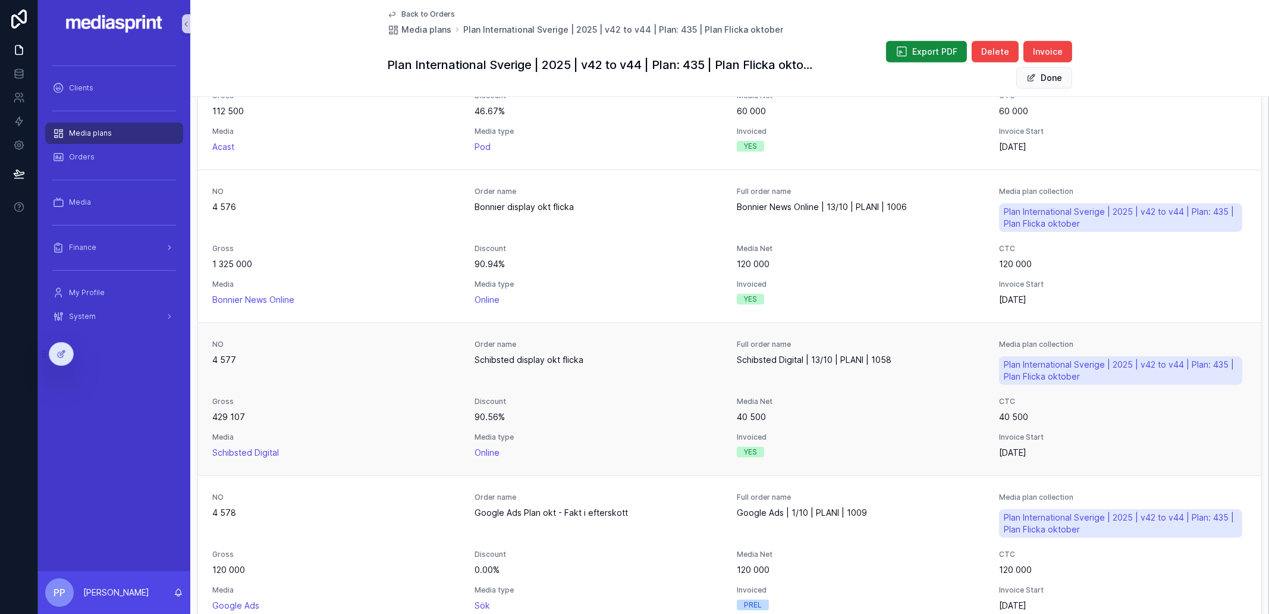
scroll to position [966, 0]
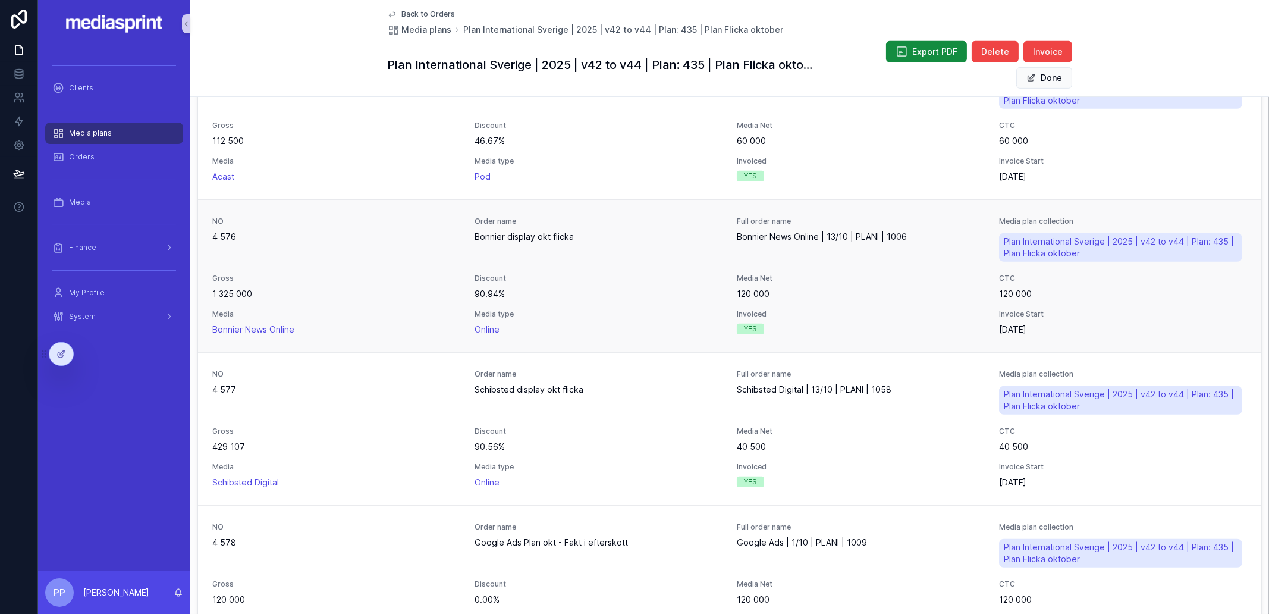
drag, startPoint x: 285, startPoint y: 288, endPoint x: 260, endPoint y: 284, distance: 24.7
click at [260, 288] on span "1 325 000" at bounding box center [336, 294] width 248 height 12
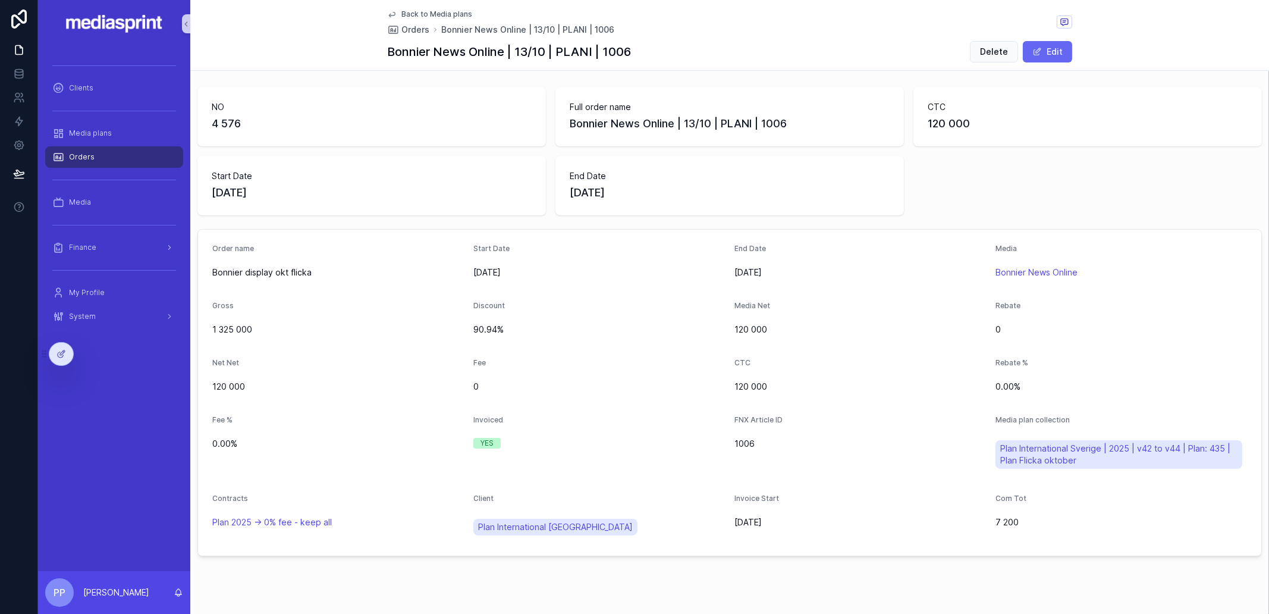
click at [419, 15] on span "Back to Media plans" at bounding box center [436, 15] width 71 height 10
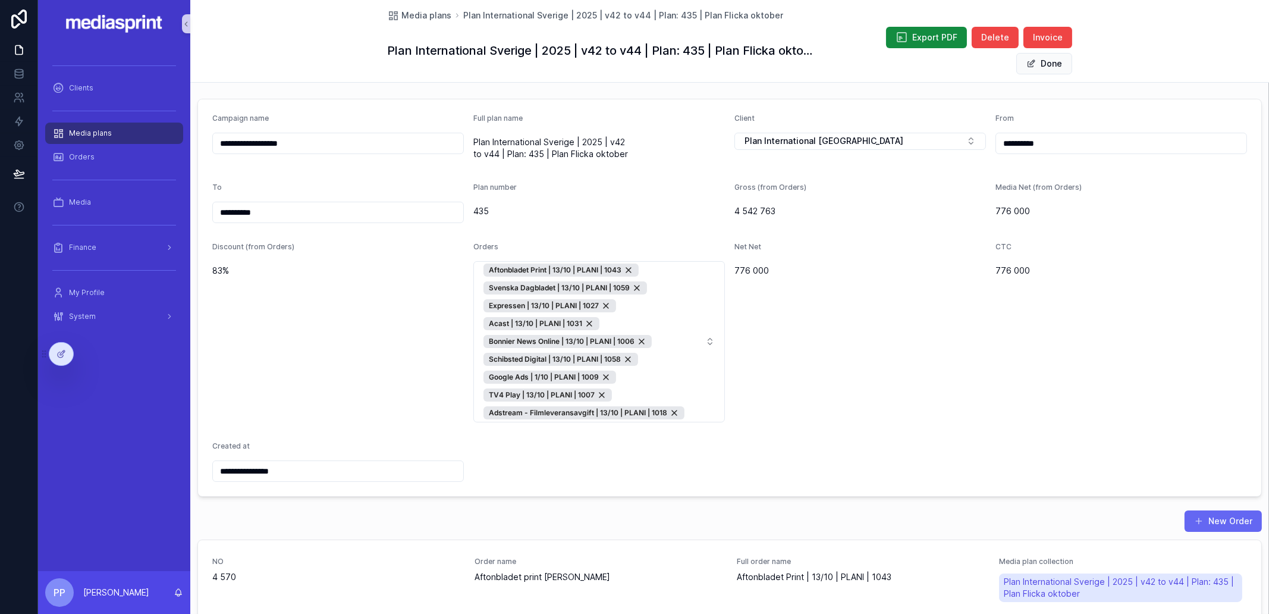
click at [984, 314] on form "**********" at bounding box center [729, 297] width 1063 height 396
drag, startPoint x: 303, startPoint y: 142, endPoint x: 219, endPoint y: 141, distance: 83.2
click at [219, 141] on input "**********" at bounding box center [338, 143] width 250 height 17
drag, startPoint x: 89, startPoint y: 161, endPoint x: 156, endPoint y: 155, distance: 66.8
click at [89, 161] on span "Orders" at bounding box center [82, 157] width 26 height 10
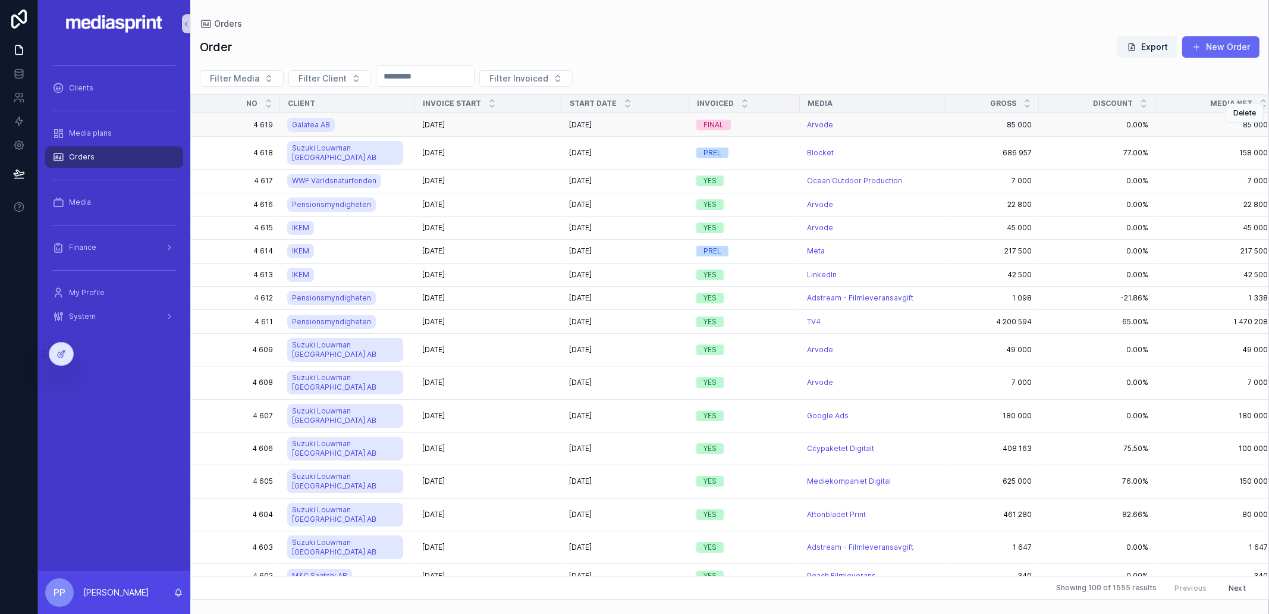
click at [513, 126] on div "[DATE] [DATE]" at bounding box center [488, 125] width 133 height 10
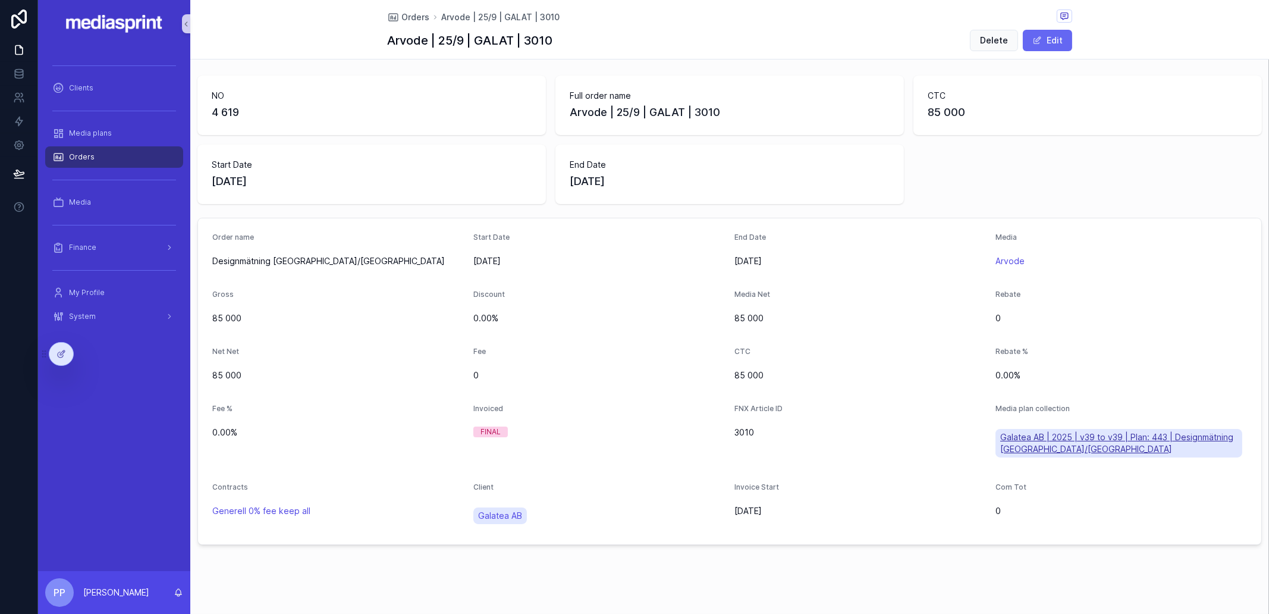
click at [1043, 438] on span "Galatea AB | 2025 | v39 to v39 | Plan: 443 | Designmätning [GEOGRAPHIC_DATA]/[G…" at bounding box center [1118, 443] width 237 height 24
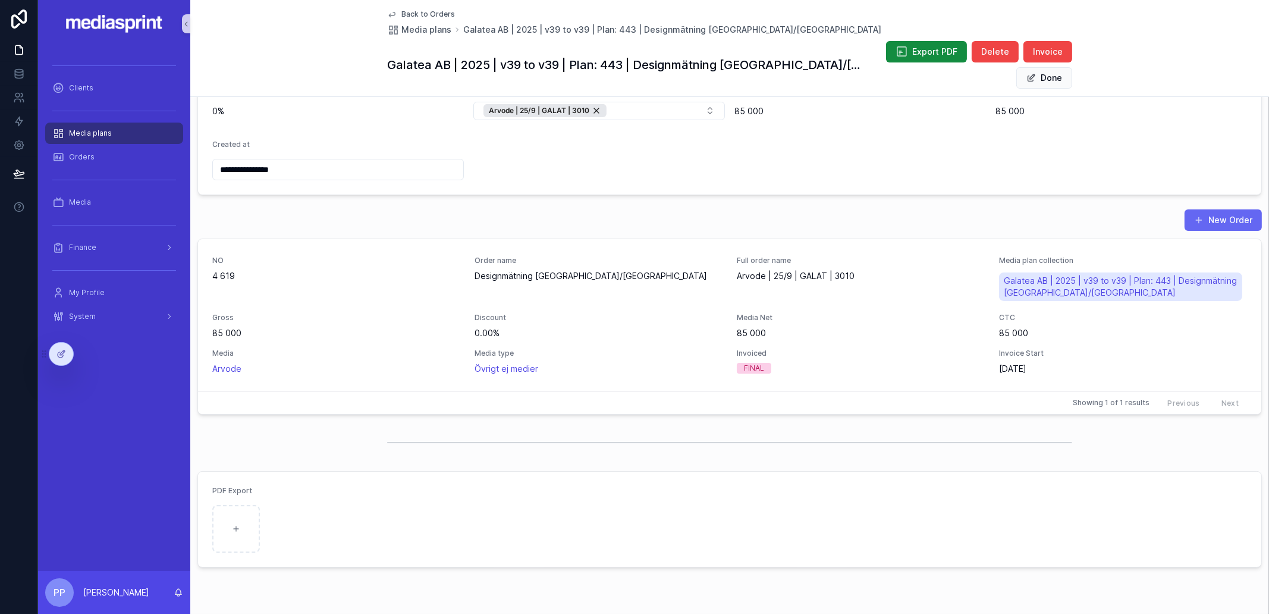
scroll to position [177, 0]
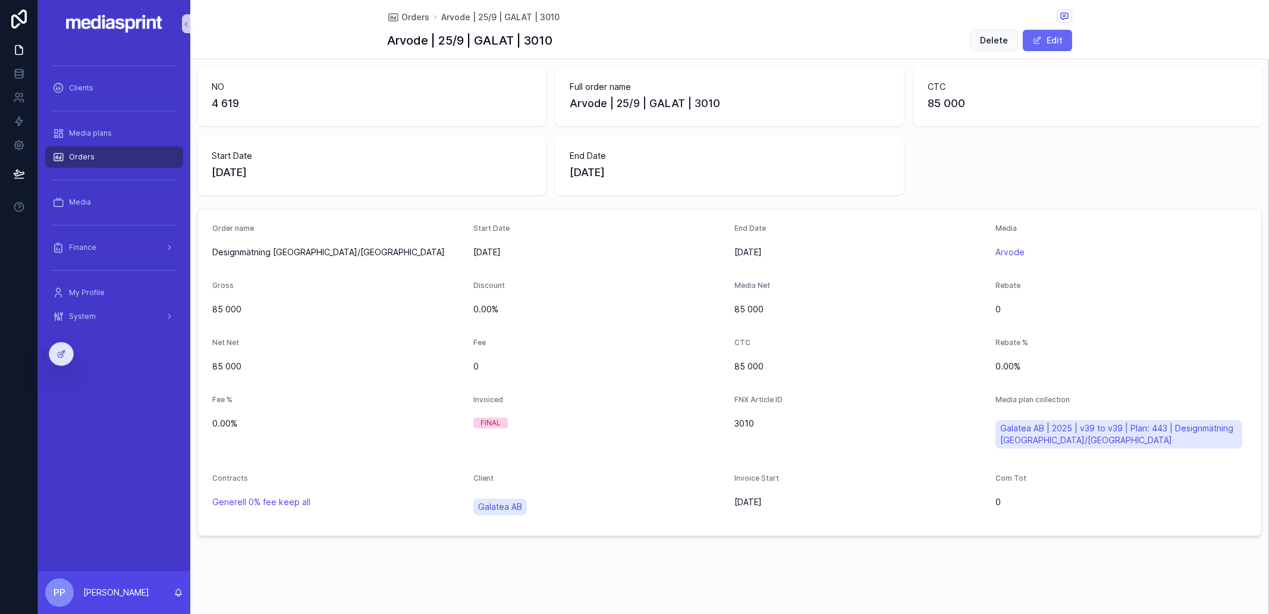
scroll to position [8, 0]
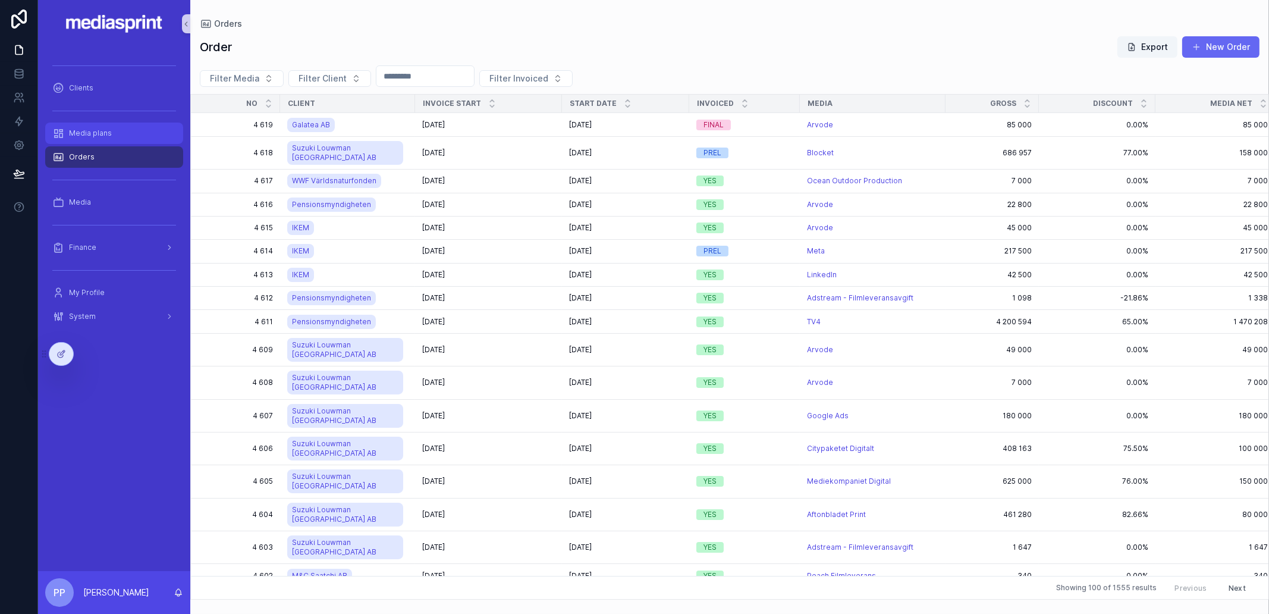
drag, startPoint x: 89, startPoint y: 139, endPoint x: 188, endPoint y: 125, distance: 100.3
click at [89, 139] on div "Media plans" at bounding box center [114, 133] width 124 height 19
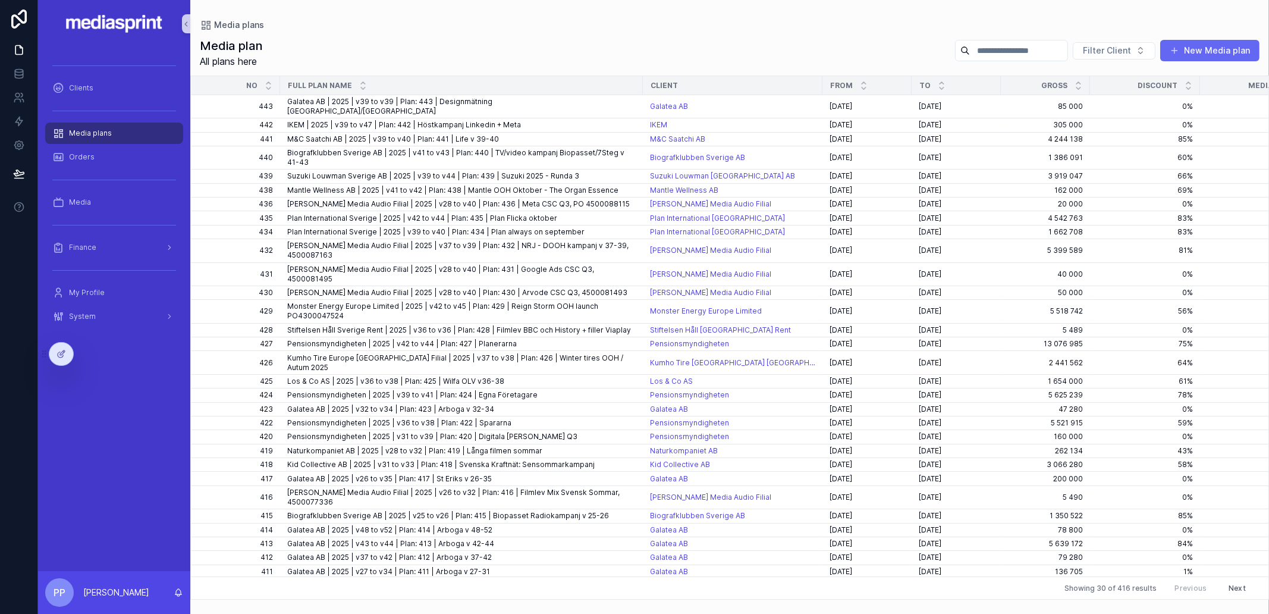
click at [1008, 49] on input "scrollable content" at bounding box center [1019, 50] width 98 height 17
type input "*****"
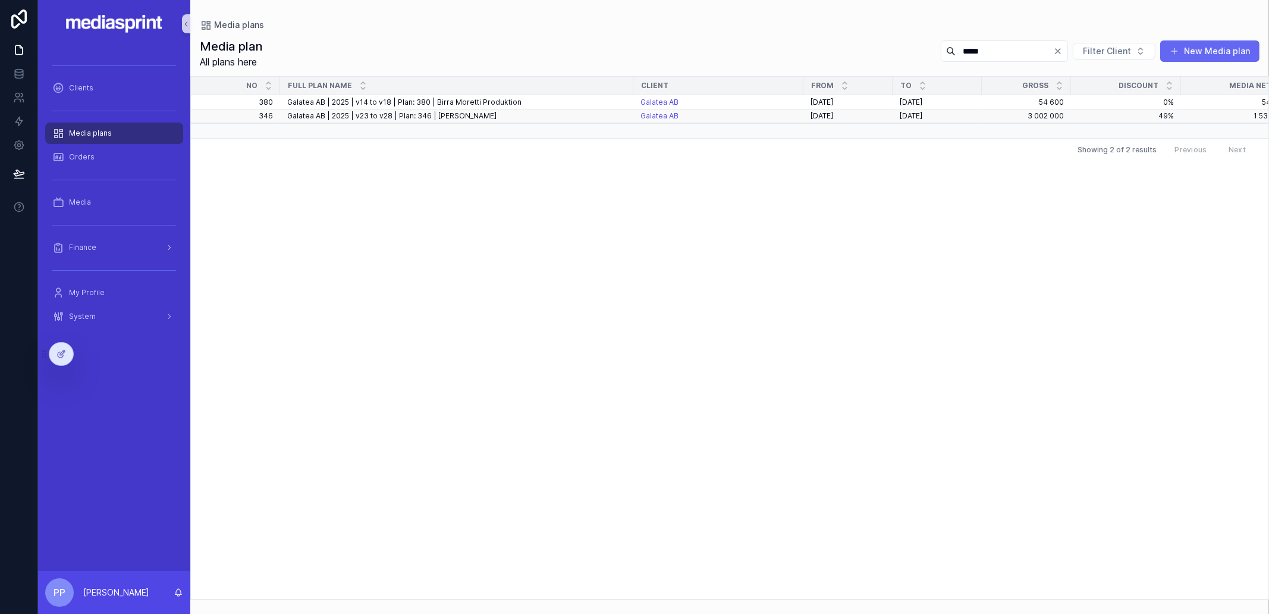
click at [464, 117] on span "Galatea AB | 2025 | v23 to v28 | Plan: 346 | [PERSON_NAME]" at bounding box center [391, 116] width 209 height 10
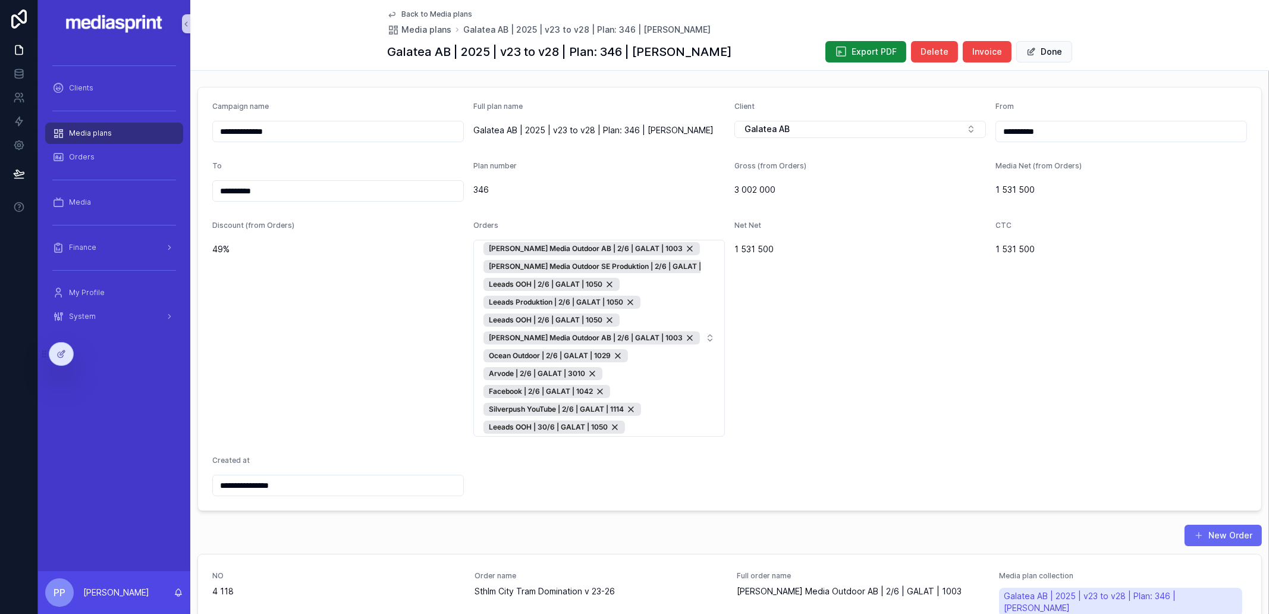
click at [854, 309] on div "Net Net 1 531 500" at bounding box center [859, 328] width 251 height 215
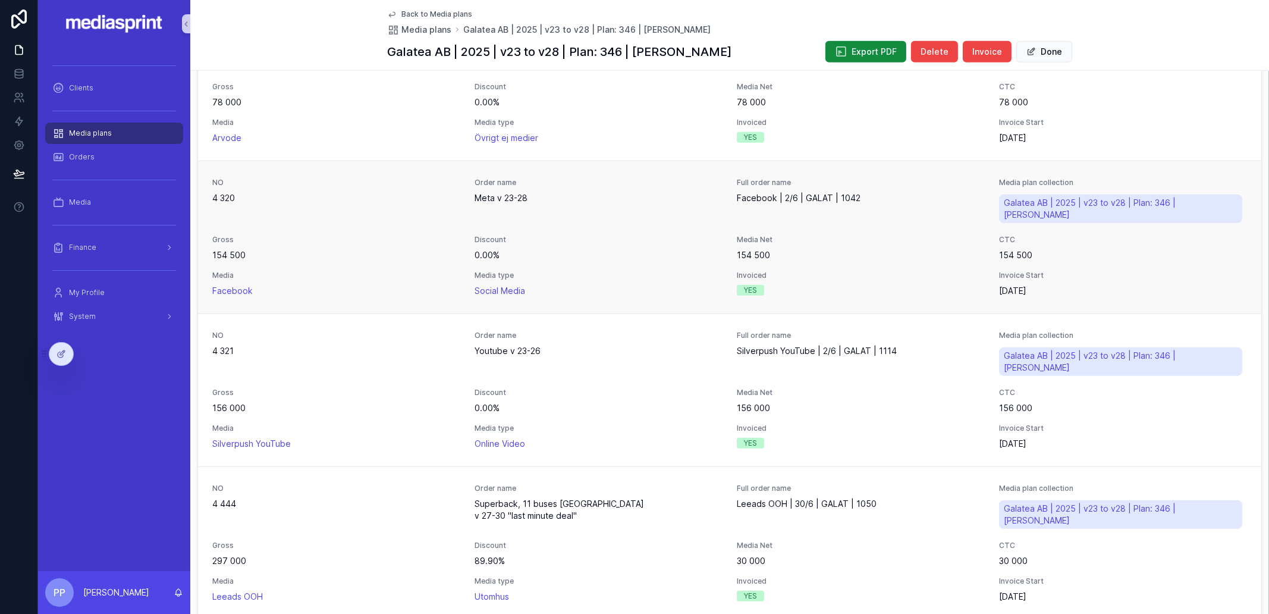
scroll to position [1635, 0]
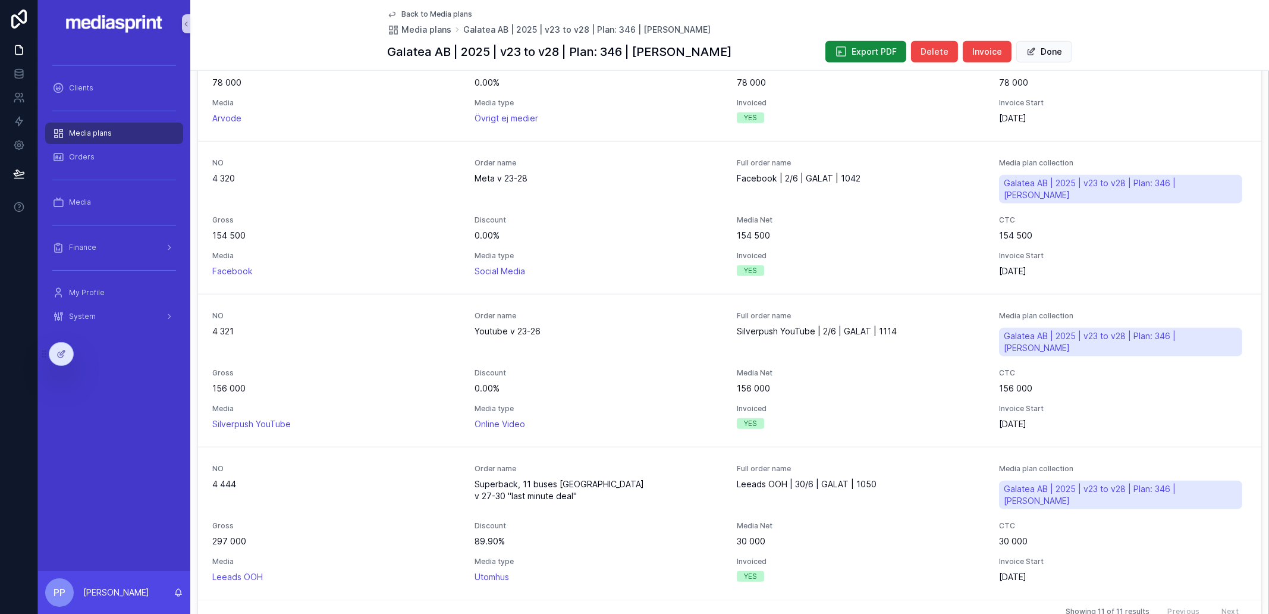
click at [434, 15] on span "Back to Media plans" at bounding box center [436, 15] width 71 height 10
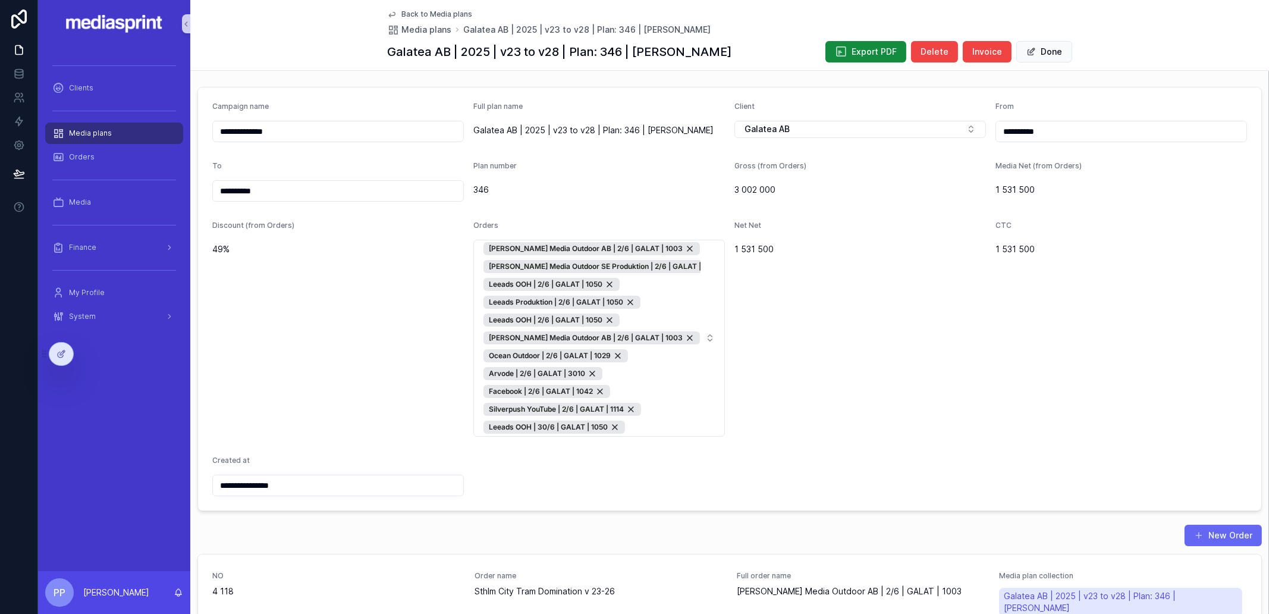
click at [409, 11] on span "Back to Media plans" at bounding box center [436, 15] width 71 height 10
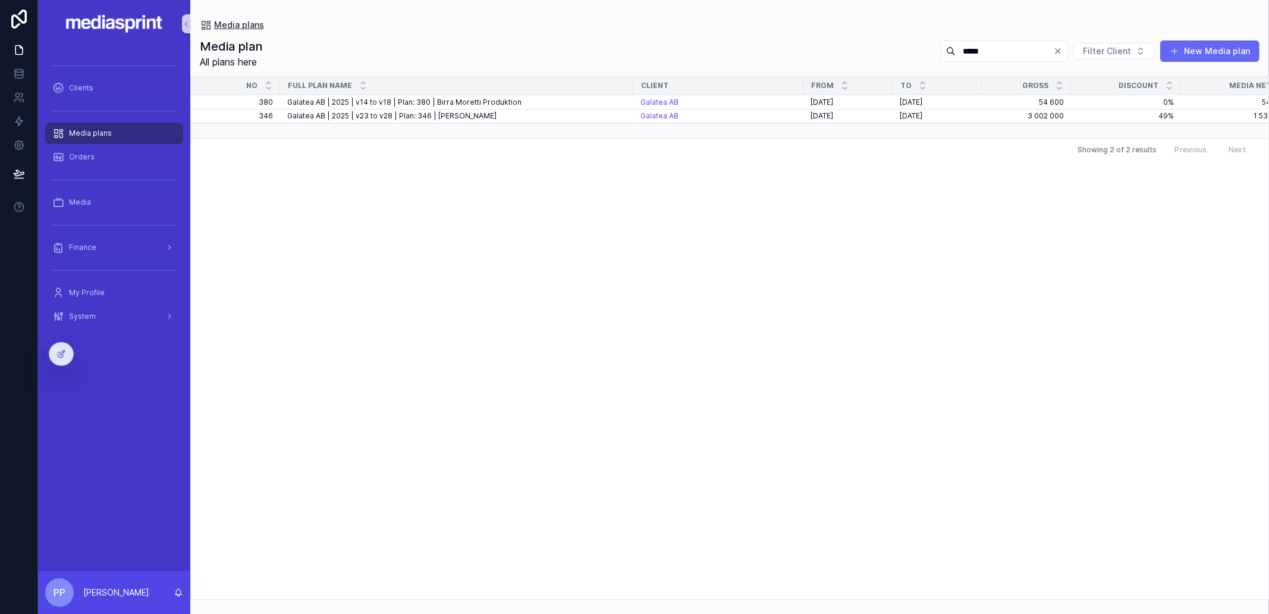
click at [227, 24] on span "Media plans" at bounding box center [239, 25] width 50 height 12
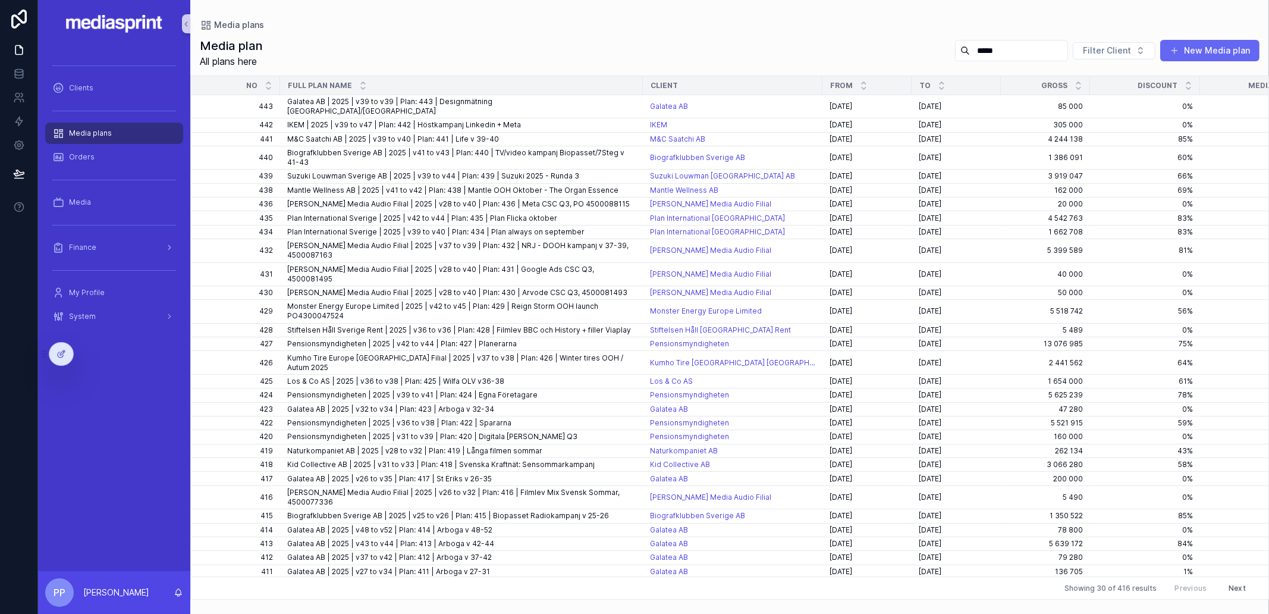
drag, startPoint x: 983, startPoint y: 54, endPoint x: 954, endPoint y: 54, distance: 28.5
click at [970, 54] on input "*****" at bounding box center [1019, 50] width 98 height 17
type input "******"
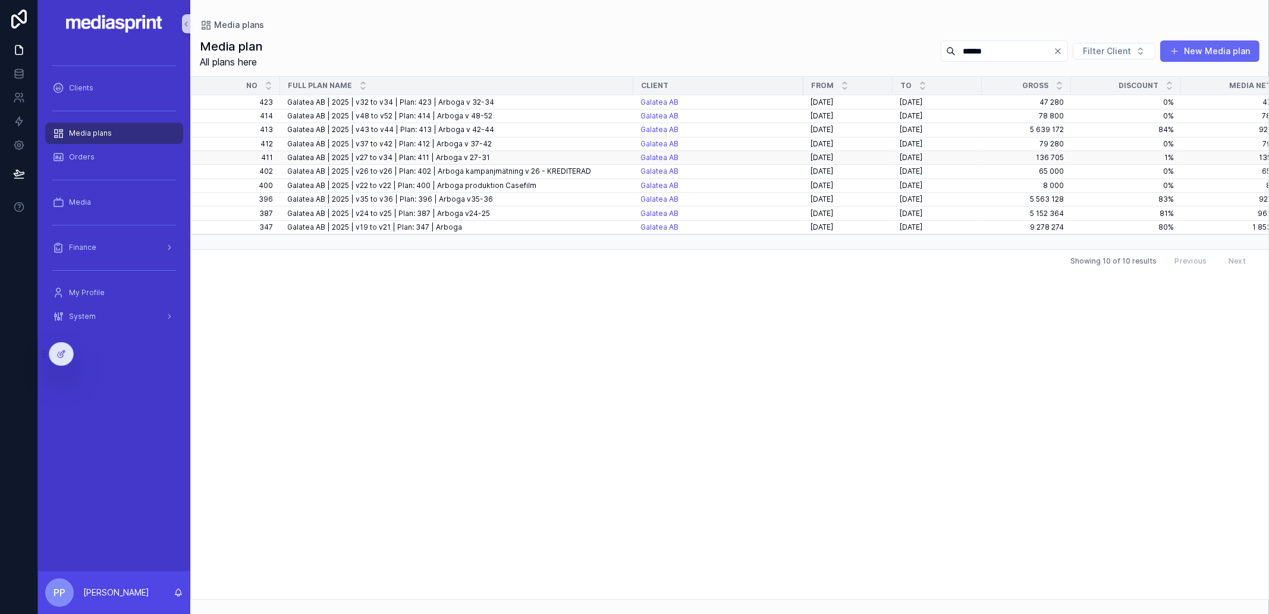
click at [470, 156] on span "Galatea AB | 2025 | v27 to v34 | Plan: 411 | Arboga v 27-31" at bounding box center [388, 158] width 203 height 10
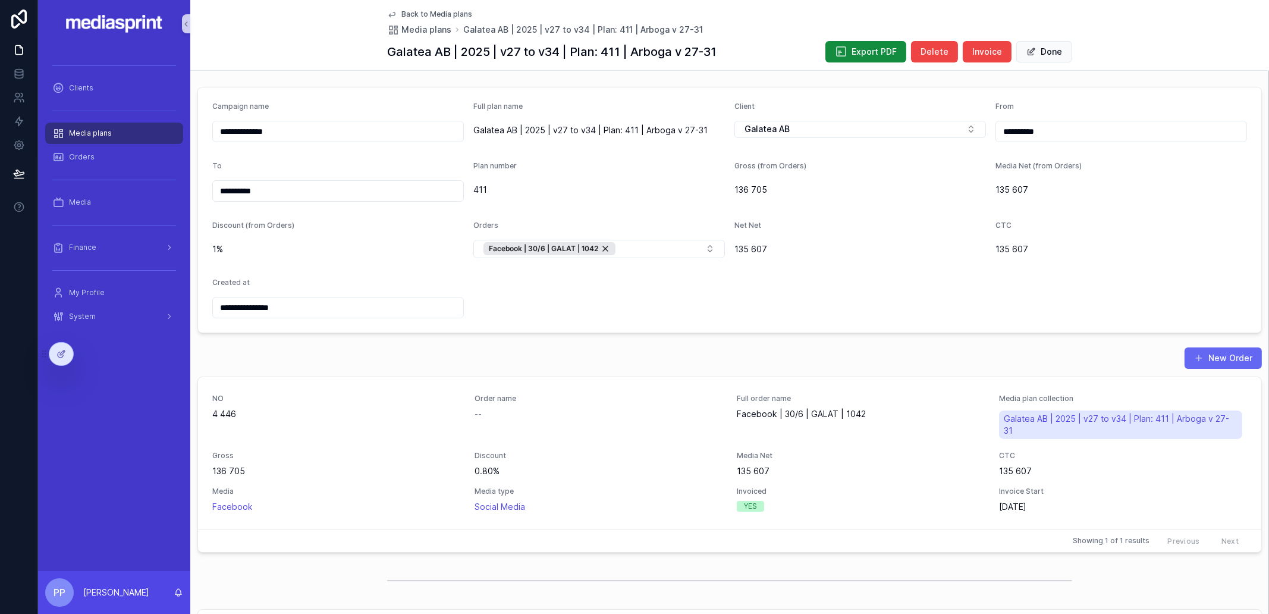
click at [442, 12] on span "Back to Media plans" at bounding box center [436, 15] width 71 height 10
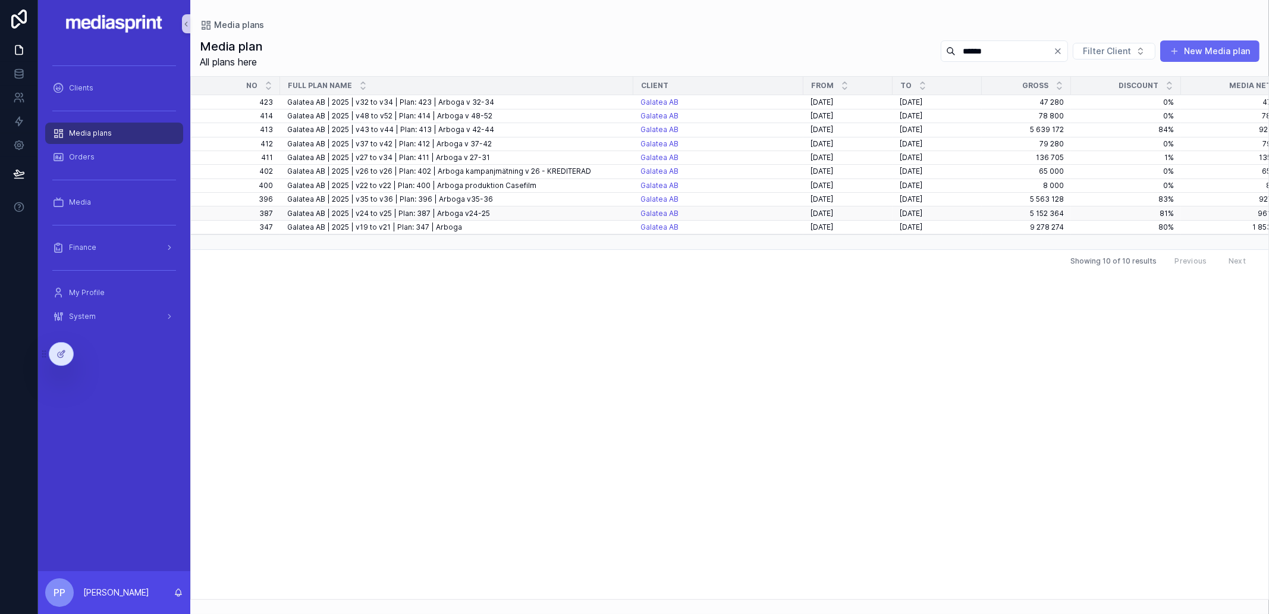
click at [486, 211] on div "Galatea AB | 2025 | v24 to v25 | Plan: 387 | Arboga v24-25 Galatea AB | 2025 | …" at bounding box center [456, 214] width 339 height 10
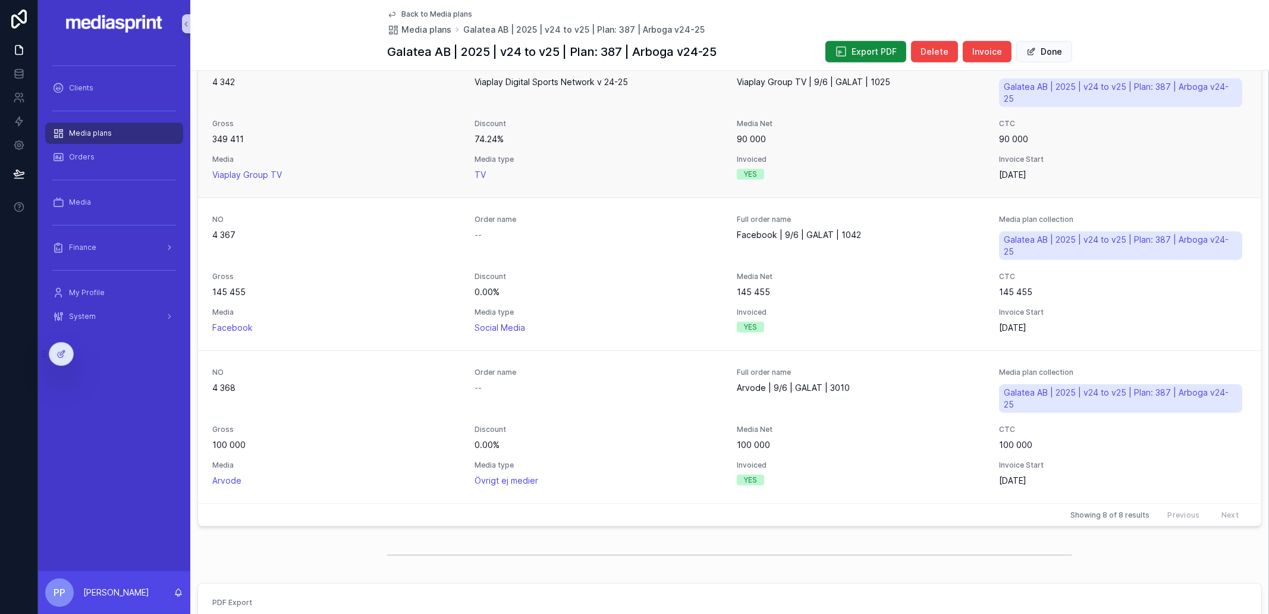
scroll to position [1188, 0]
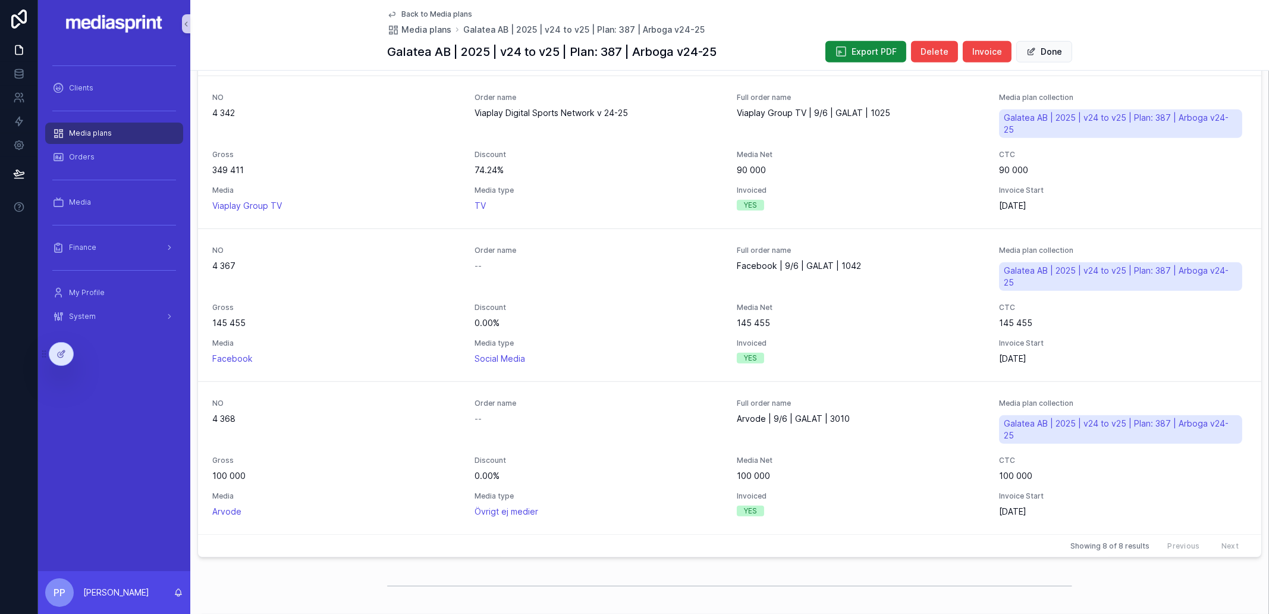
click at [410, 14] on span "Back to Media plans" at bounding box center [436, 15] width 71 height 10
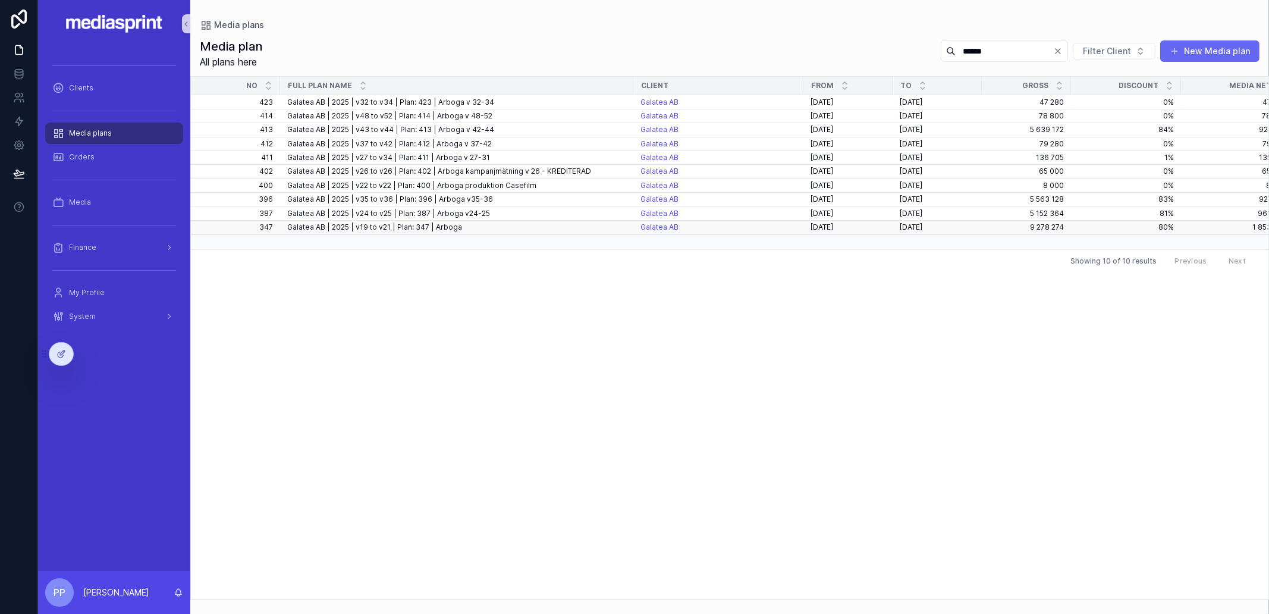
click at [493, 225] on div "Galatea AB | 2025 | v19 to v21 | Plan: 347 | Arboga Galatea AB | 2025 | v19 to …" at bounding box center [456, 227] width 339 height 10
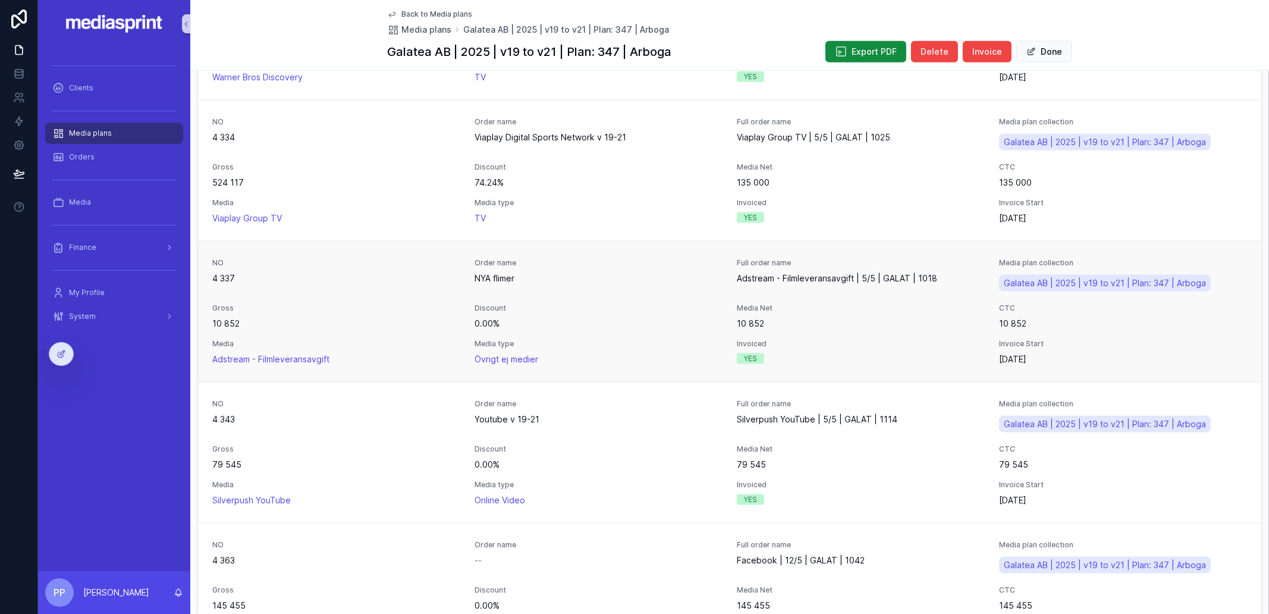
scroll to position [2824, 0]
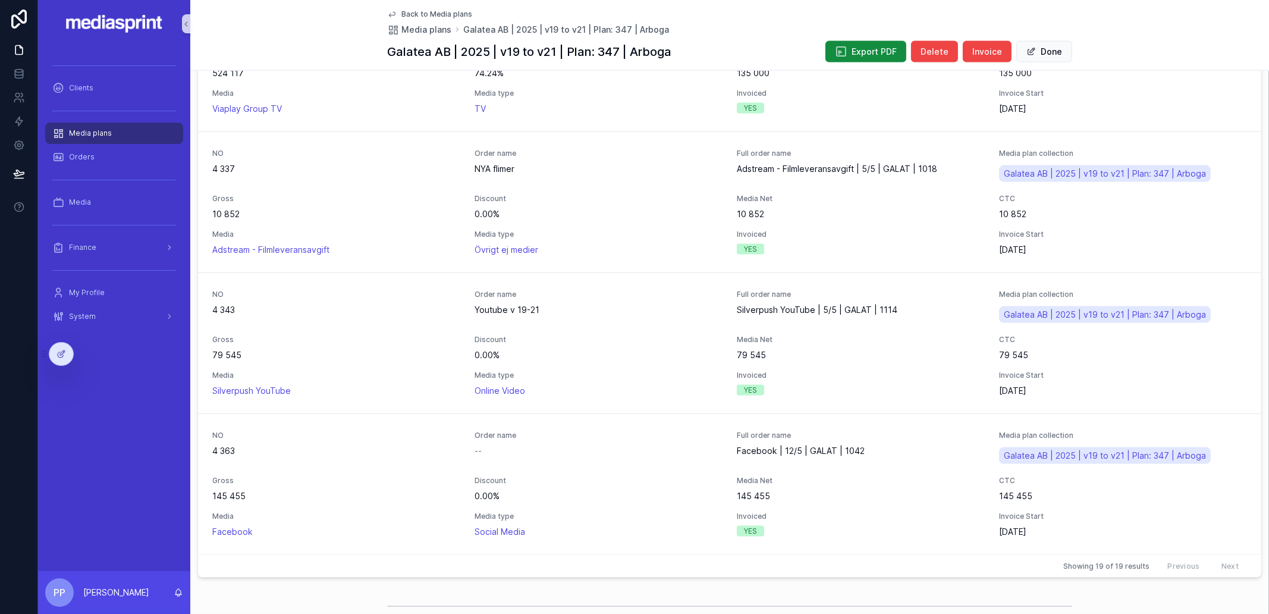
click at [416, 13] on span "Back to Media plans" at bounding box center [436, 15] width 71 height 10
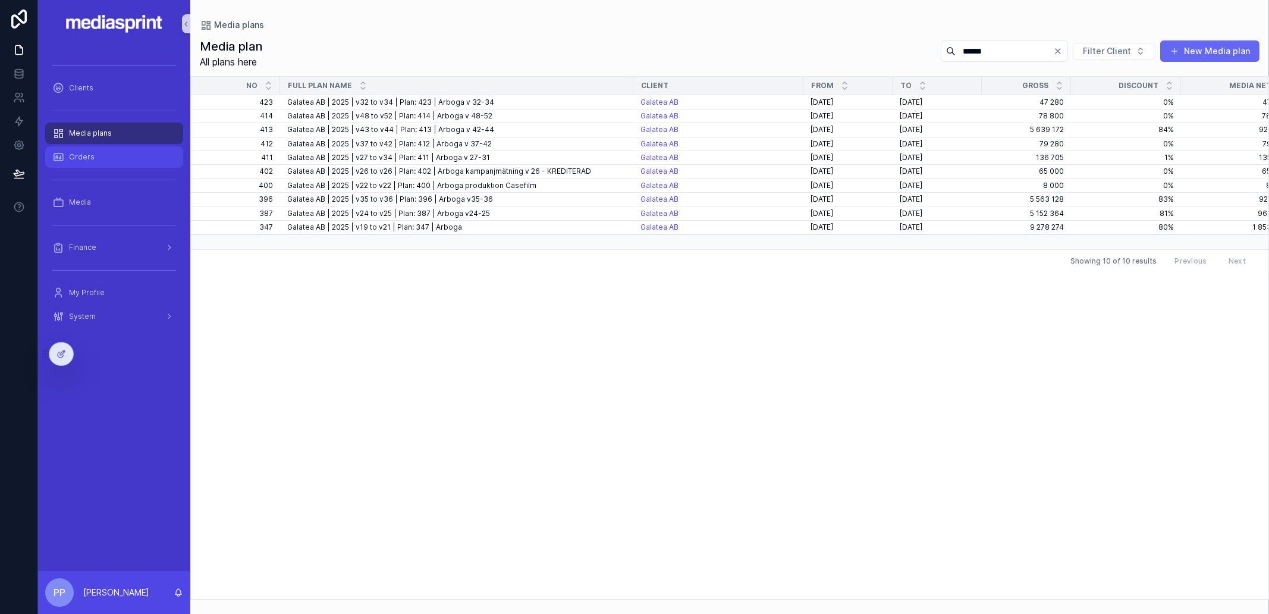
click at [80, 158] on span "Orders" at bounding box center [82, 157] width 26 height 10
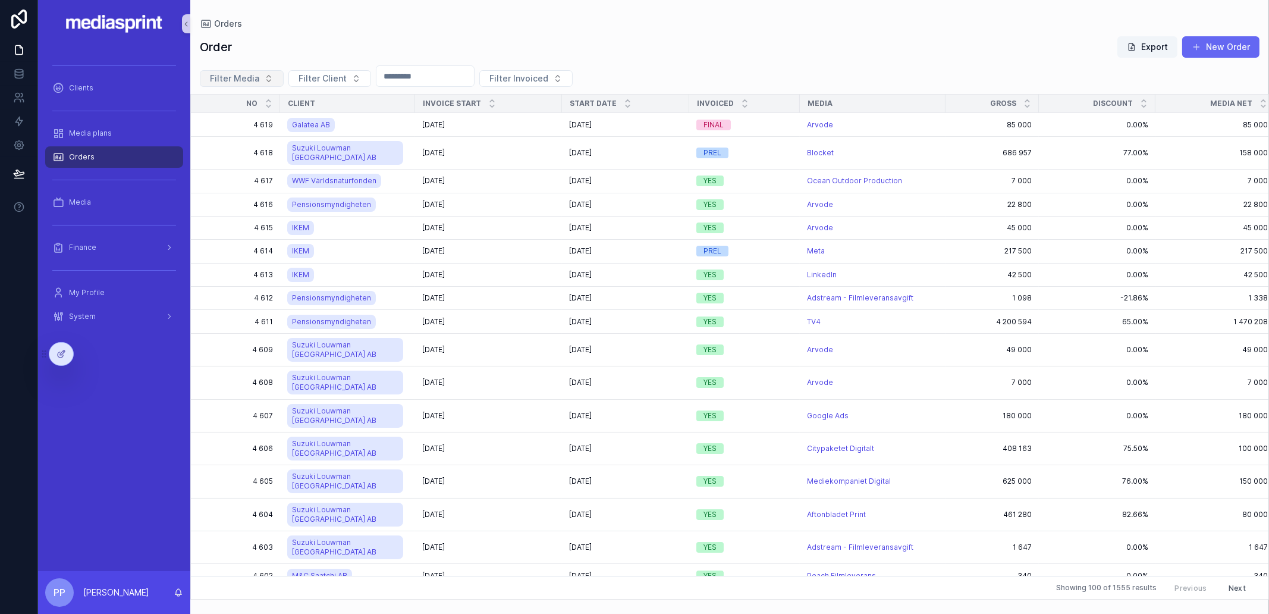
click at [234, 78] on span "Filter Media" at bounding box center [234, 79] width 49 height 12
type input "******"
click at [246, 119] on span "Silverpush YouTube" at bounding box center [213, 124] width 78 height 12
